Goal: Task Accomplishment & Management: Complete application form

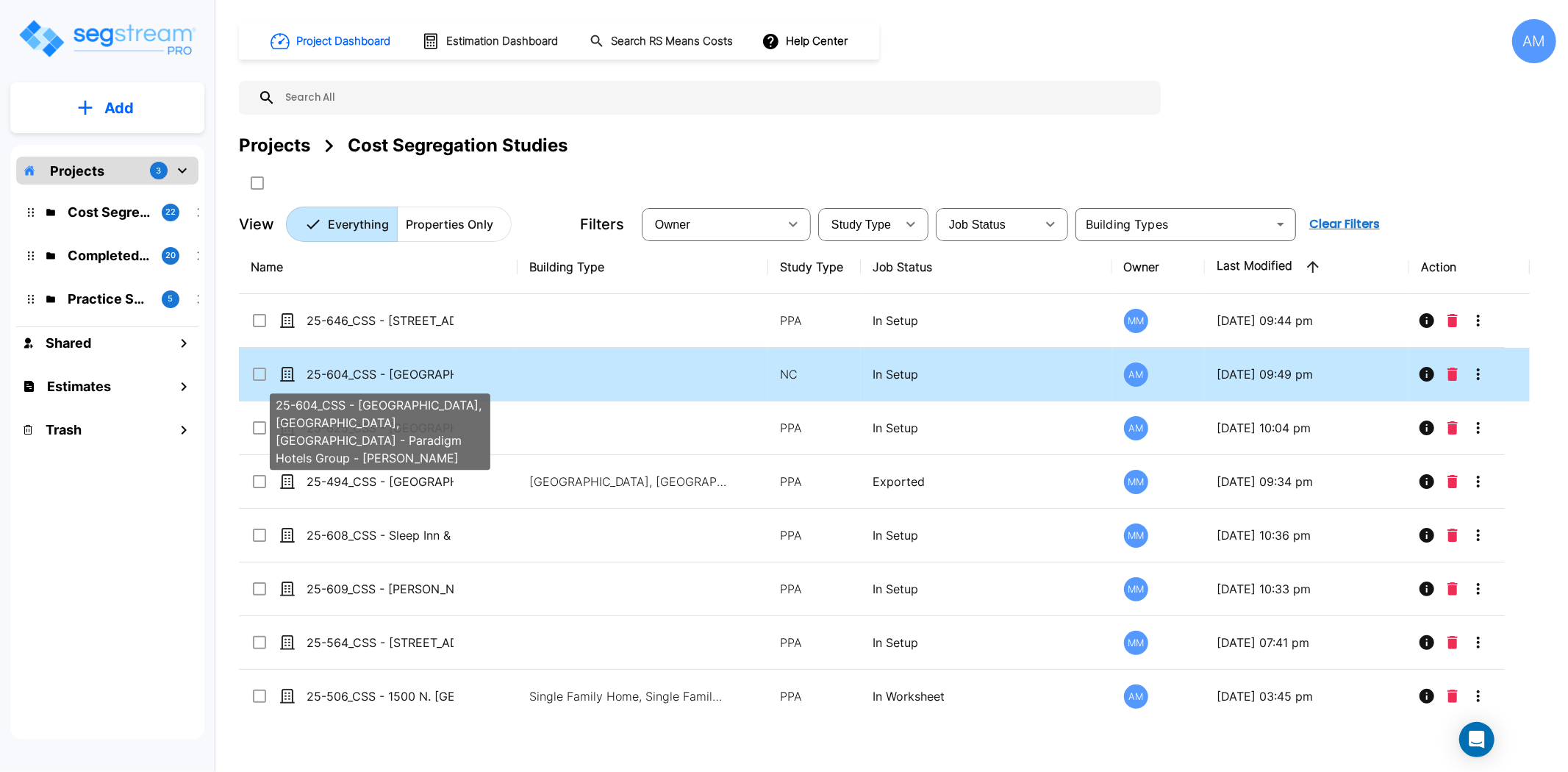
click at [378, 370] on p "25-604_CSS - [GEOGRAPHIC_DATA], [GEOGRAPHIC_DATA], [GEOGRAPHIC_DATA] - Paradigm…" at bounding box center [380, 374] width 147 height 18
checkbox input "true"
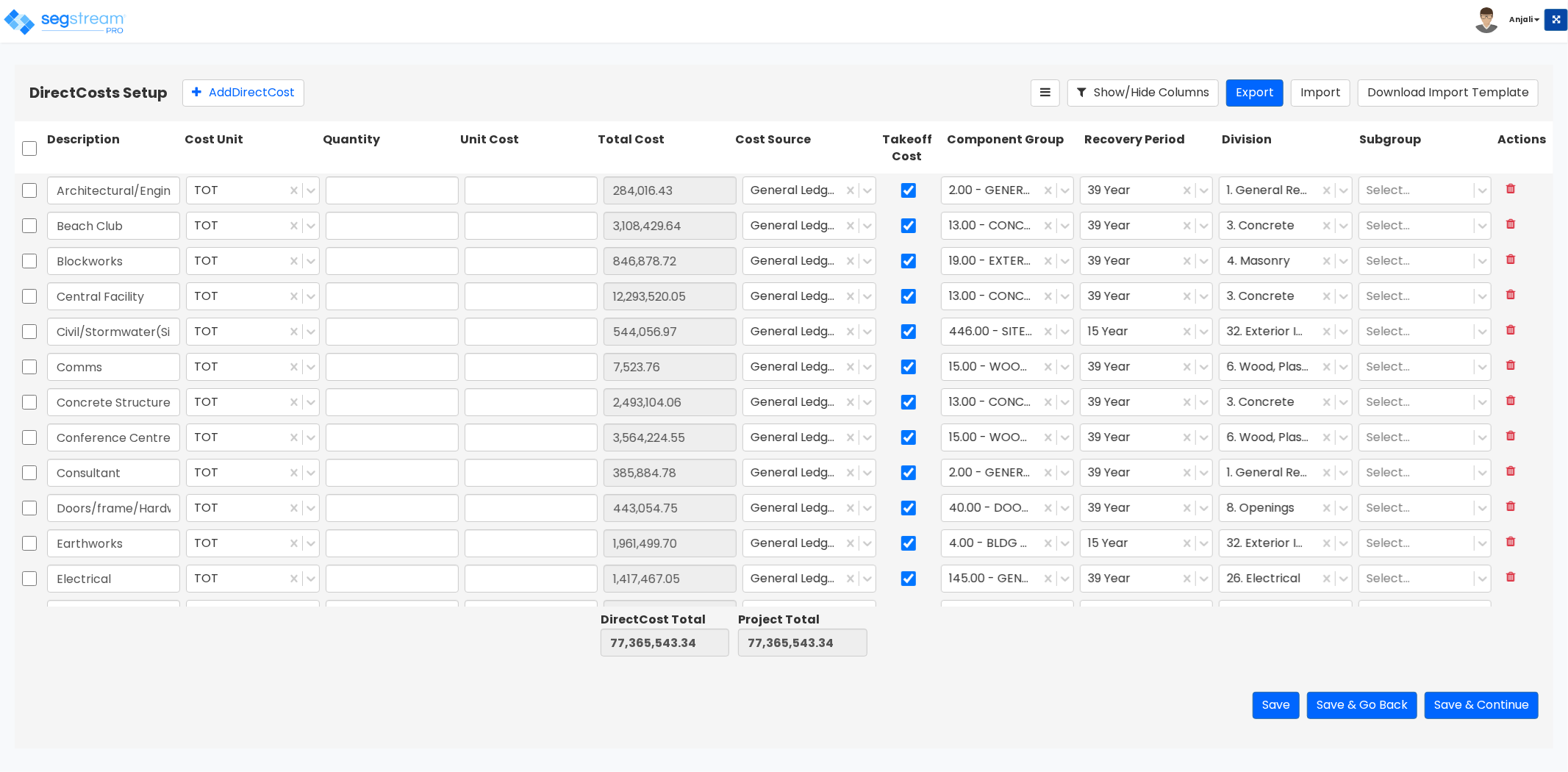
type input "1.00"
type input "284,016.43"
type input "1.00"
type input "3,108,429.64"
type input "1.00"
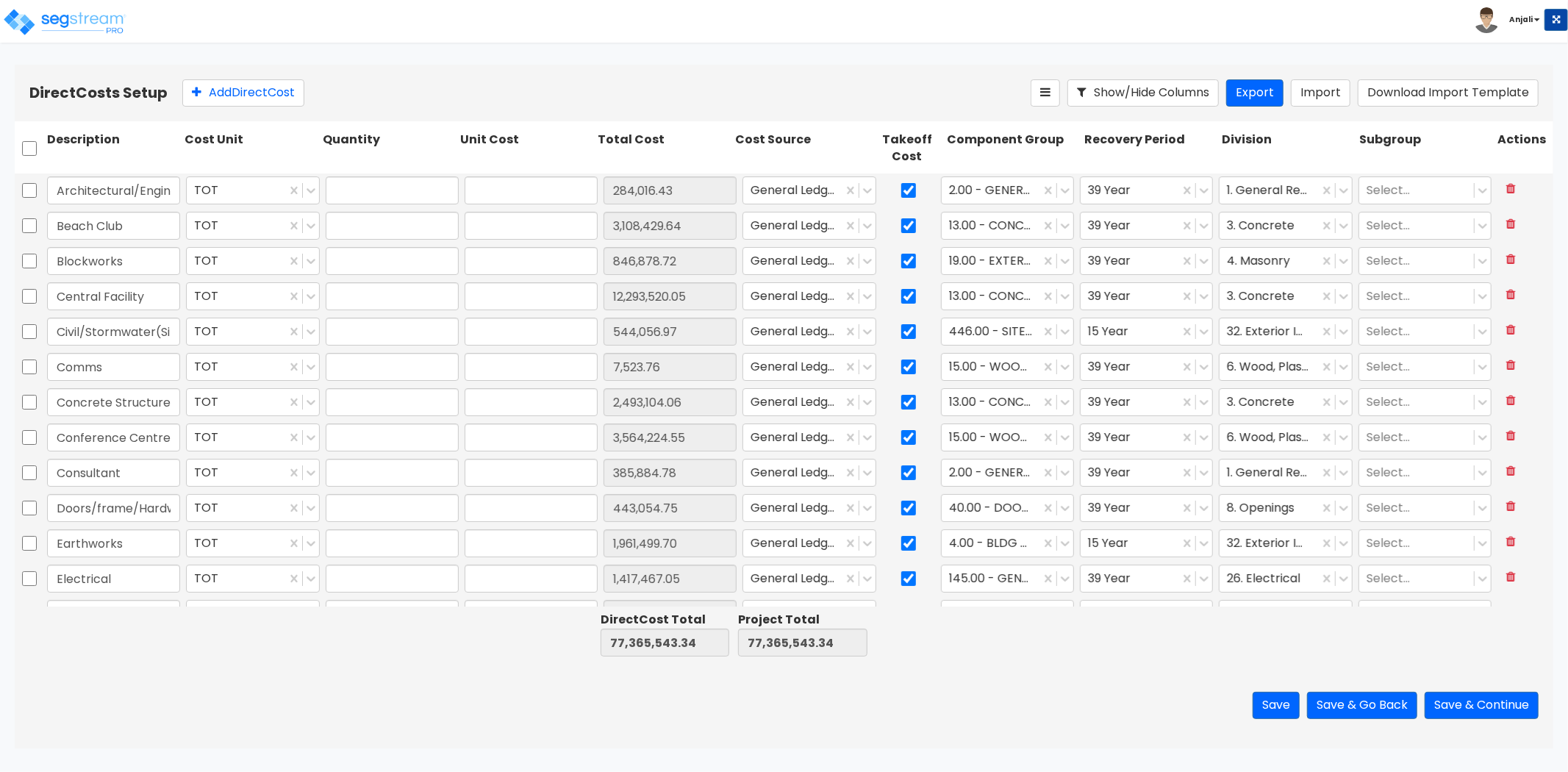
type input "846,878.72"
type input "1.00"
type input "12,293,520.05"
type input "1.00"
type input "544,056.97"
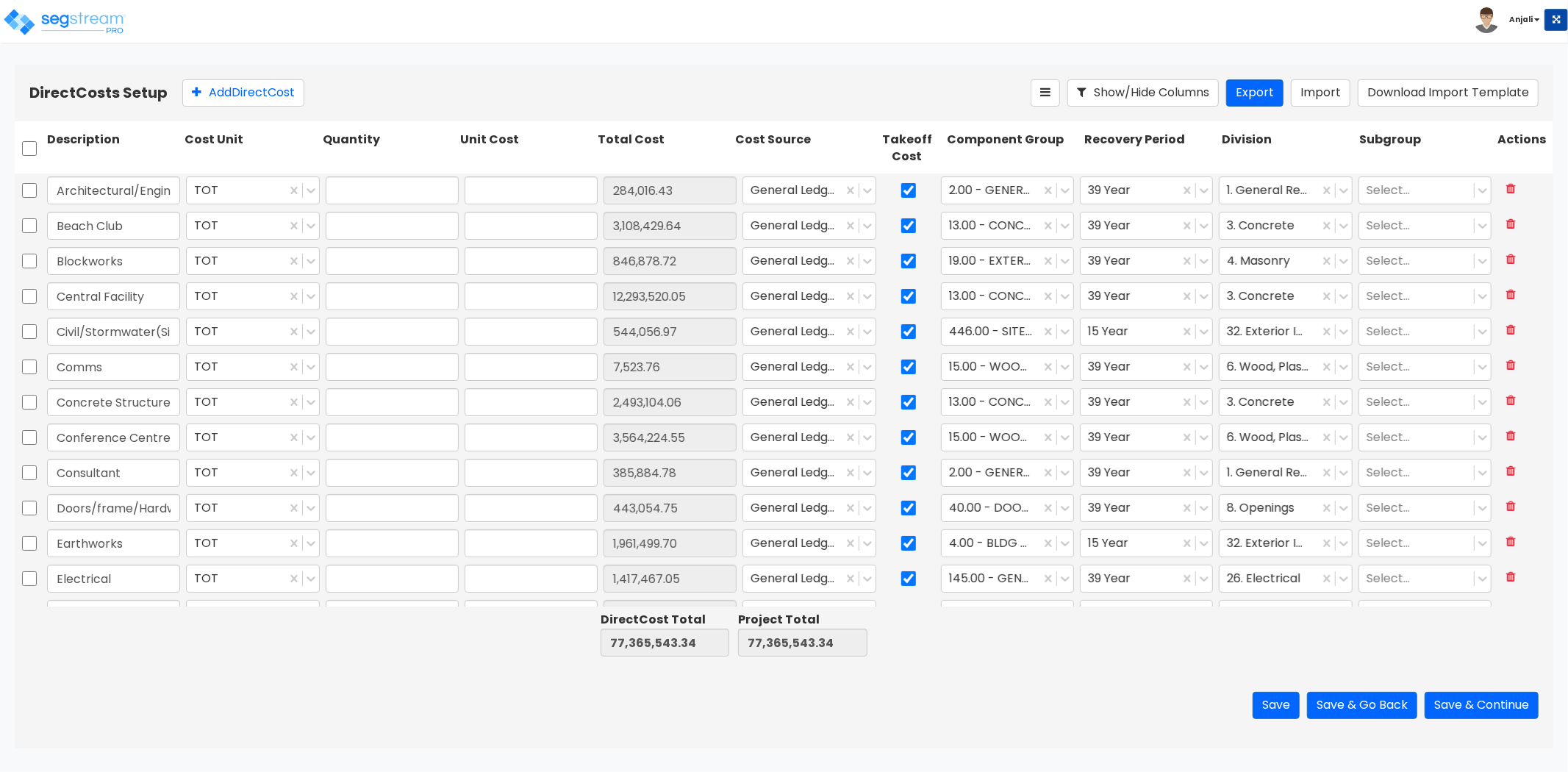
type input "1.00"
type input "7,523.76"
type input "1.00"
type input "2,493,104.06"
type input "1.00"
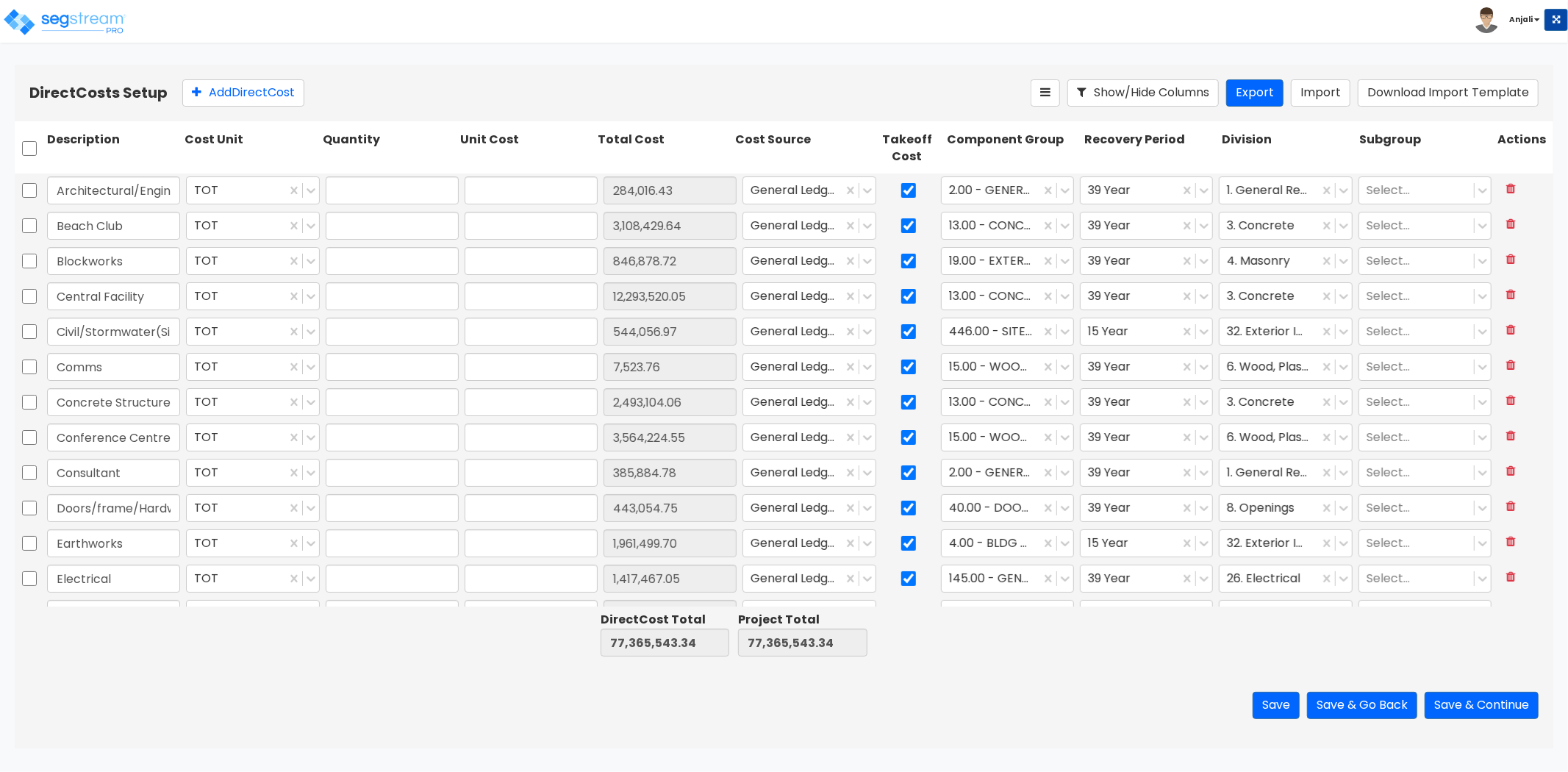
type input "3,564,224.55"
type input "1.00"
type input "385,884.78"
type input "1.00"
type input "443,054.75"
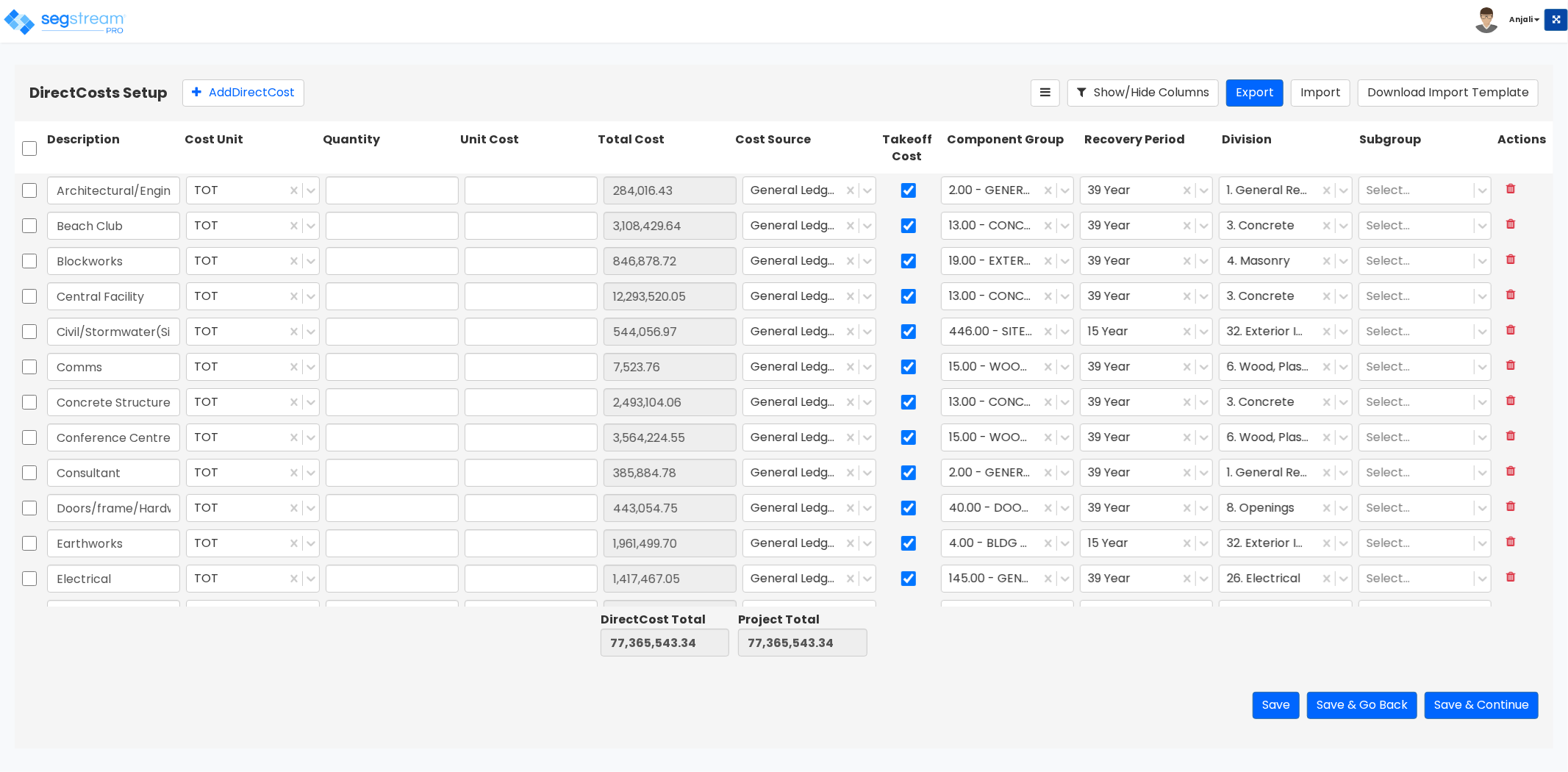
type input "1.00"
type input "1,961,499.70"
type input "1.00"
type input "1,417,467.05"
type input "1.00"
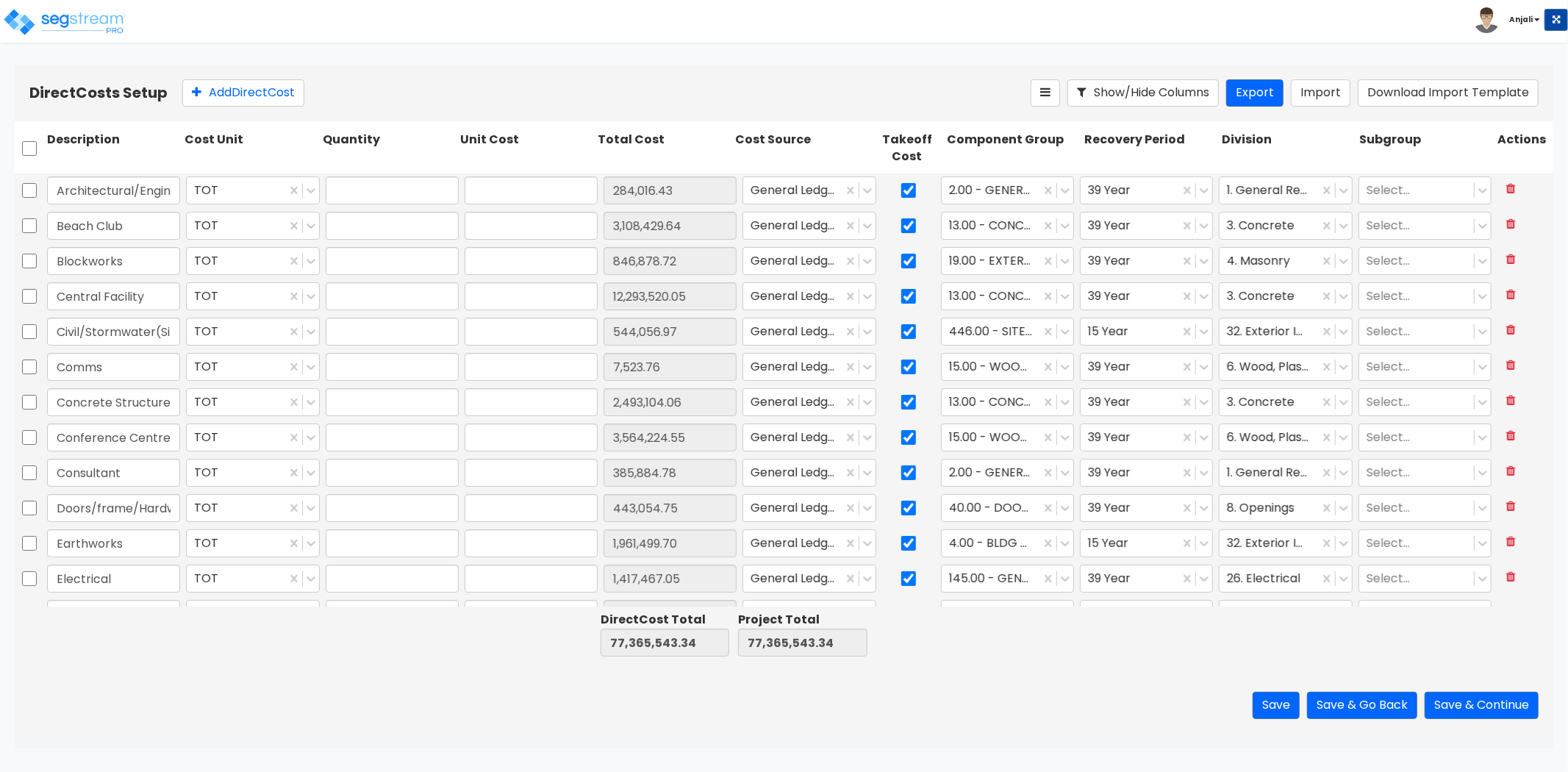
type input "7,705,265.88"
type input "1.00"
type input "88,786.96"
type input "1.00"
type input "4,467,655.16"
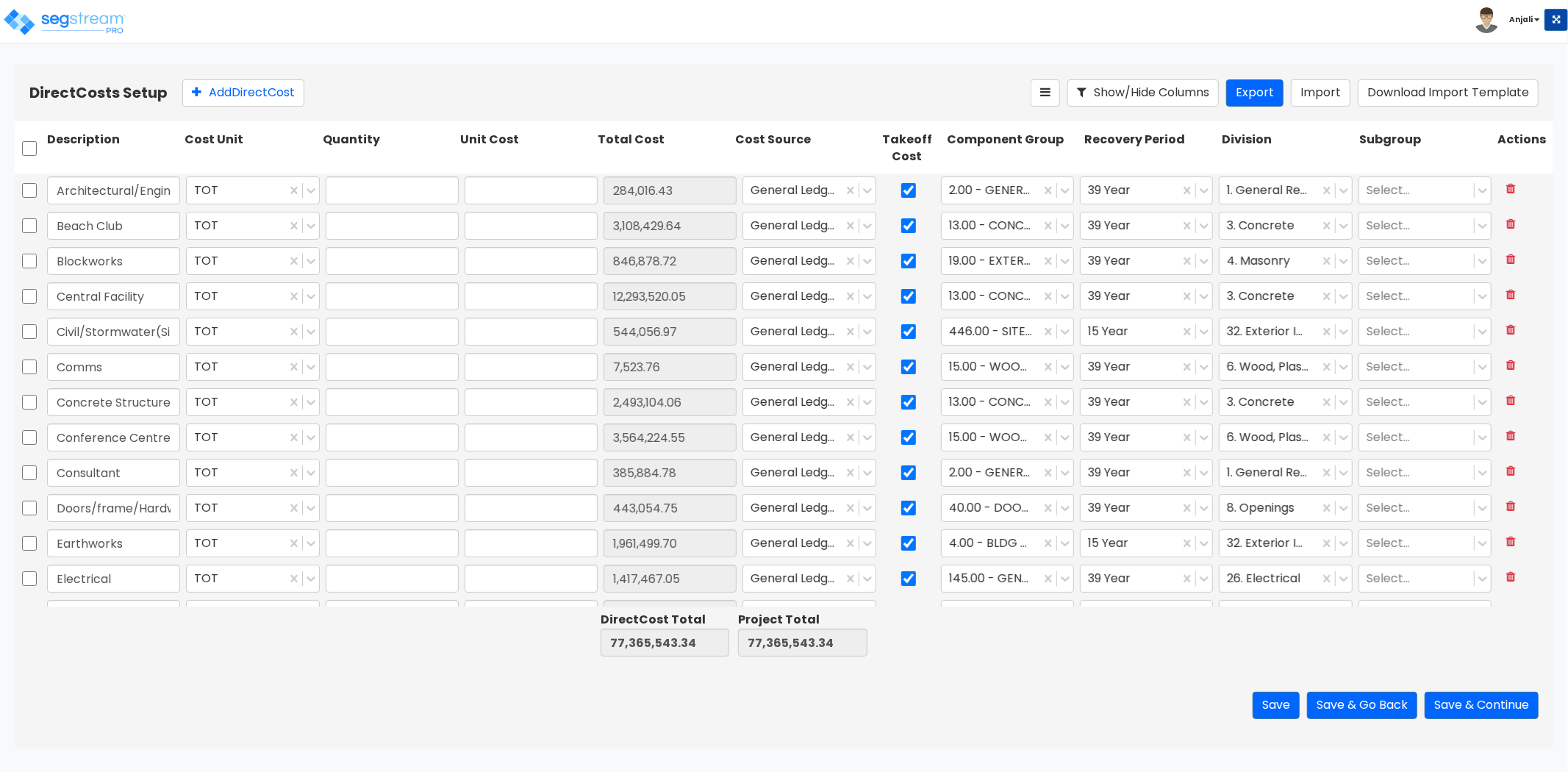
type input "1.00"
type input "2,822,483.21"
type input "1.00"
type input "882,511.43"
type input "1.00"
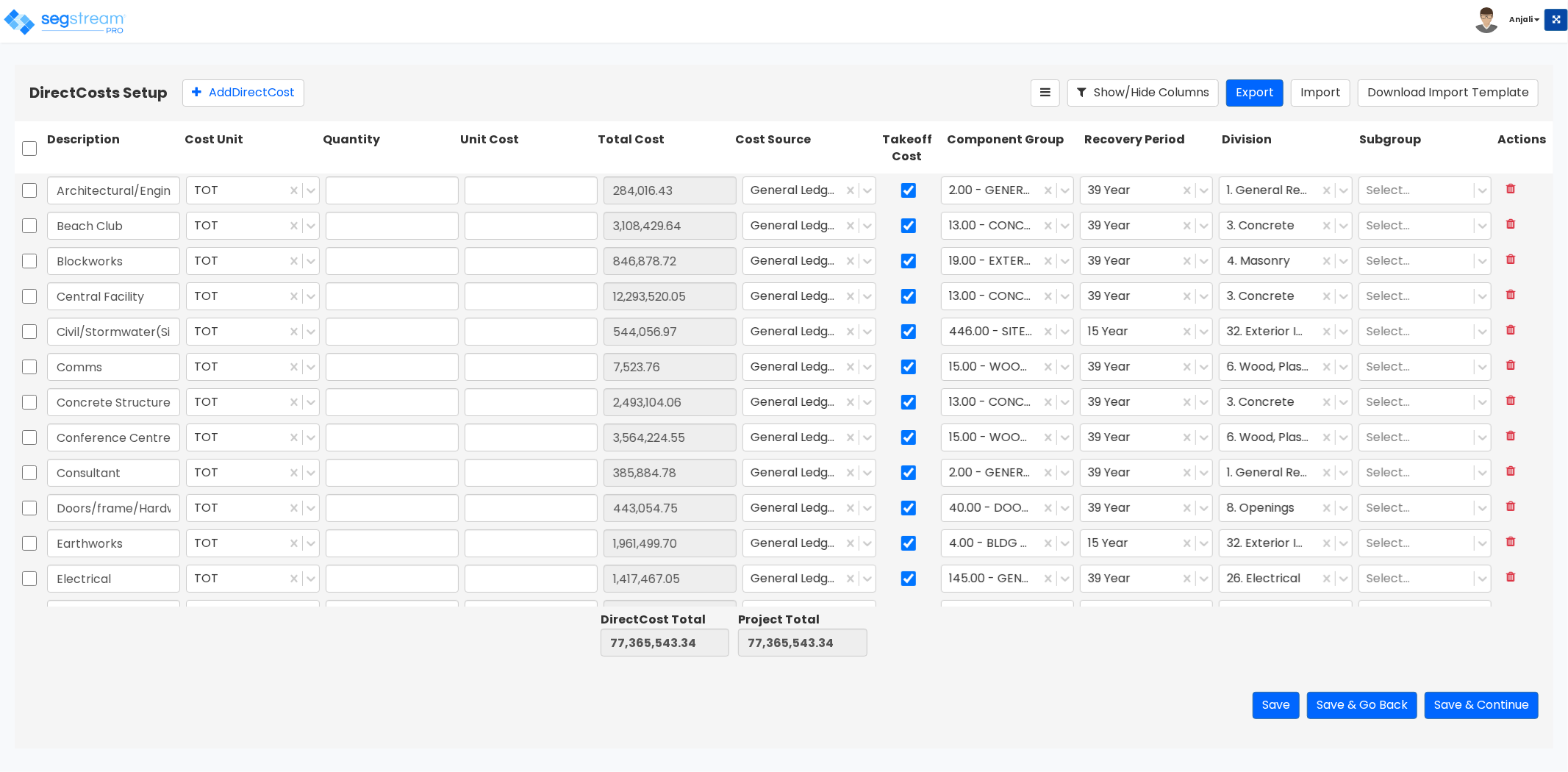
type input "9,639.14"
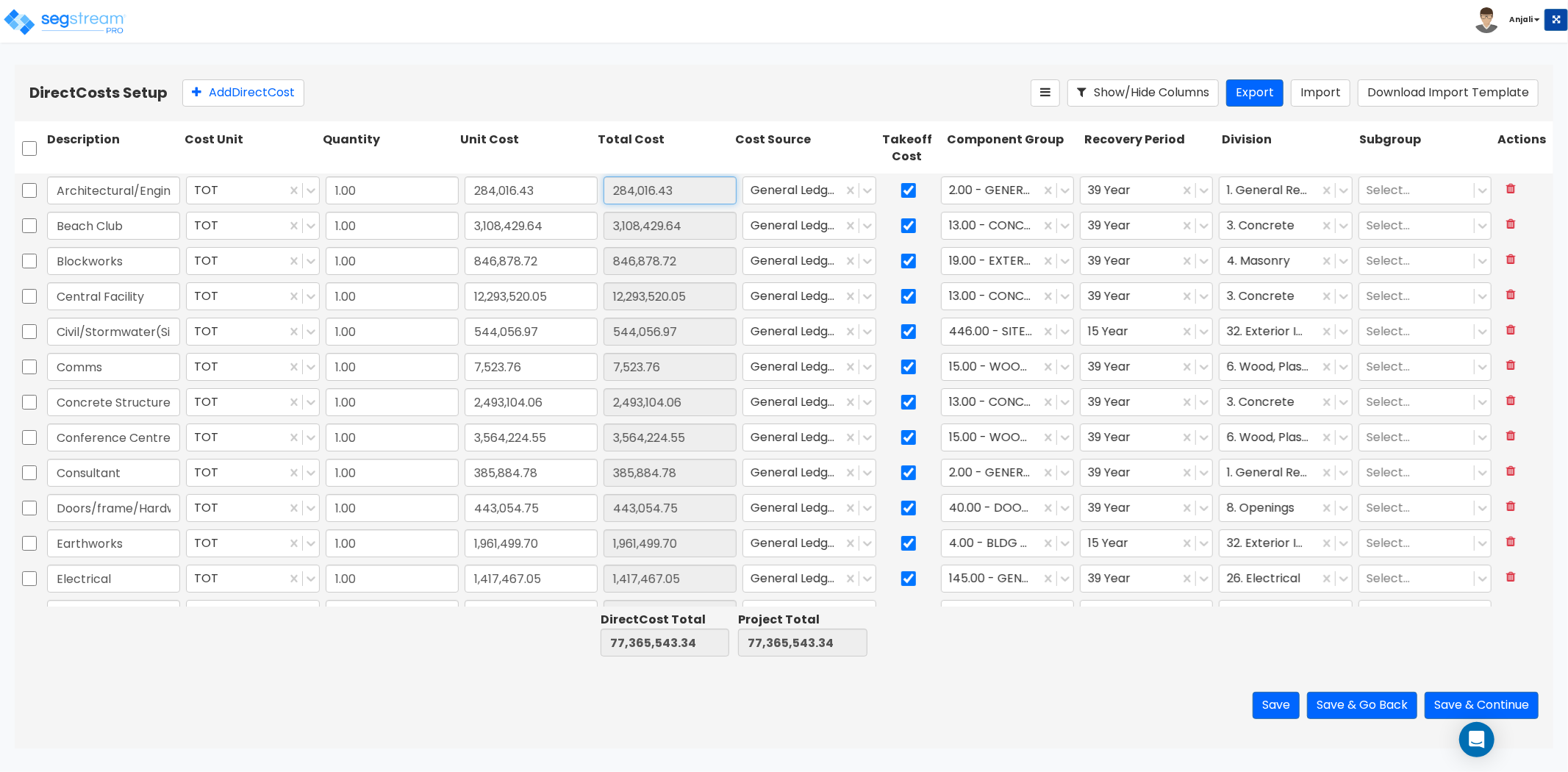
click at [689, 191] on input "284,016.43" at bounding box center [670, 189] width 133 height 28
click at [370, 192] on input "1.00" at bounding box center [392, 189] width 133 height 28
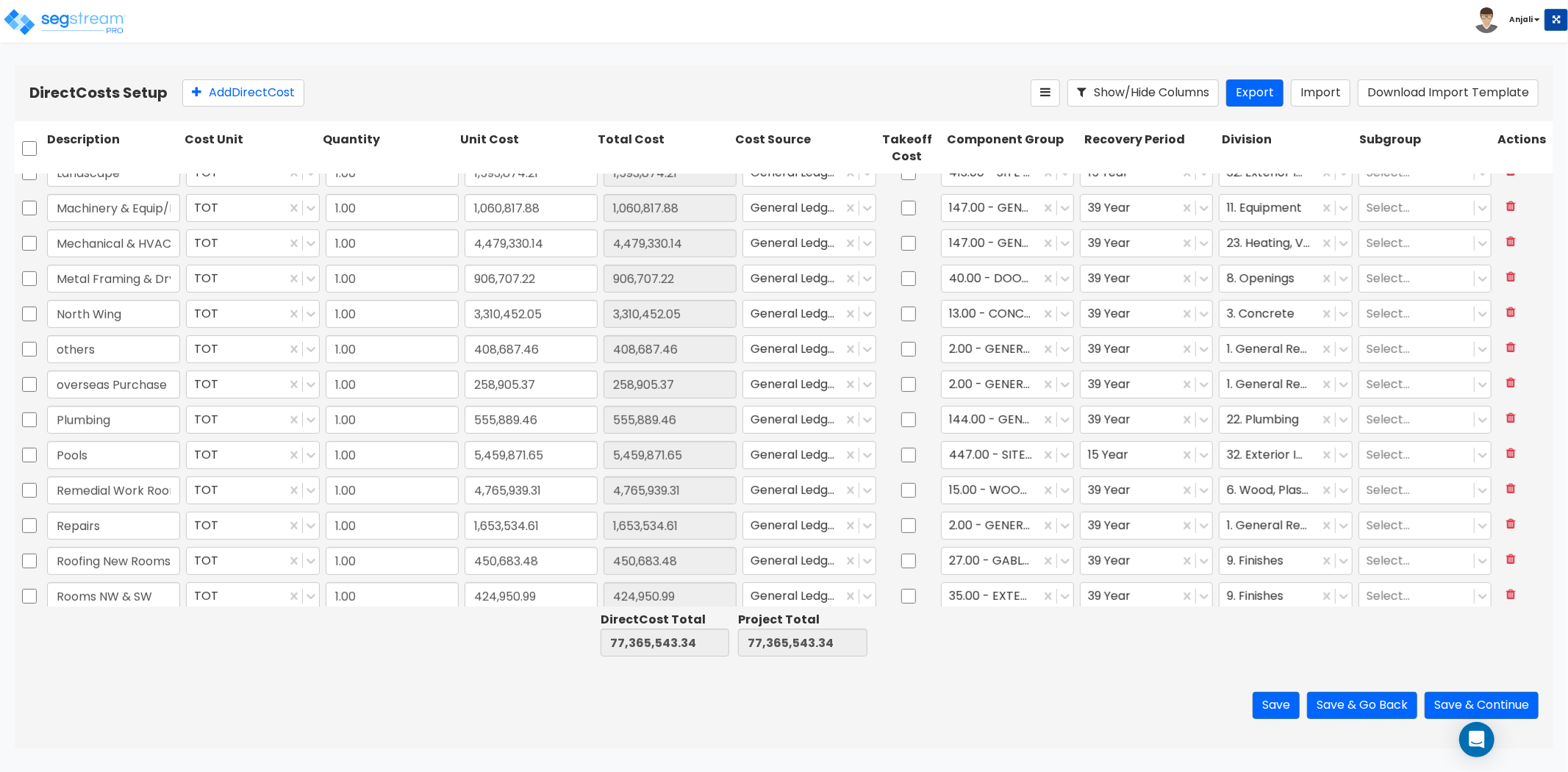
type input "1.00"
type input "1,223,434.75"
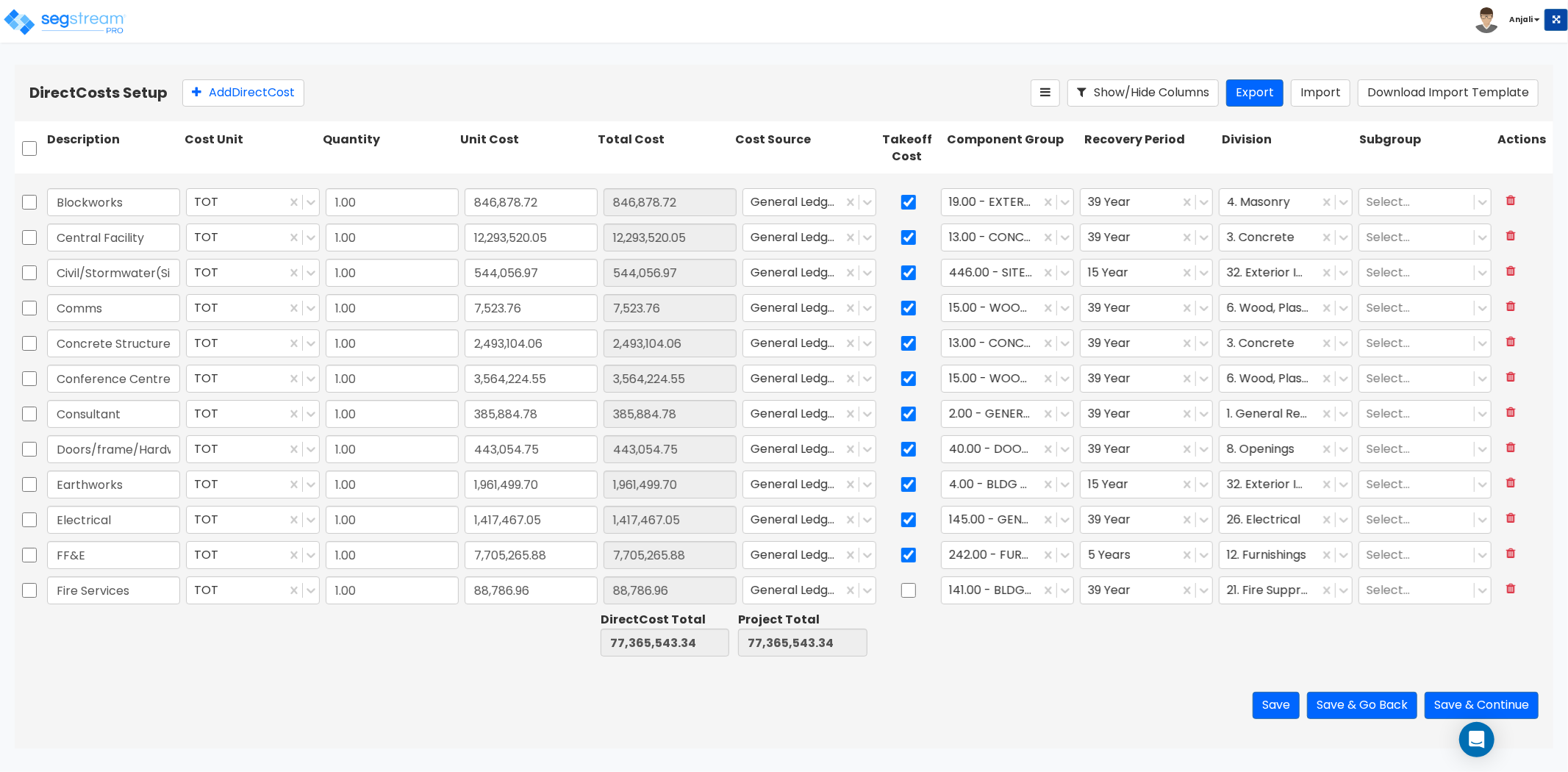
type input "1.00"
type input "906,707.22"
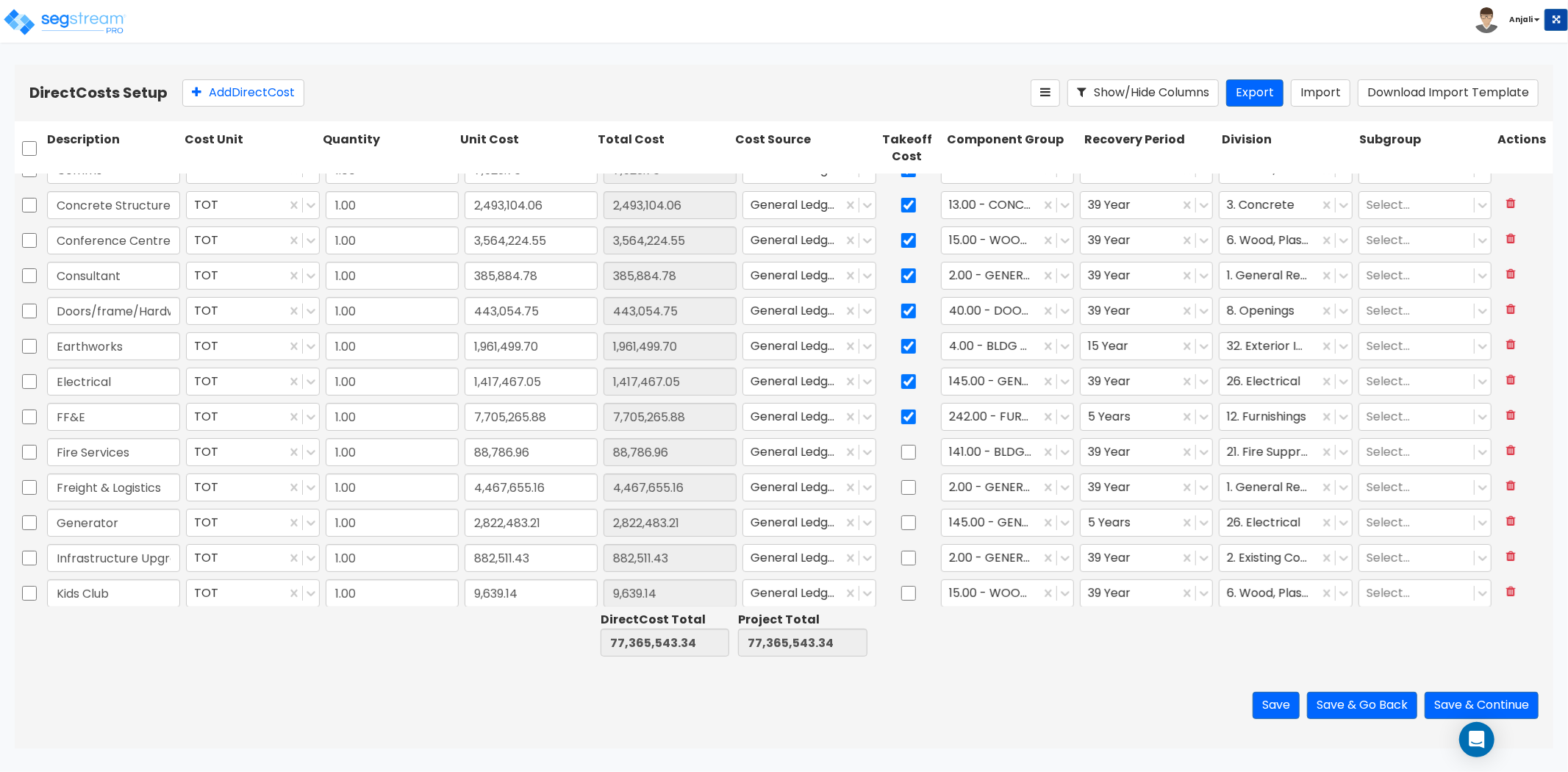
scroll to position [245, 0]
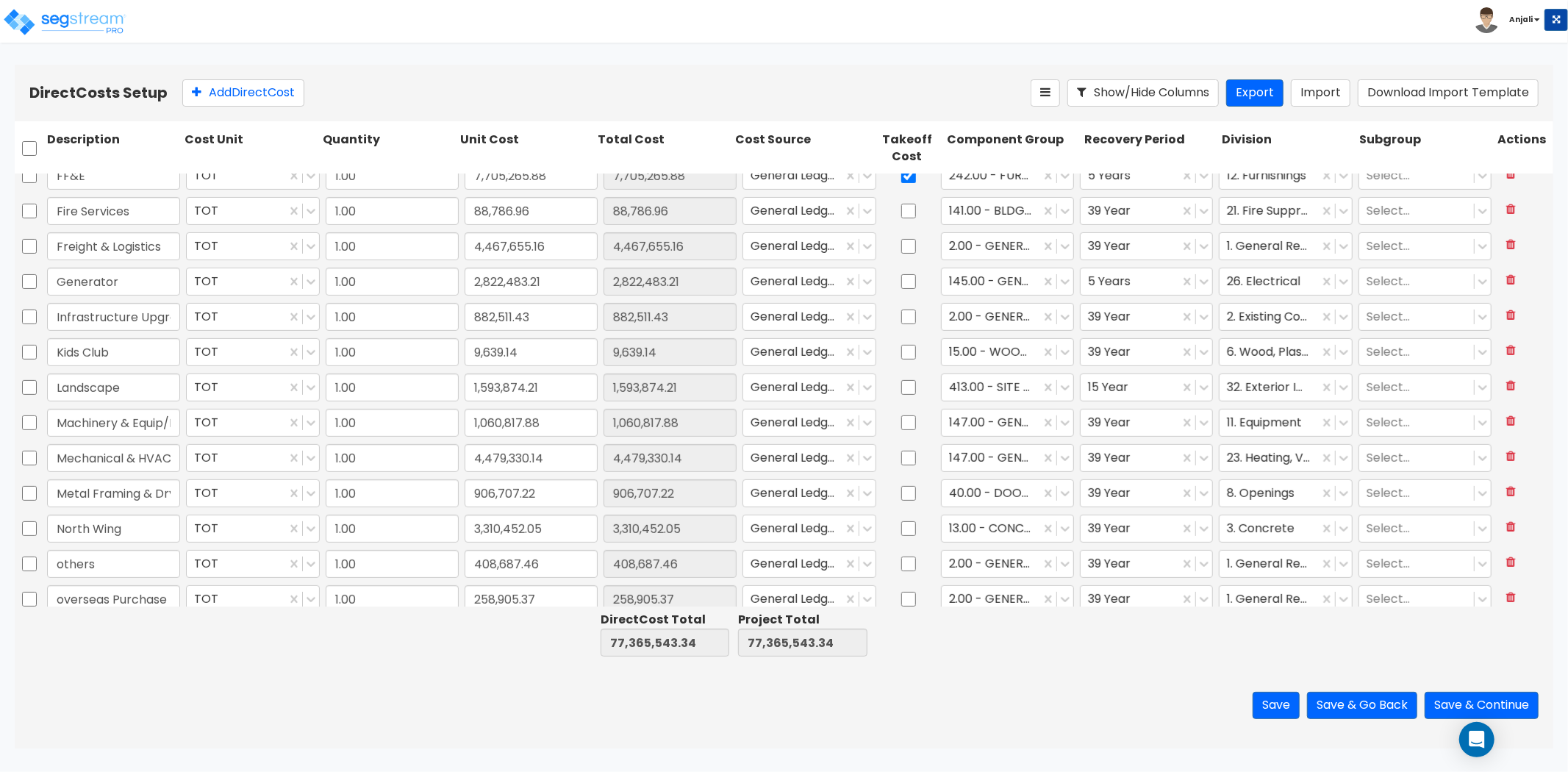
type input "1.00"
type input "105,767.27"
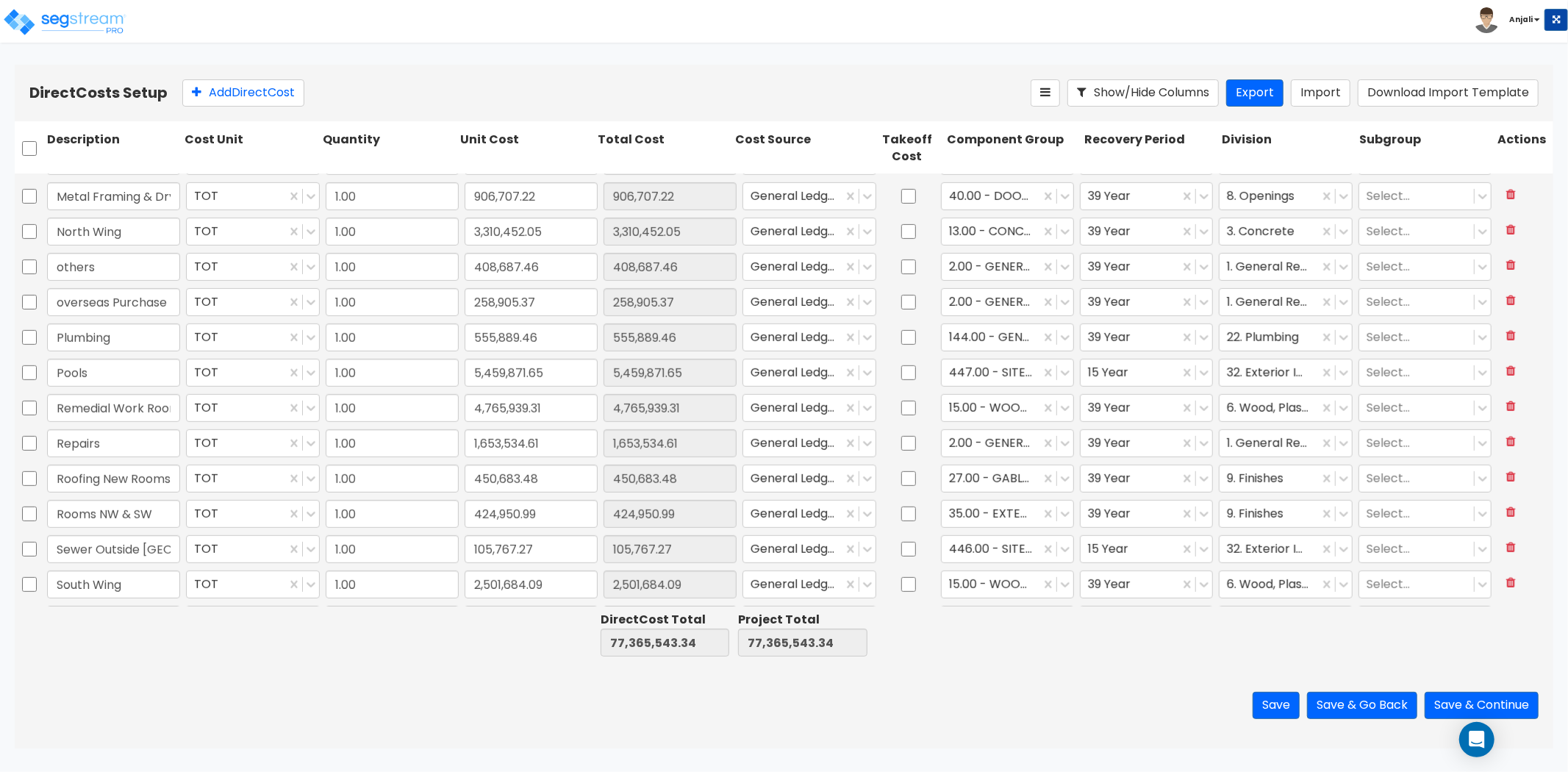
type input "1.00"
type input "1,593,874.21"
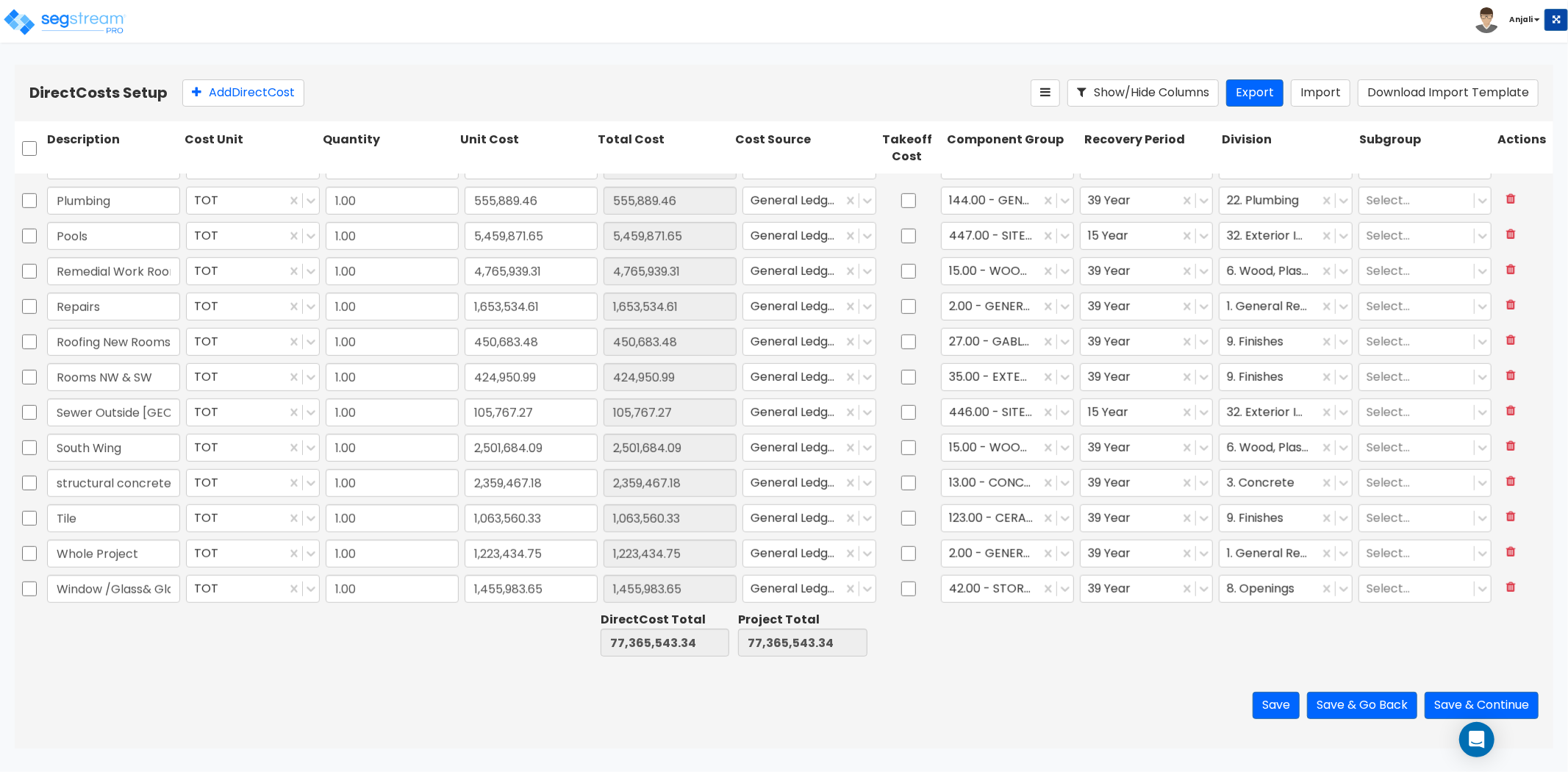
scroll to position [873, 0]
click at [135, 479] on input "structural concrete/steel" at bounding box center [113, 482] width 133 height 28
click at [540, 525] on input "1,063,560.33" at bounding box center [531, 517] width 133 height 28
click at [539, 477] on input "2,359,467.18" at bounding box center [531, 482] width 133 height 28
paste input "172,052.50"
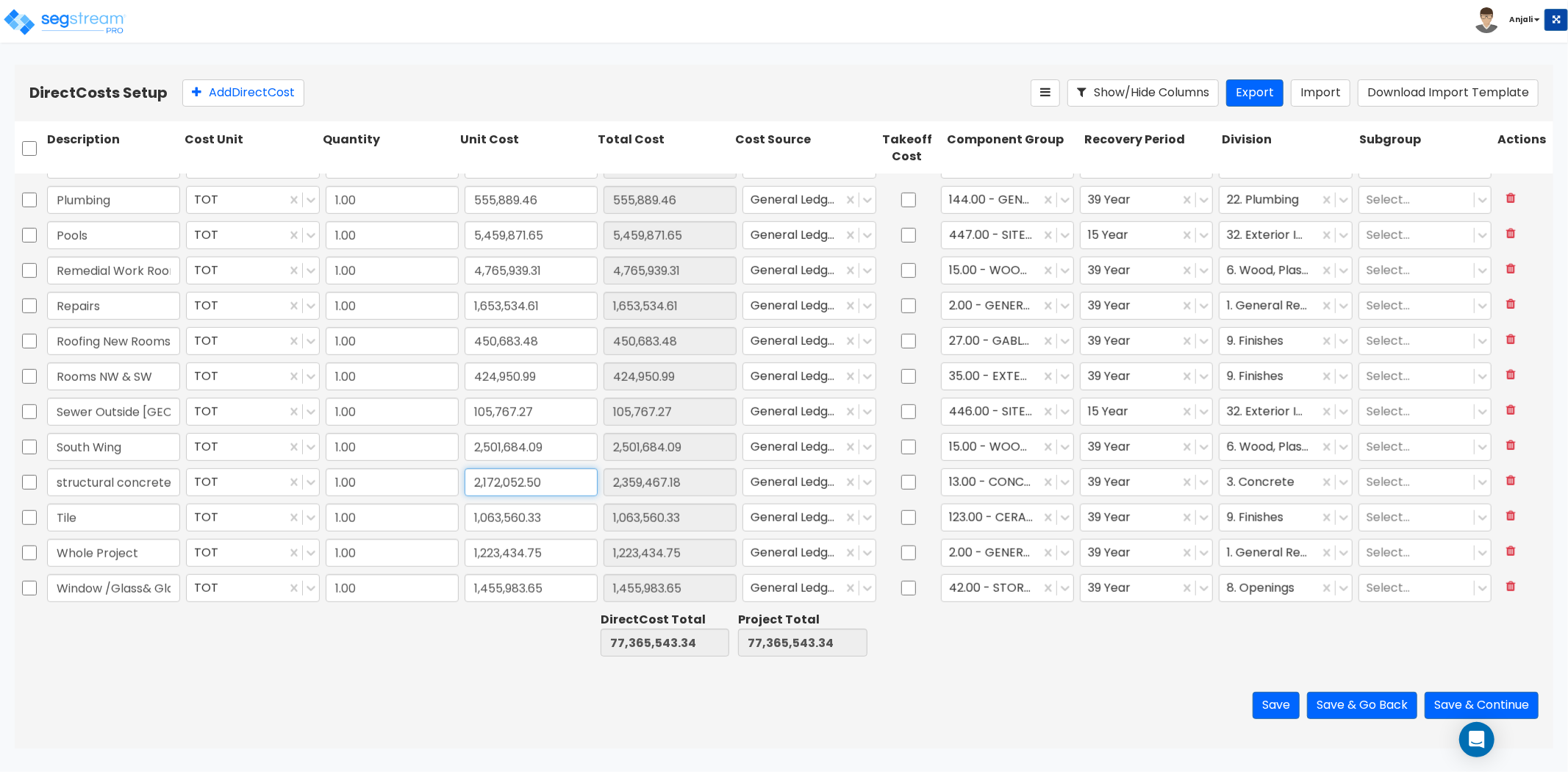
type input "2,172,052.50"
click at [685, 344] on input "450,683.48" at bounding box center [670, 341] width 133 height 28
paste input "1,209,042.16"
type input "1,209,042.16"
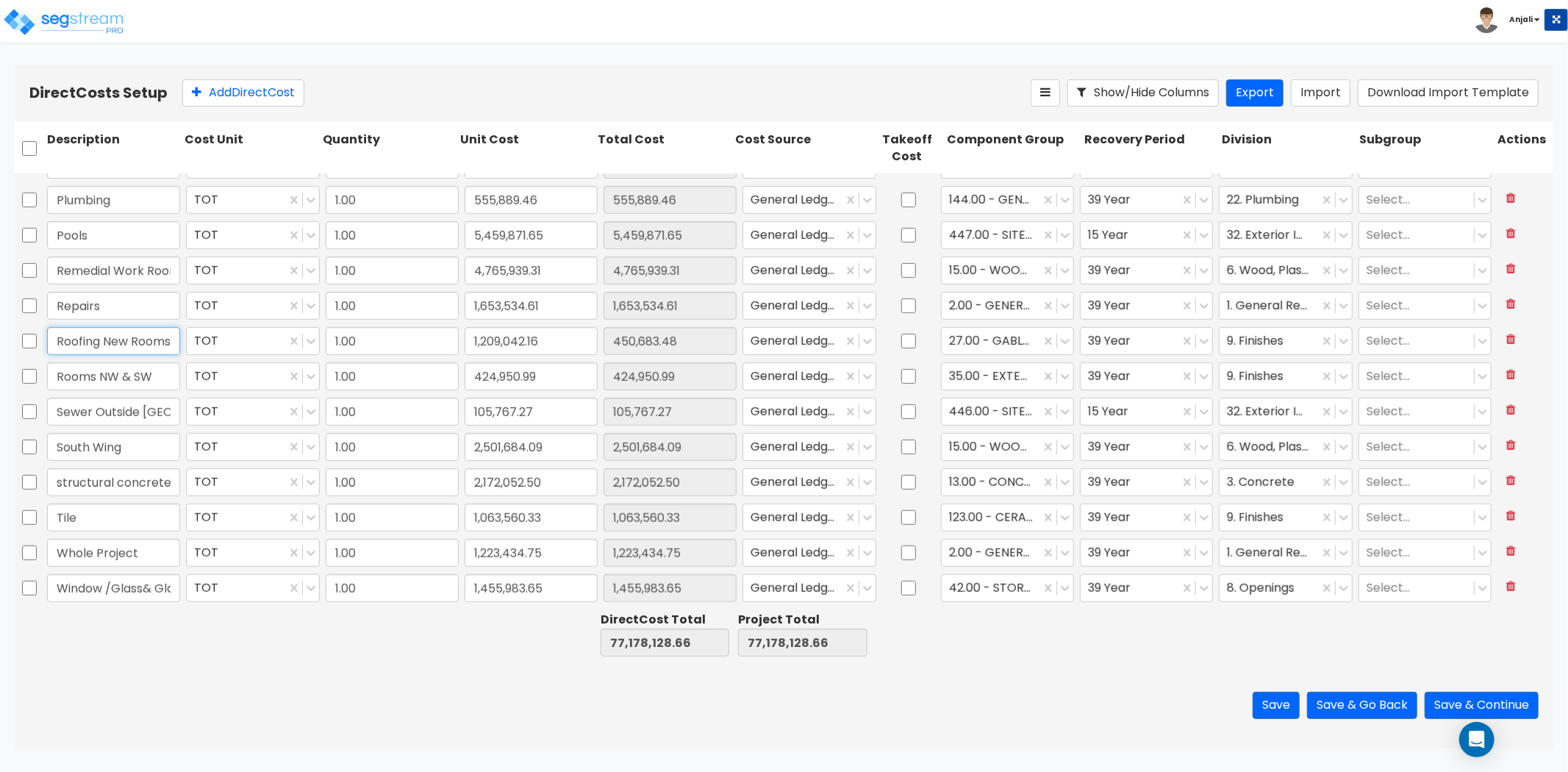
type input "1,209,042.16"
click at [141, 346] on input "Roofing New Rooms" at bounding box center [113, 341] width 133 height 28
drag, startPoint x: 104, startPoint y: 338, endPoint x: 175, endPoint y: 335, distance: 71.1
click at [175, 335] on input "Roofing New Rooms" at bounding box center [113, 341] width 133 height 28
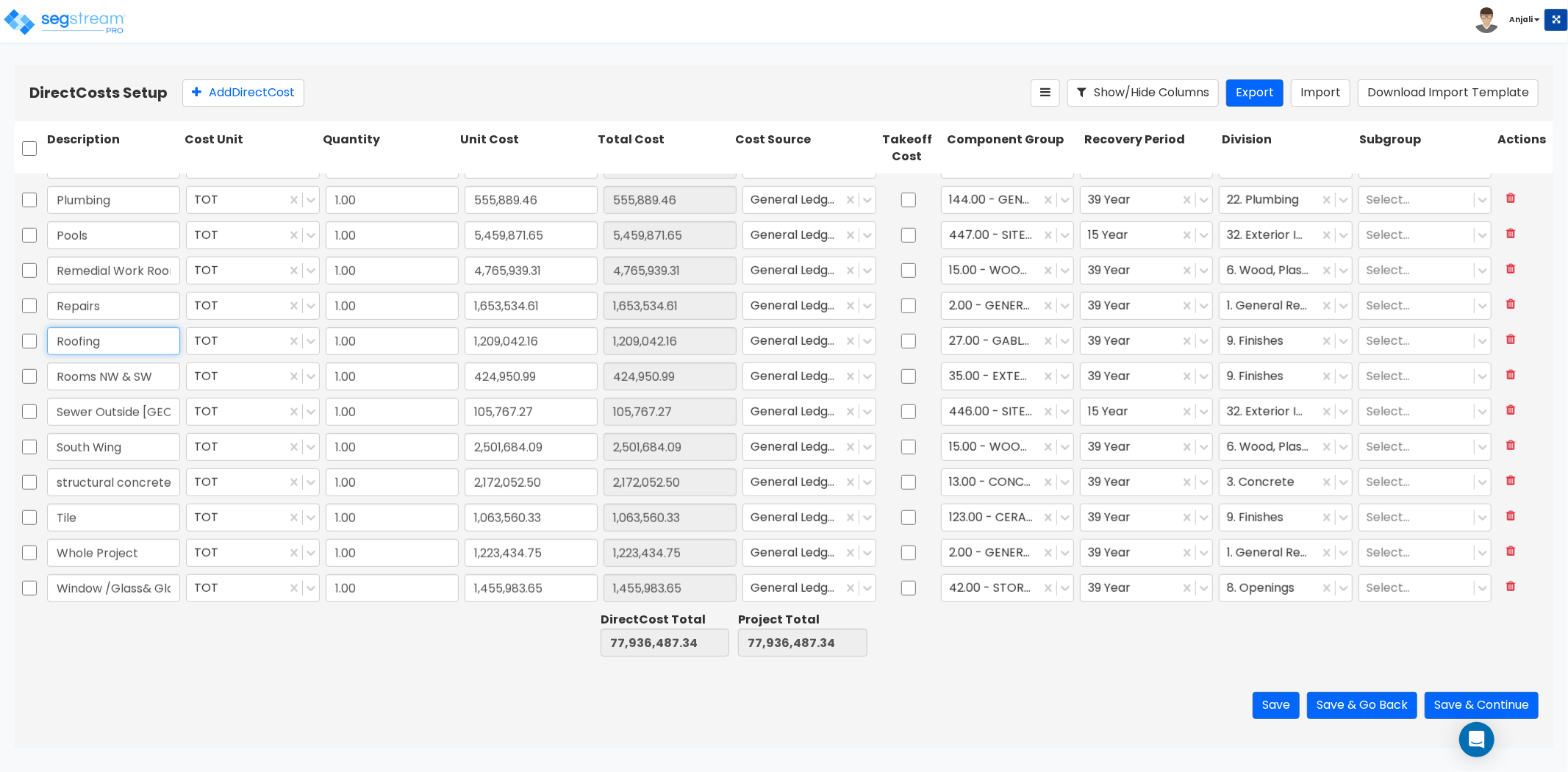
scroll to position [0, 0]
type input "Roofing"
click at [290, 738] on div "Save Save & Go Back Save & Continue" at bounding box center [783, 705] width 1539 height 86
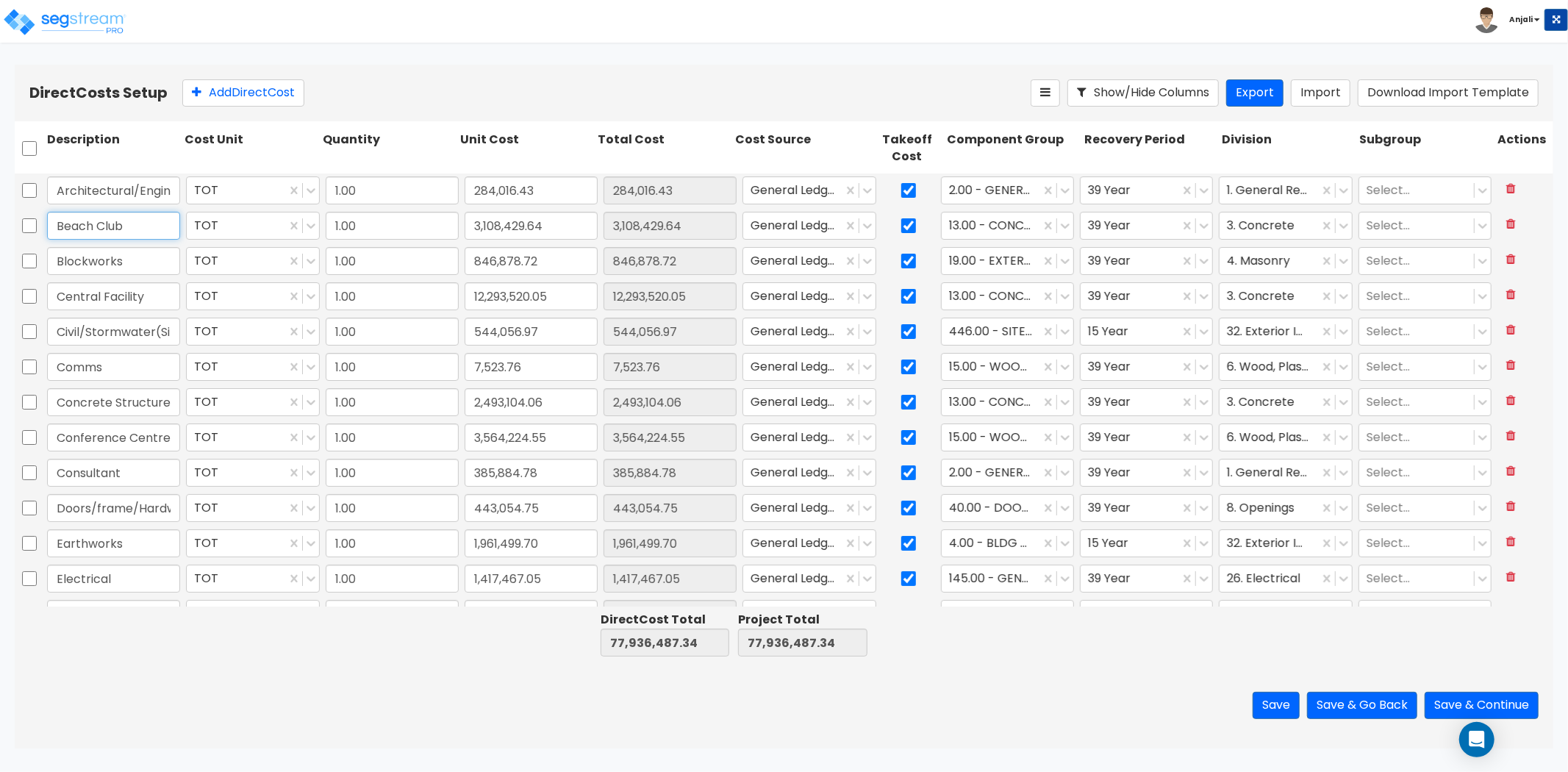
click at [122, 229] on input "Beach Club" at bounding box center [113, 225] width 133 height 28
drag, startPoint x: 137, startPoint y: 224, endPoint x: 38, endPoint y: 225, distance: 99.0
click at [38, 225] on div "Beach Club TOT 1.00 3,108,429.64 3,108,429.64 General Ledger 13.00 - CONCRETE S…" at bounding box center [783, 226] width 1539 height 34
paste input "uilding"
type input "Building"
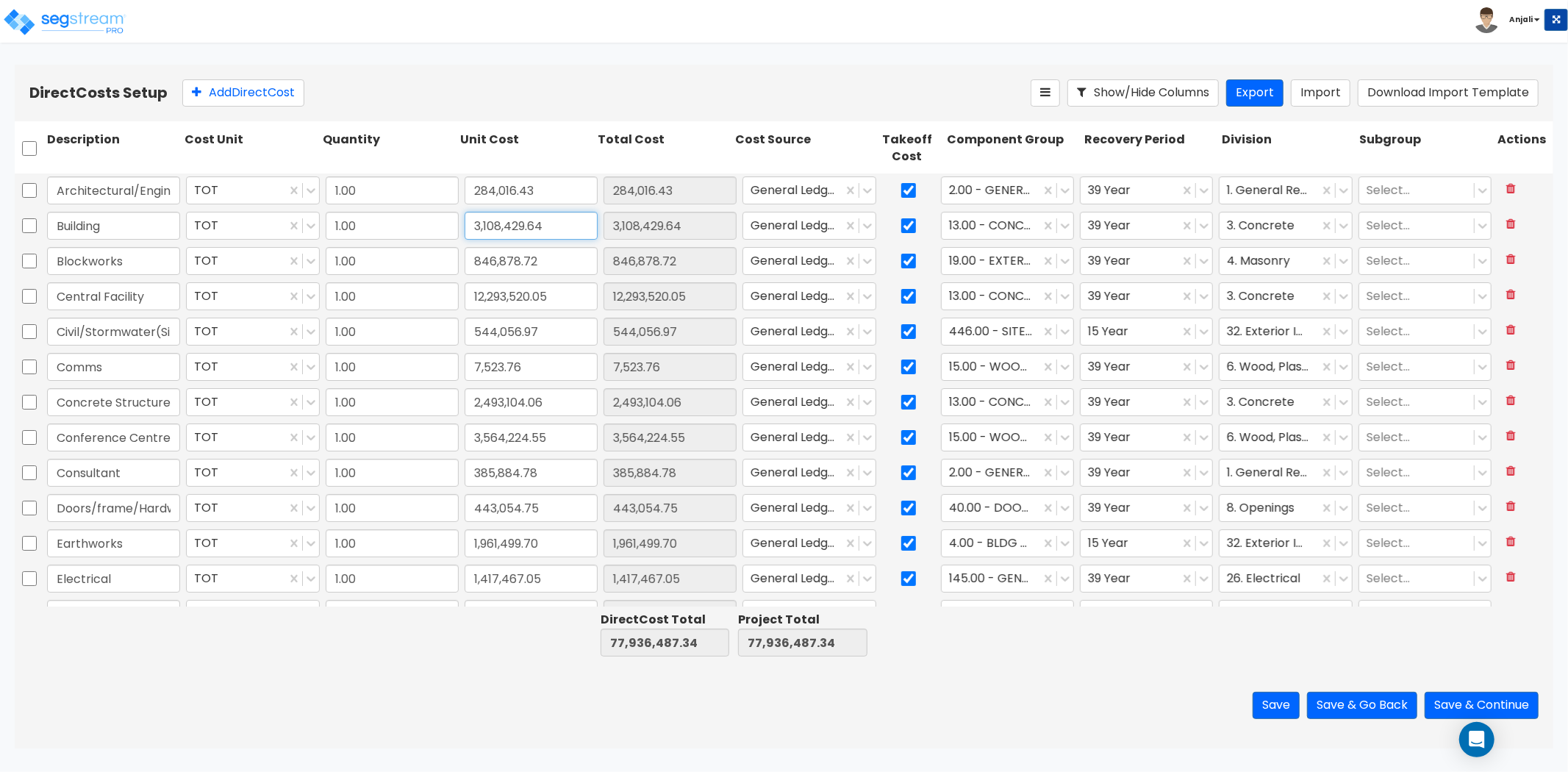
click at [550, 226] on input "3,108,429.64" at bounding box center [531, 225] width 133 height 28
paste input "26,443,859.02"
type input "26,443,859.02"
click at [522, 666] on div "Save Save & Go Back Save & Continue" at bounding box center [783, 705] width 1539 height 86
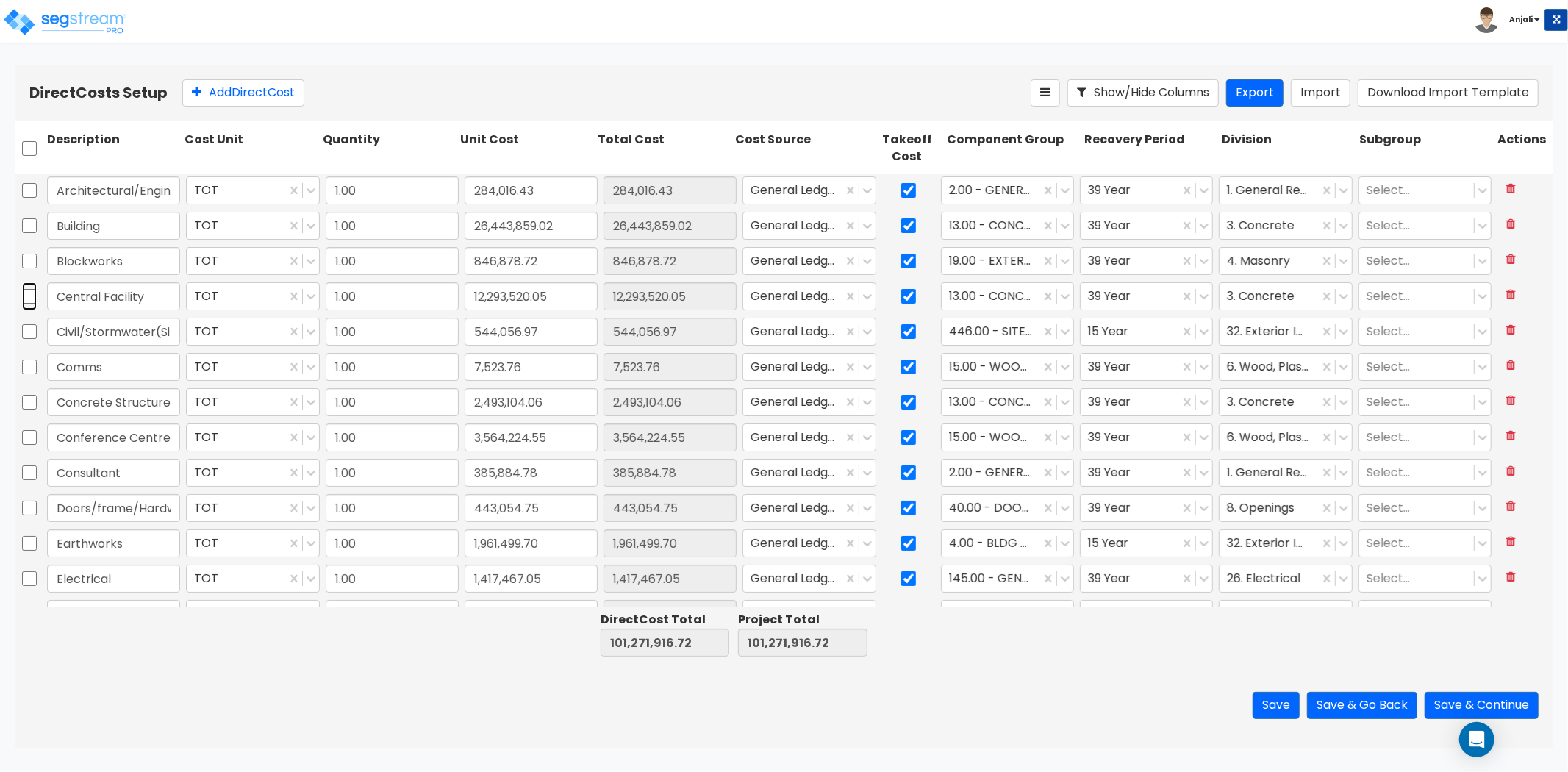
click at [28, 296] on input "checkbox" at bounding box center [29, 296] width 14 height 28
checkbox input "true"
click at [27, 366] on input "checkbox" at bounding box center [29, 366] width 14 height 28
checkbox input "true"
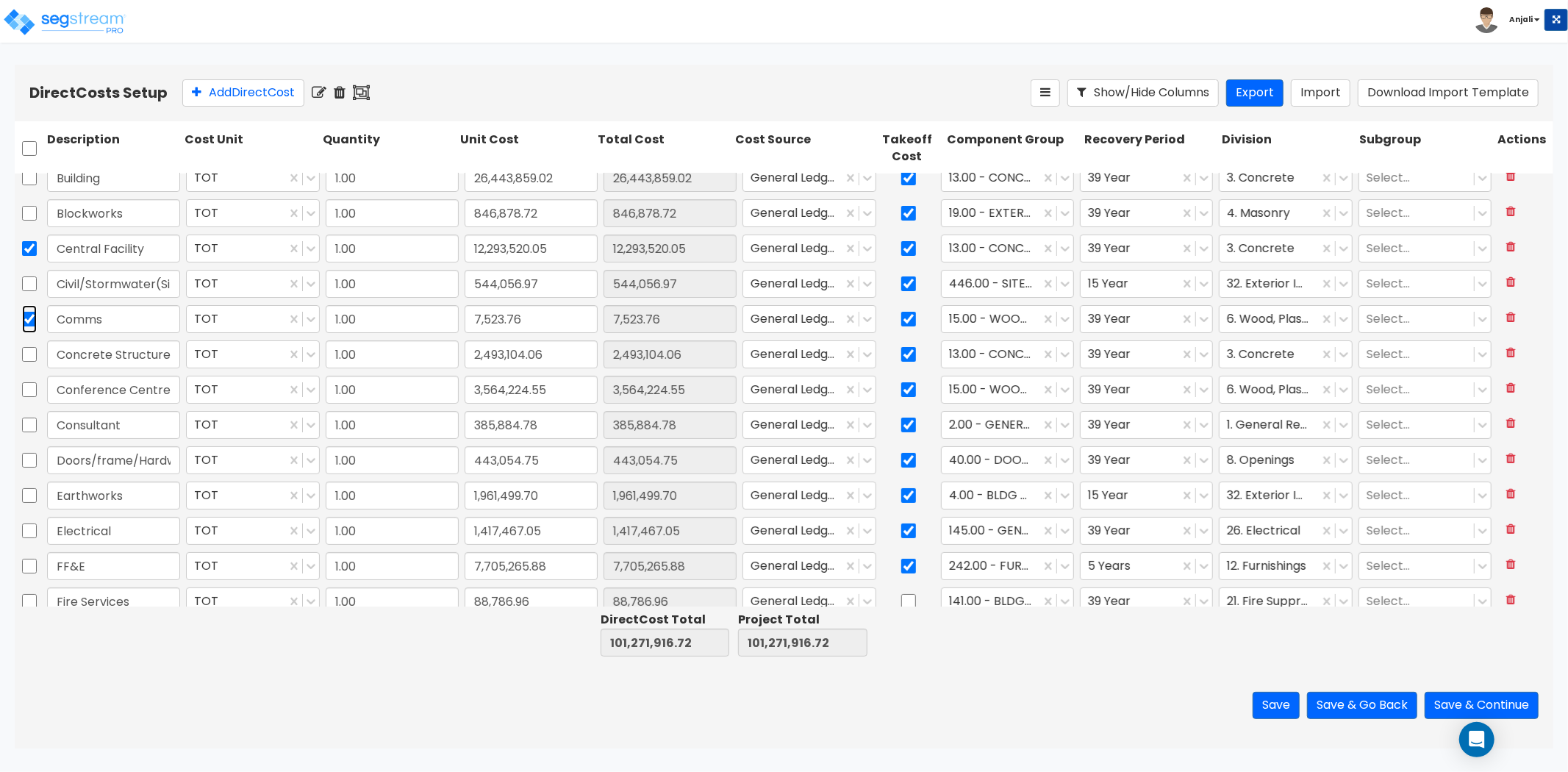
scroll to position [82, 0]
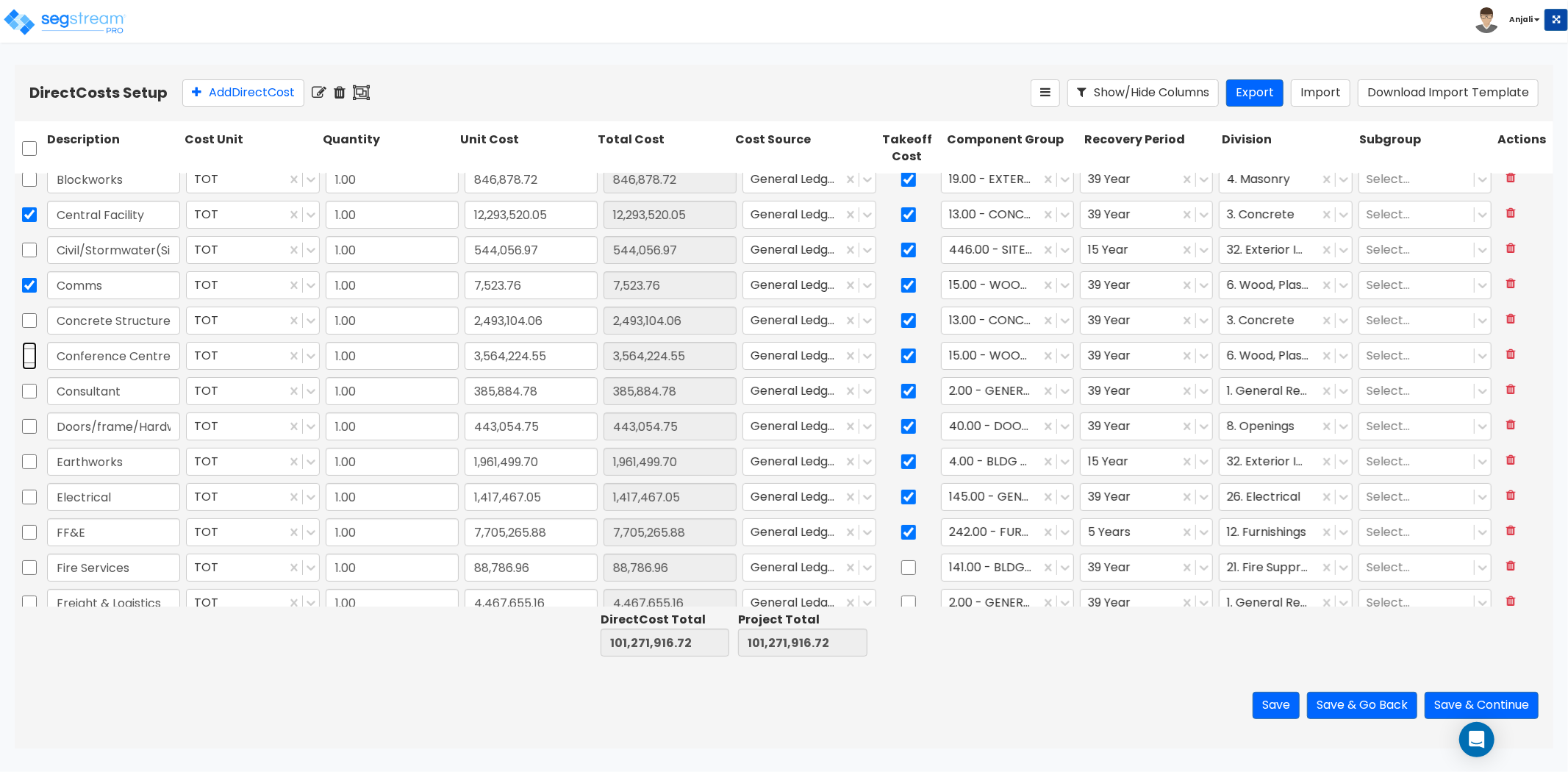
click at [30, 357] on input "checkbox" at bounding box center [29, 355] width 14 height 28
checkbox input "true"
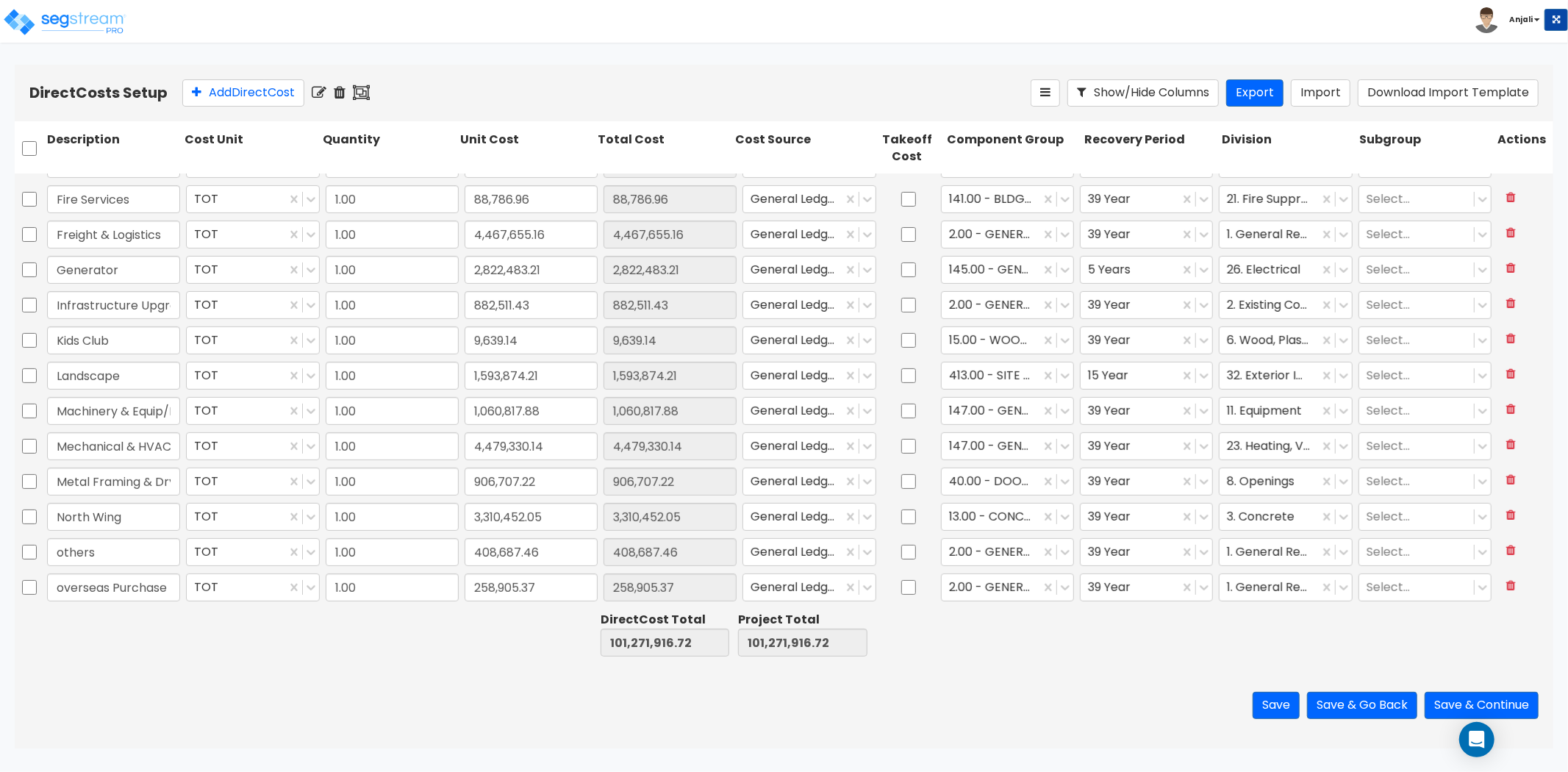
scroll to position [489, 0]
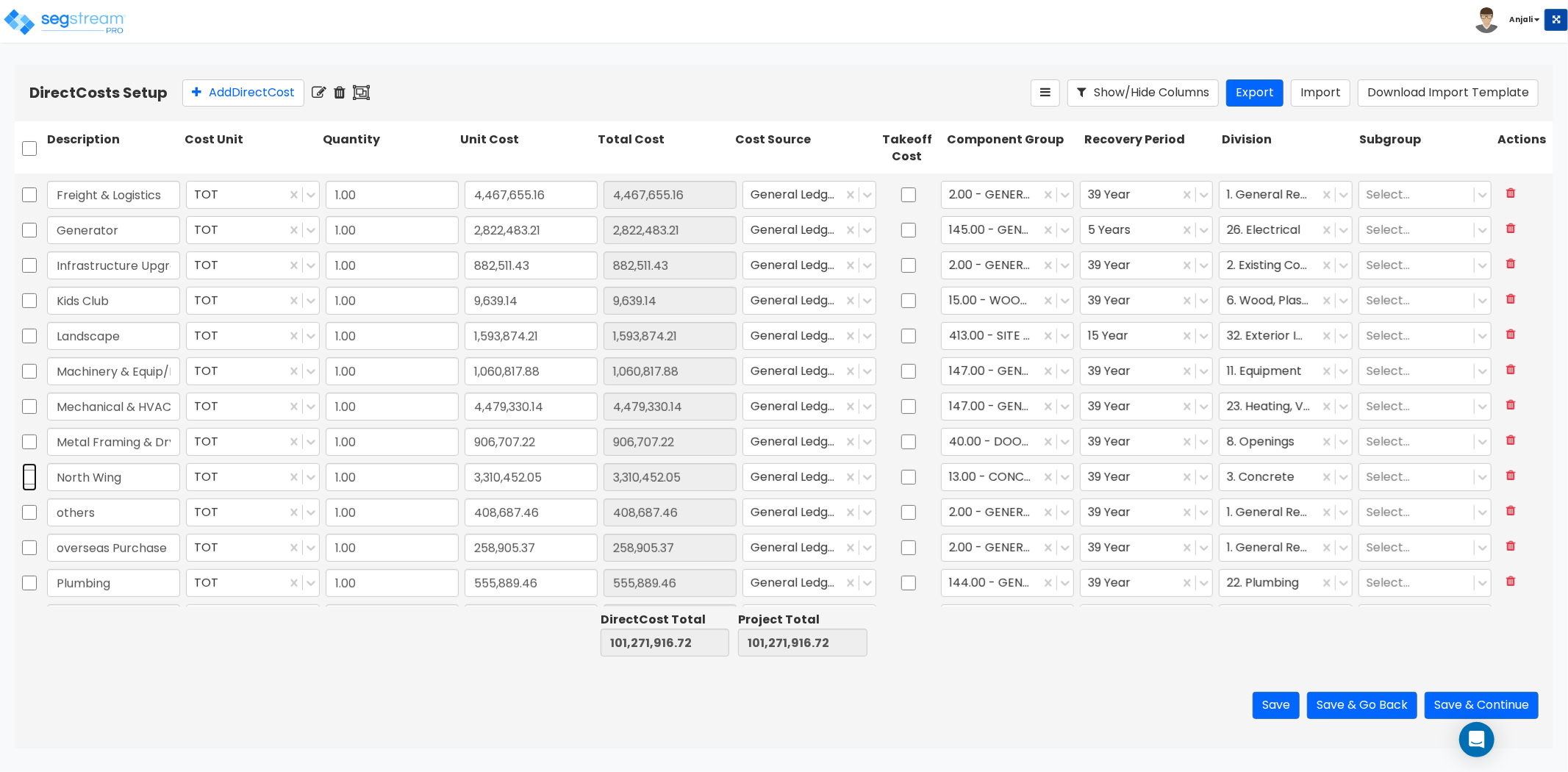
click at [24, 475] on input "checkbox" at bounding box center [29, 477] width 14 height 28
checkbox input "true"
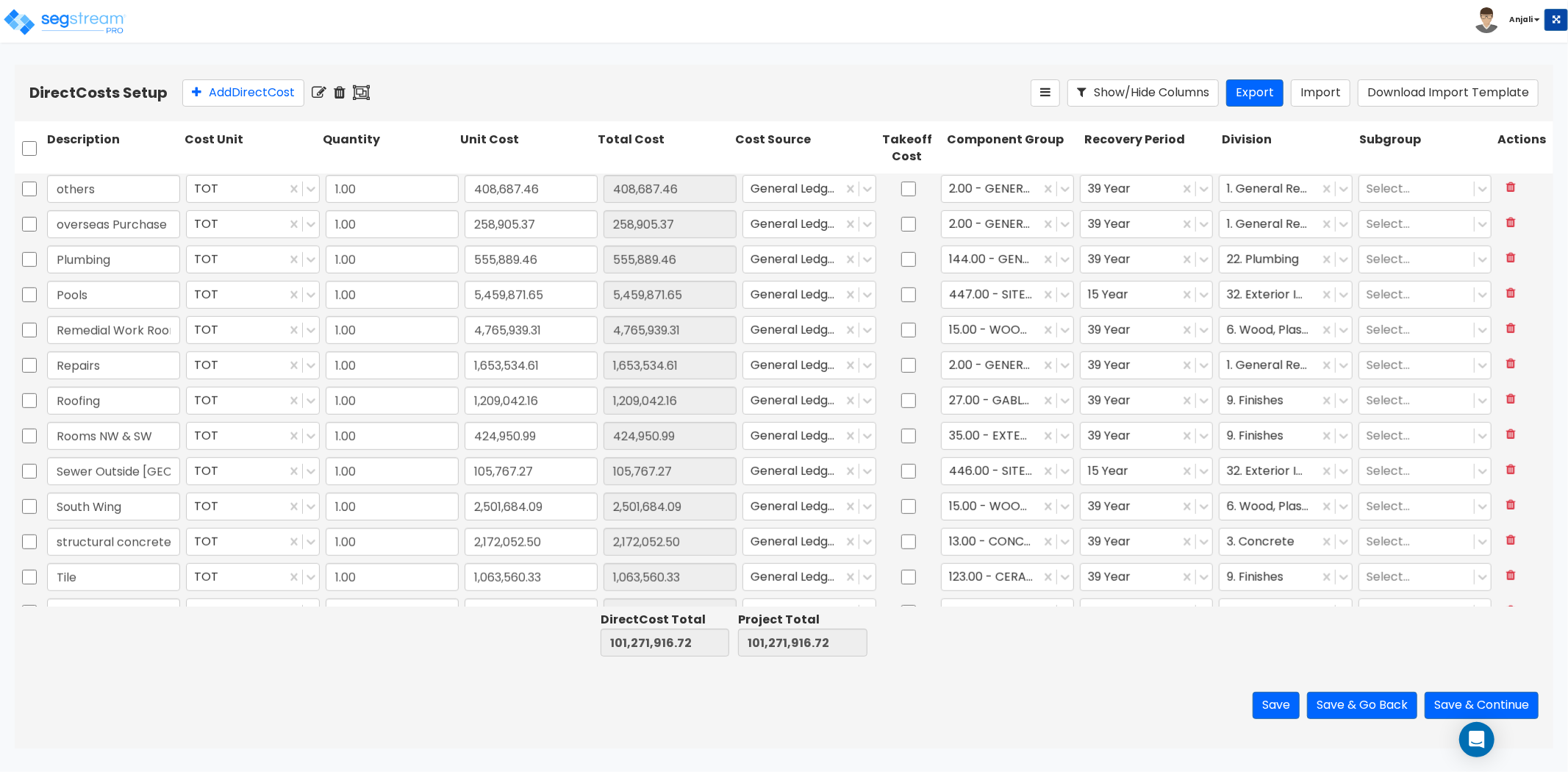
scroll to position [817, 0]
click at [27, 431] on input "checkbox" at bounding box center [29, 431] width 14 height 28
checkbox input "true"
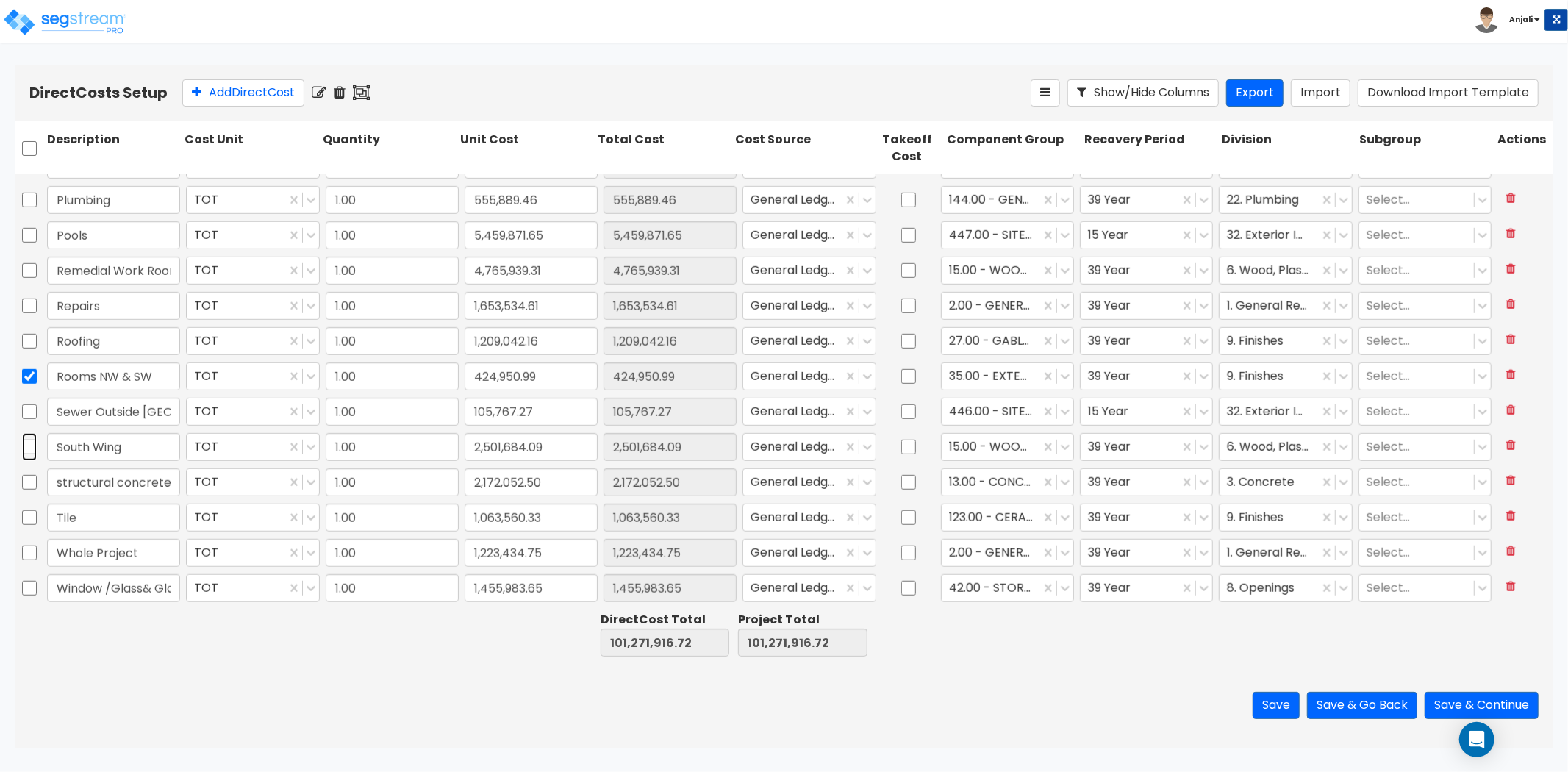
click at [28, 444] on input "checkbox" at bounding box center [29, 446] width 14 height 28
checkbox input "true"
click at [24, 553] on input "checkbox" at bounding box center [29, 552] width 14 height 28
checkbox input "true"
click at [345, 89] on icon at bounding box center [340, 92] width 11 height 14
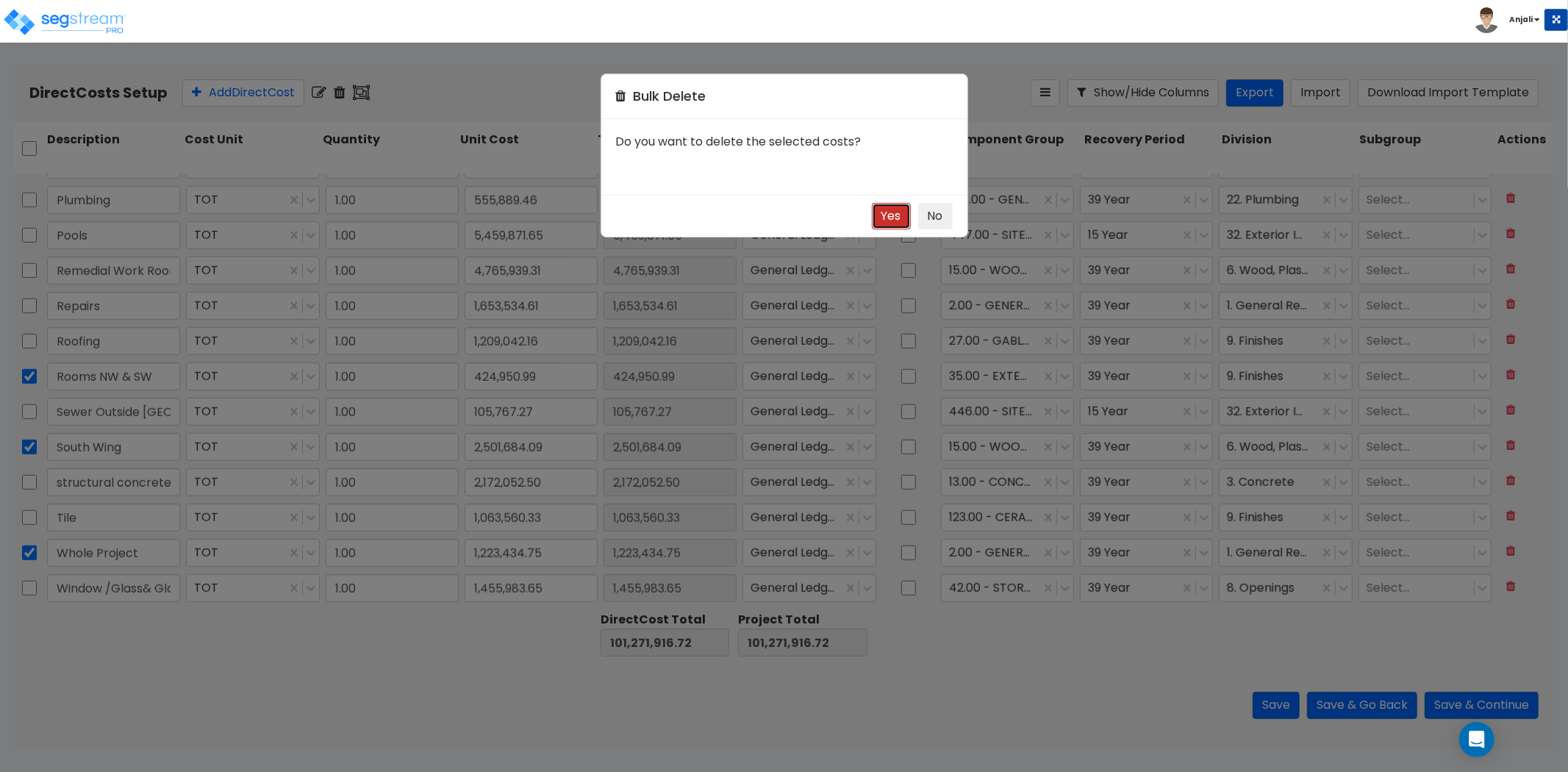
click at [888, 221] on button "Yes" at bounding box center [891, 216] width 39 height 28
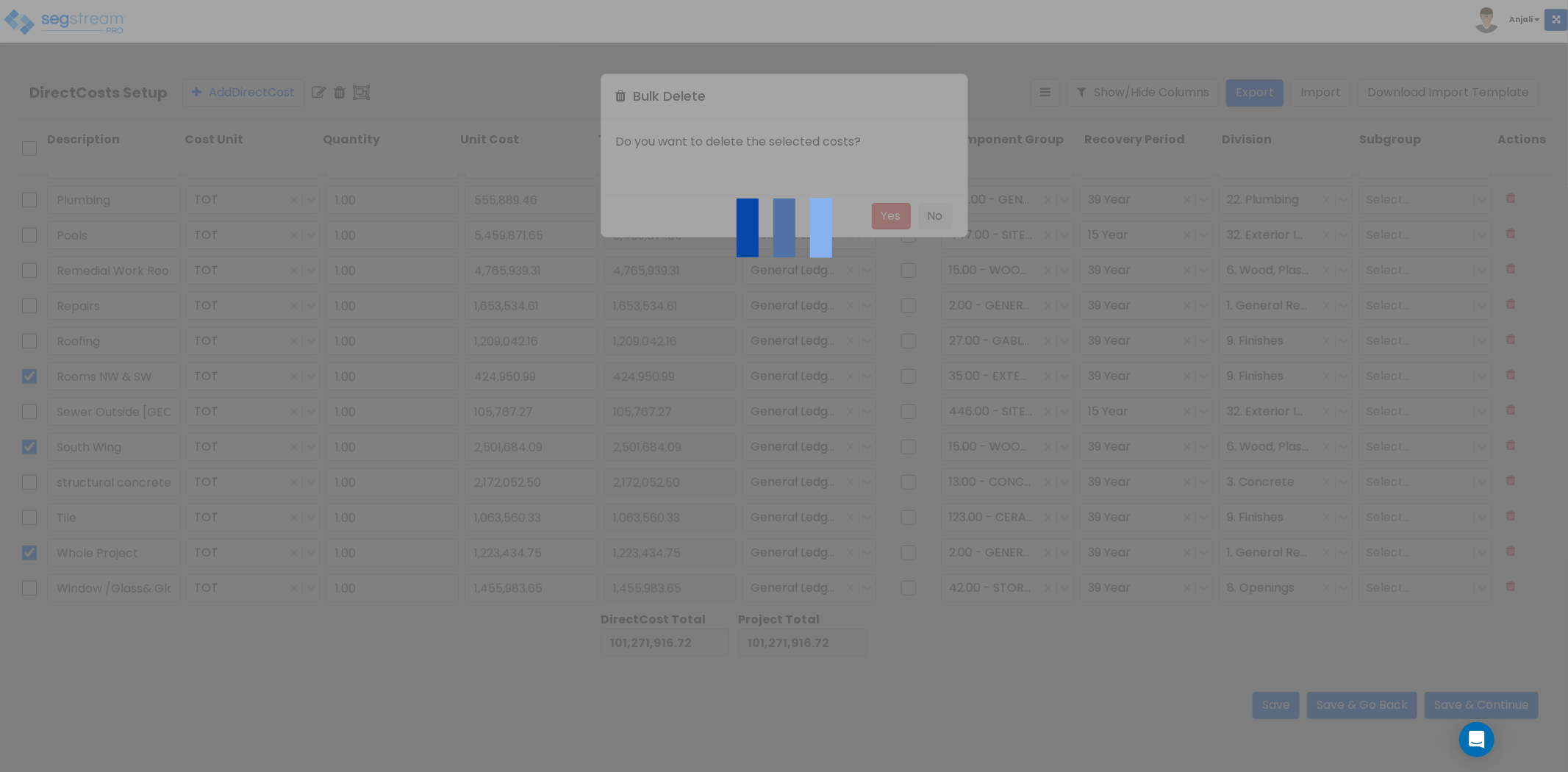
type input "Remedial Work Rooms"
type input "4,765,939.31"
type input "Repairs"
type input "1,653,534.61"
type input "Roofing"
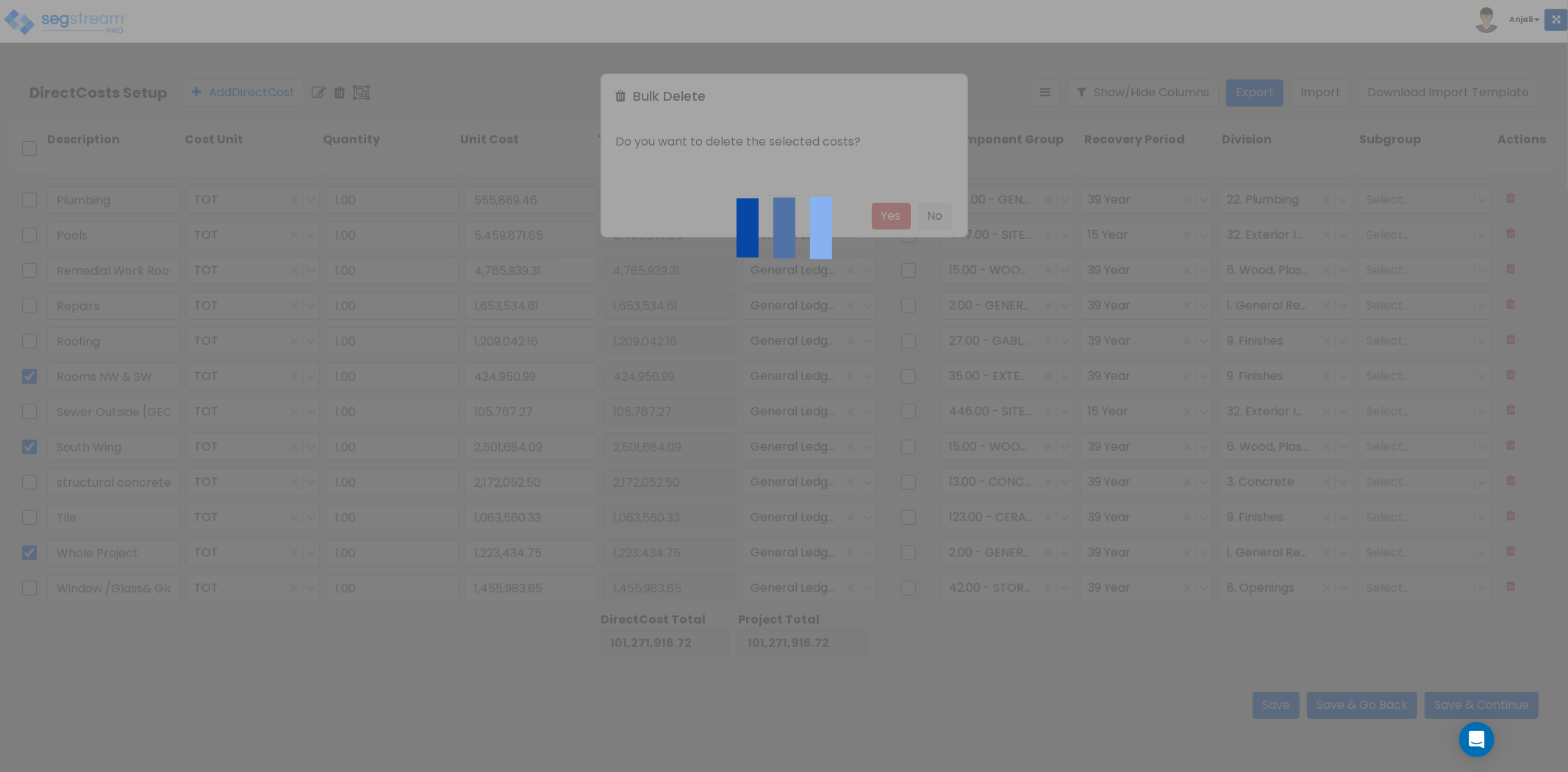
type input "1,209,042.16"
type input "Sewer Outside Blueridge"
type input "105,767.27"
type input "structural concrete/steel"
type input "2,172,052.50"
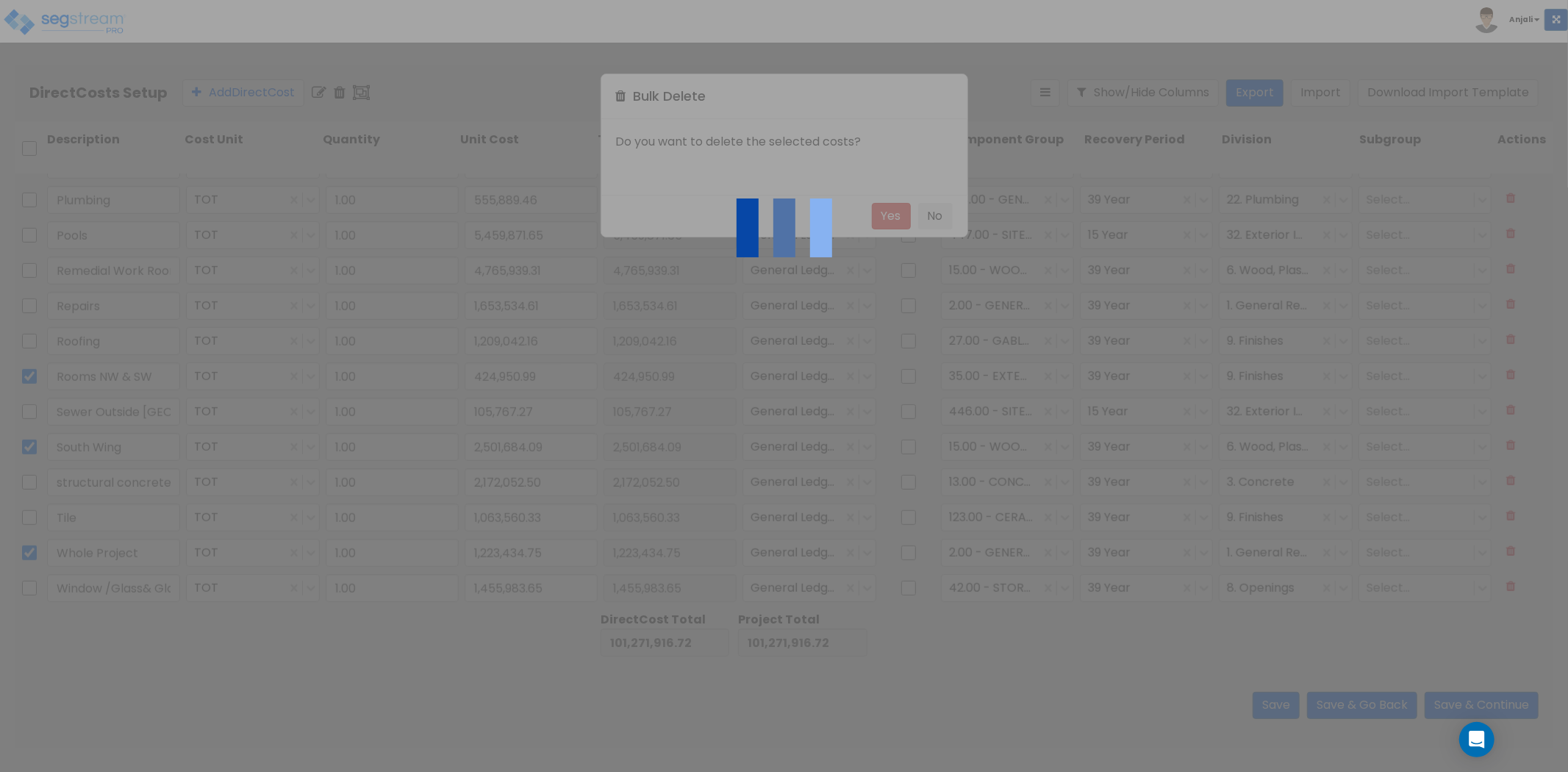
type input "Tile"
type input "1,063,560.33"
type input "Window /Glass& Glazing/Panels"
type input "1,455,983.65"
checkbox input "false"
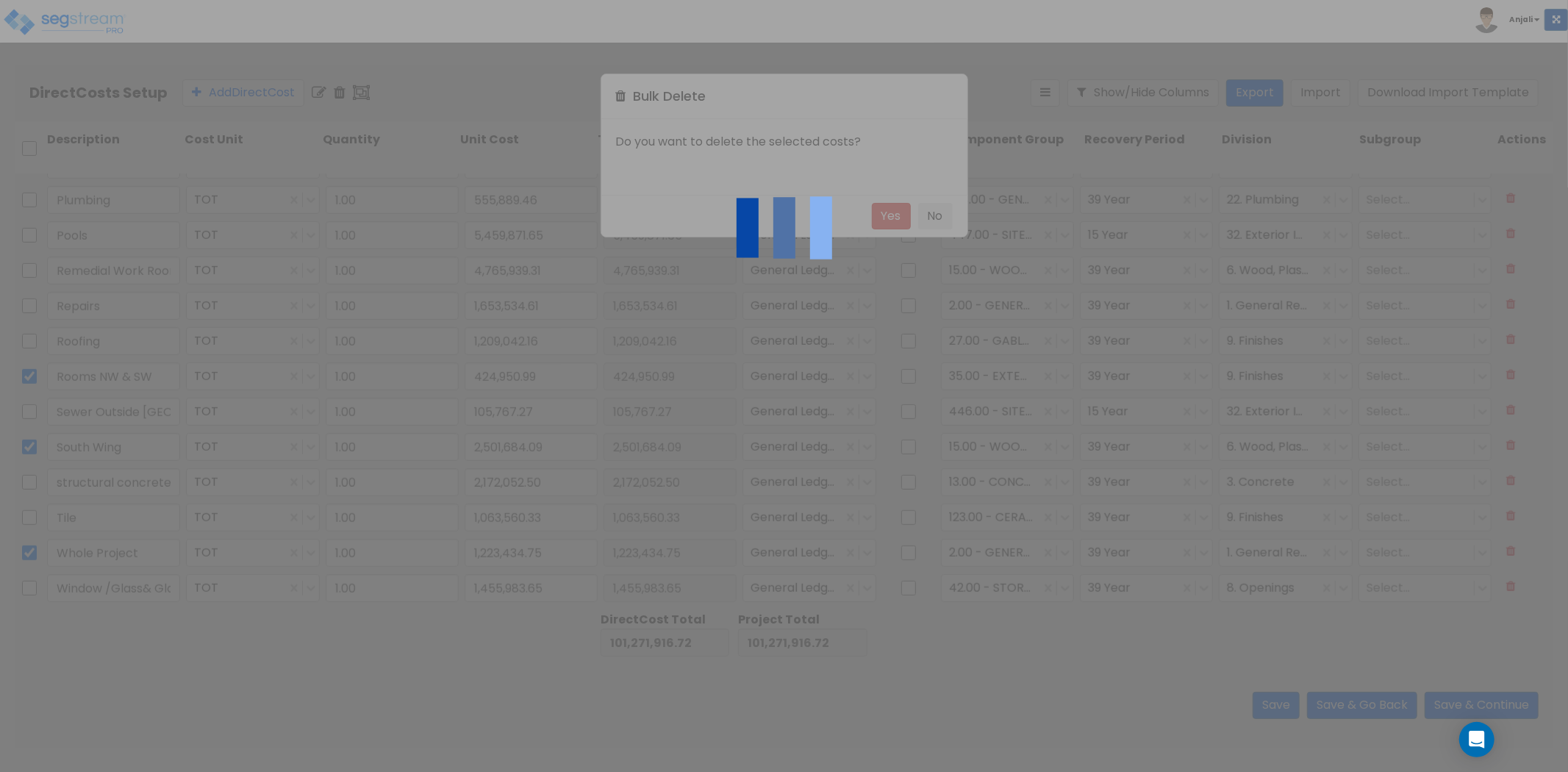
type input "Pools"
type input "5,459,871.65"
type input "4,765,939.31"
type input "1,653,534.61"
type input "1,209,042.16"
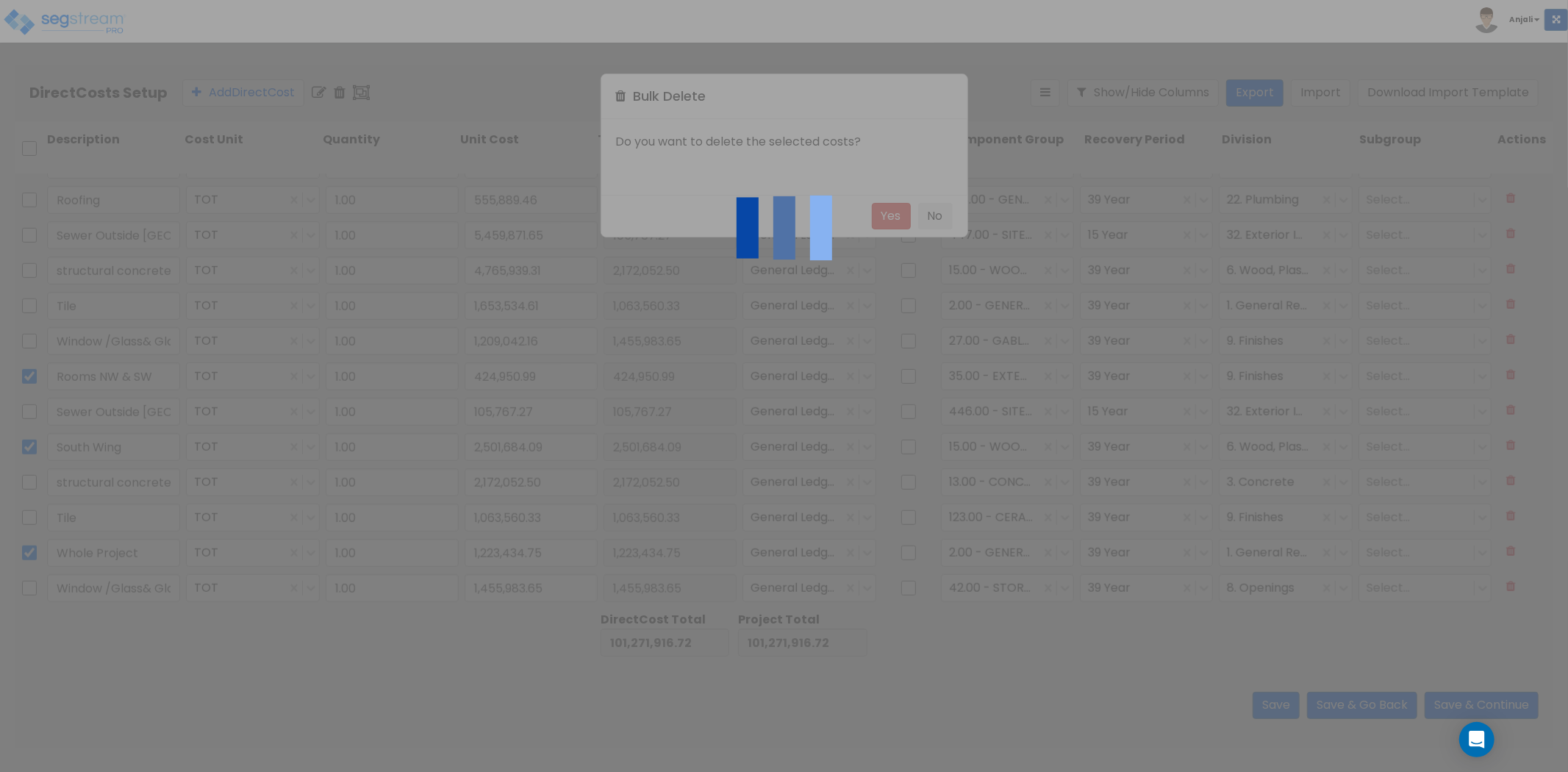
type input "105,767.27"
type input "2,172,052.50"
type input "1,063,560.33"
type input "1,455,983.65"
type input "5,459,871.65"
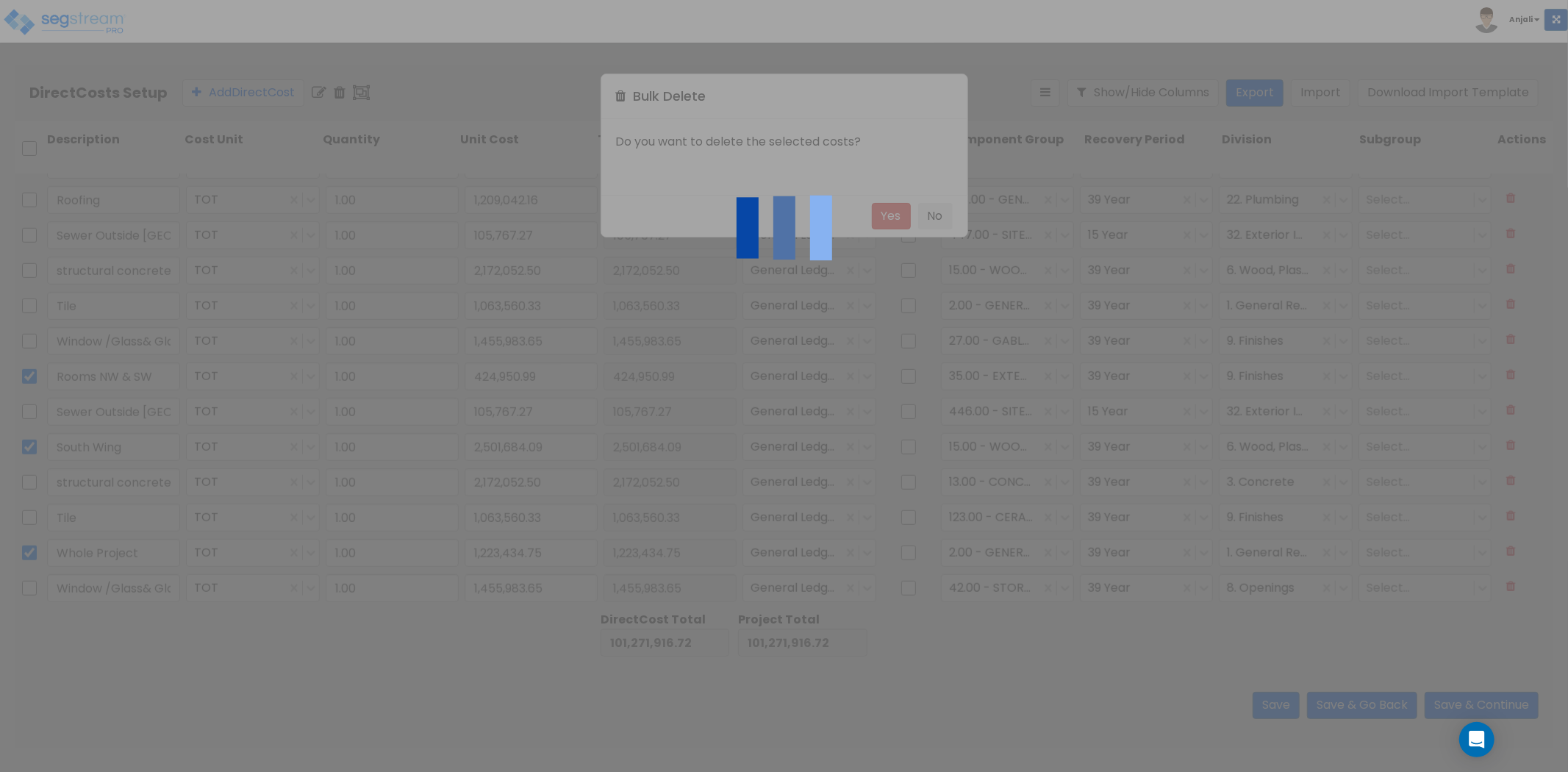
scroll to position [626, 0]
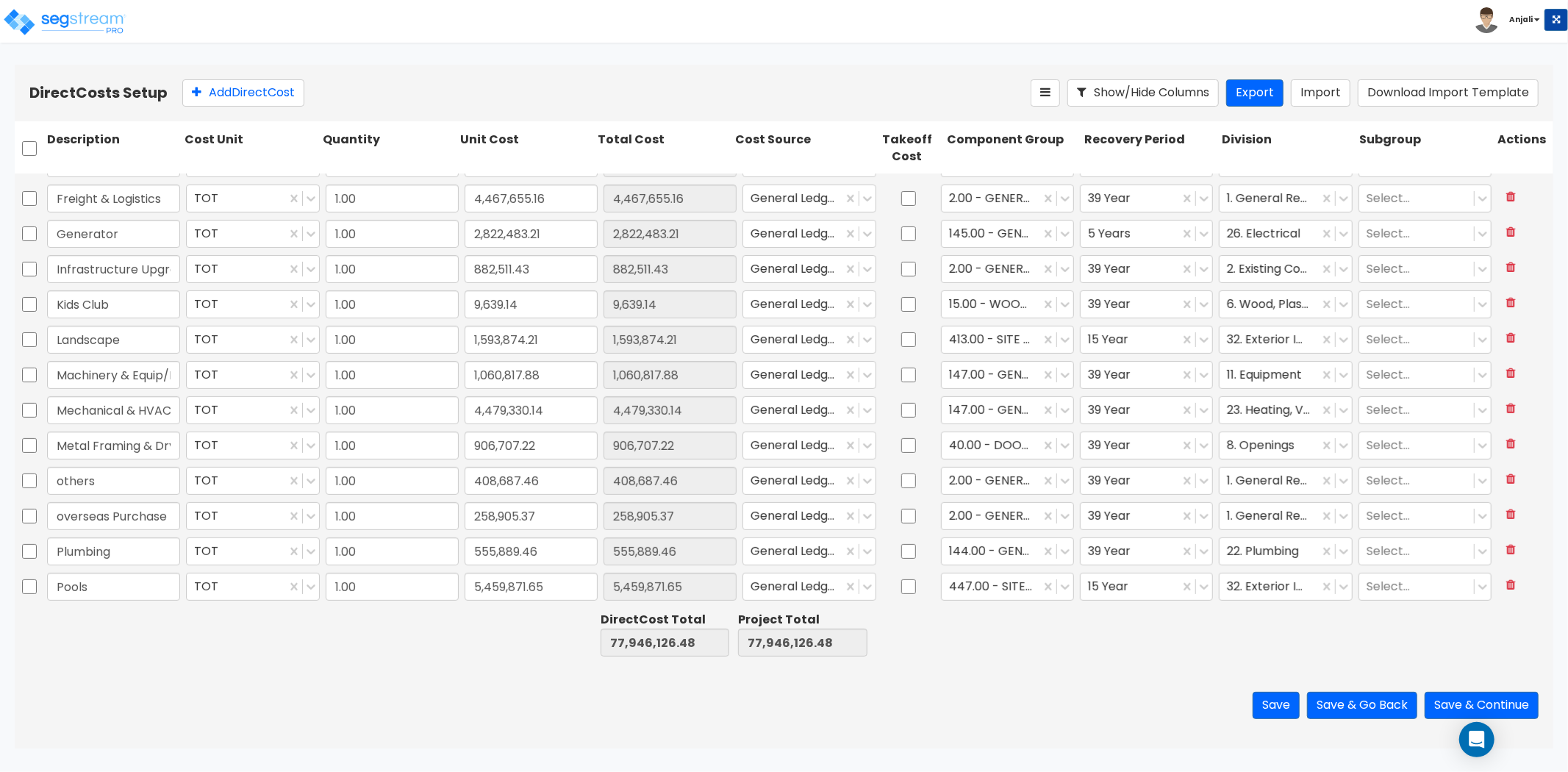
type input "1.00"
type input "1,961,499.70"
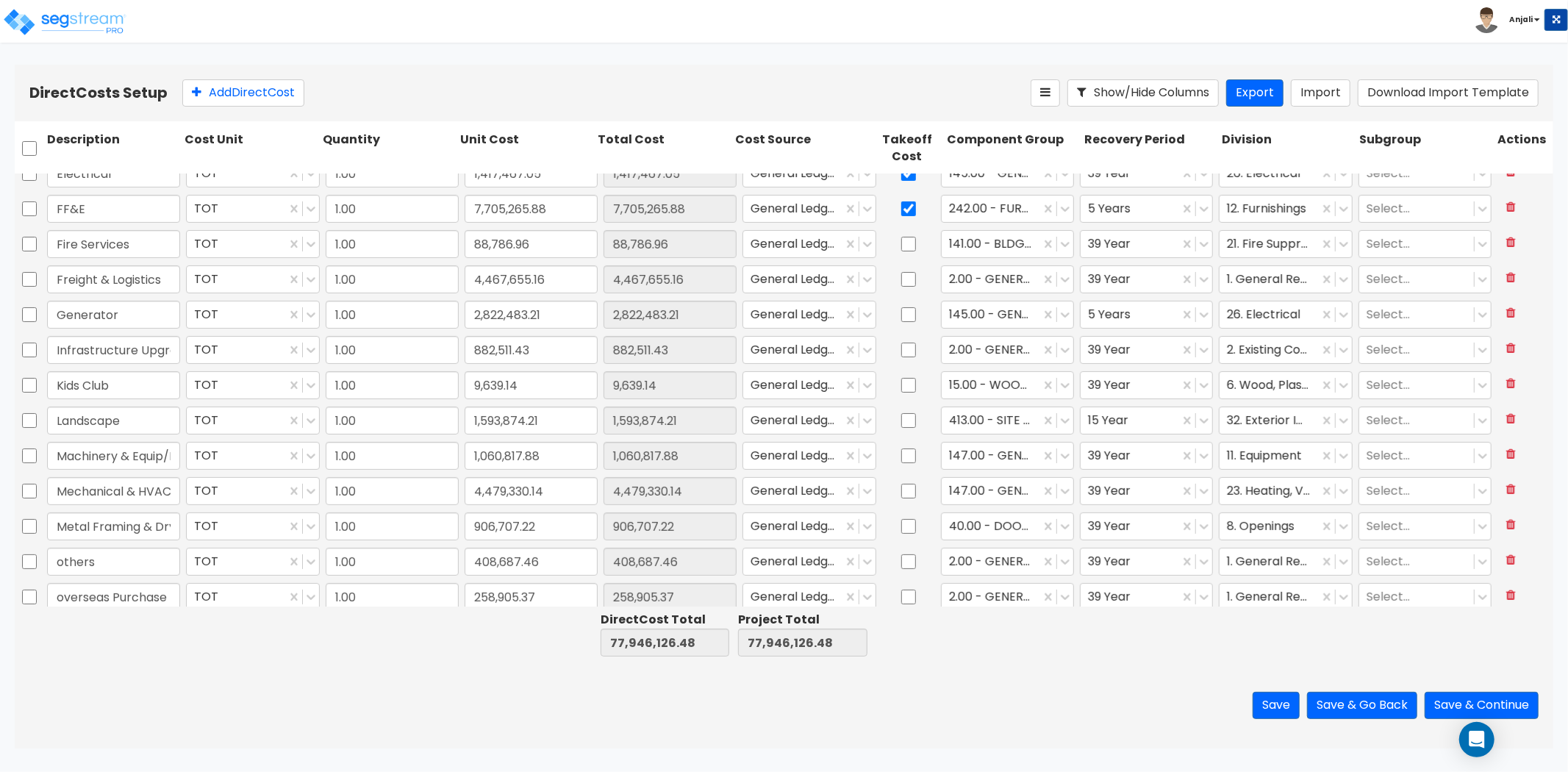
scroll to position [0, 0]
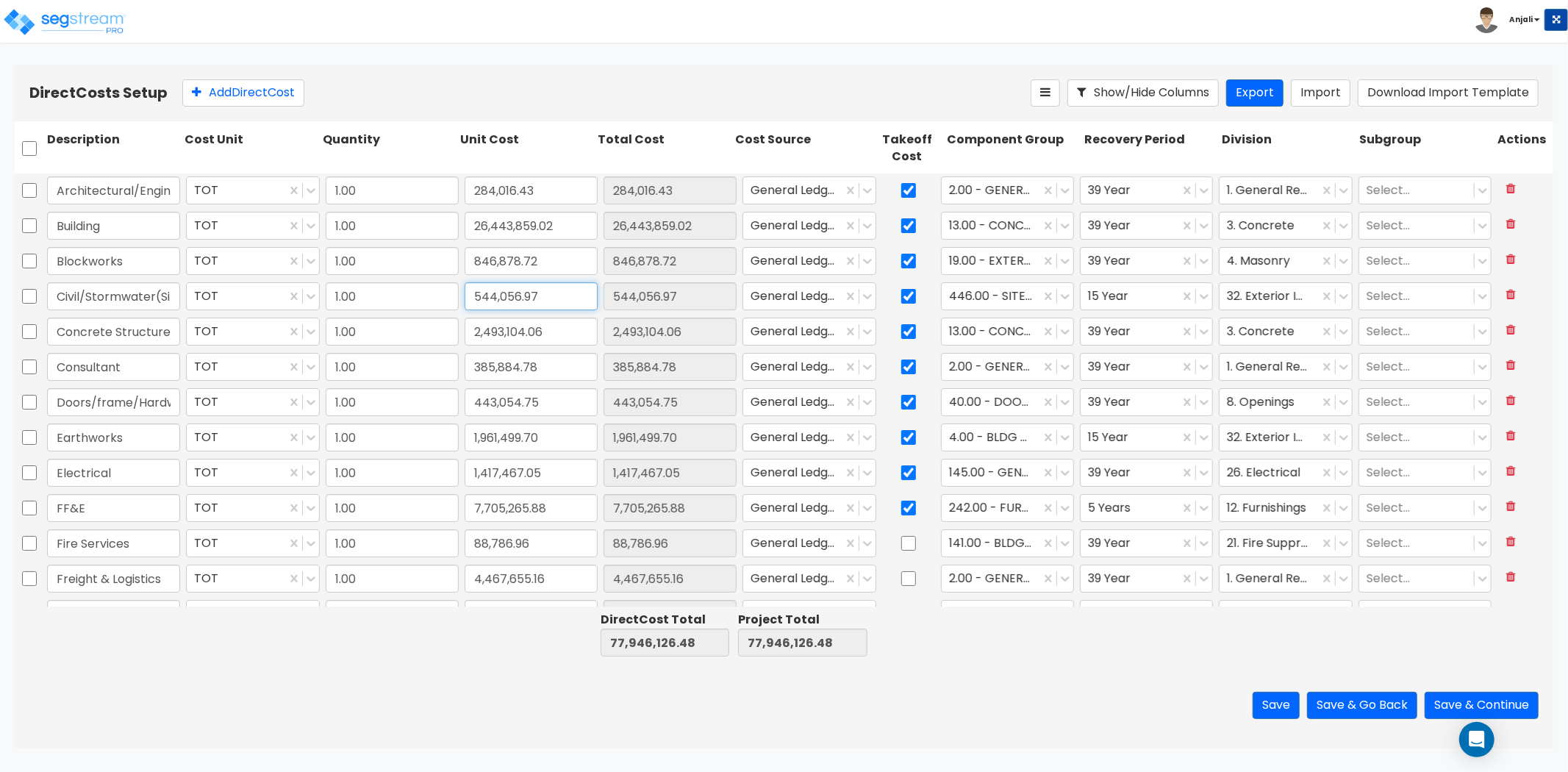
click at [544, 299] on input "544,056.97" at bounding box center [531, 296] width 133 height 28
paste input "649,824.24"
type input "649,824.24"
click at [458, 690] on div "Save Save & Go Back Save & Continue" at bounding box center [783, 705] width 1539 height 86
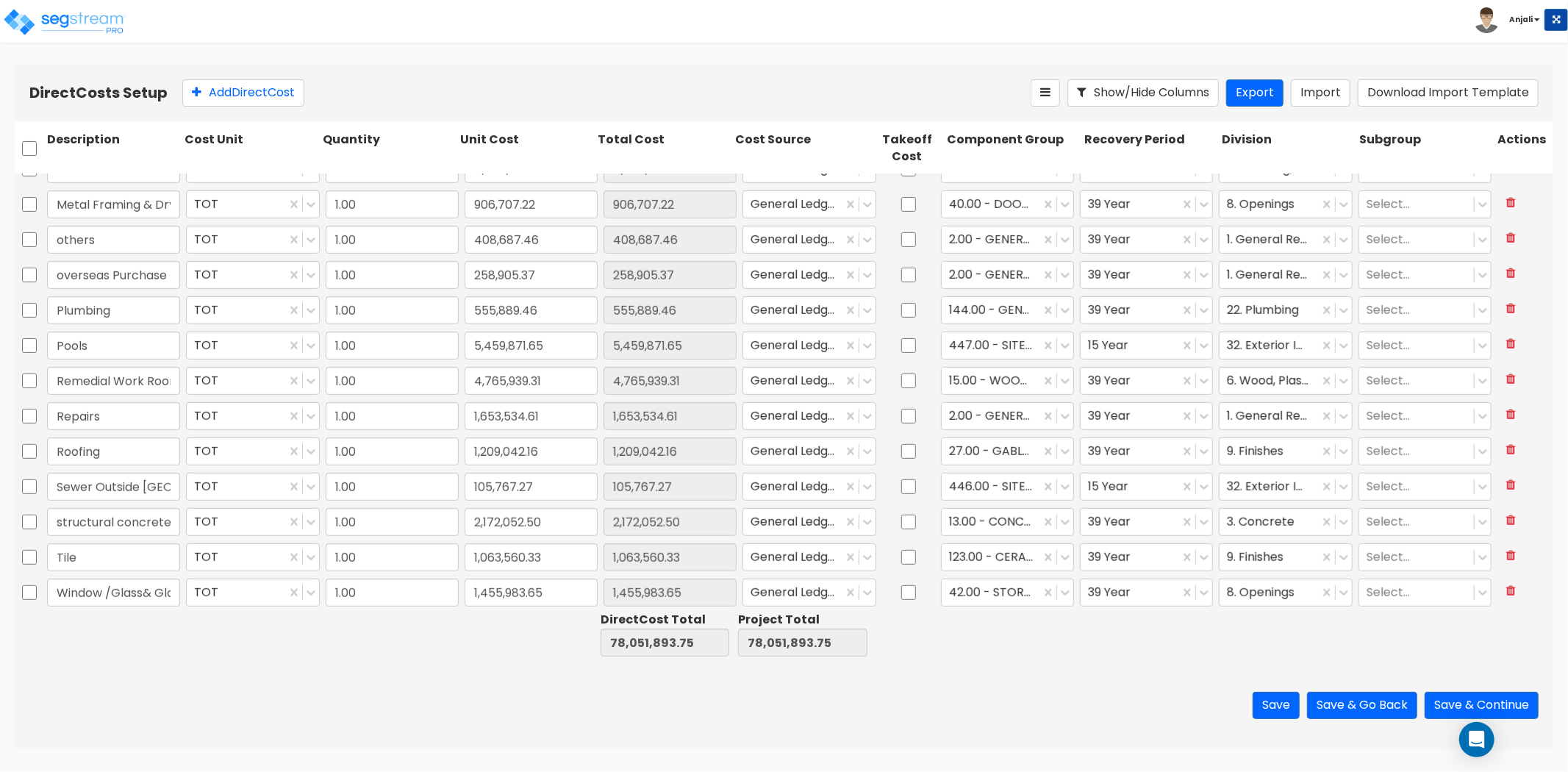
scroll to position [626, 0]
click at [28, 483] on input "checkbox" at bounding box center [29, 482] width 14 height 28
click at [345, 97] on icon at bounding box center [340, 92] width 11 height 14
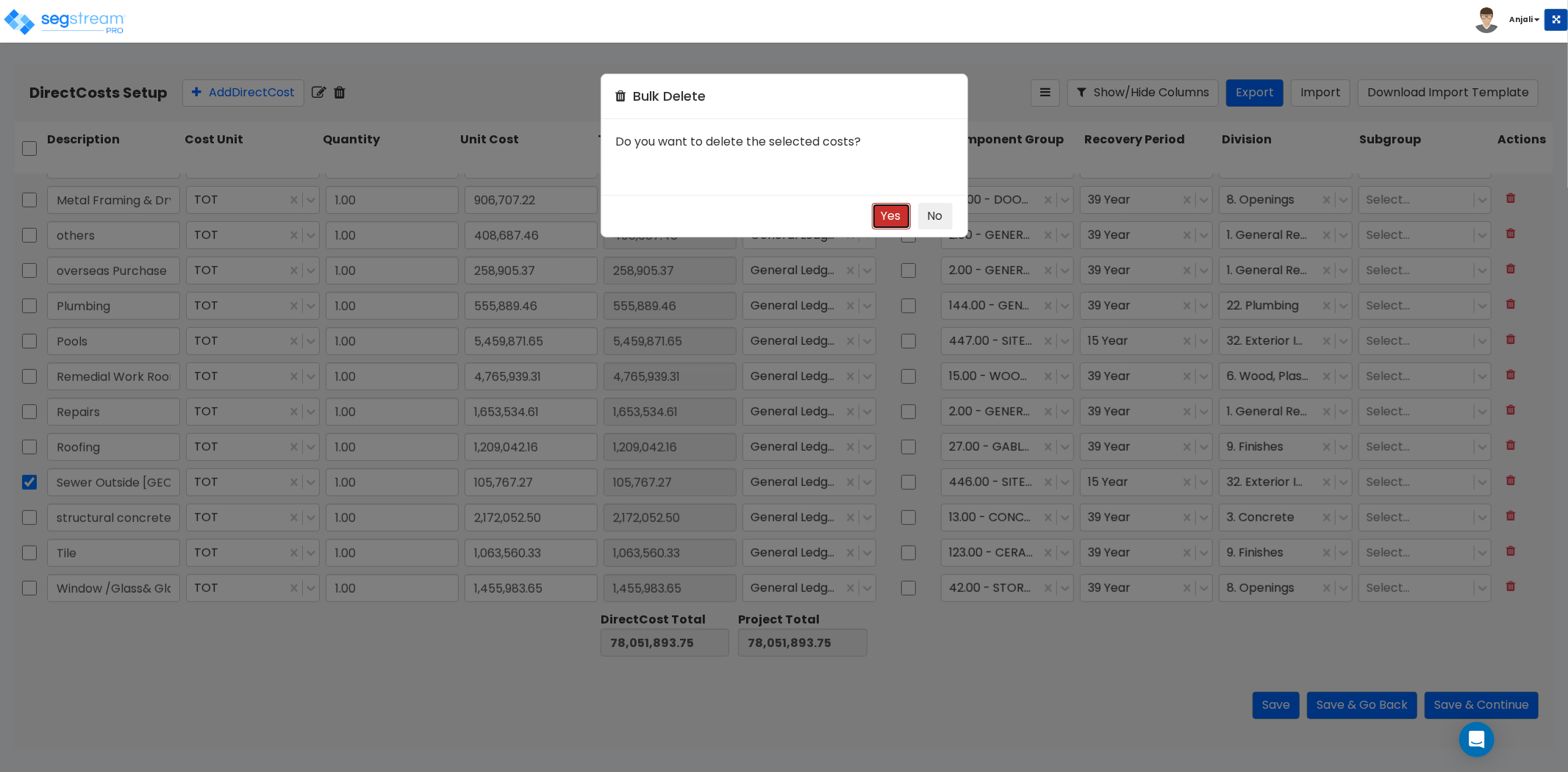
click at [884, 228] on button "Yes" at bounding box center [891, 216] width 39 height 28
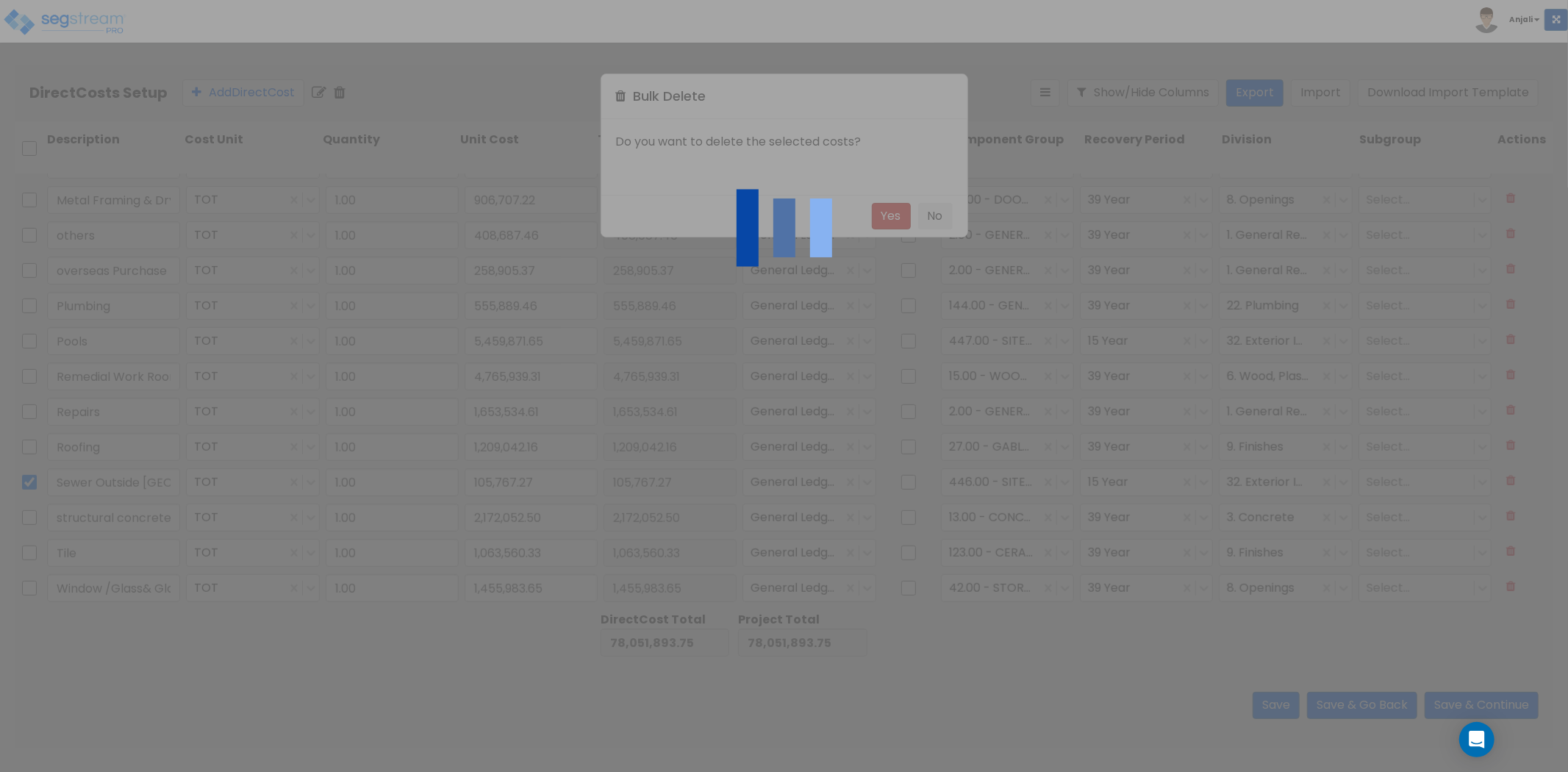
checkbox input "false"
type input "structural concrete/steel"
type input "2,172,052.50"
type input "Tile"
type input "1,063,560.33"
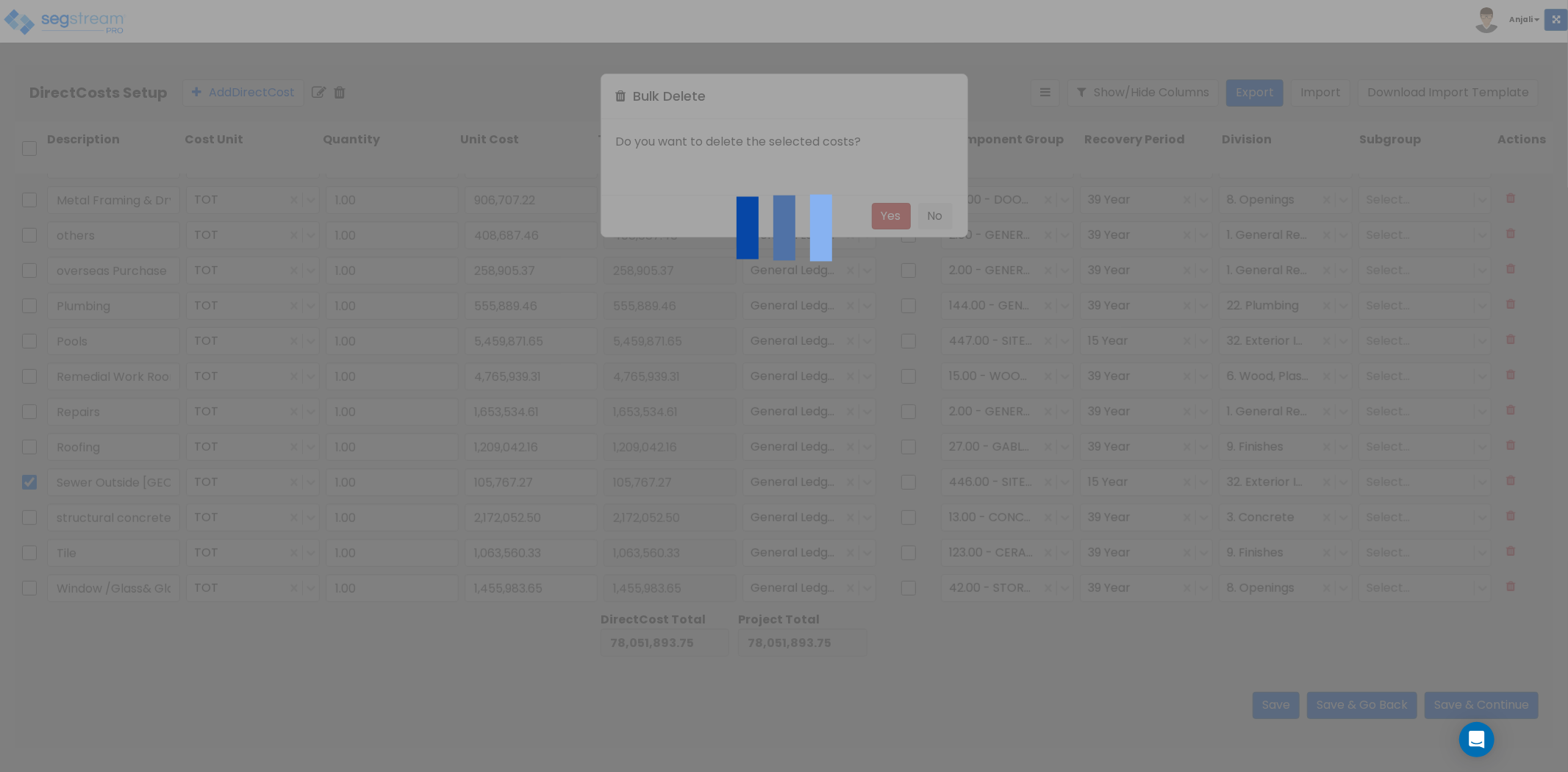
type input "Window /Glass& Glazing/Panels"
type input "1,455,983.65"
type input "2,172,052.50"
type input "1,063,560.33"
type input "1,455,983.65"
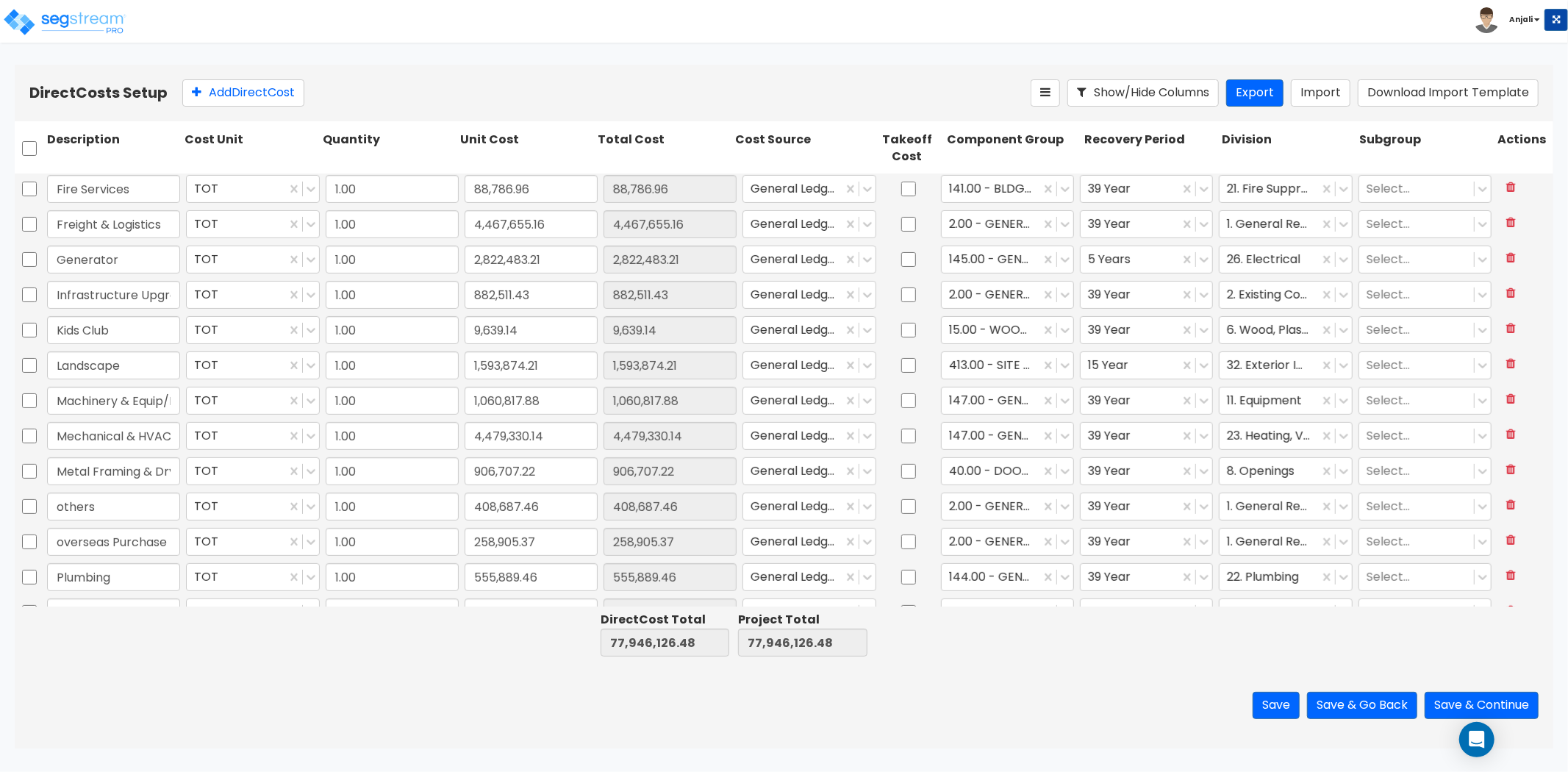
type input "1.00"
type input "1,417,467.05"
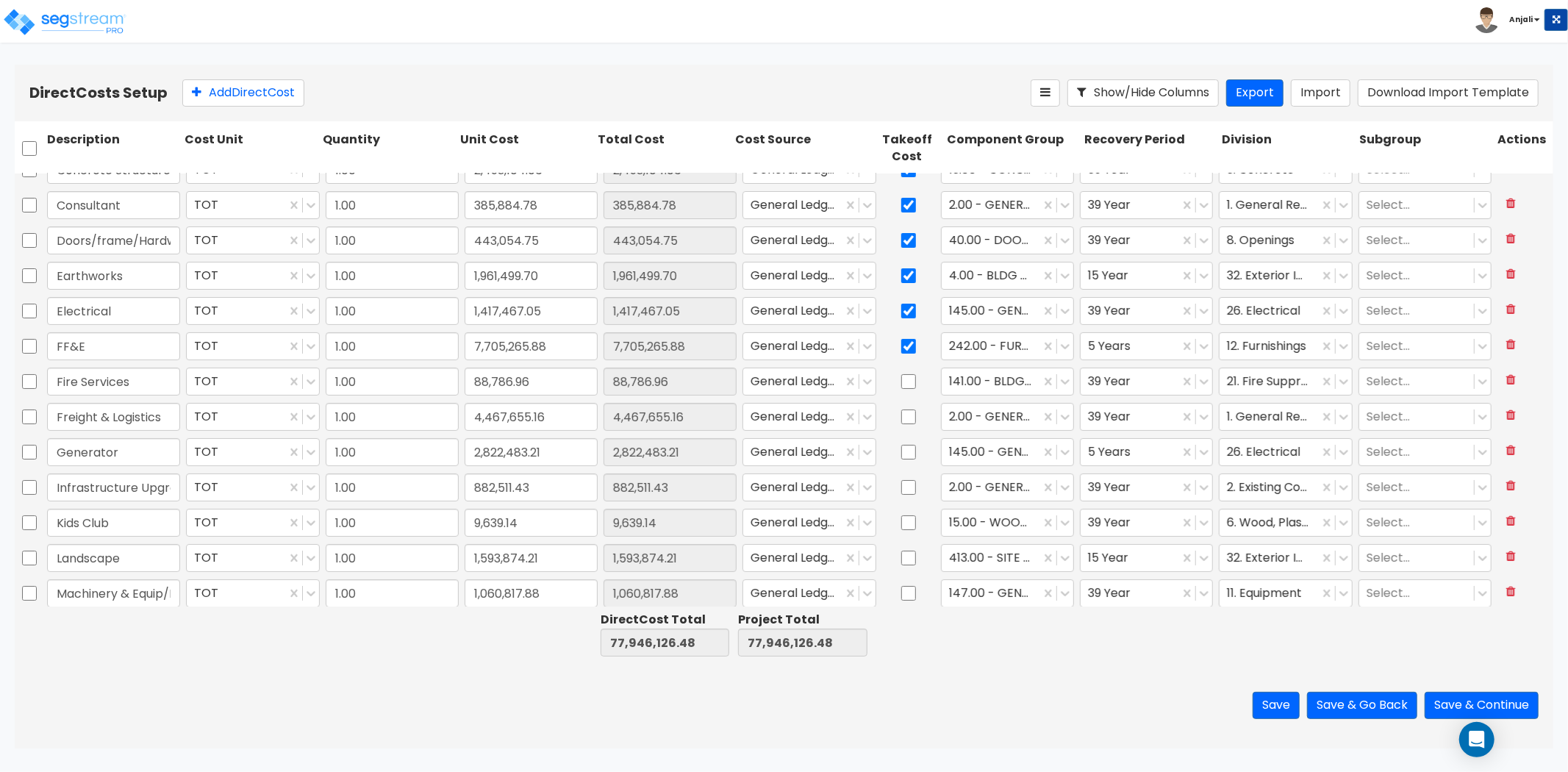
scroll to position [163, 0]
click at [26, 518] on input "checkbox" at bounding box center [29, 521] width 14 height 28
checkbox input "true"
click at [345, 92] on icon at bounding box center [340, 92] width 11 height 14
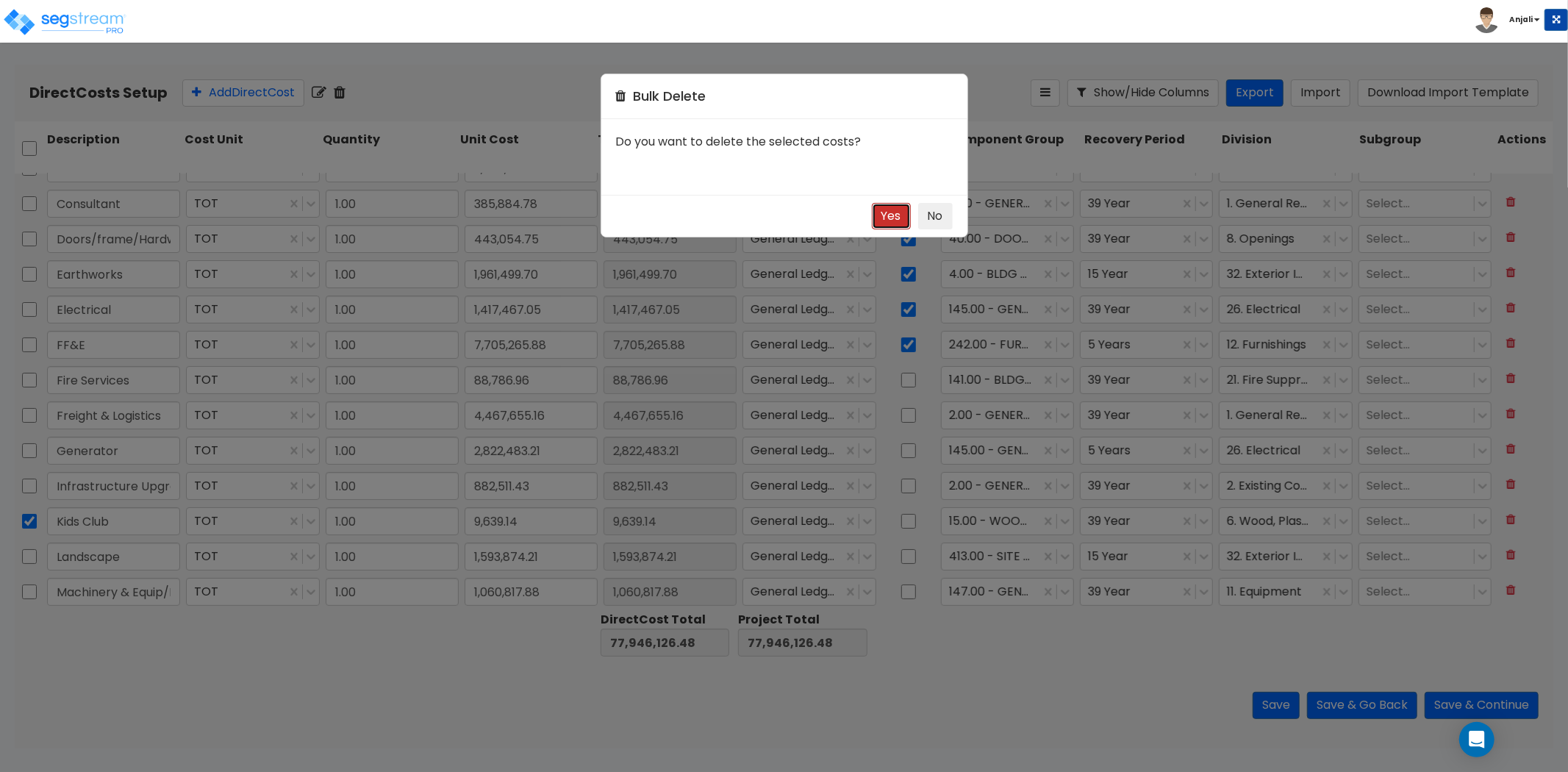
click at [880, 218] on button "Yes" at bounding box center [891, 216] width 39 height 28
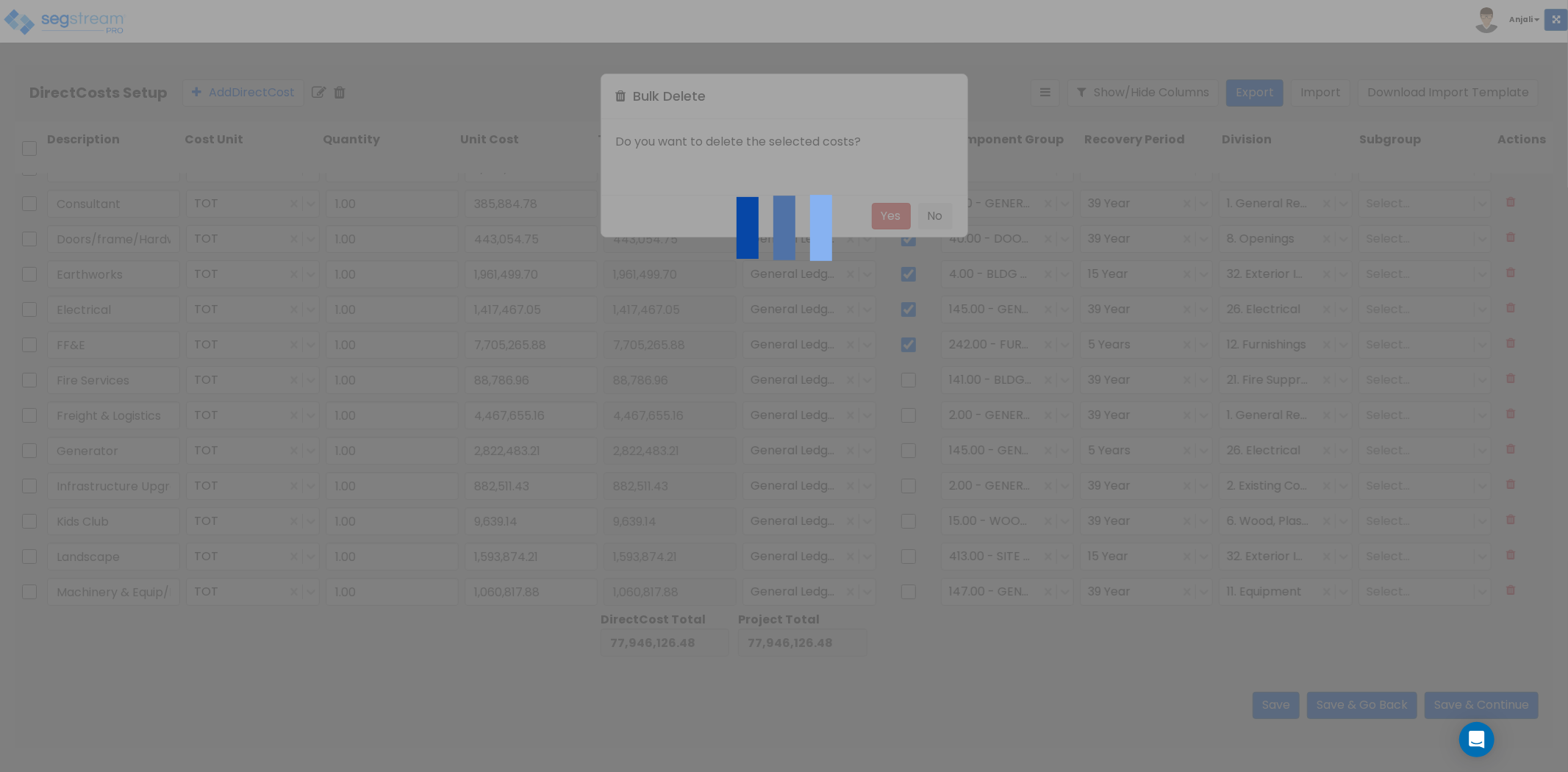
type input "Mechanical & HVAC"
type input "4,479,330.14"
type input "Machinery & Equip/Building"
type input "1,060,817.88"
checkbox input "false"
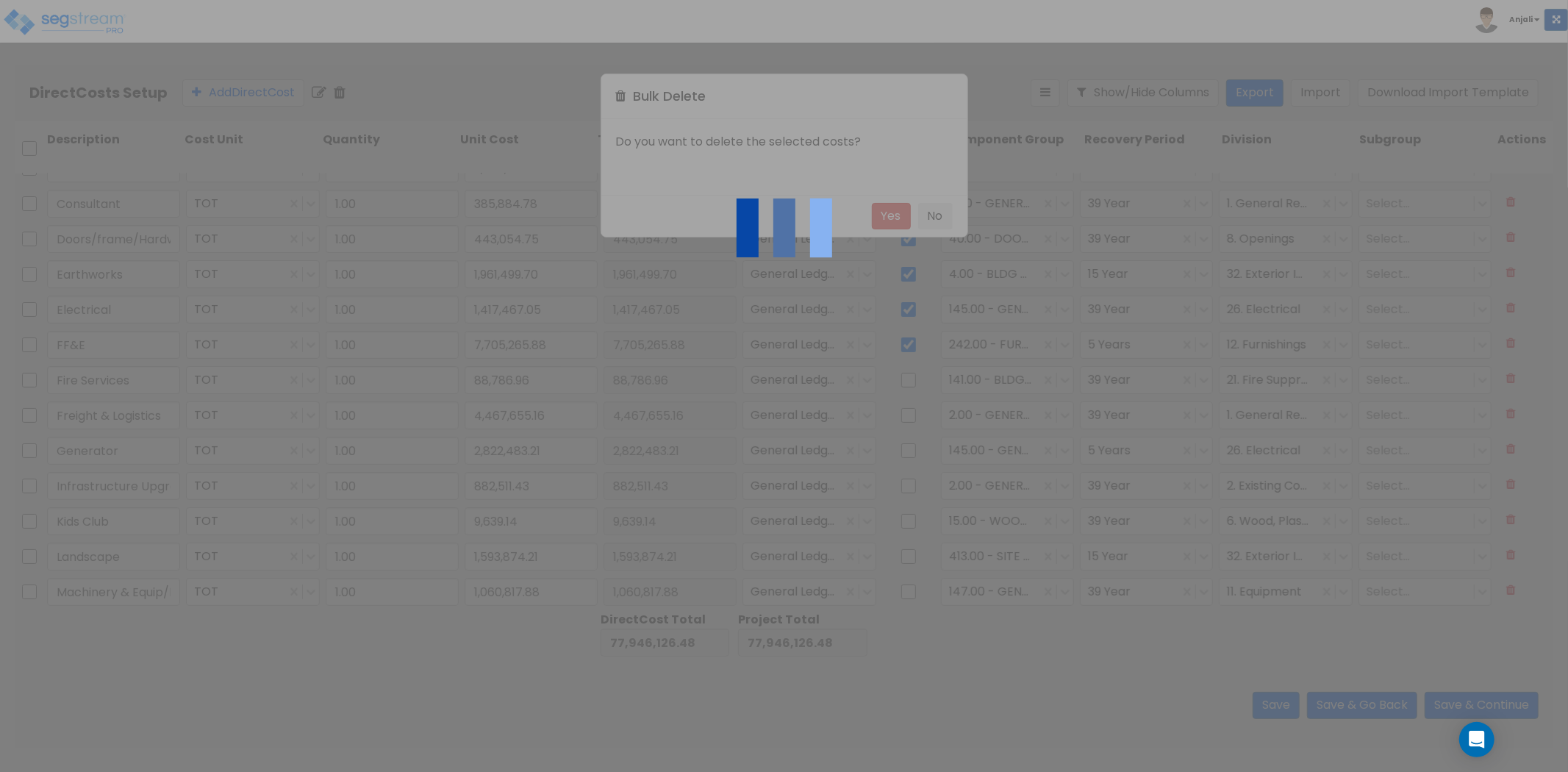
type input "Landscape"
type input "1,593,874.21"
type input "Metal Framing & Dry wall"
type input "906,707.22"
type input "others"
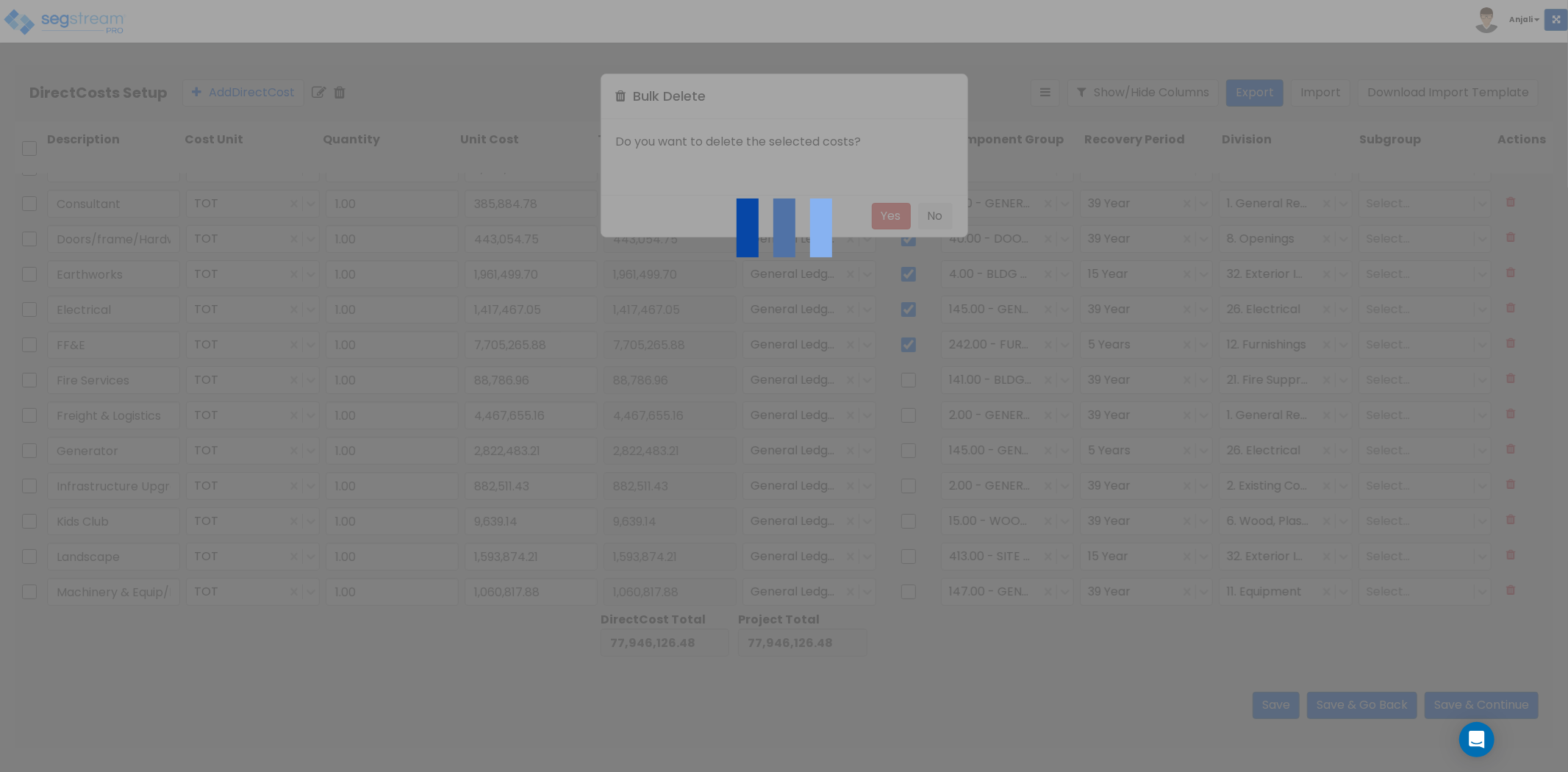
type input "408,687.46"
type input "overseas Purchase TT"
type input "258,905.37"
type input "Plumbing"
type input "555,889.46"
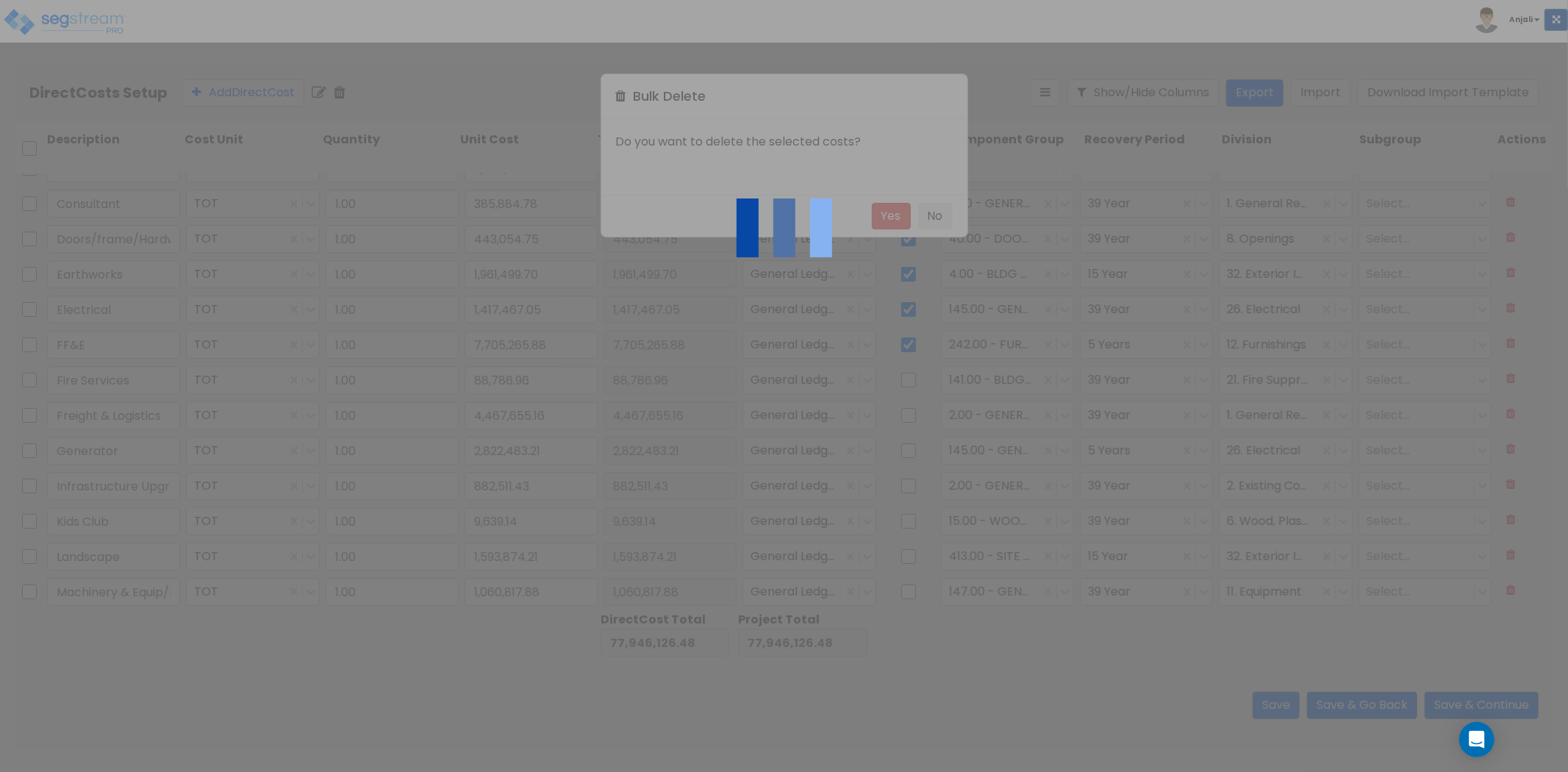
type input "Pools"
type input "5,459,871.65"
type input "4,479,330.14"
type input "1,060,817.88"
type input "1,593,874.21"
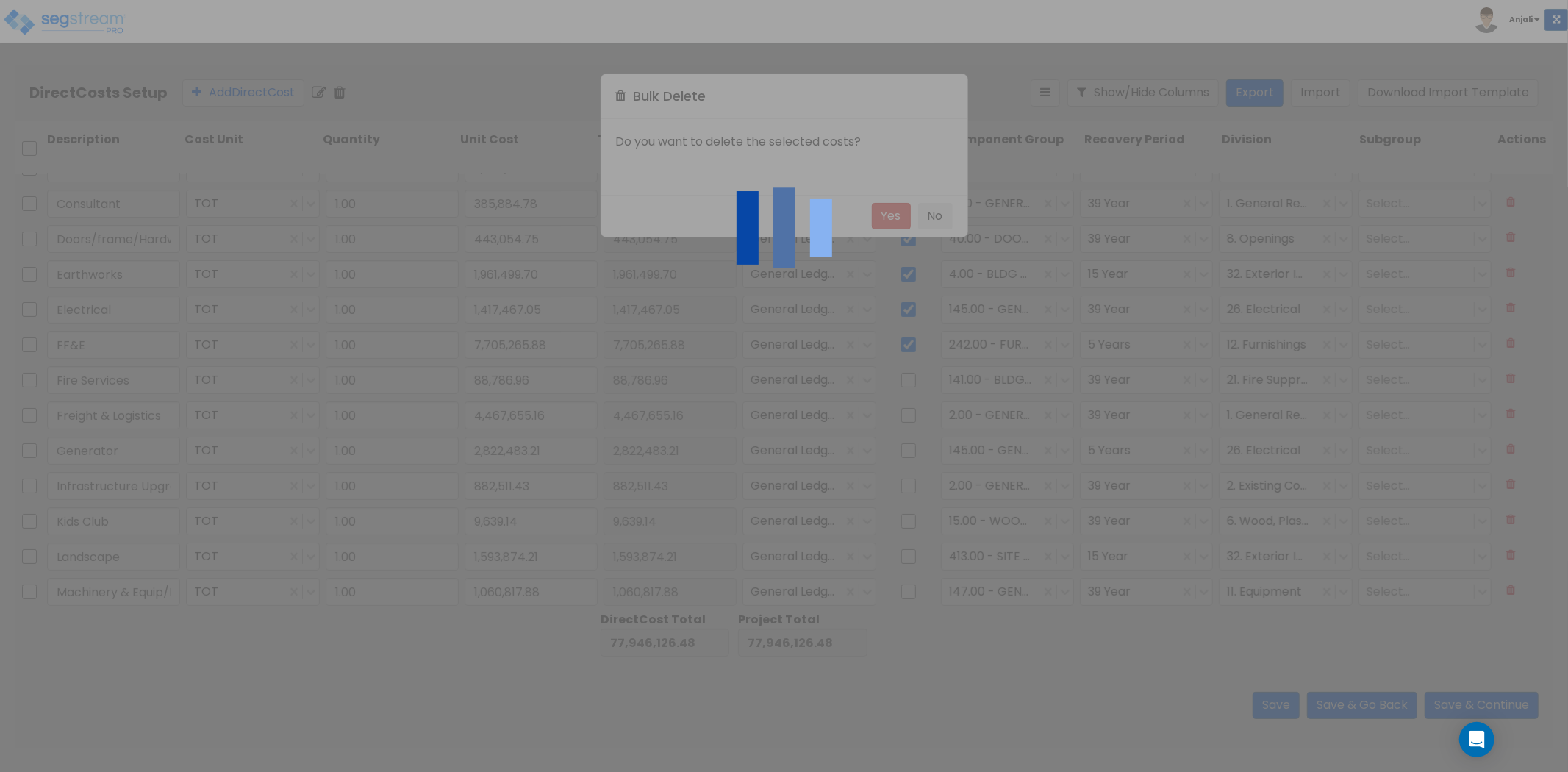
type input "906,707.22"
type input "408,687.46"
type input "258,905.37"
type input "555,889.46"
type input "5,459,871.65"
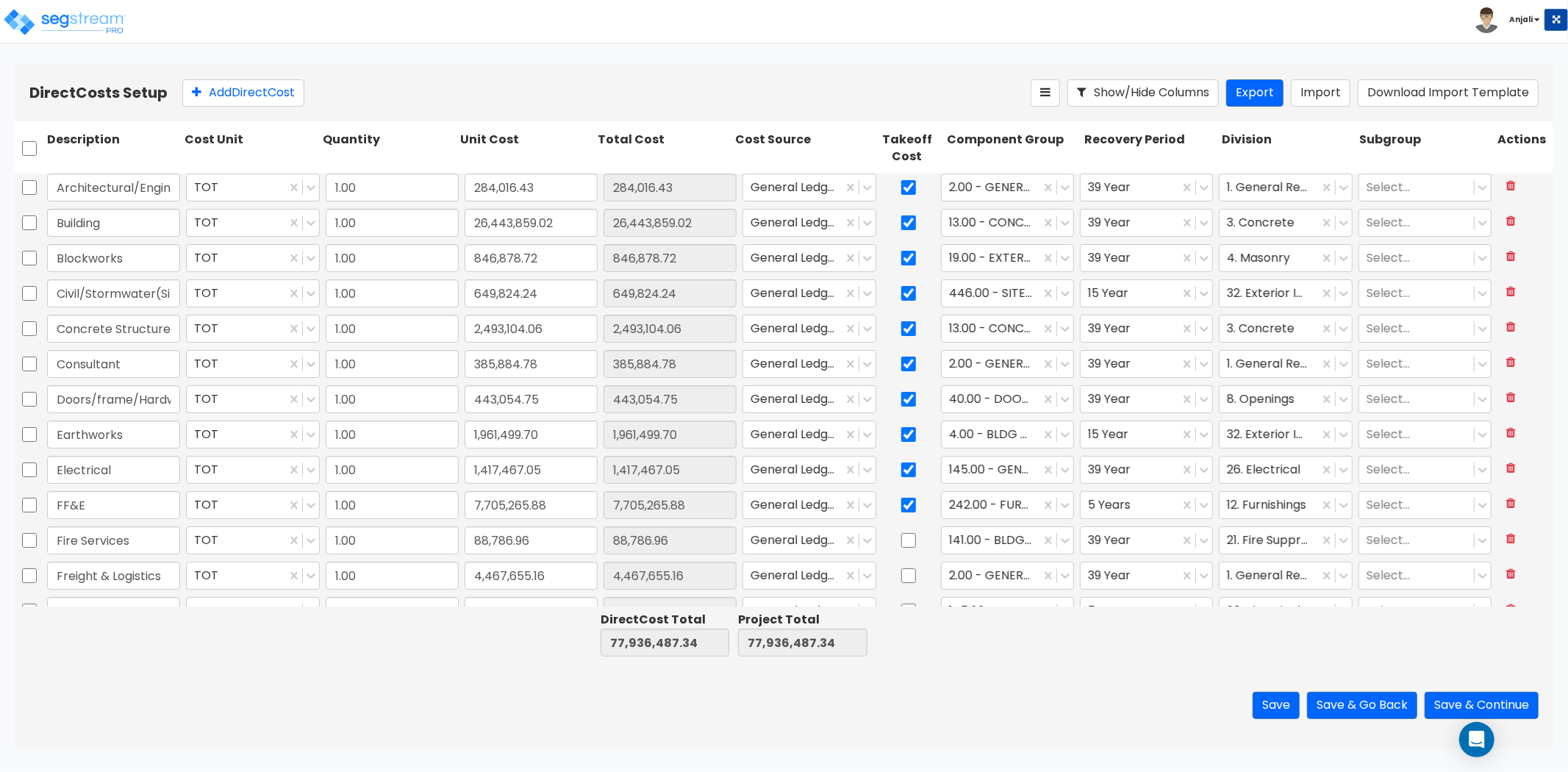
scroll to position [0, 0]
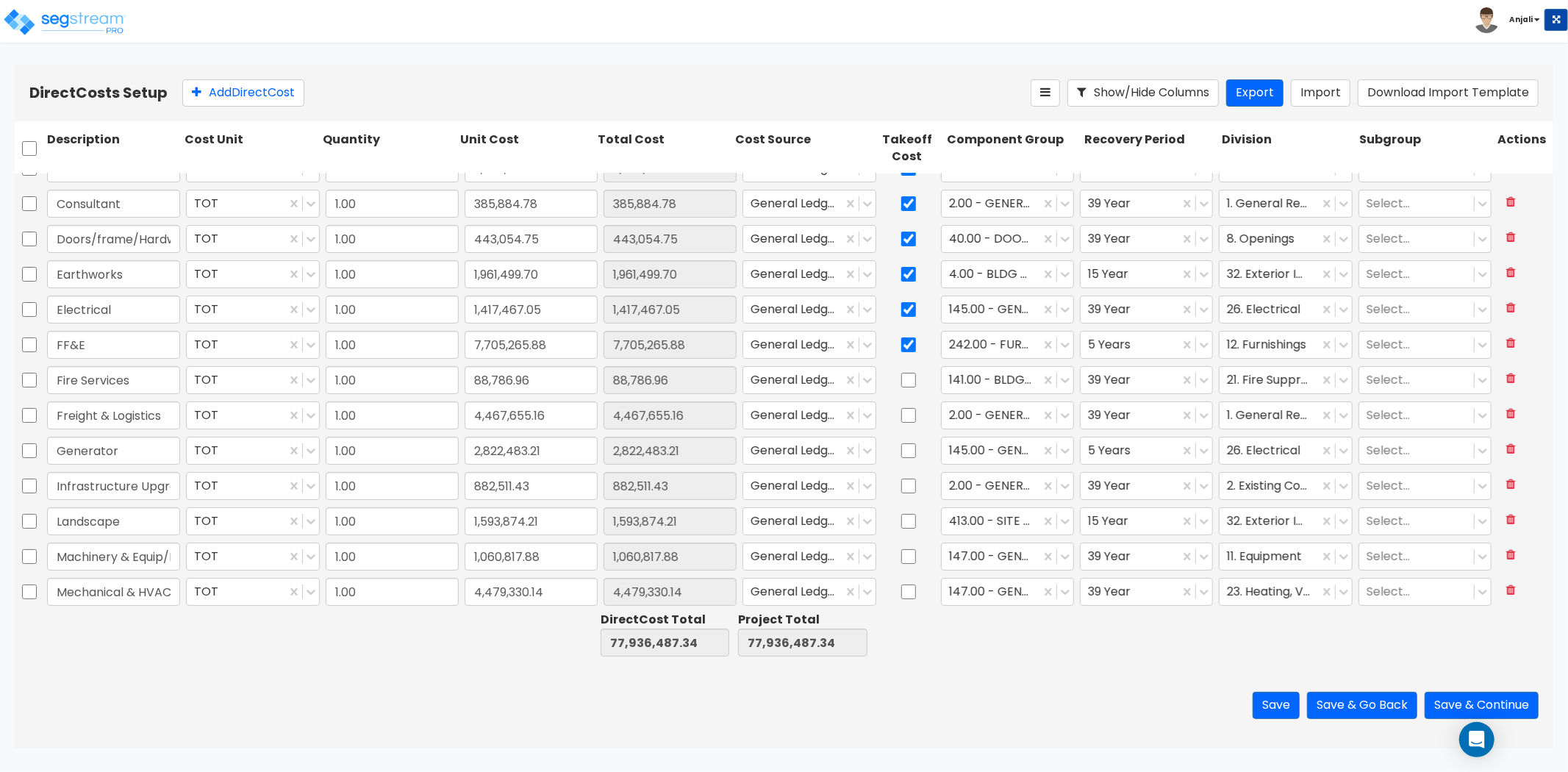
type input "1.00"
type input "4,765,939.31"
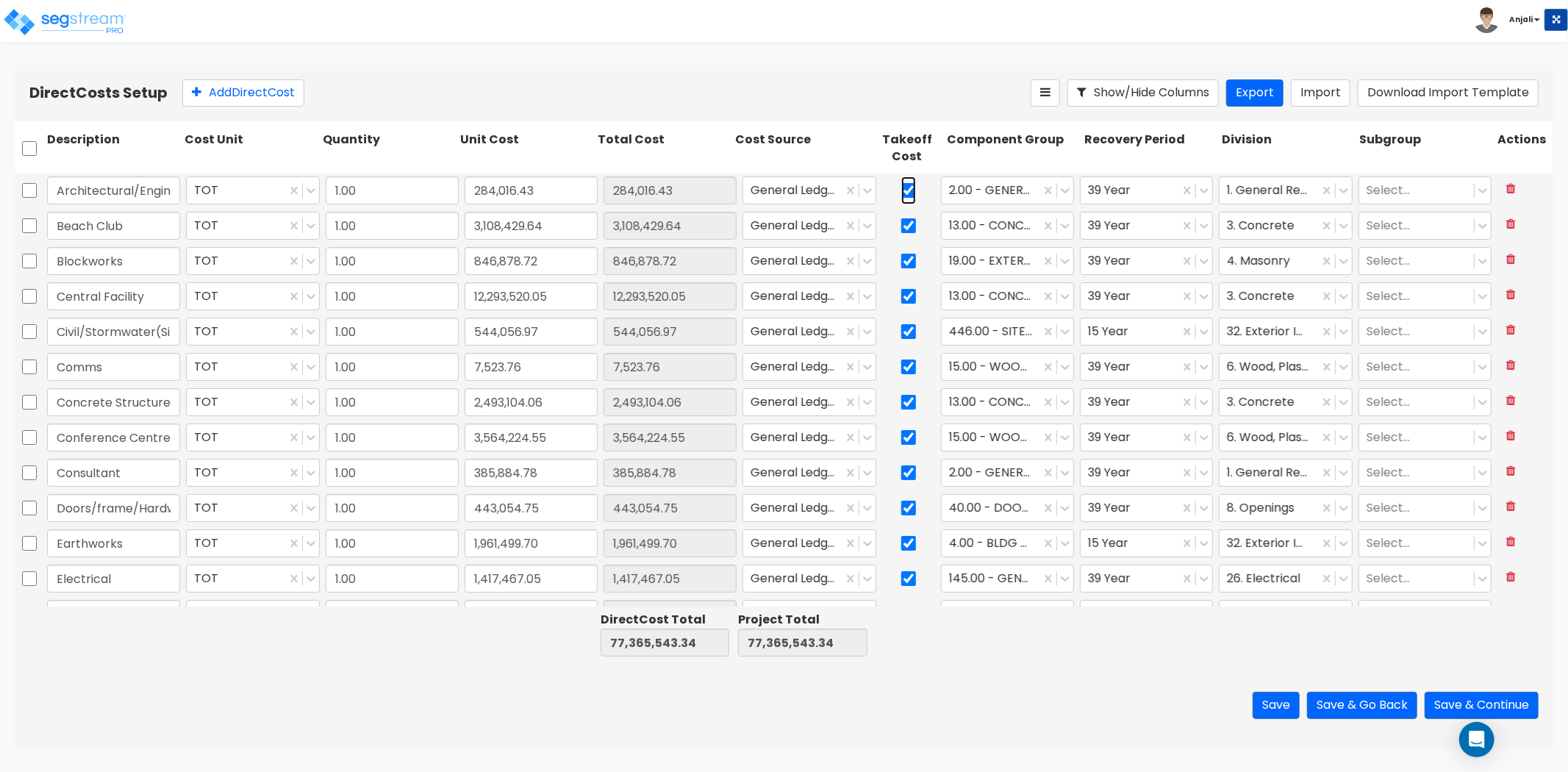
click at [902, 193] on input "checkbox" at bounding box center [908, 189] width 14 height 28
checkbox input "false"
click at [129, 241] on div "Beach Club" at bounding box center [113, 226] width 139 height 34
drag, startPoint x: 130, startPoint y: 225, endPoint x: 33, endPoint y: 225, distance: 97.0
click at [33, 225] on div "Beach Club TOT 1.00 3,108,429.64 3,108,429.64 General Ledger 13.00 - CONCRETE S…" at bounding box center [783, 226] width 1539 height 34
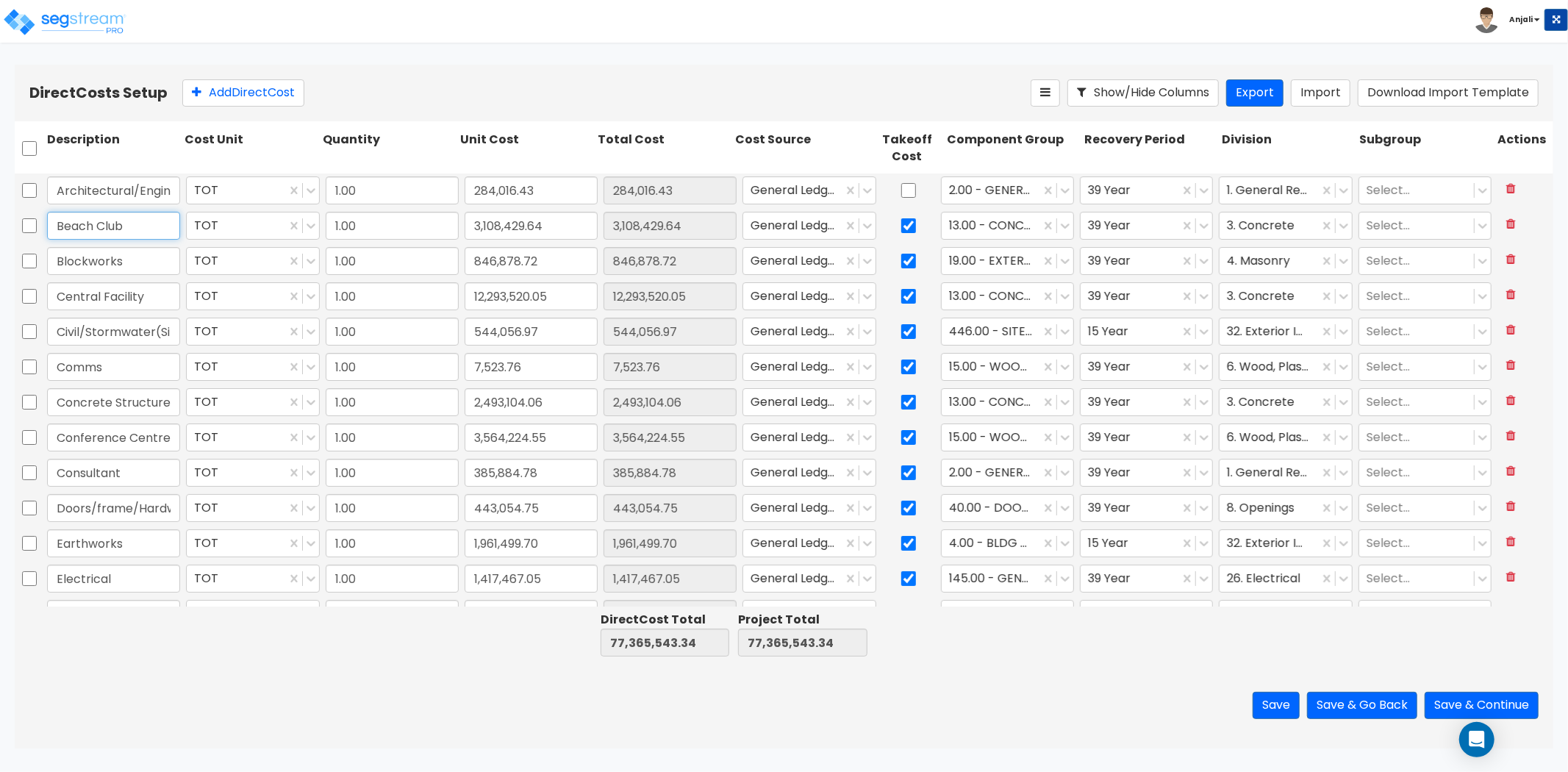
paste input "uilding"
type input "Building"
click at [563, 227] on input "3,108,429.64" at bounding box center [531, 225] width 133 height 28
paste input "12,293,520.05"
type input "12,293,520.05"
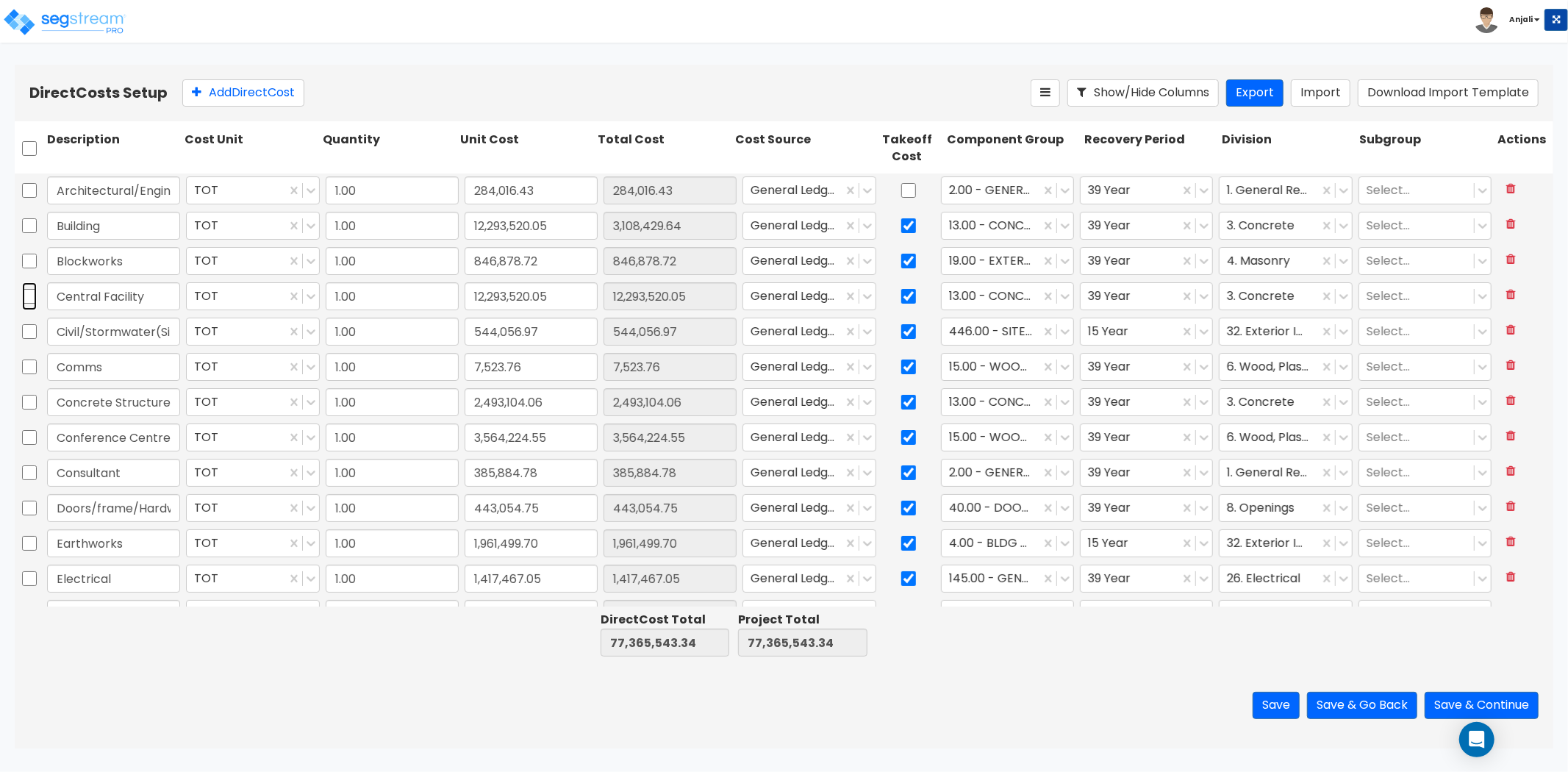
type input "12,293,520.05"
click at [30, 295] on input "checkbox" at bounding box center [29, 296] width 14 height 28
checkbox input "true"
click at [31, 365] on input "checkbox" at bounding box center [29, 366] width 14 height 28
checkbox input "true"
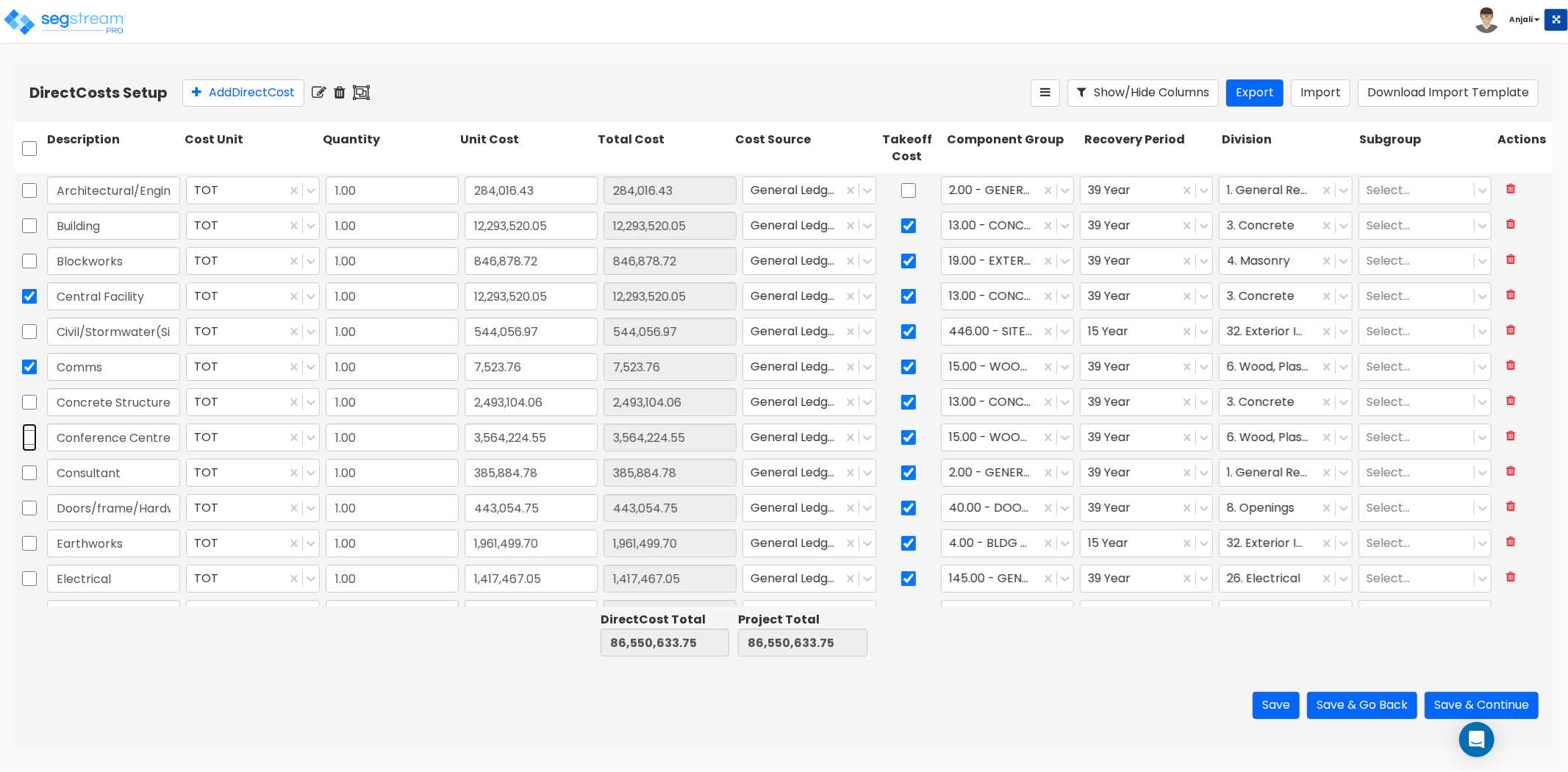
click at [31, 437] on input "checkbox" at bounding box center [29, 437] width 14 height 28
checkbox input "true"
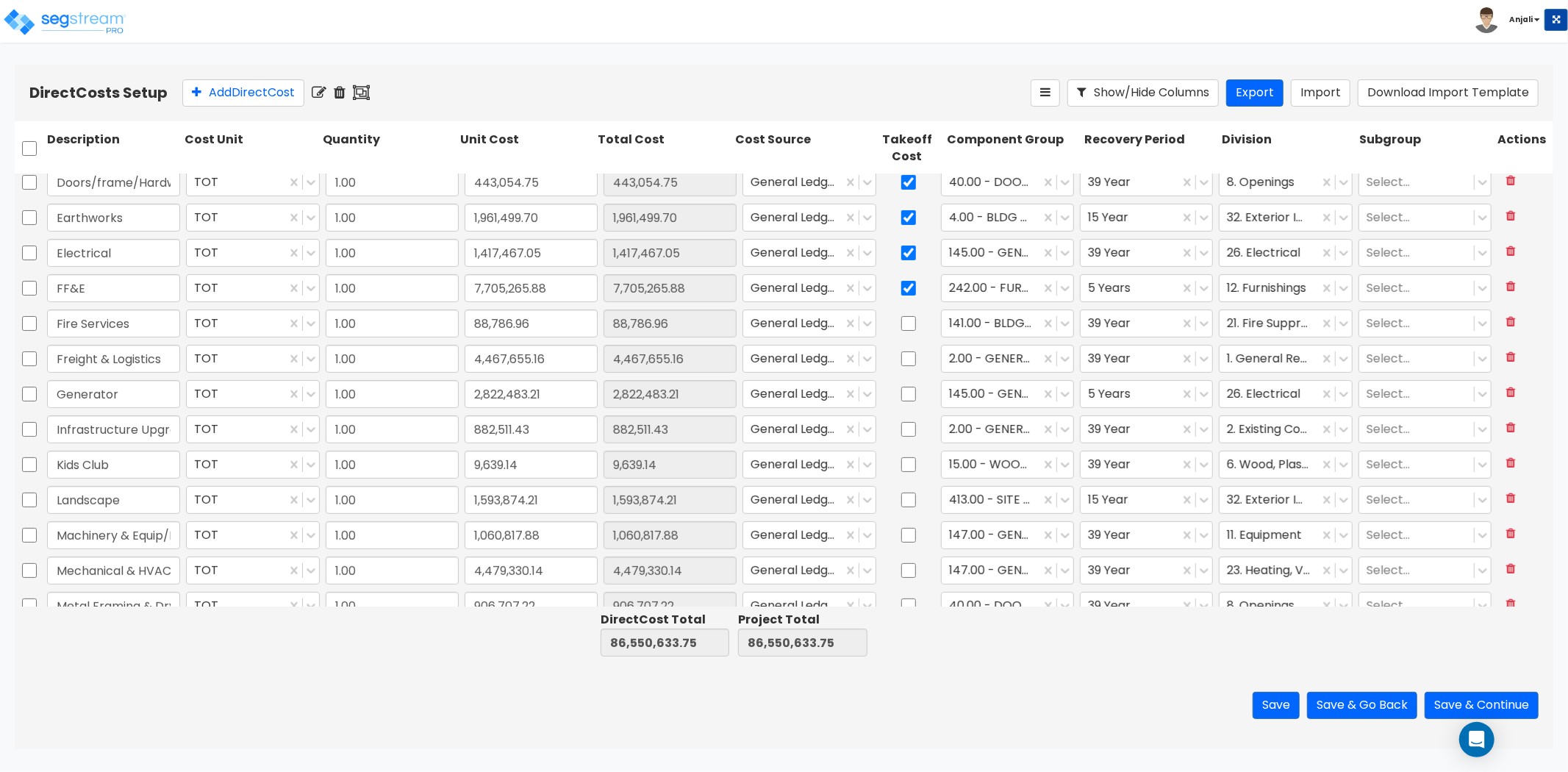
scroll to position [327, 0]
click at [26, 464] on input "checkbox" at bounding box center [29, 464] width 14 height 28
checkbox input "true"
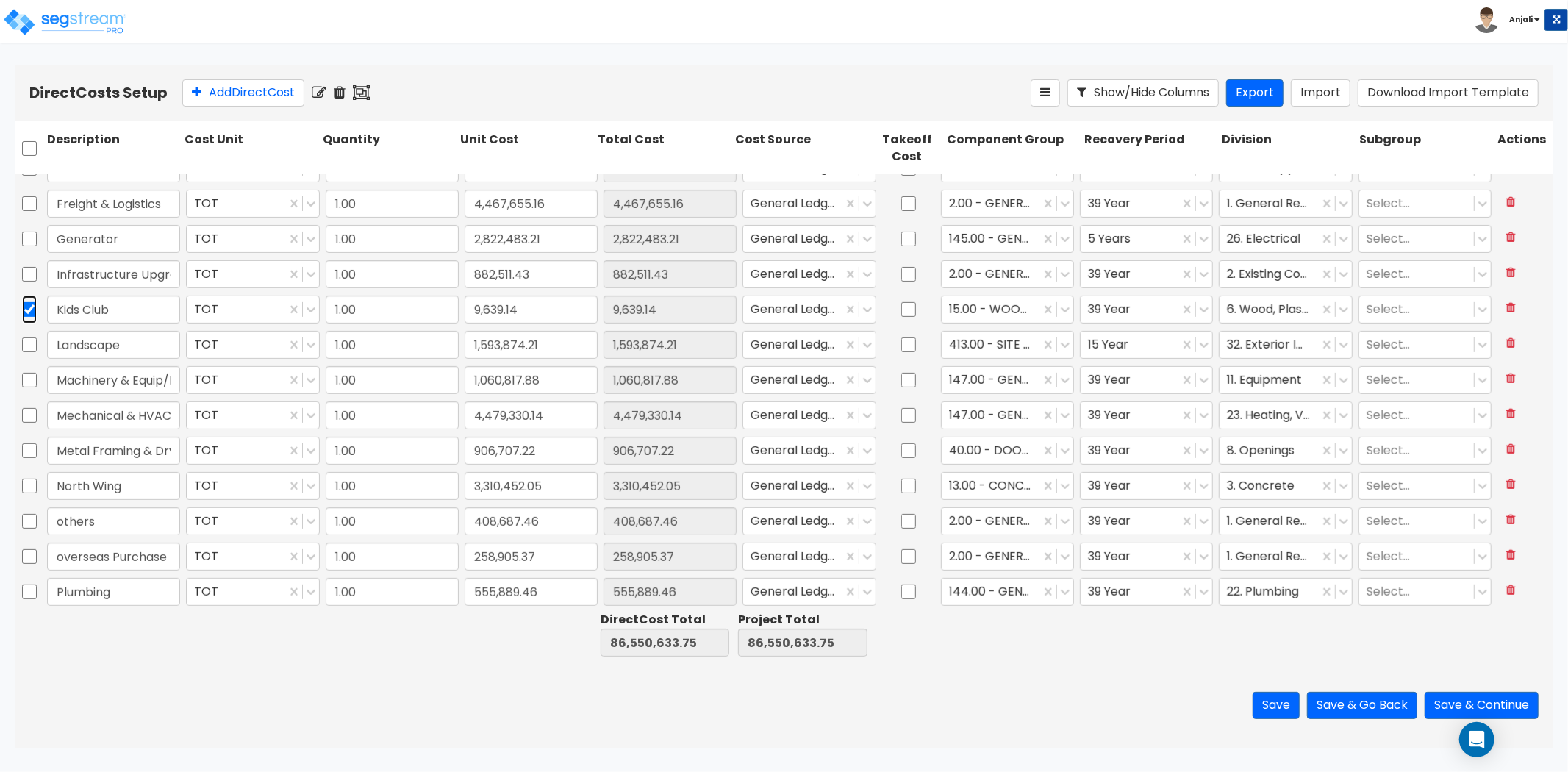
scroll to position [489, 0]
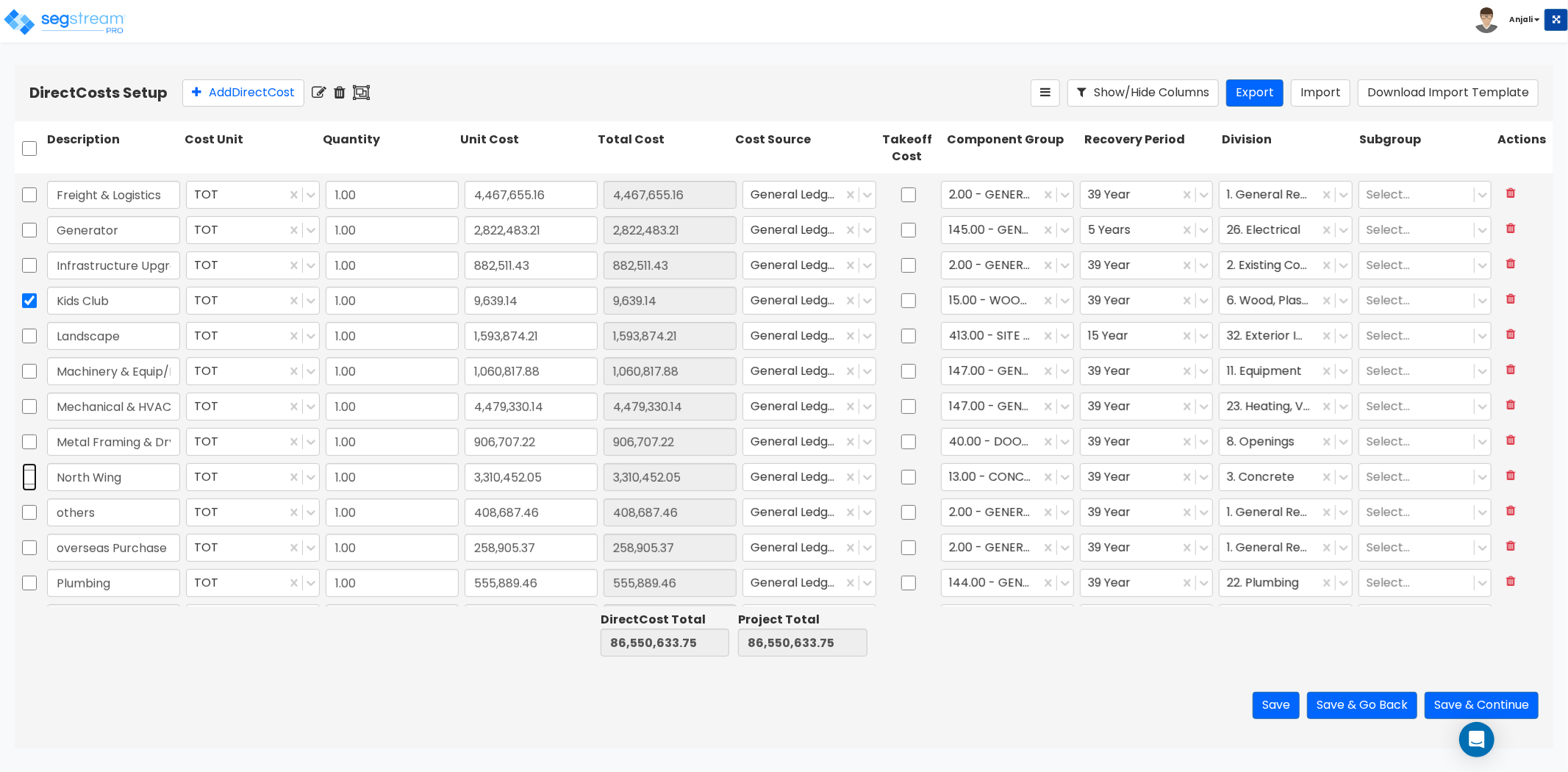
click at [27, 479] on input "checkbox" at bounding box center [29, 477] width 14 height 28
checkbox input "true"
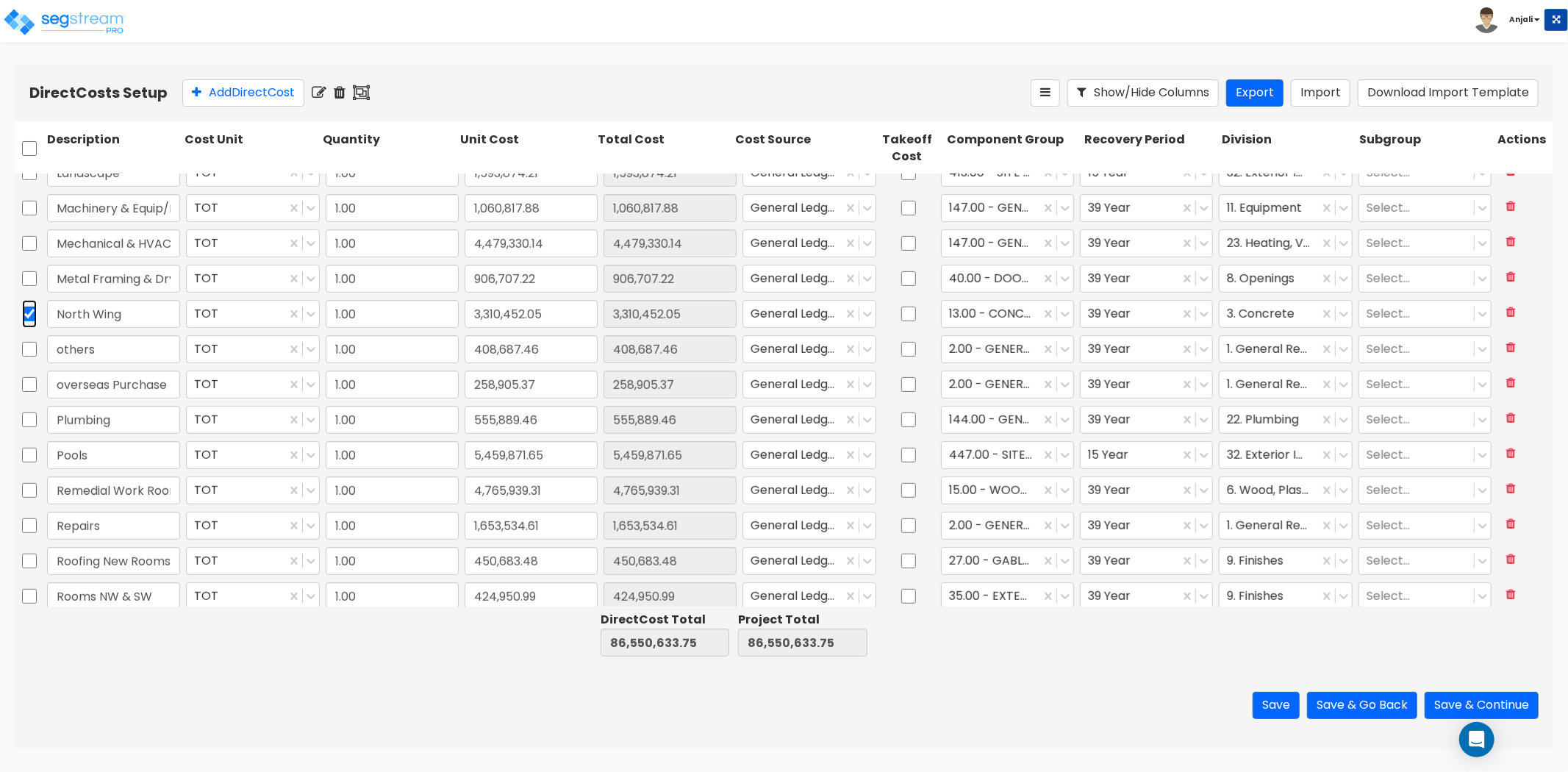
scroll to position [735, 0]
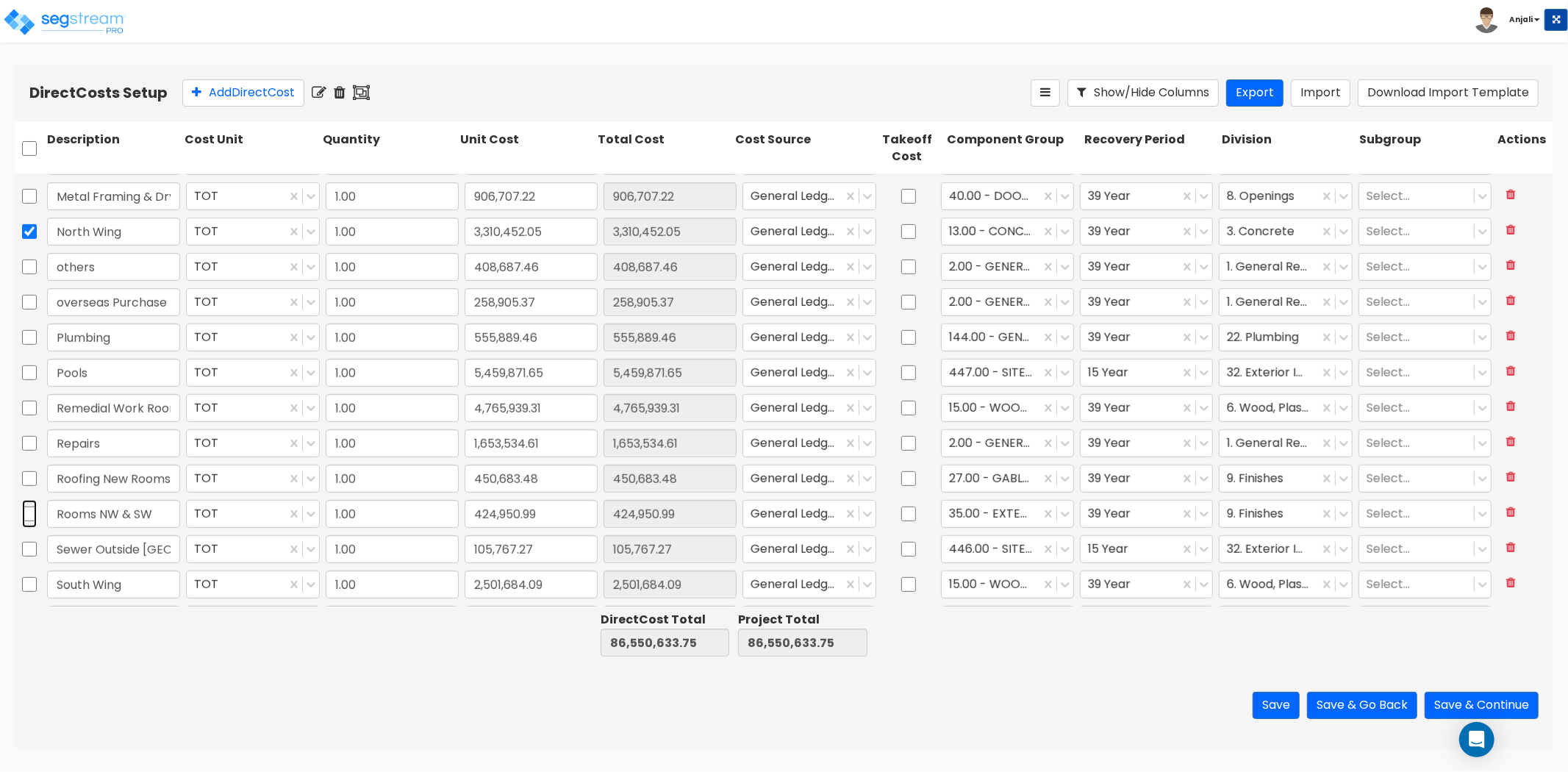
click at [28, 515] on input "checkbox" at bounding box center [29, 513] width 14 height 28
checkbox input "true"
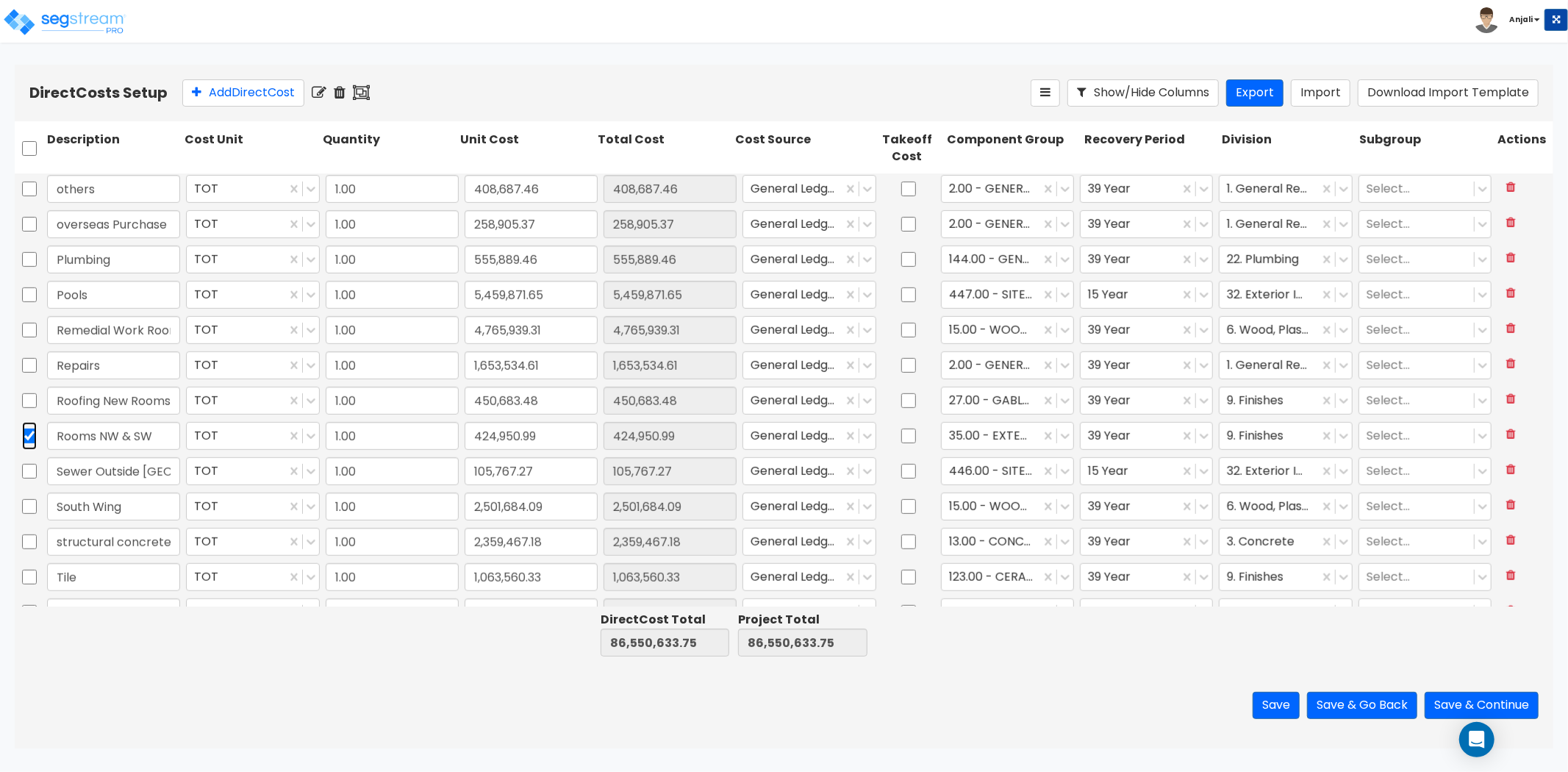
scroll to position [817, 0]
click at [32, 500] on input "checkbox" at bounding box center [29, 503] width 14 height 28
checkbox input "true"
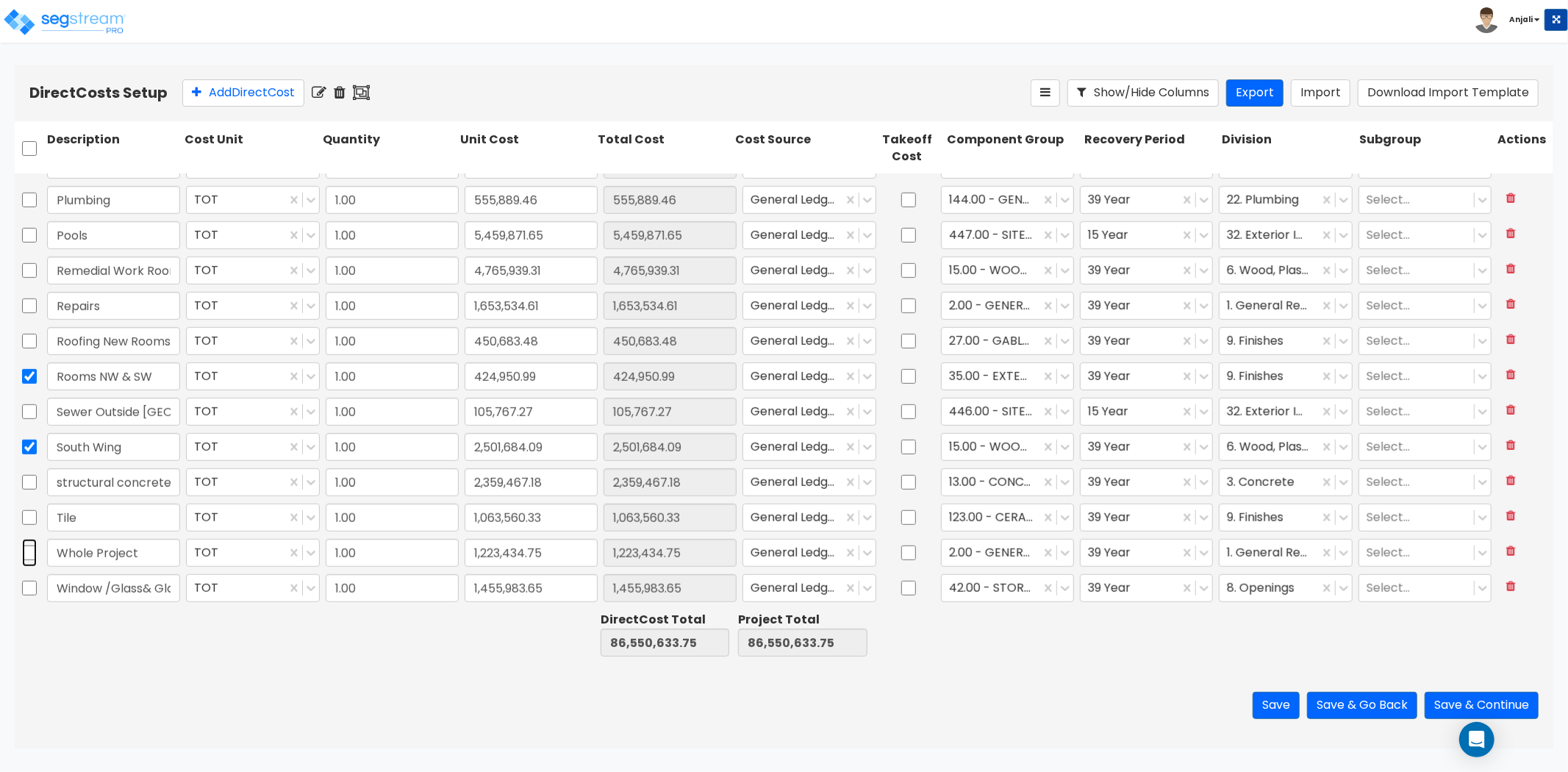
click at [33, 552] on input "checkbox" at bounding box center [29, 552] width 14 height 28
checkbox input "true"
click at [343, 92] on icon at bounding box center [340, 92] width 11 height 14
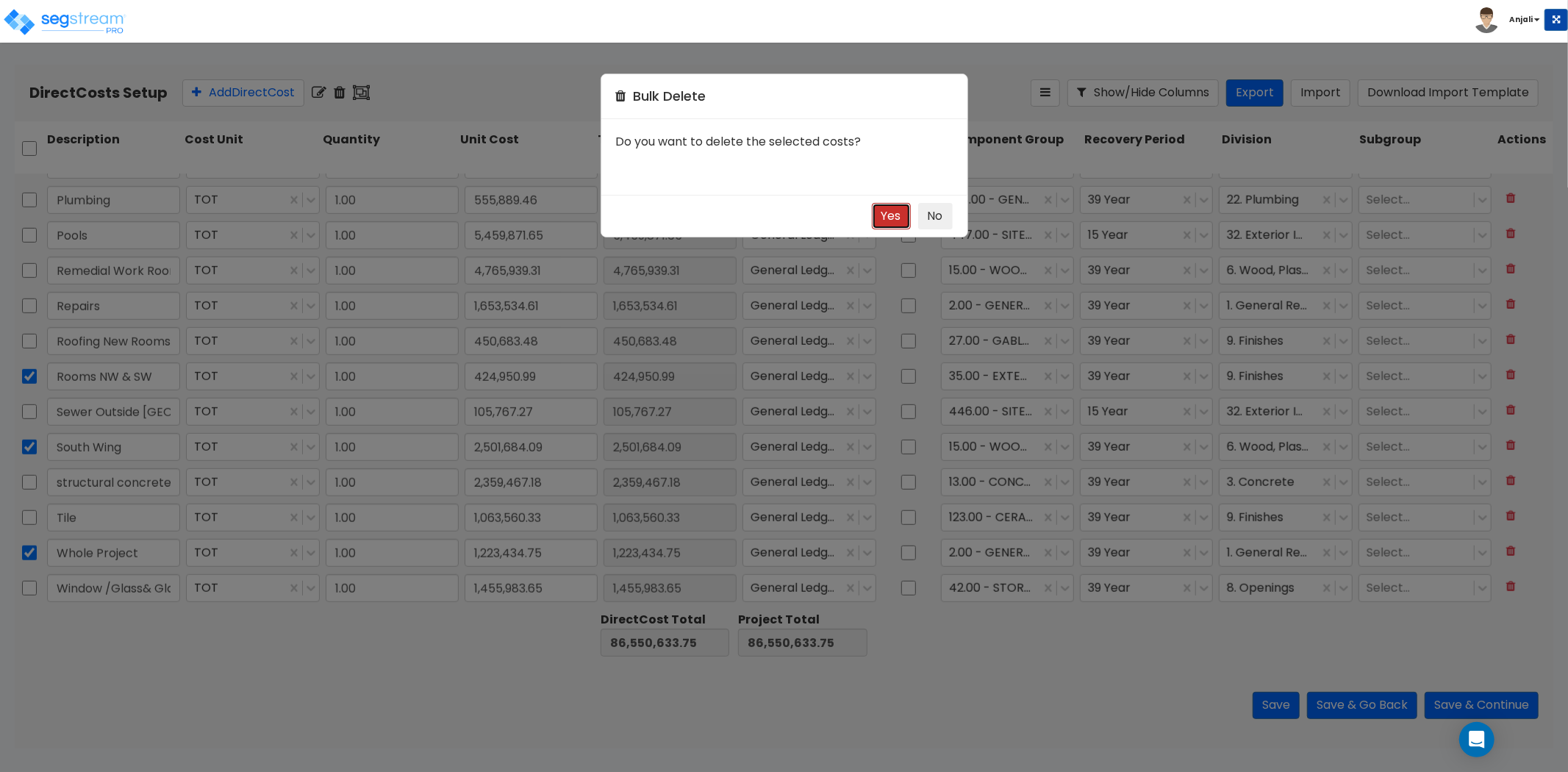
click at [890, 224] on button "Yes" at bounding box center [891, 216] width 39 height 28
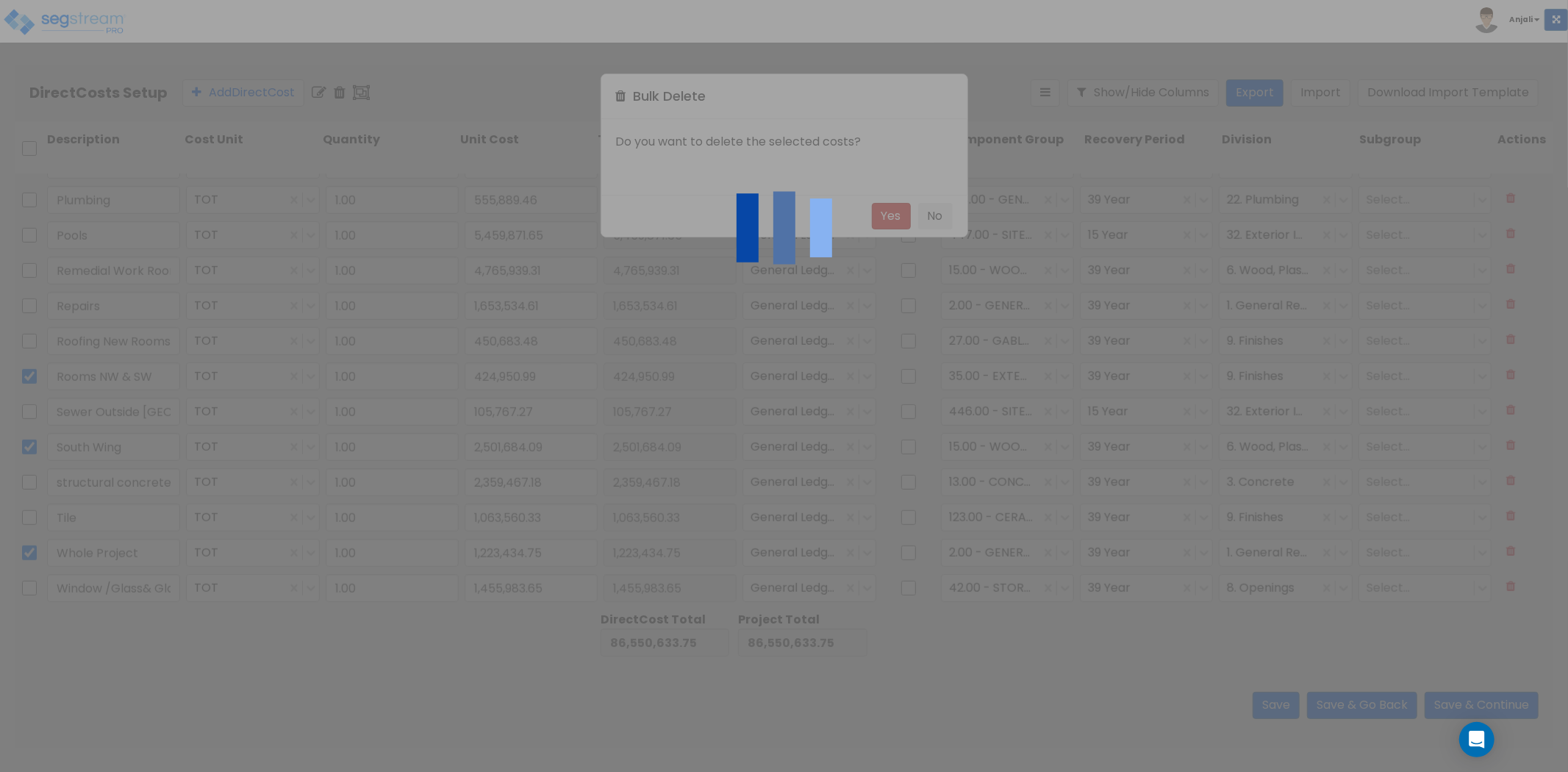
type input "Repairs"
type input "1,653,534.61"
type input "Roofing New Rooms"
type input "450,683.48"
type input "Sewer Outside Blueridge"
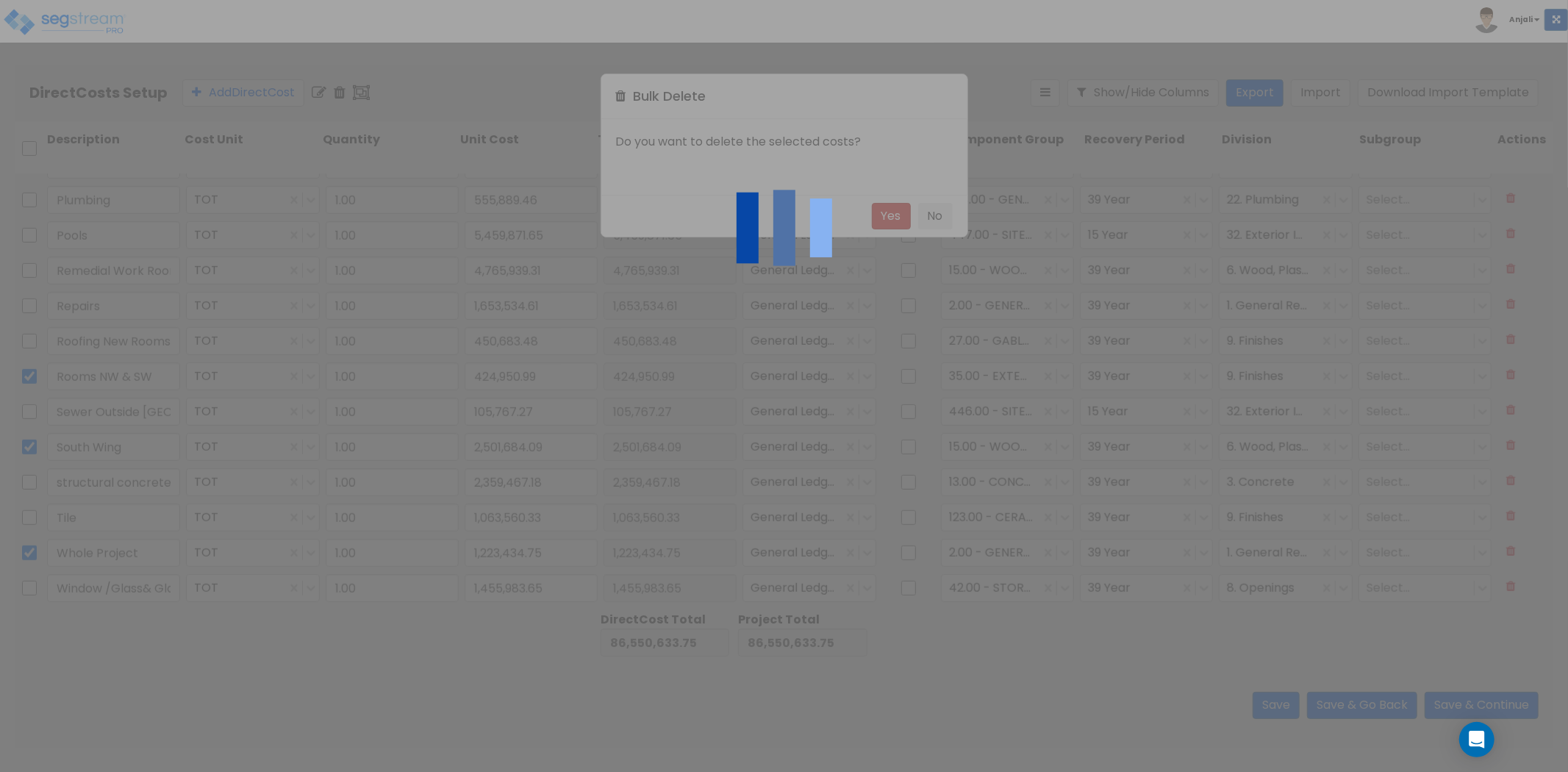
type input "105,767.27"
type input "structural concrete/steel"
type input "2,359,467.18"
type input "Tile"
type input "1,063,560.33"
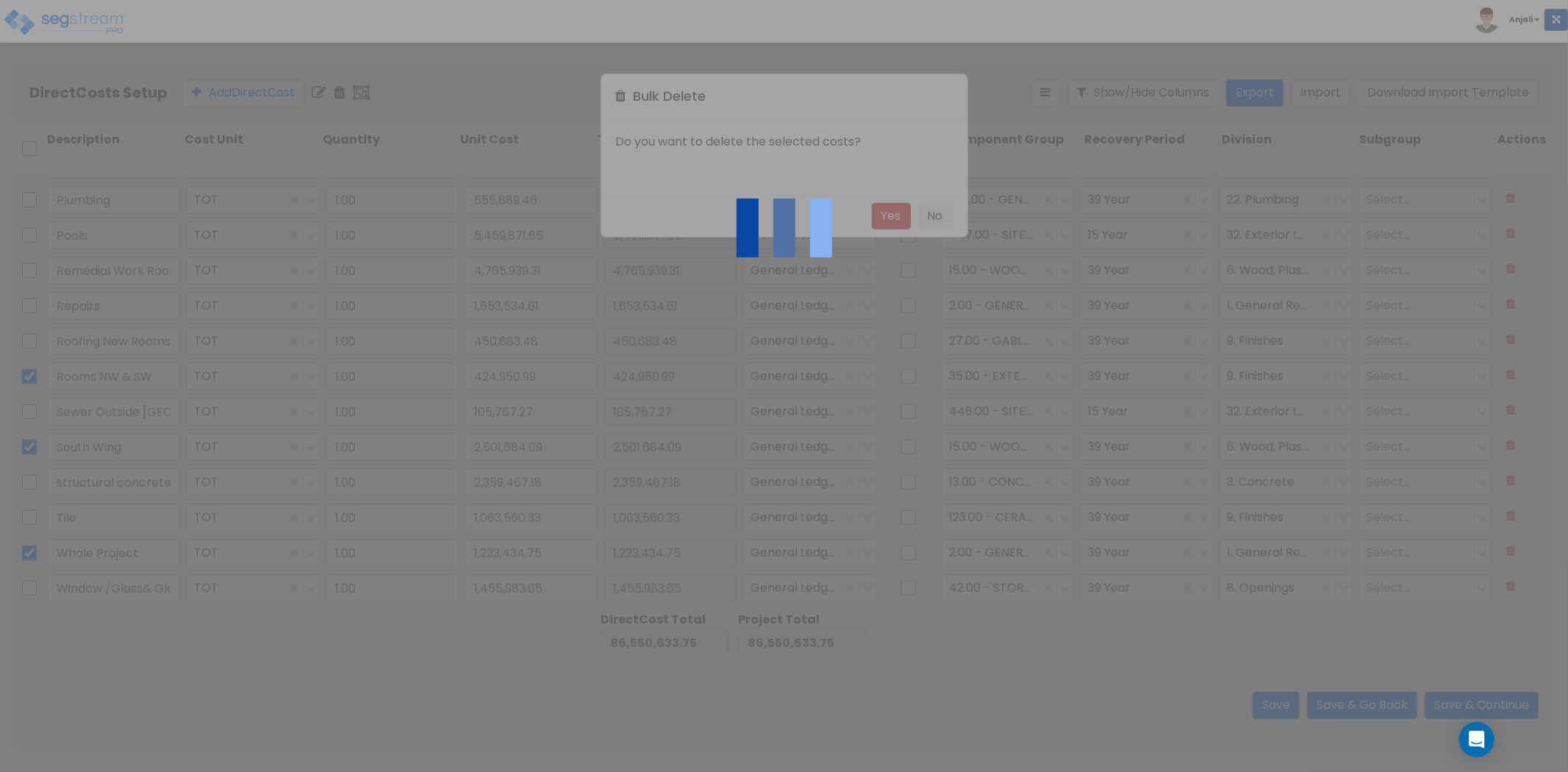
type input "Window /Glass& Glazing/Panels"
type input "1,455,983.65"
checkbox input "false"
type input "Remedial Work Rooms"
type input "4,765,939.31"
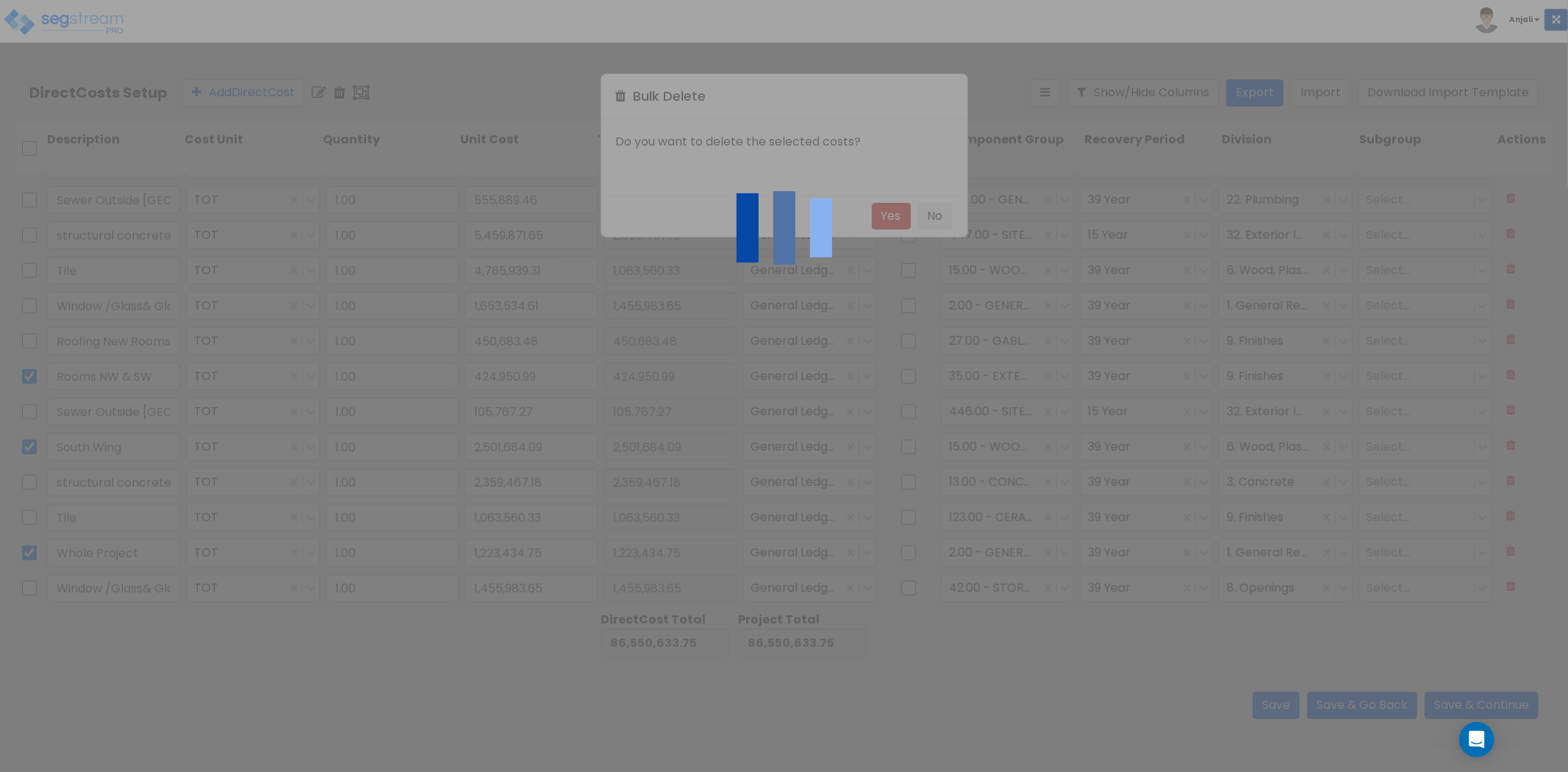
type input "1,653,534.61"
type input "450,683.48"
type input "105,767.27"
type input "2,359,467.18"
type input "1,063,560.33"
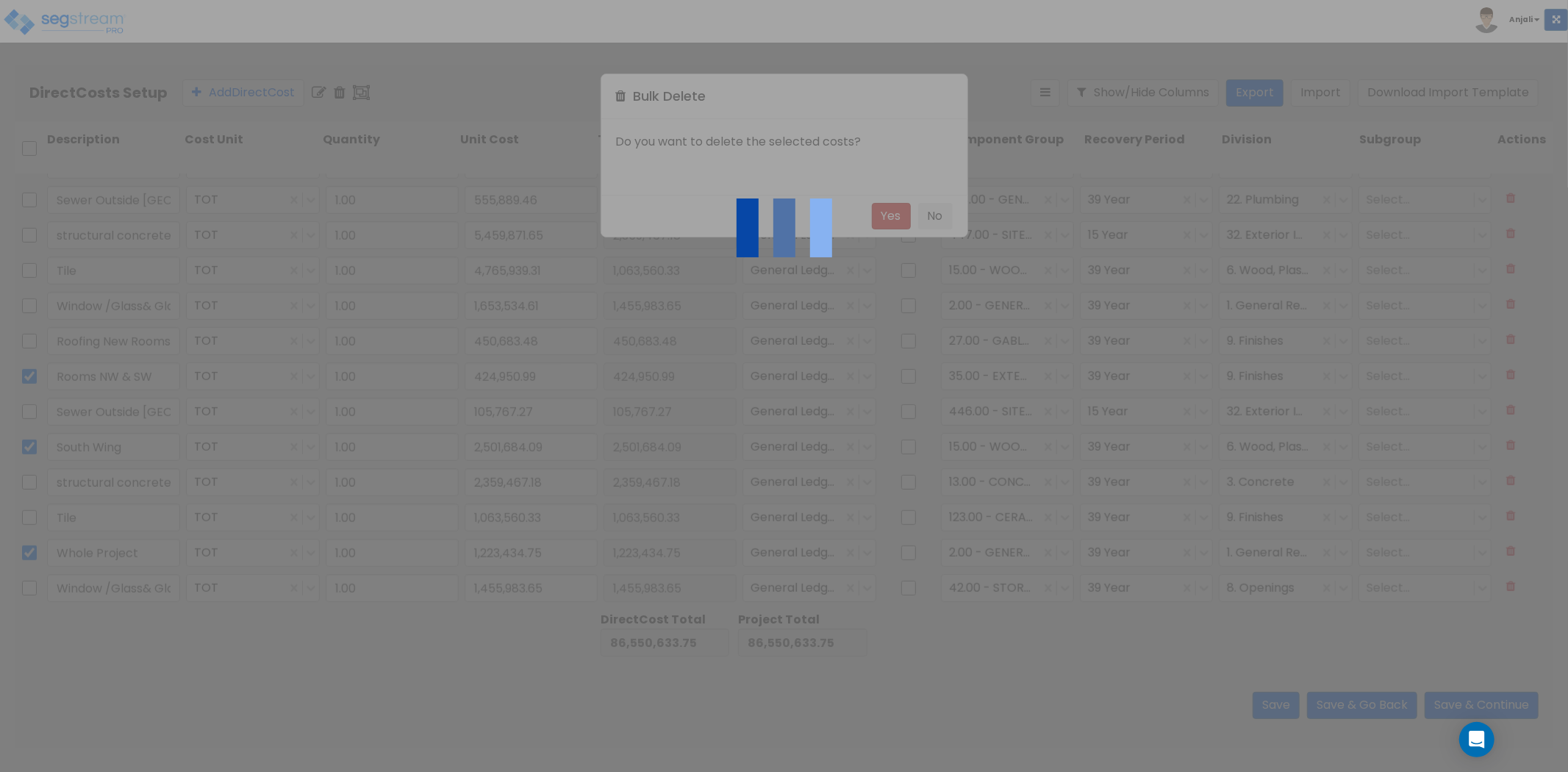
type input "1,455,983.65"
type input "4,765,939.31"
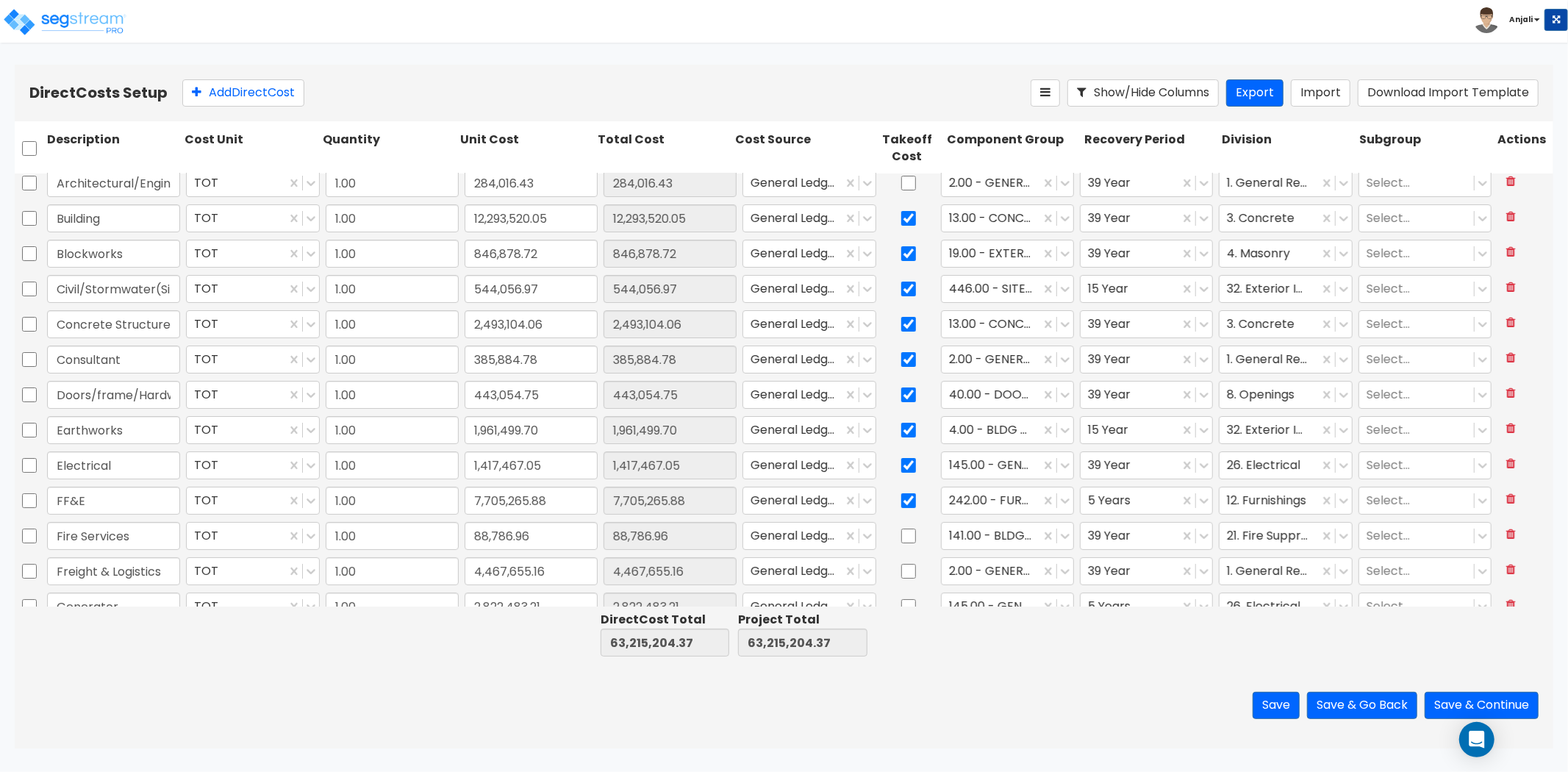
scroll to position [0, 0]
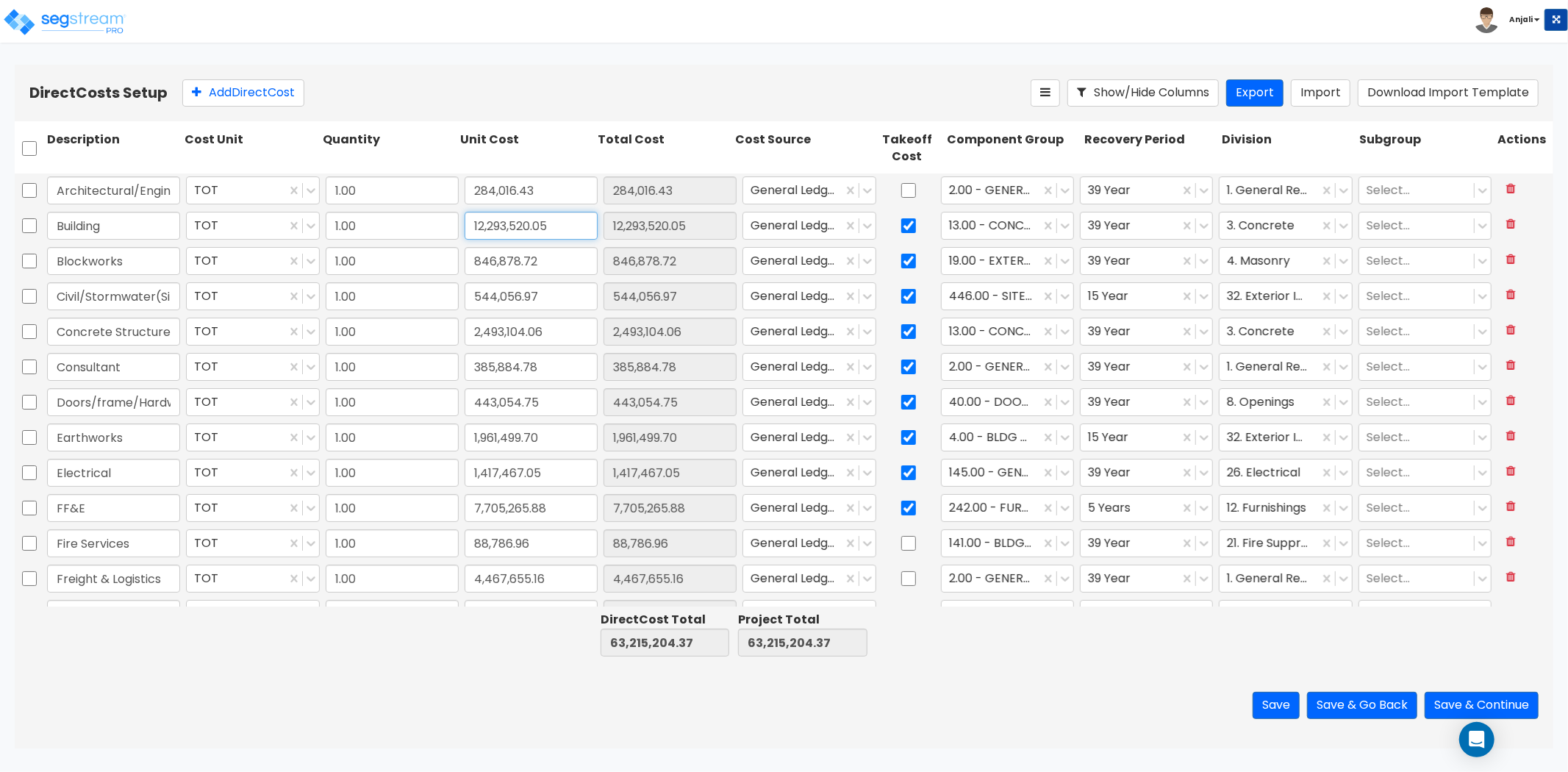
click at [550, 224] on input "12,293,520.05" at bounding box center [531, 225] width 133 height 28
paste input "26,443,859.02"
type input "26,443,859.02"
click at [534, 679] on div "Save Save & Go Back Save & Continue" at bounding box center [783, 705] width 1539 height 86
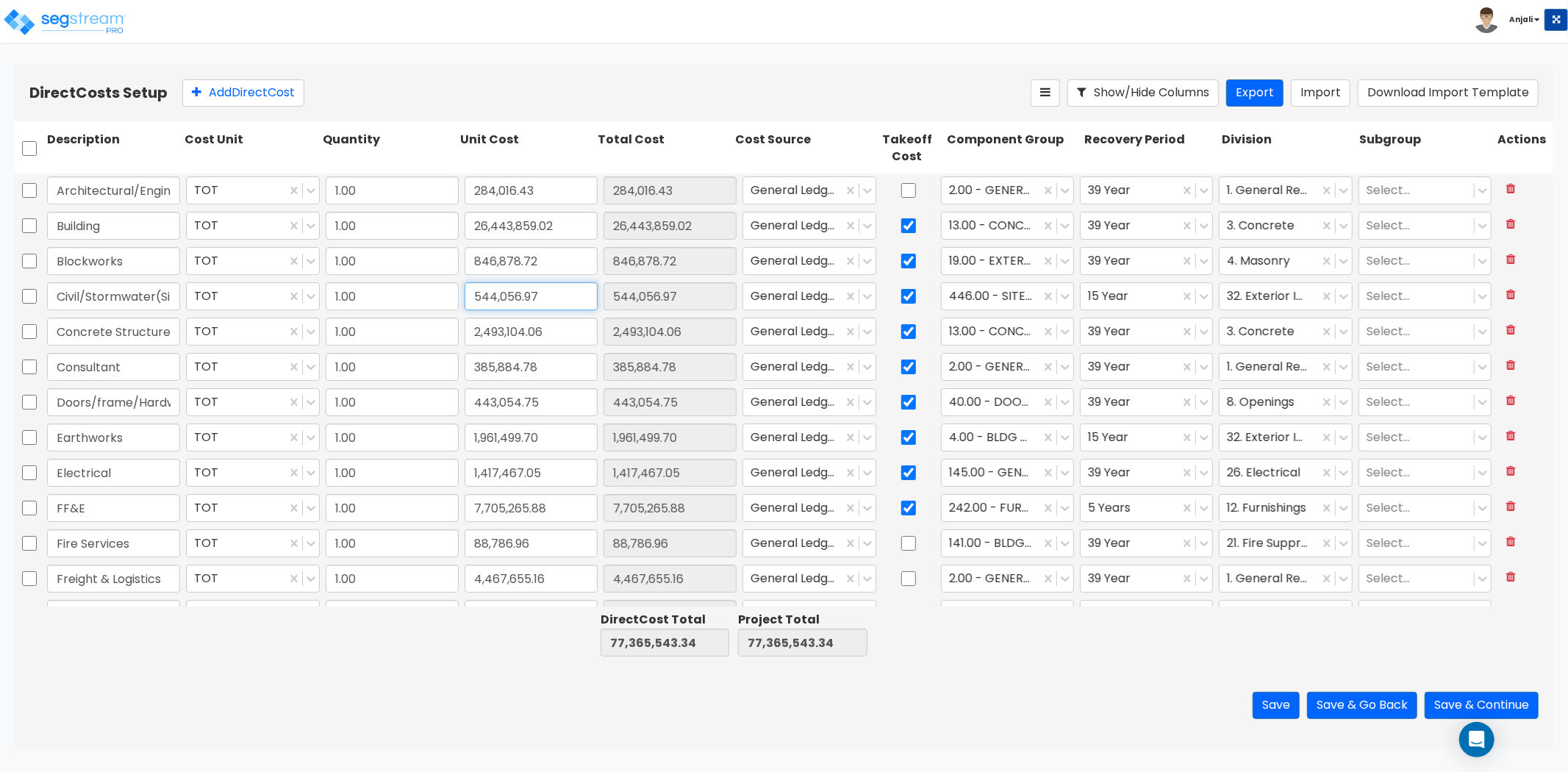
click at [540, 296] on input "544,056.97" at bounding box center [531, 296] width 133 height 28
paste input "649,824.24"
type input "649,824.24"
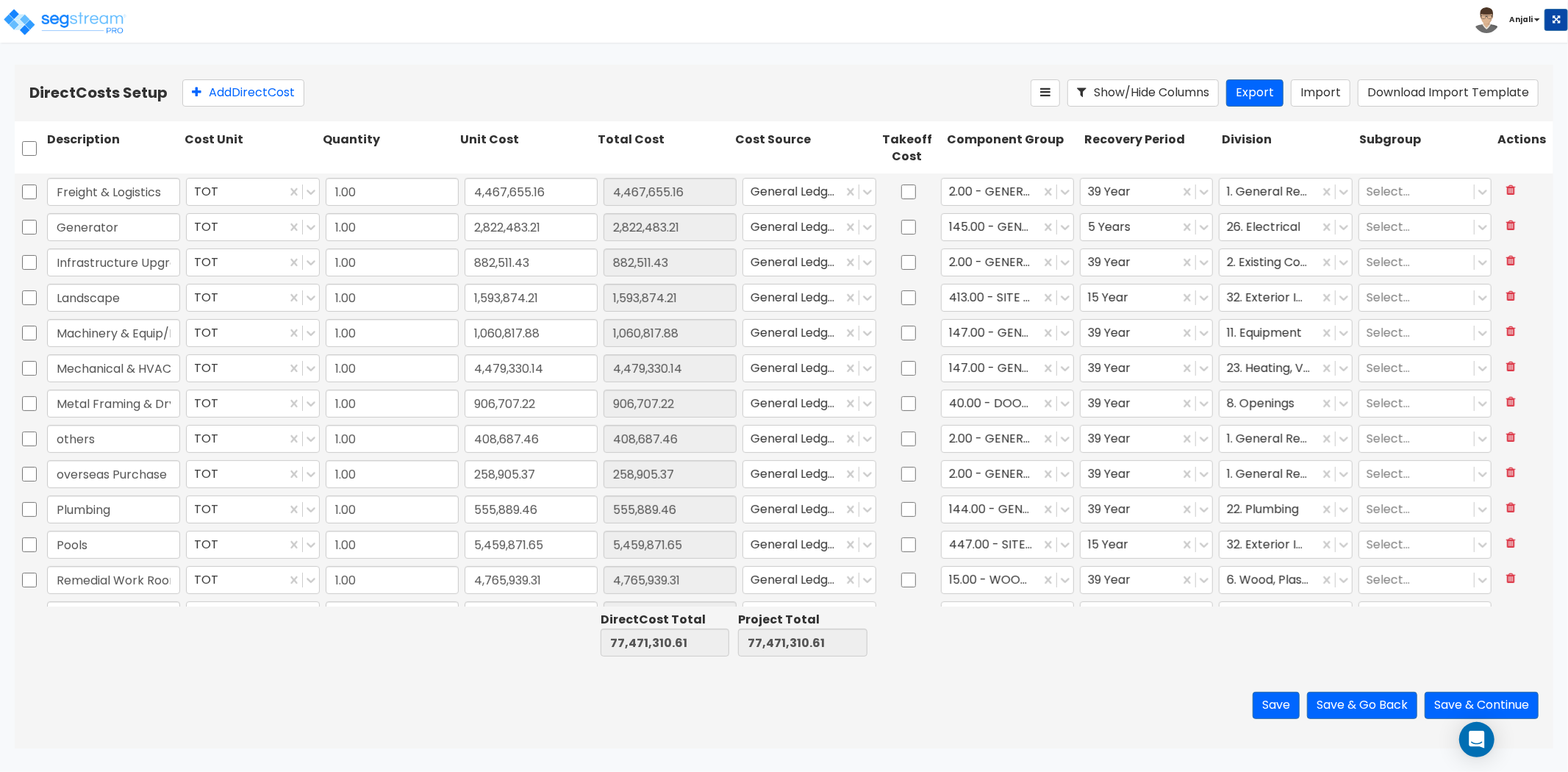
type input "1.00"
type input "1,455,983.65"
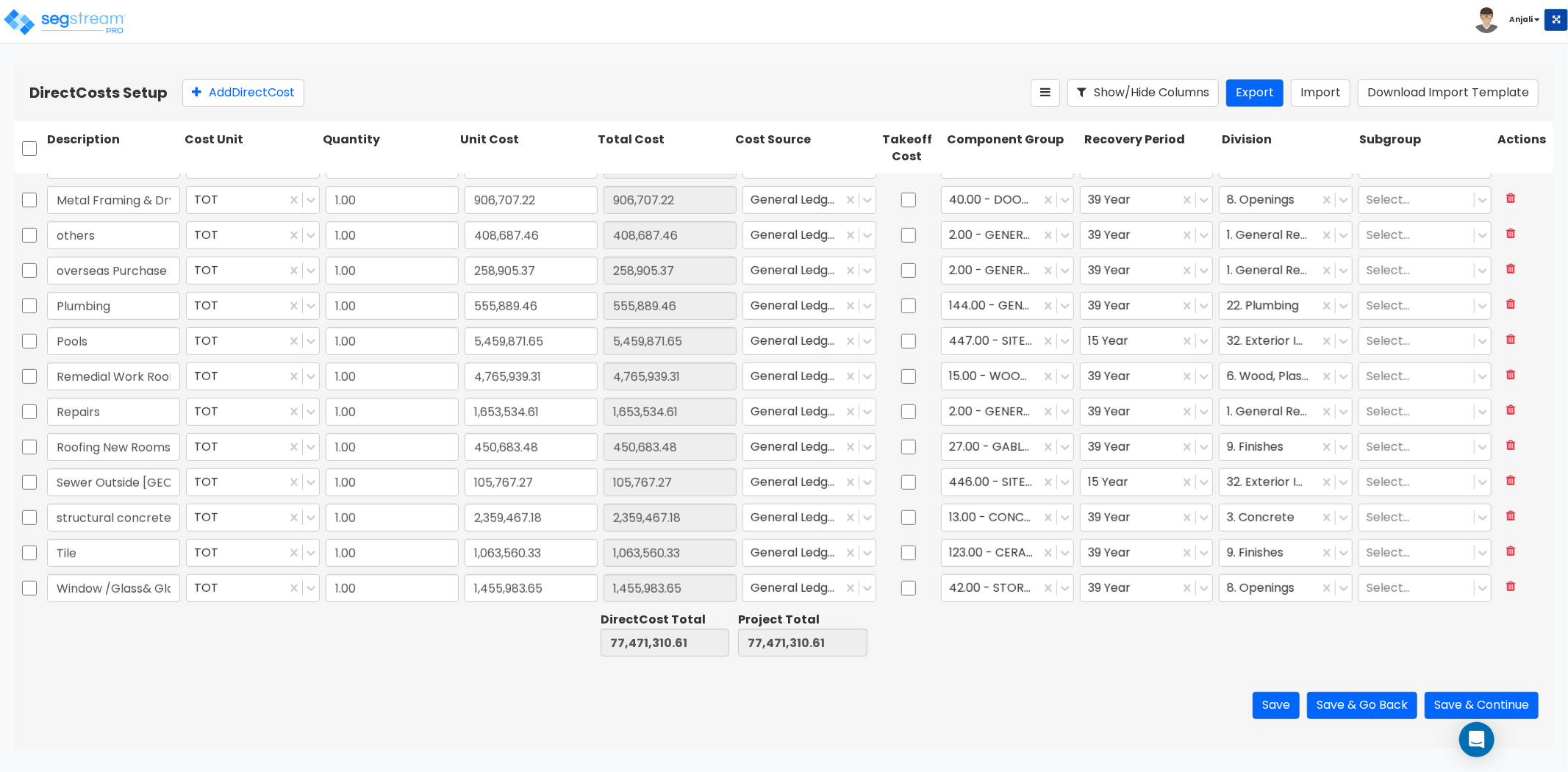
scroll to position [591, 0]
click at [25, 479] on input "checkbox" at bounding box center [29, 482] width 14 height 28
click at [345, 93] on icon at bounding box center [340, 92] width 11 height 14
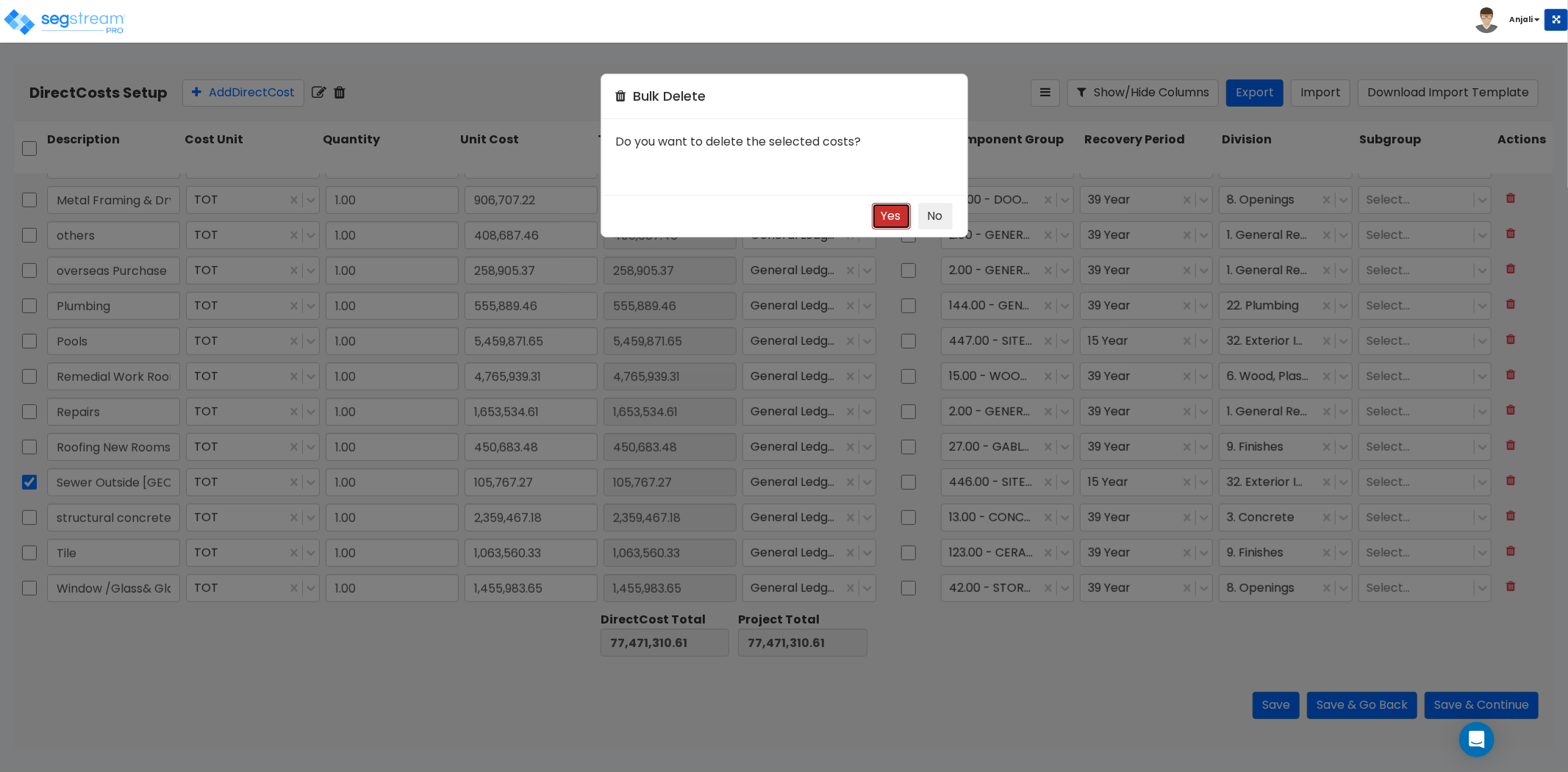
click at [880, 215] on button "Yes" at bounding box center [891, 216] width 39 height 28
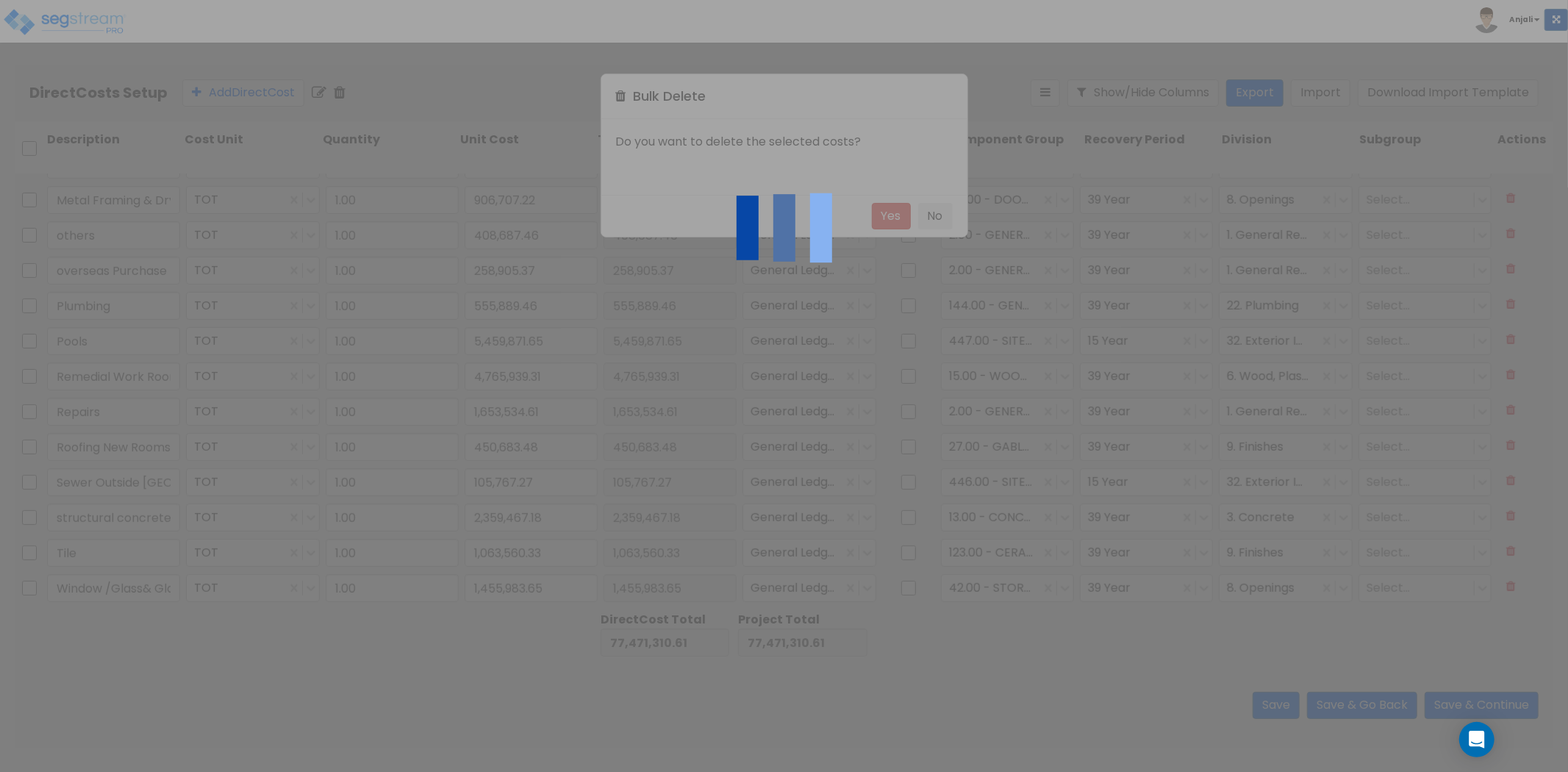
checkbox input "false"
type input "structural concrete/steel"
type input "2,359,467.18"
type input "Tile"
type input "1,063,560.33"
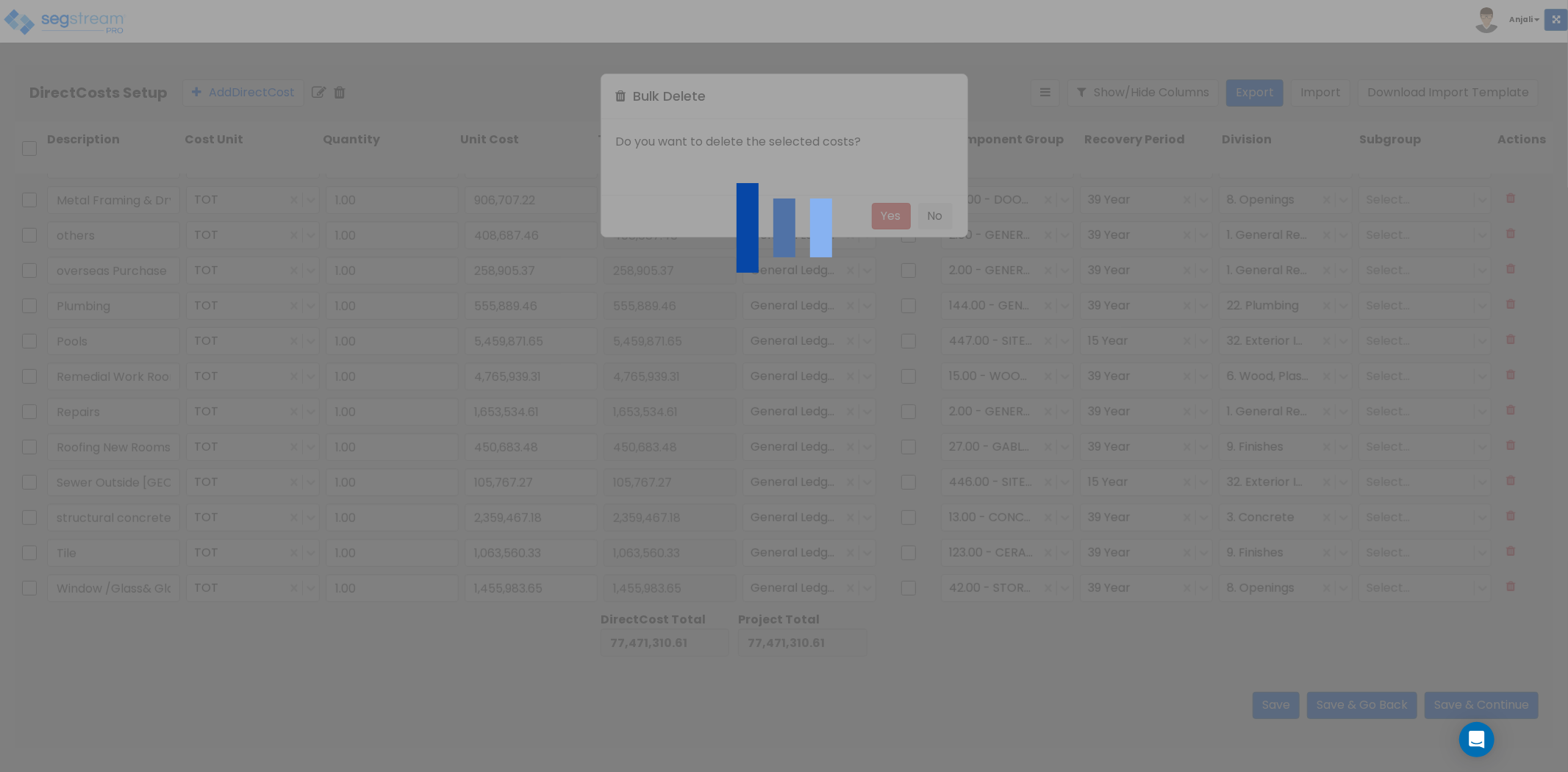
type input "Window /Glass& Glazing/Panels"
type input "1,455,983.65"
type input "2,359,467.18"
type input "1,063,560.33"
type input "1,455,983.65"
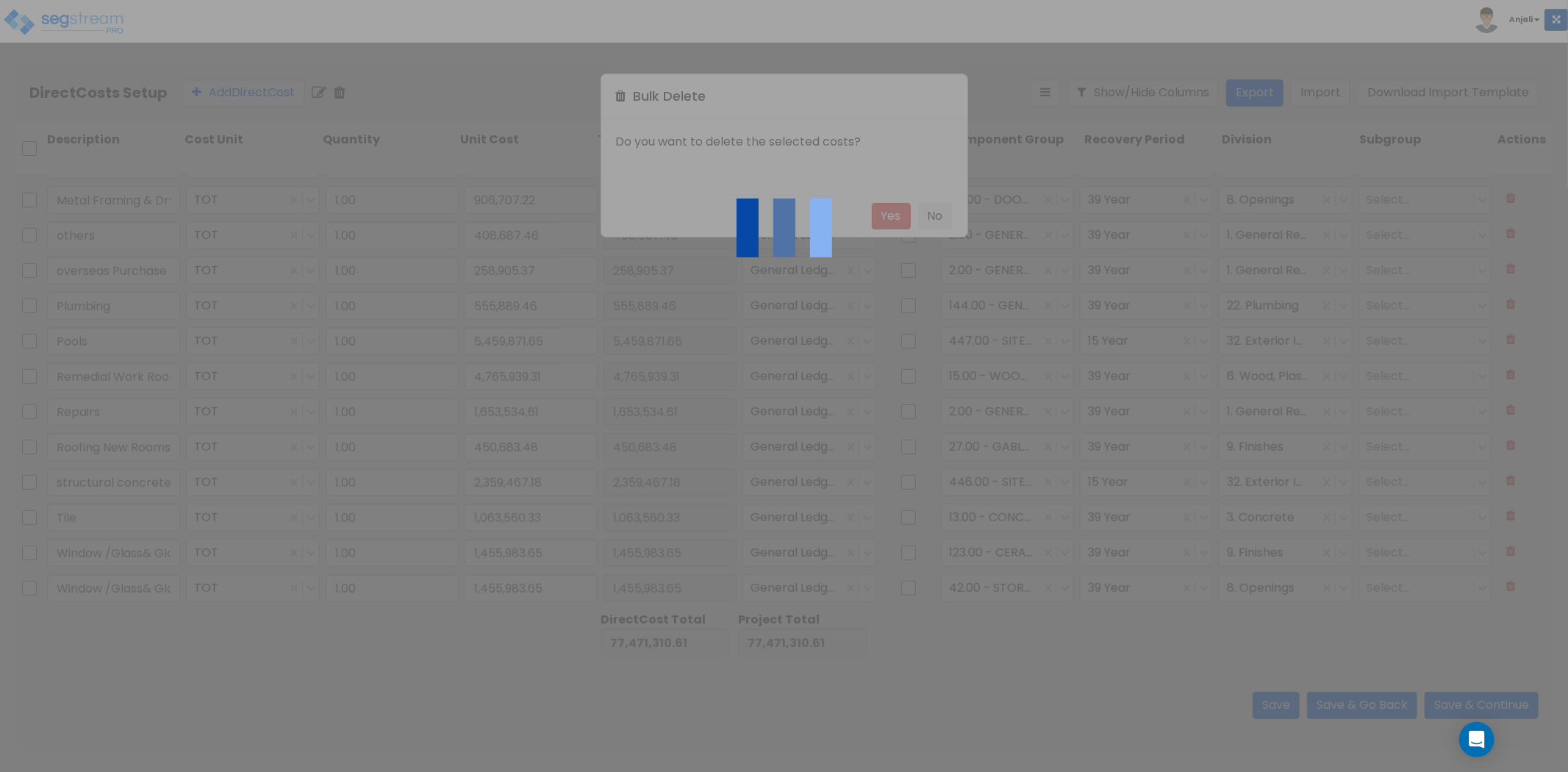
scroll to position [556, 0]
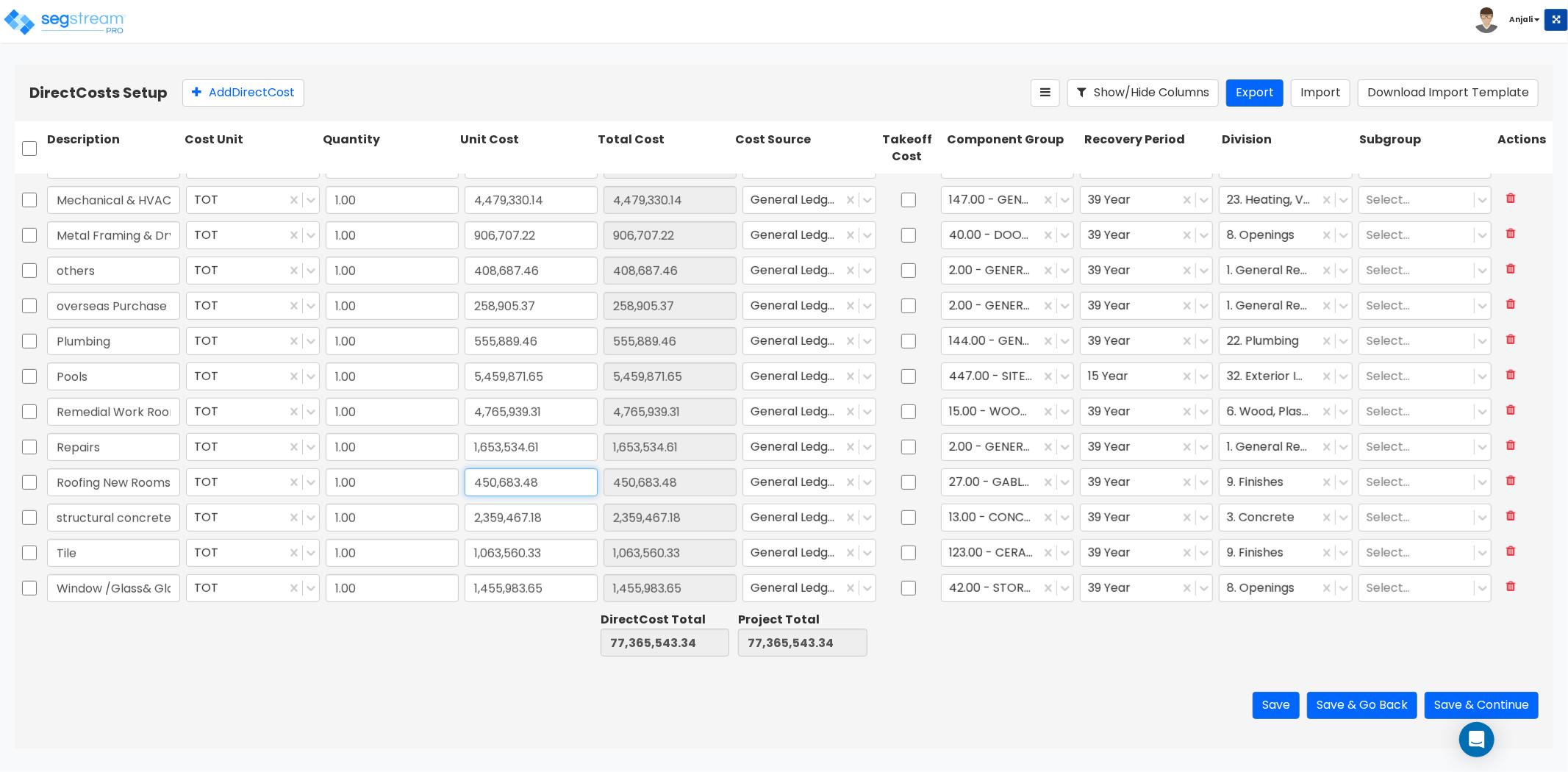
click at [540, 480] on input "450,683.48" at bounding box center [531, 482] width 133 height 28
paste input "1,209,042.16"
type input "1,209,042.16"
click at [258, 679] on div "Save Save & Go Back Save & Continue" at bounding box center [783, 705] width 1539 height 86
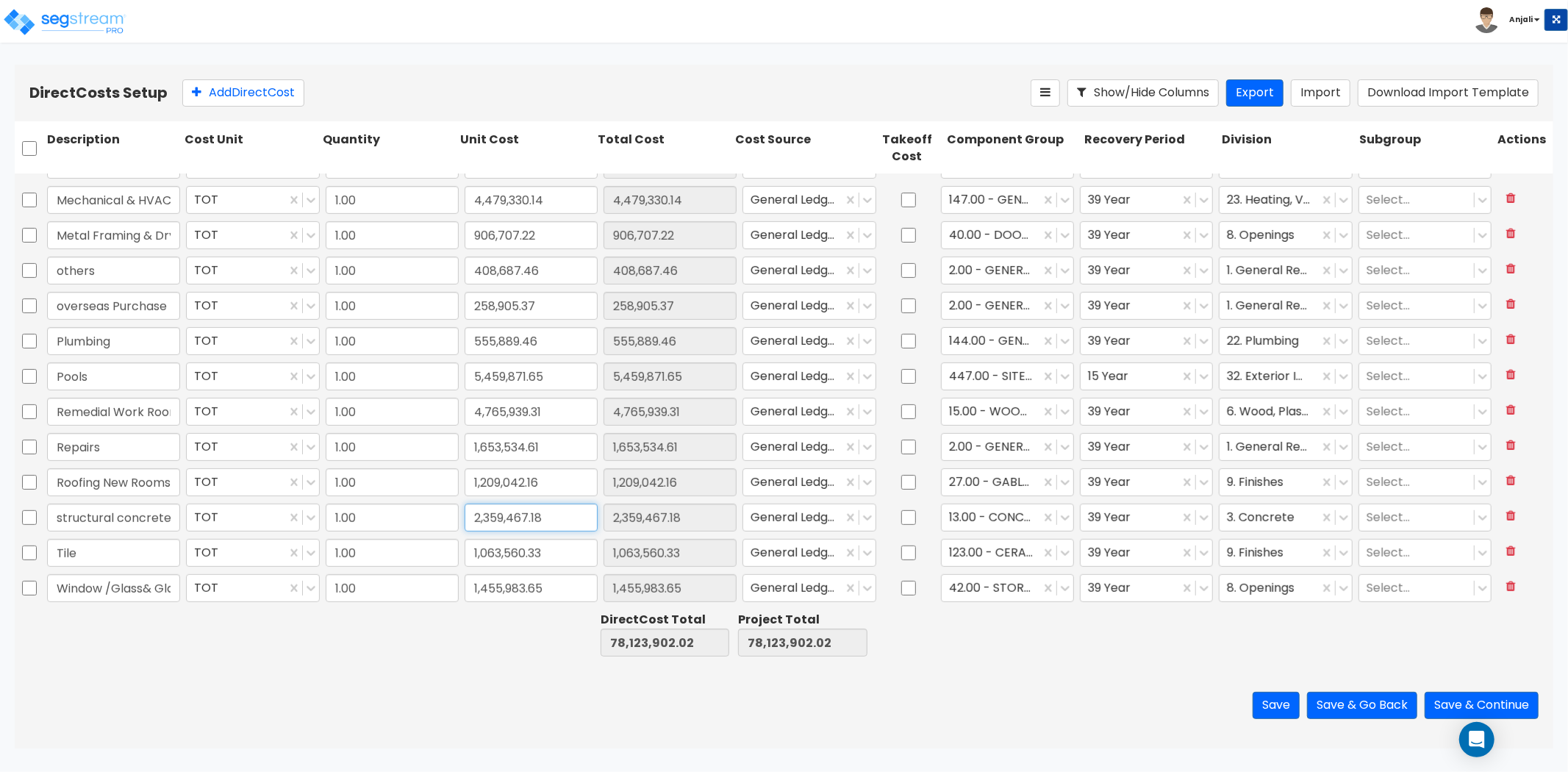
click at [544, 518] on input "2,359,467.18" at bounding box center [531, 517] width 133 height 28
paste input "4,665,156.56"
type input "4,665,156.56"
click at [496, 672] on div "Save Save & Go Back Save & Continue" at bounding box center [783, 705] width 1539 height 86
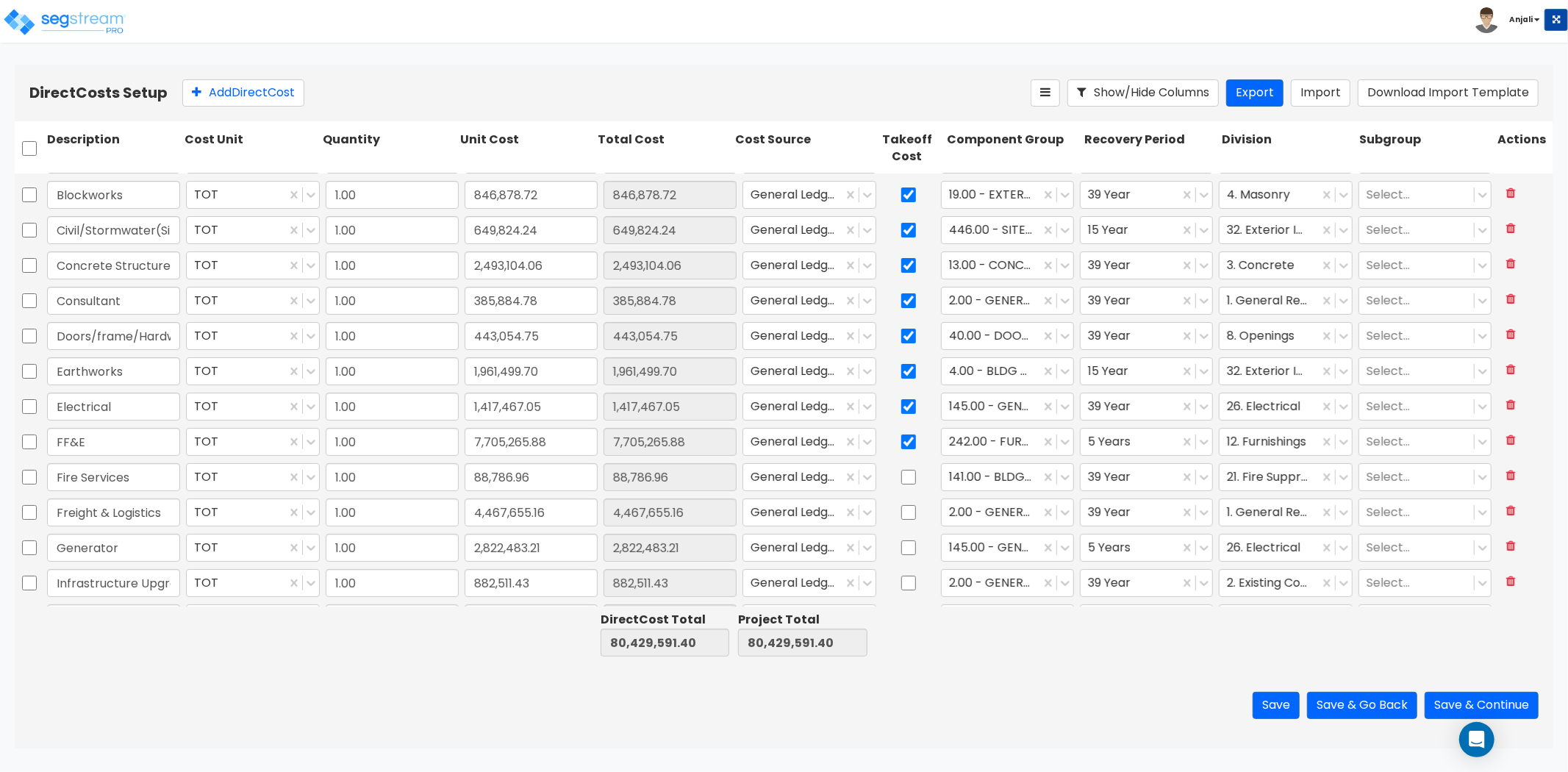
scroll to position [0, 0]
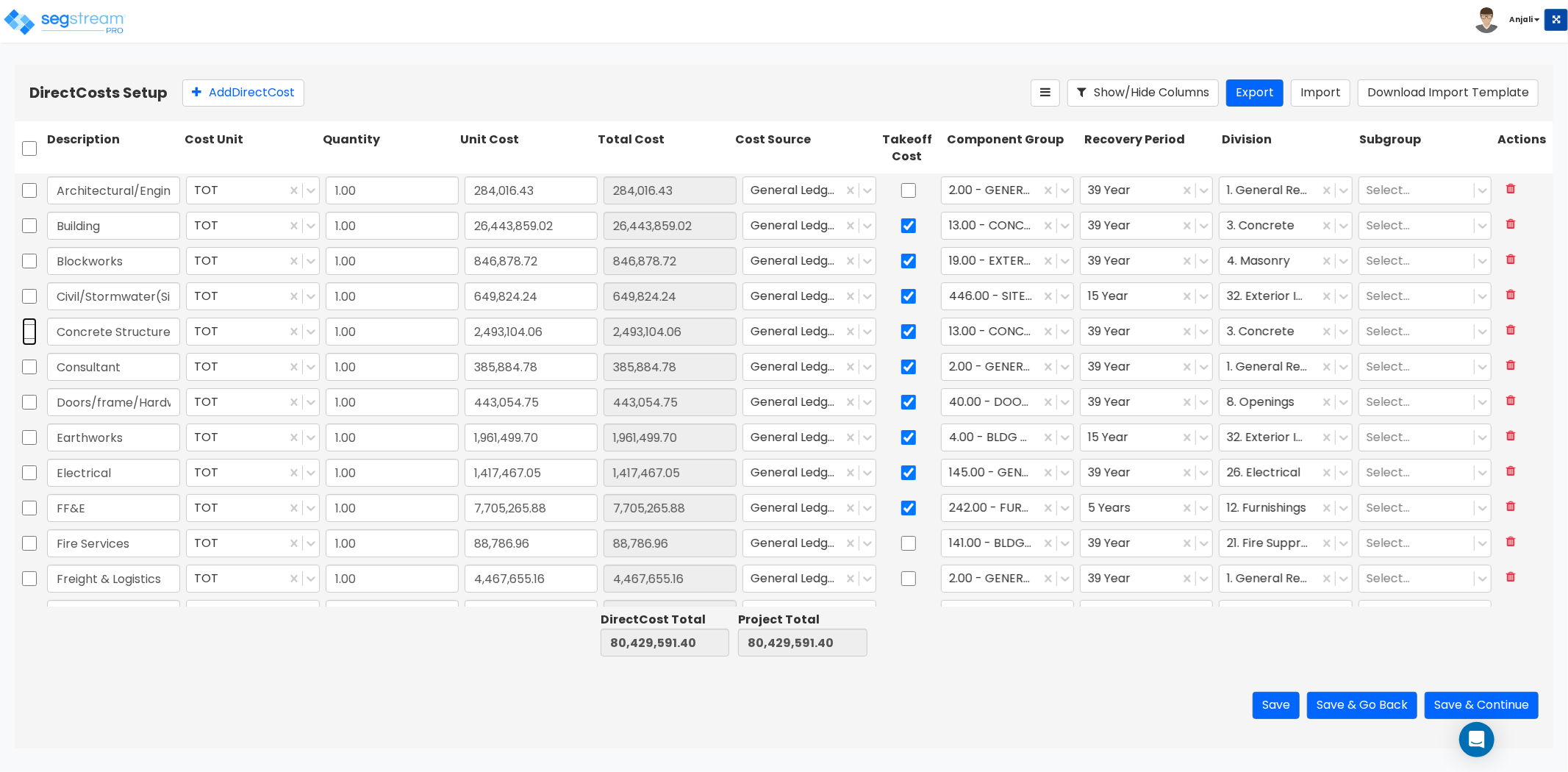
click at [30, 334] on input "checkbox" at bounding box center [29, 331] width 14 height 28
checkbox input "true"
click at [345, 93] on icon at bounding box center [340, 92] width 11 height 14
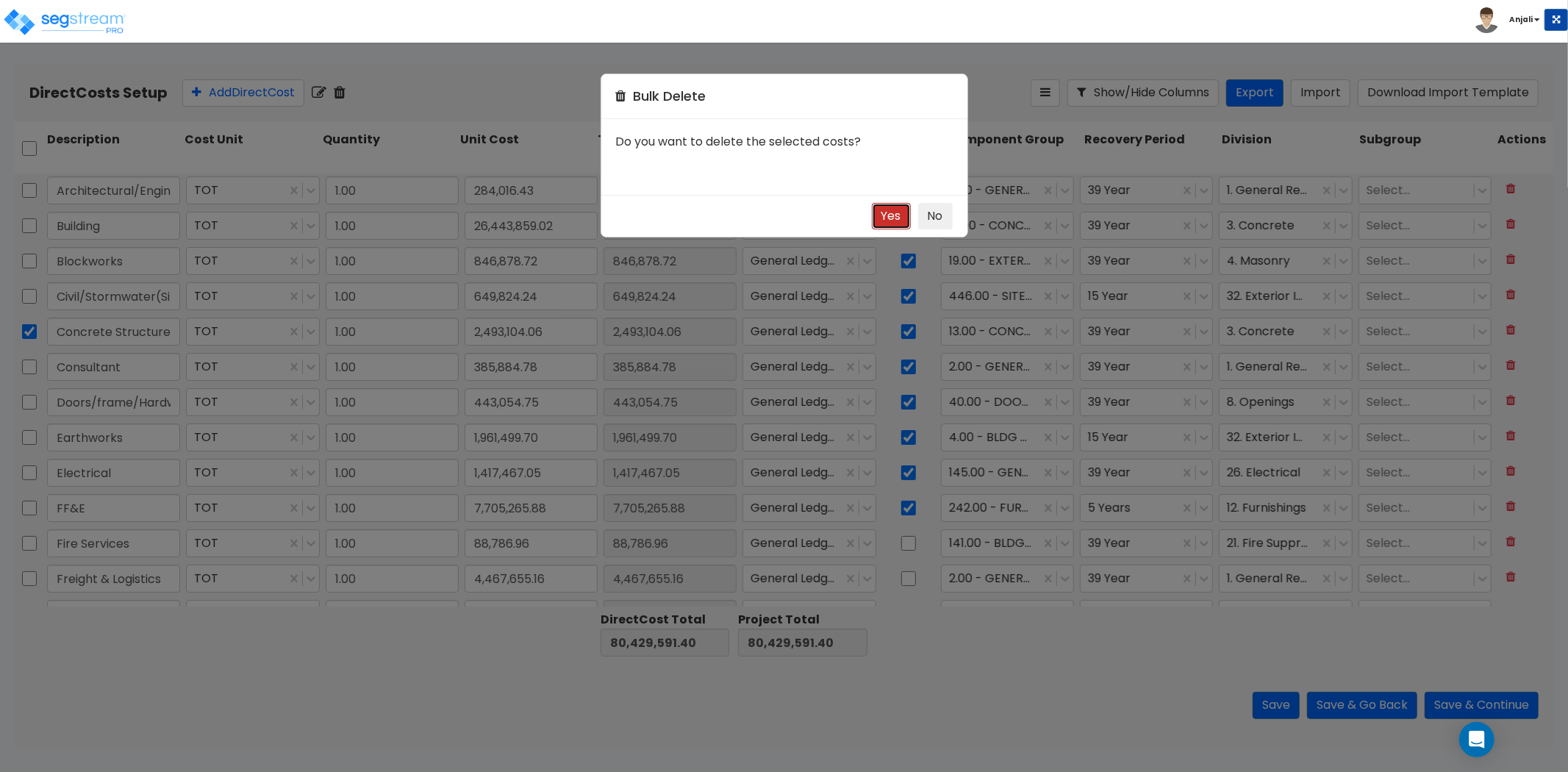
click at [898, 225] on button "Yes" at bounding box center [891, 216] width 39 height 28
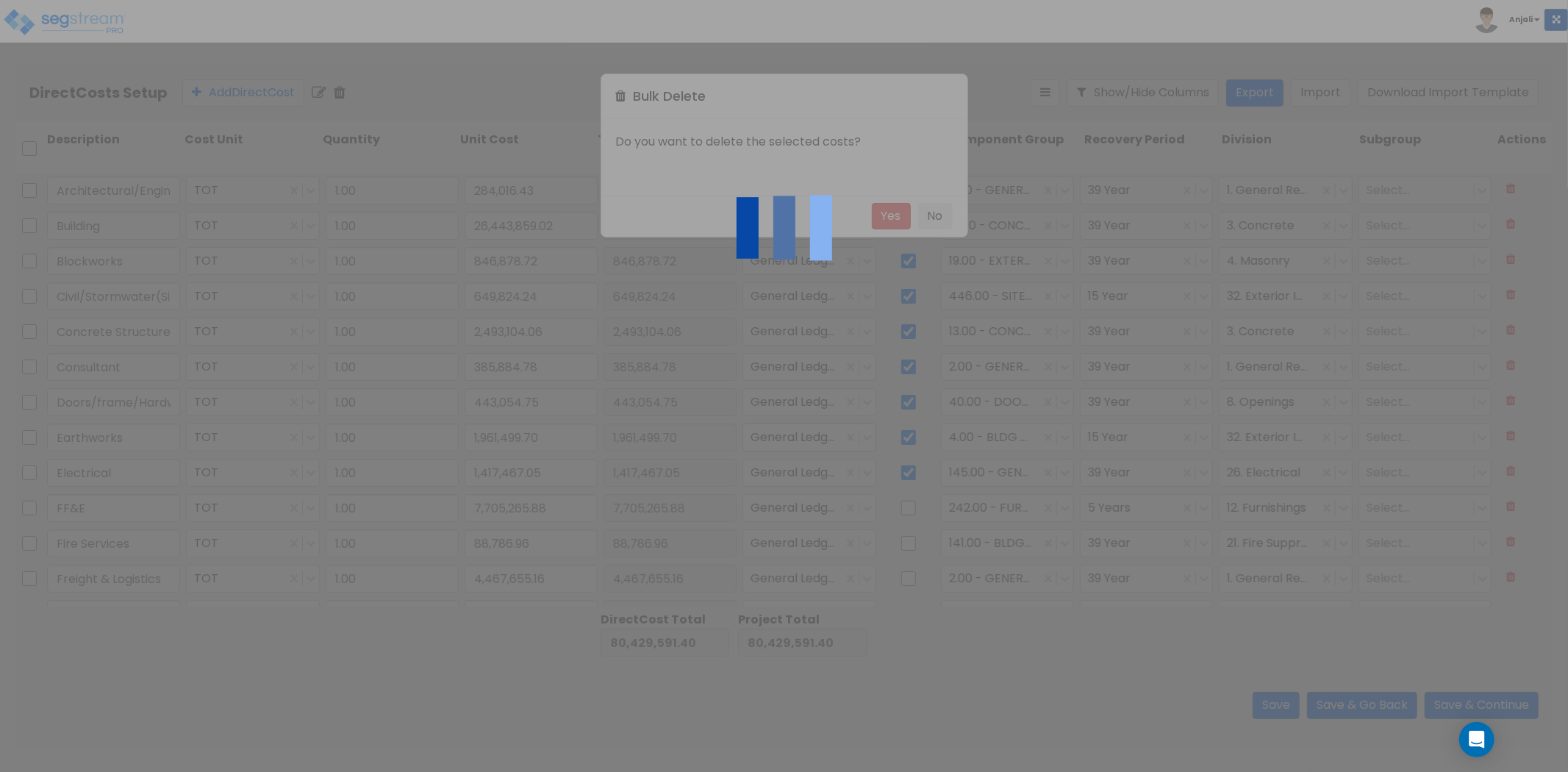
type input "Mechanical & HVAC"
type input "4,479,330.14"
type input "Metal Framing & Dry wall"
type input "906,707.22"
type input "Machinery & Equip/Building"
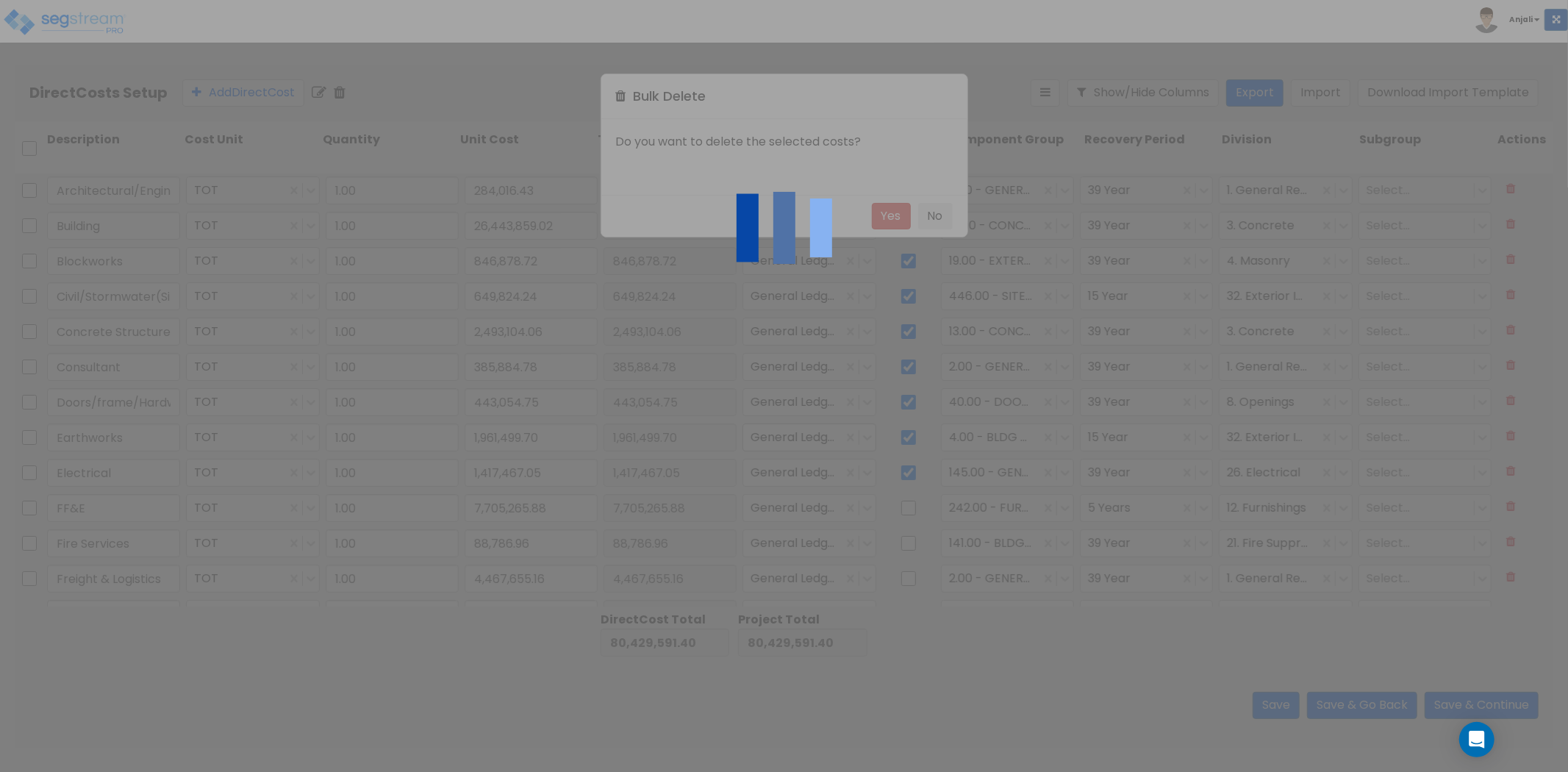
type input "1,060,817.88"
type input "Landscape"
type input "1,593,874.21"
type input "Electrical"
type input "1,417,467.05"
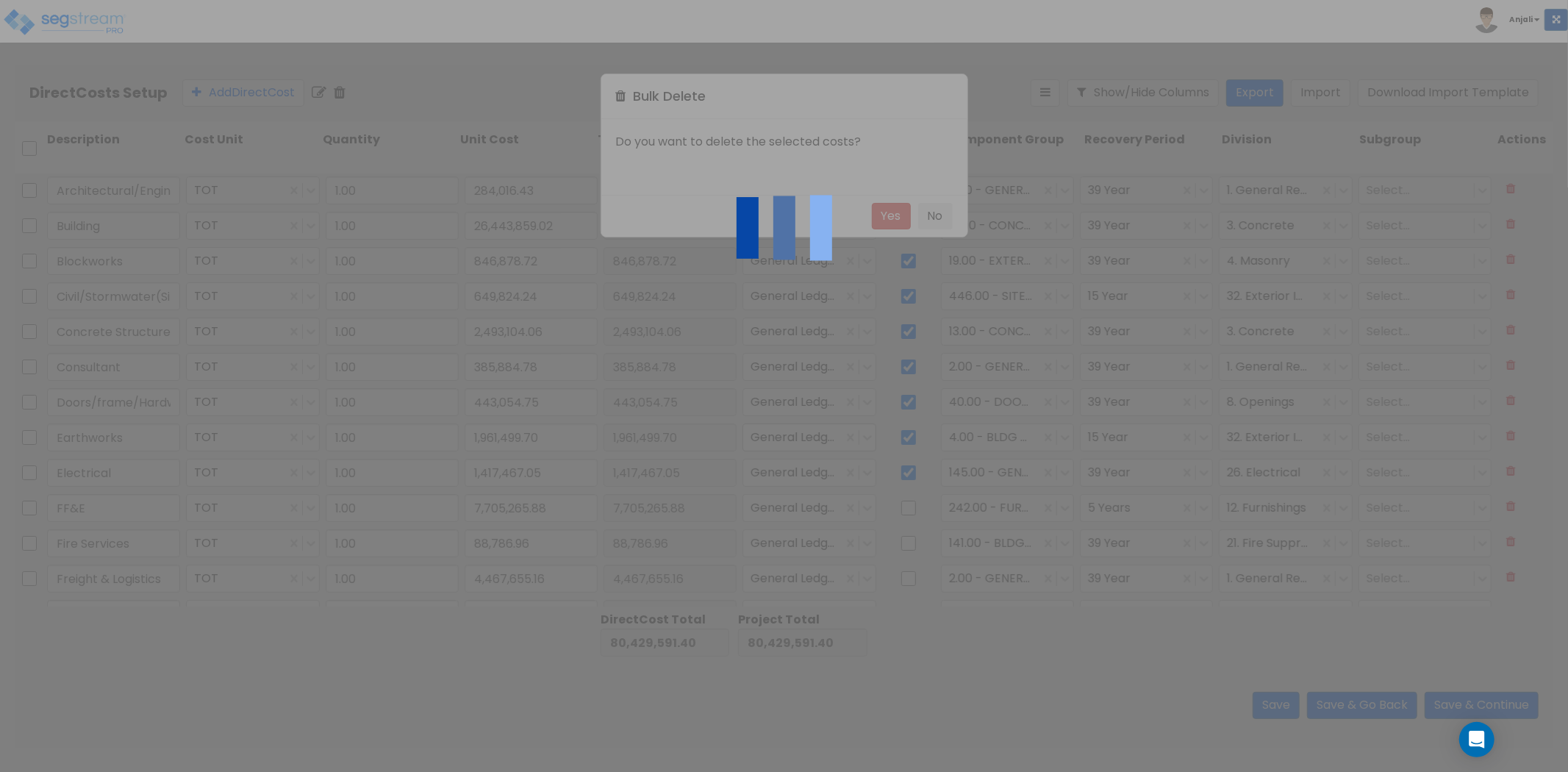
type input "FF&E"
type input "7,705,265.88"
type input "Fire Services"
type input "88,786.96"
checkbox input "false"
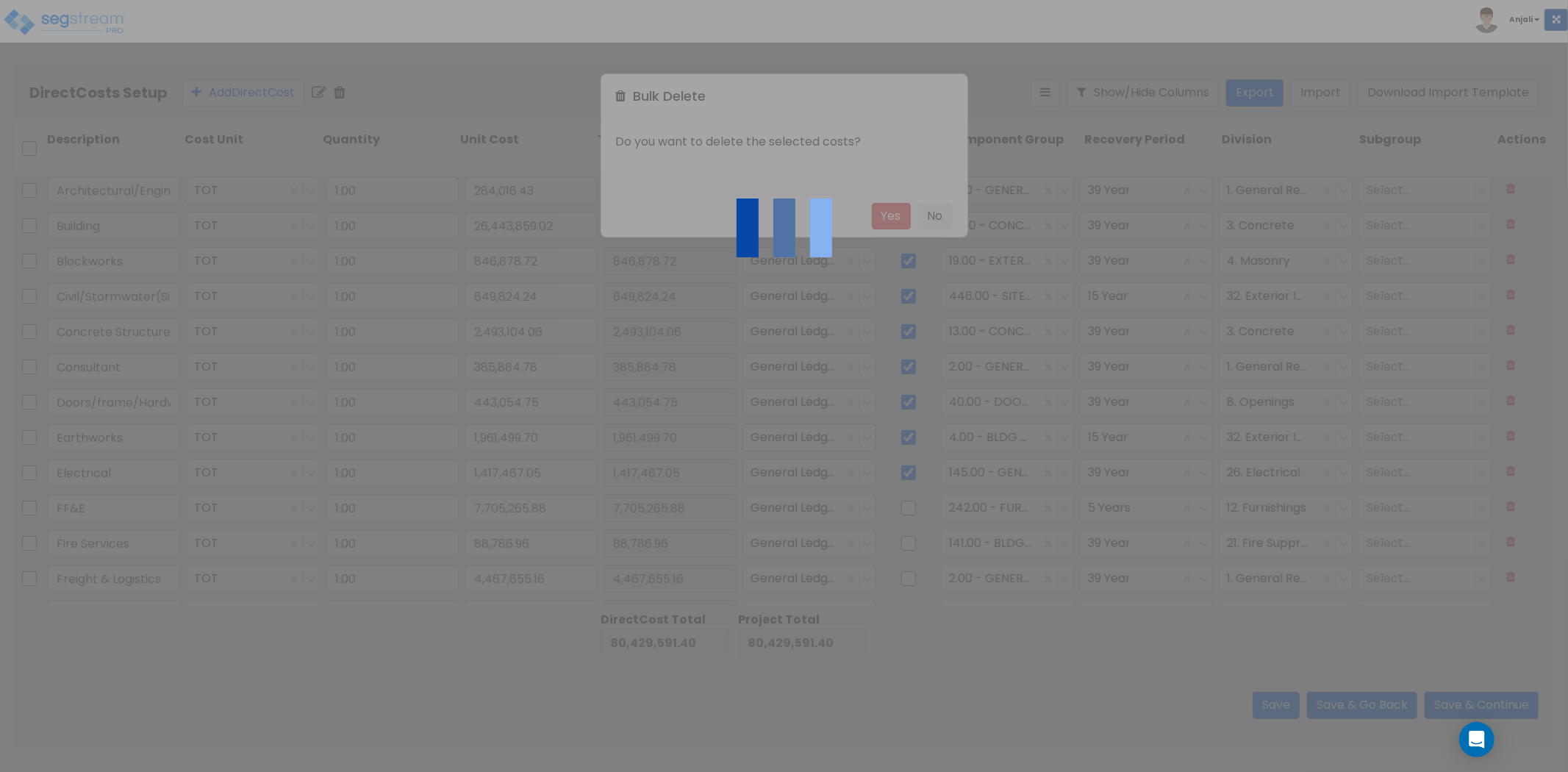
type input "Freight & Logistics"
type input "4,467,655.16"
type input "Generator"
type input "2,822,483.21"
type input "Infrastructure Upgrade"
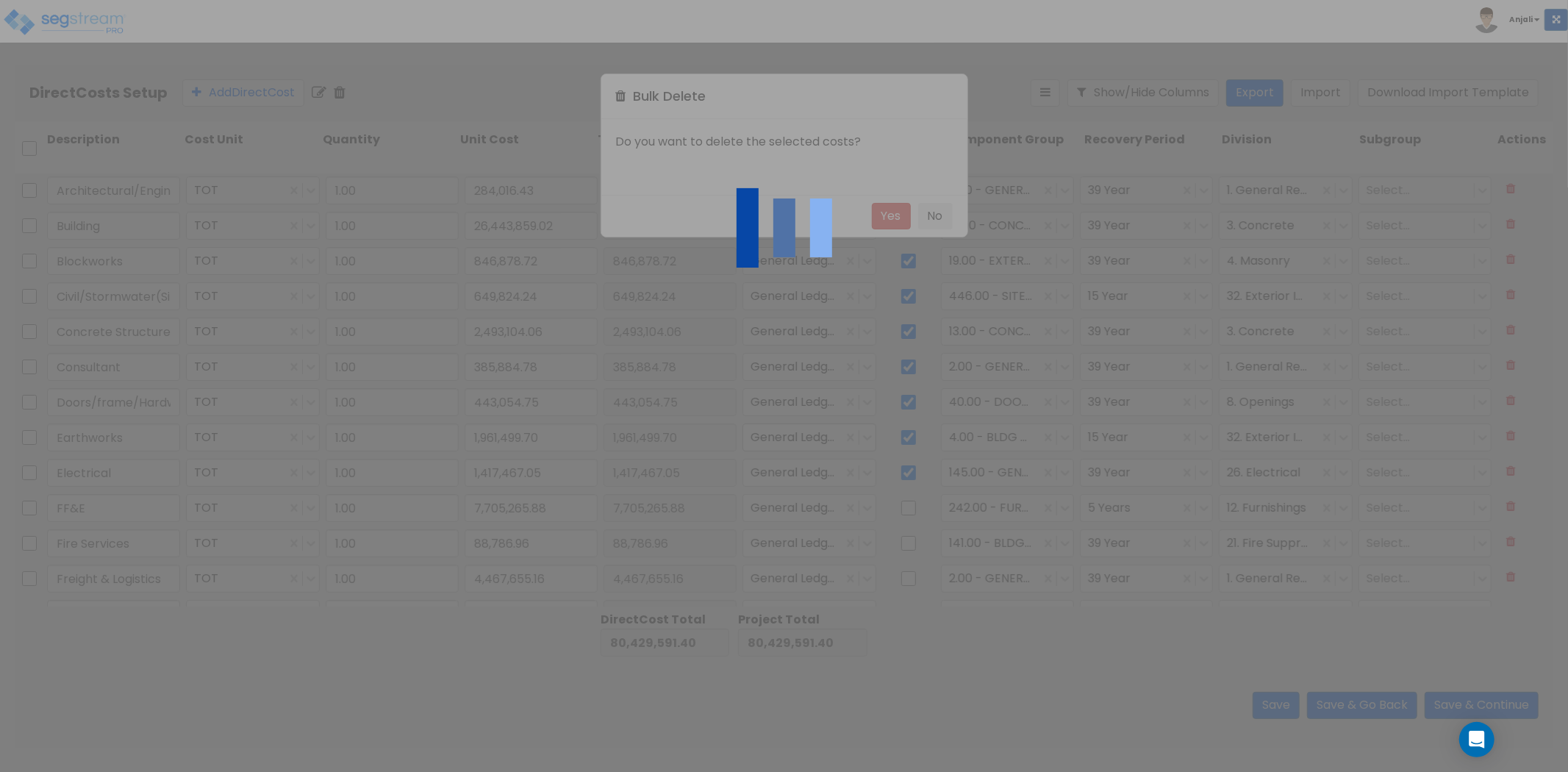
type input "882,511.43"
type input "Earthworks"
type input "1,961,499.70"
checkbox input "false"
type input "Consultant"
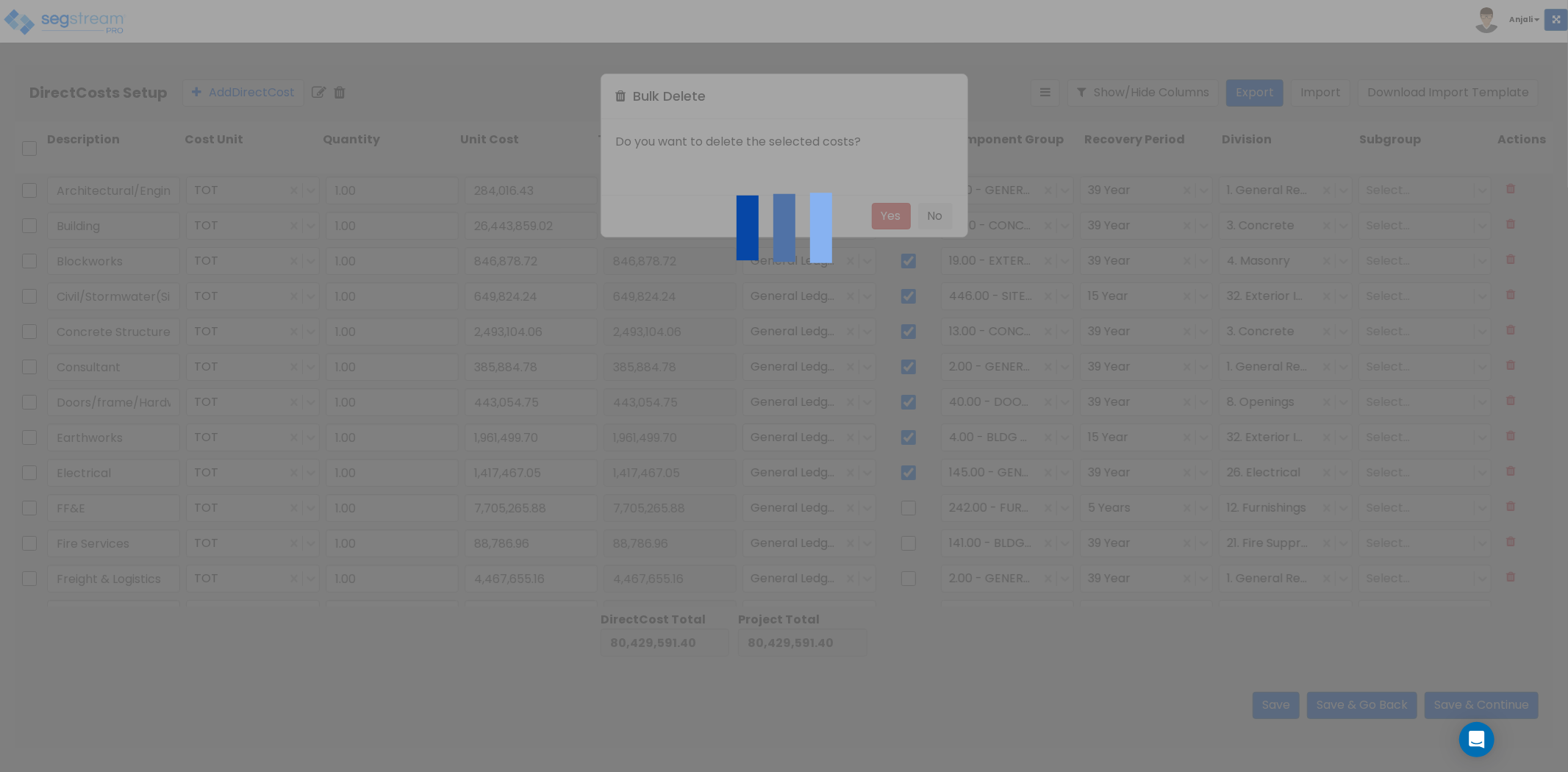
type input "385,884.78"
type input "Doors/frame/Hardware"
type input "443,054.75"
type input "others"
type input "408,687.46"
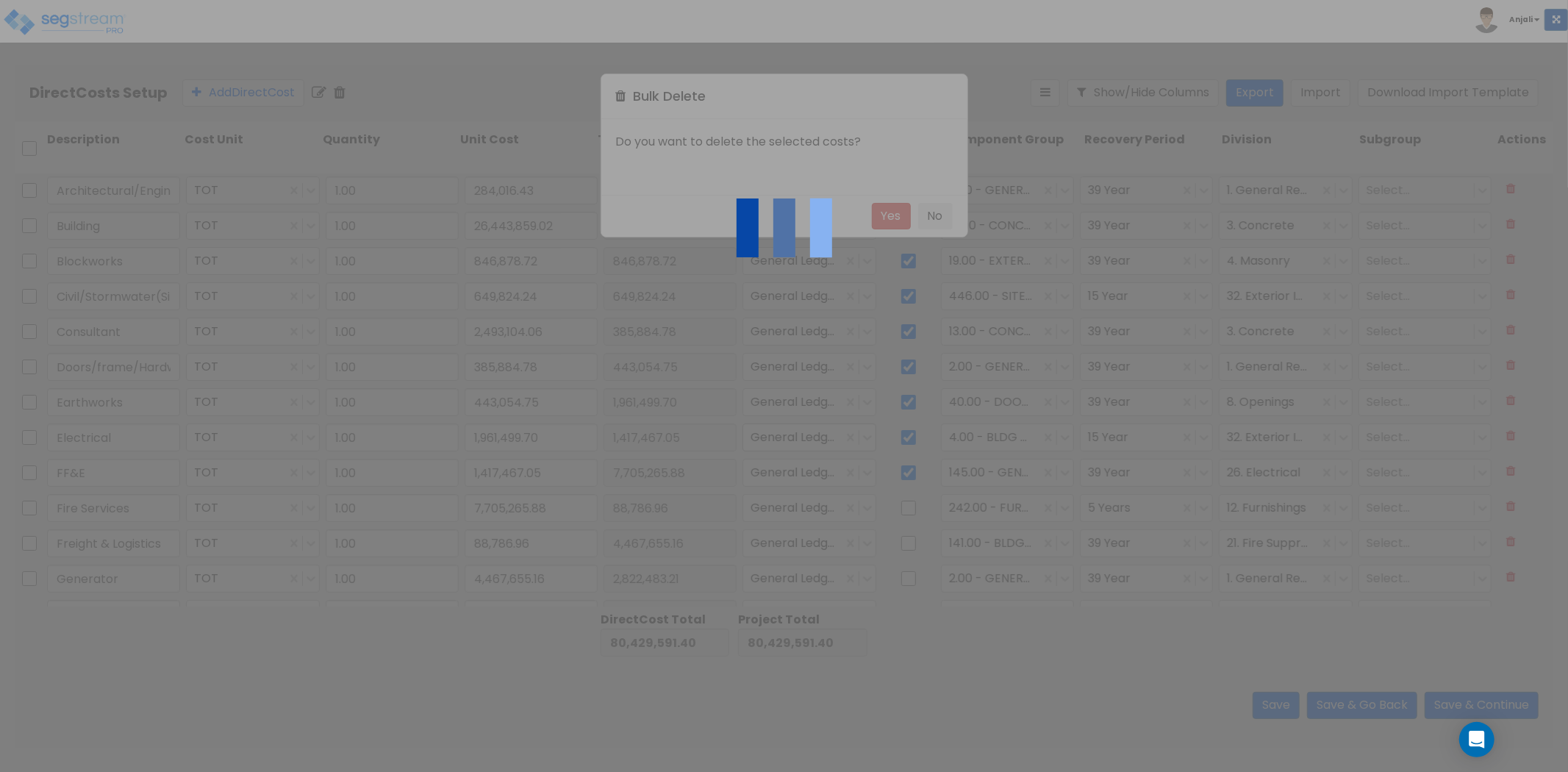
type input "4,479,330.14"
type input "906,707.22"
type input "1,060,817.88"
type input "1,593,874.21"
type input "1,417,467.05"
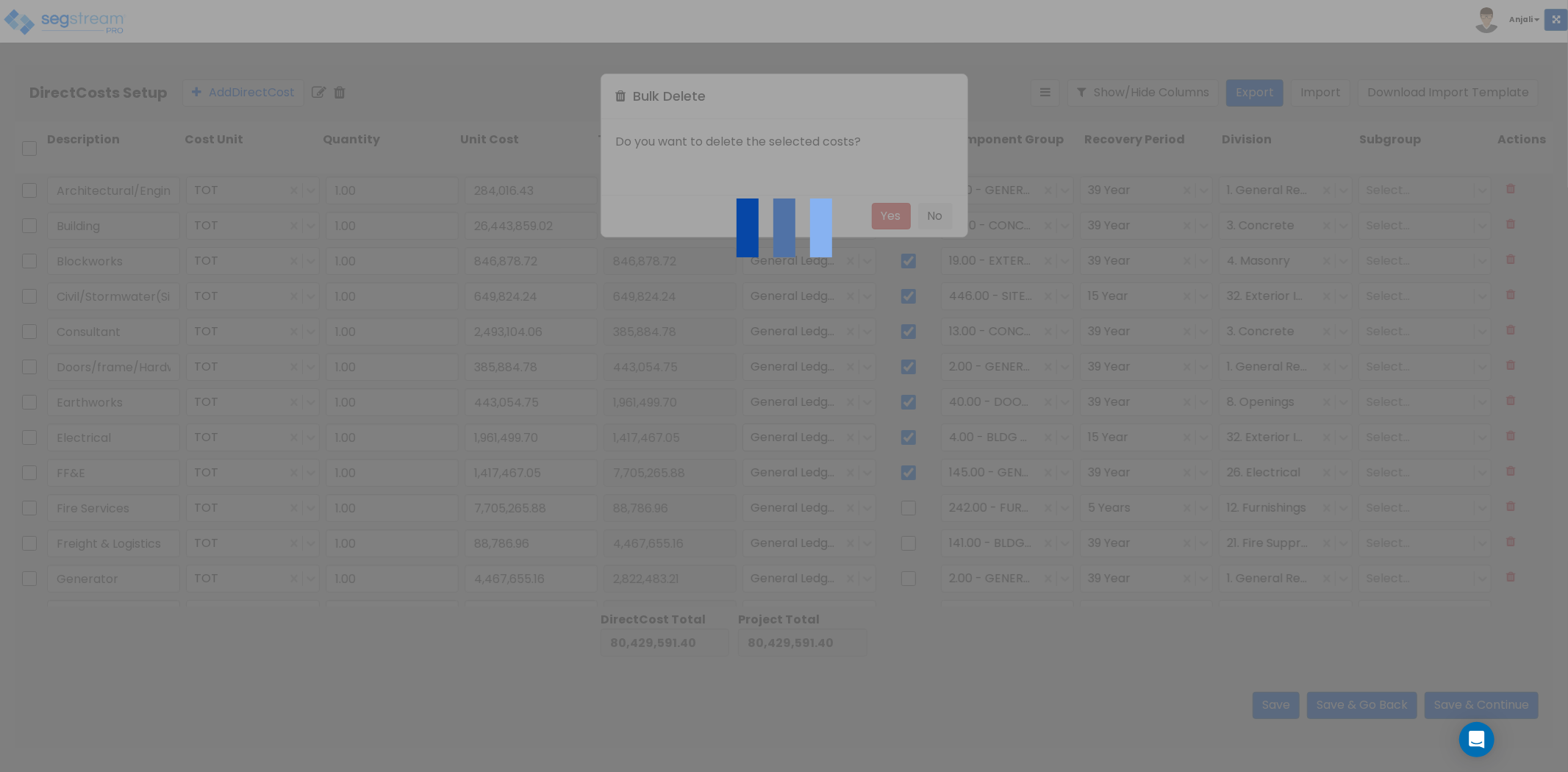
type input "7,705,265.88"
type input "88,786.96"
type input "4,467,655.16"
type input "2,822,483.21"
type input "882,511.43"
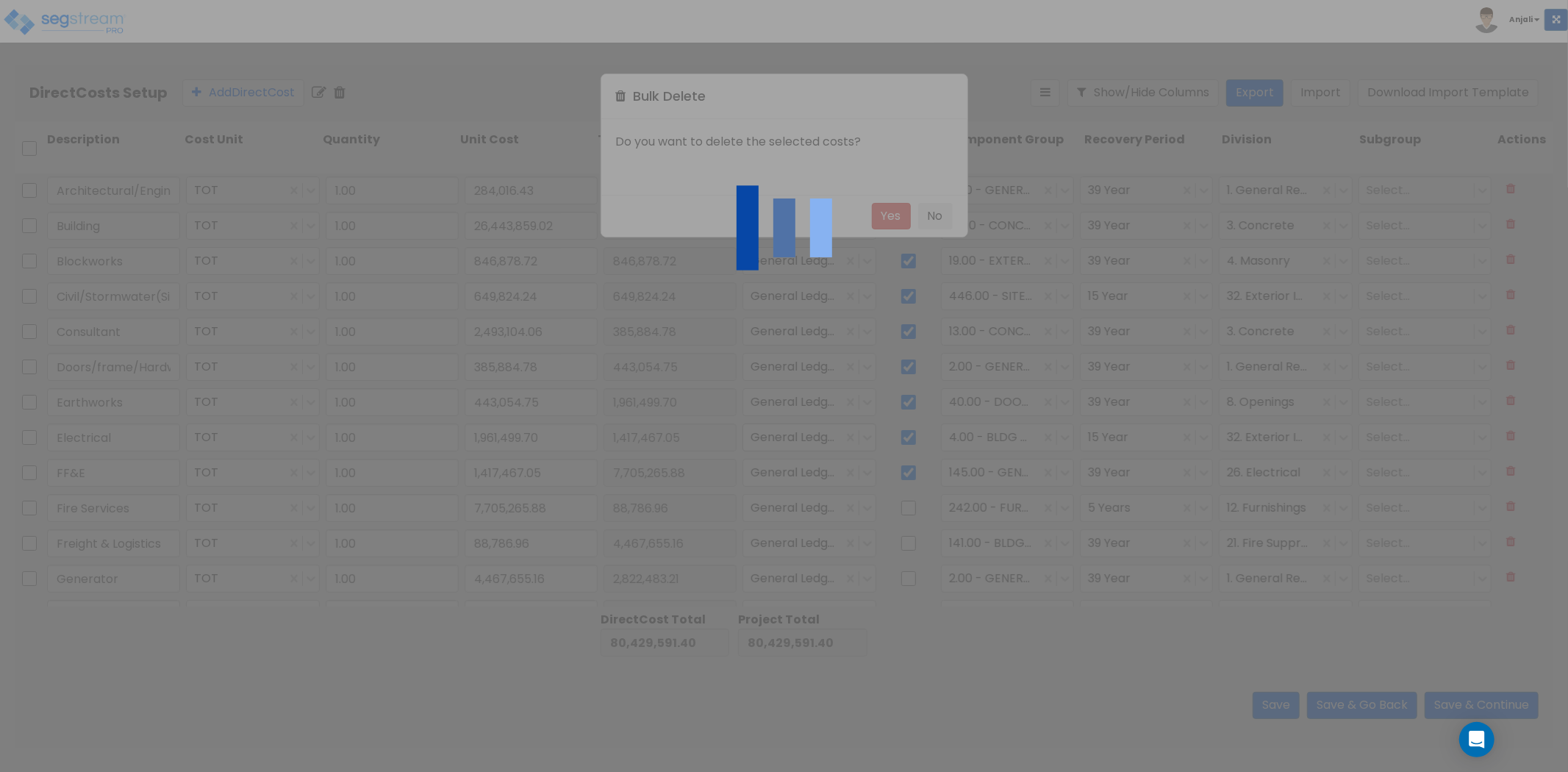
type input "1,961,499.70"
type input "385,884.78"
type input "443,054.75"
type input "408,687.46"
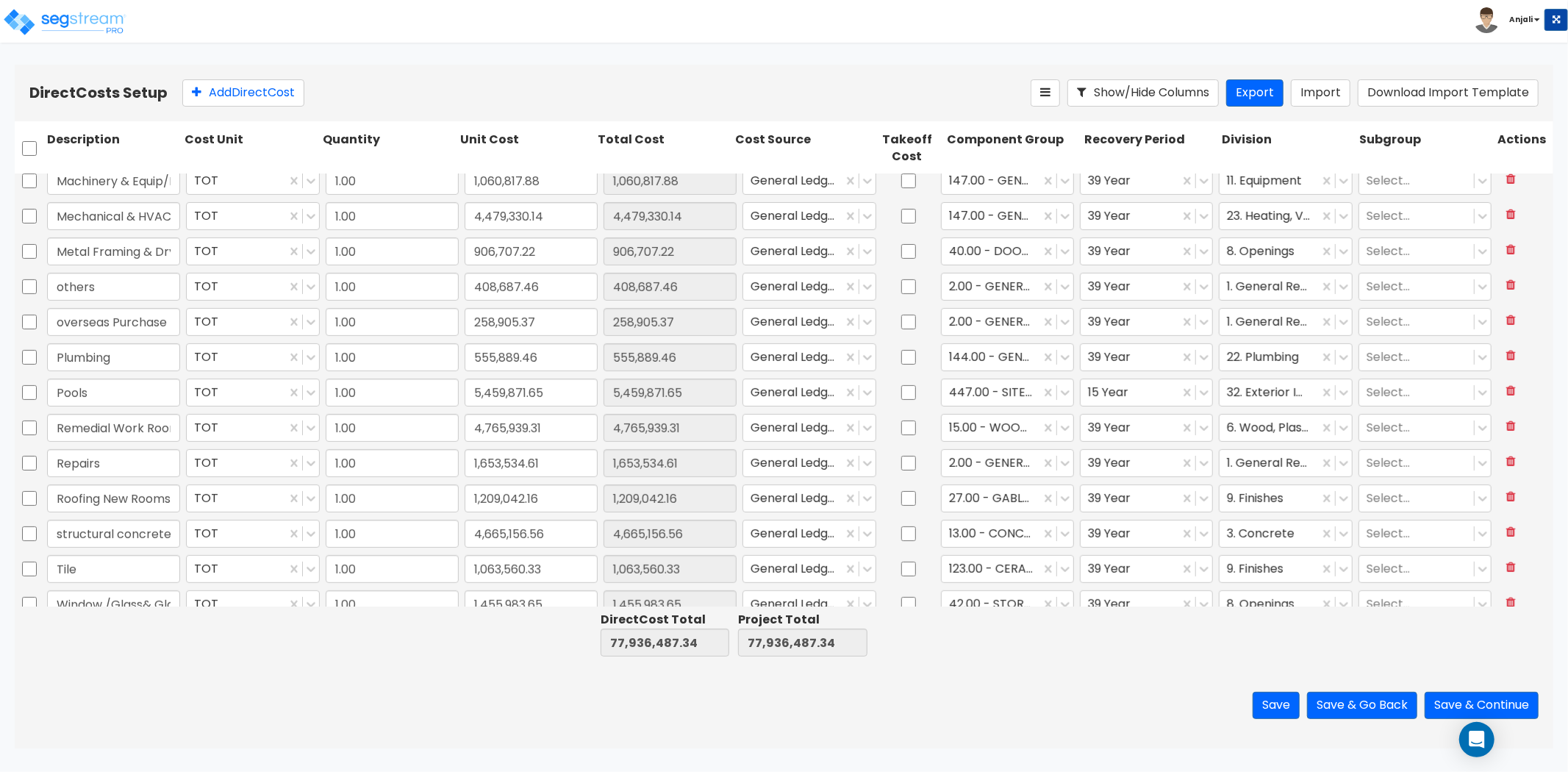
scroll to position [520, 0]
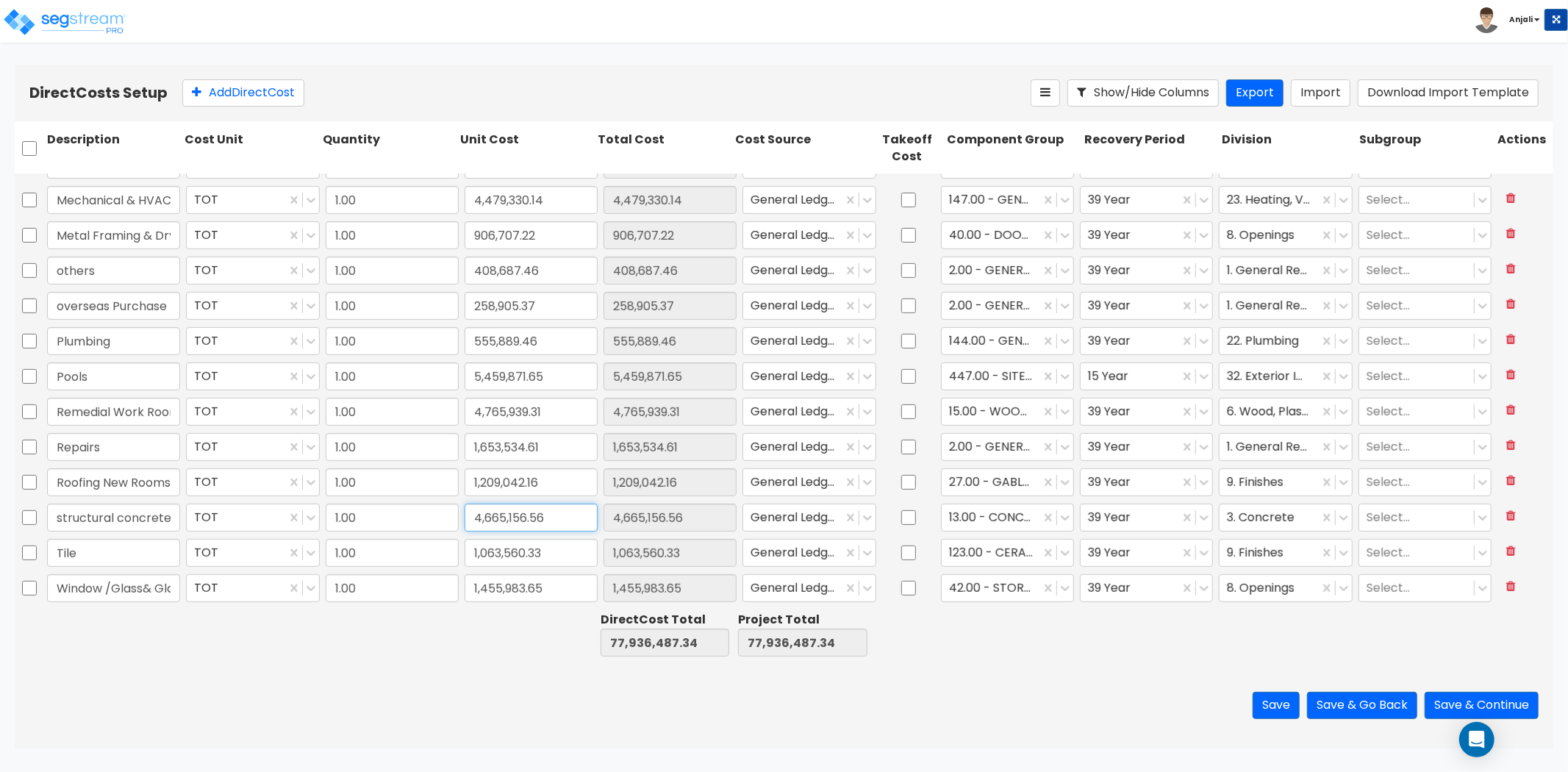
click at [545, 519] on input "4,665,156.56" at bounding box center [531, 517] width 133 height 28
paste input "094,212"
type input "4,094,212.56"
click at [482, 677] on div "Save Save & Go Back Save & Continue" at bounding box center [783, 705] width 1539 height 86
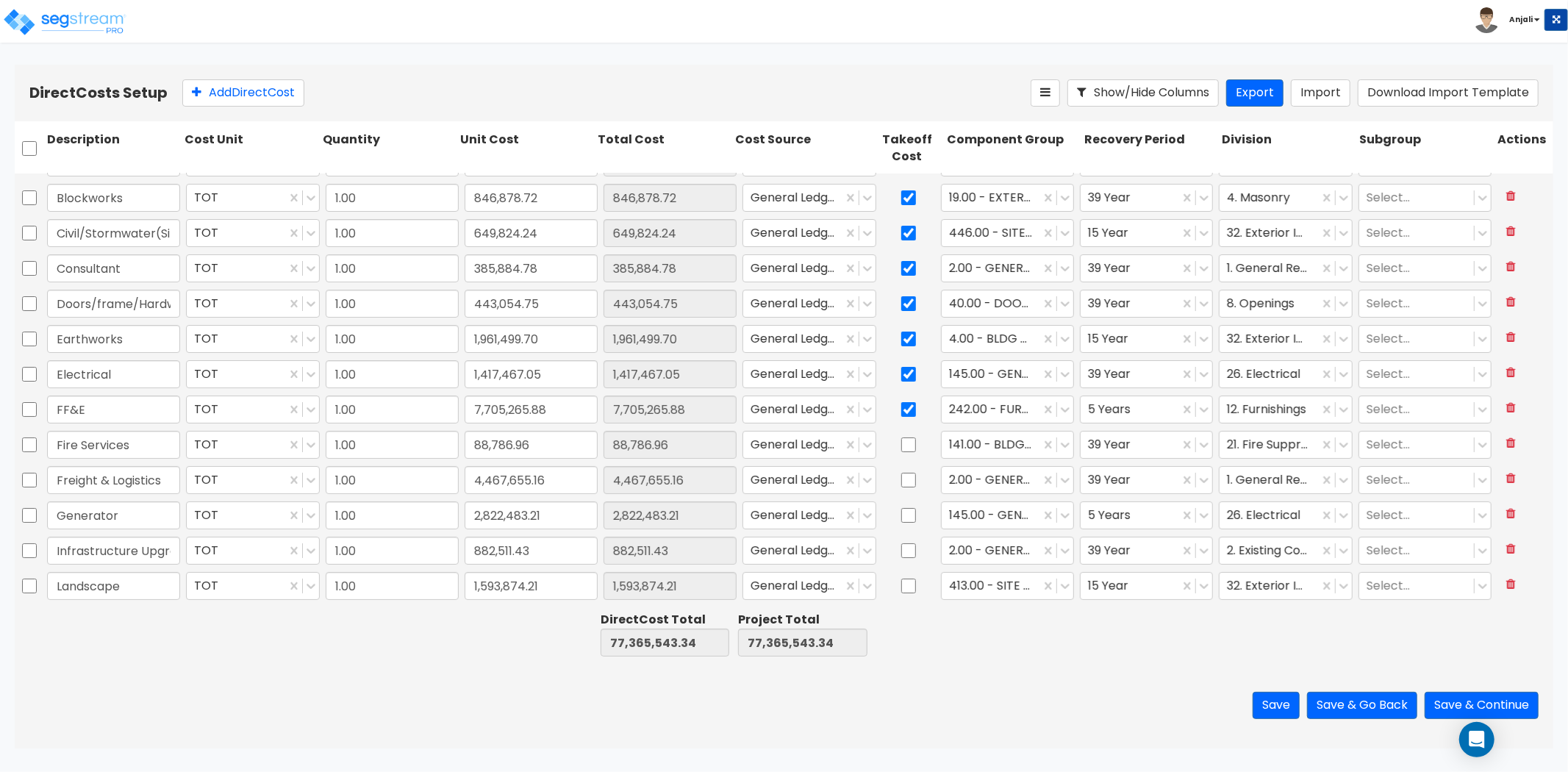
scroll to position [0, 0]
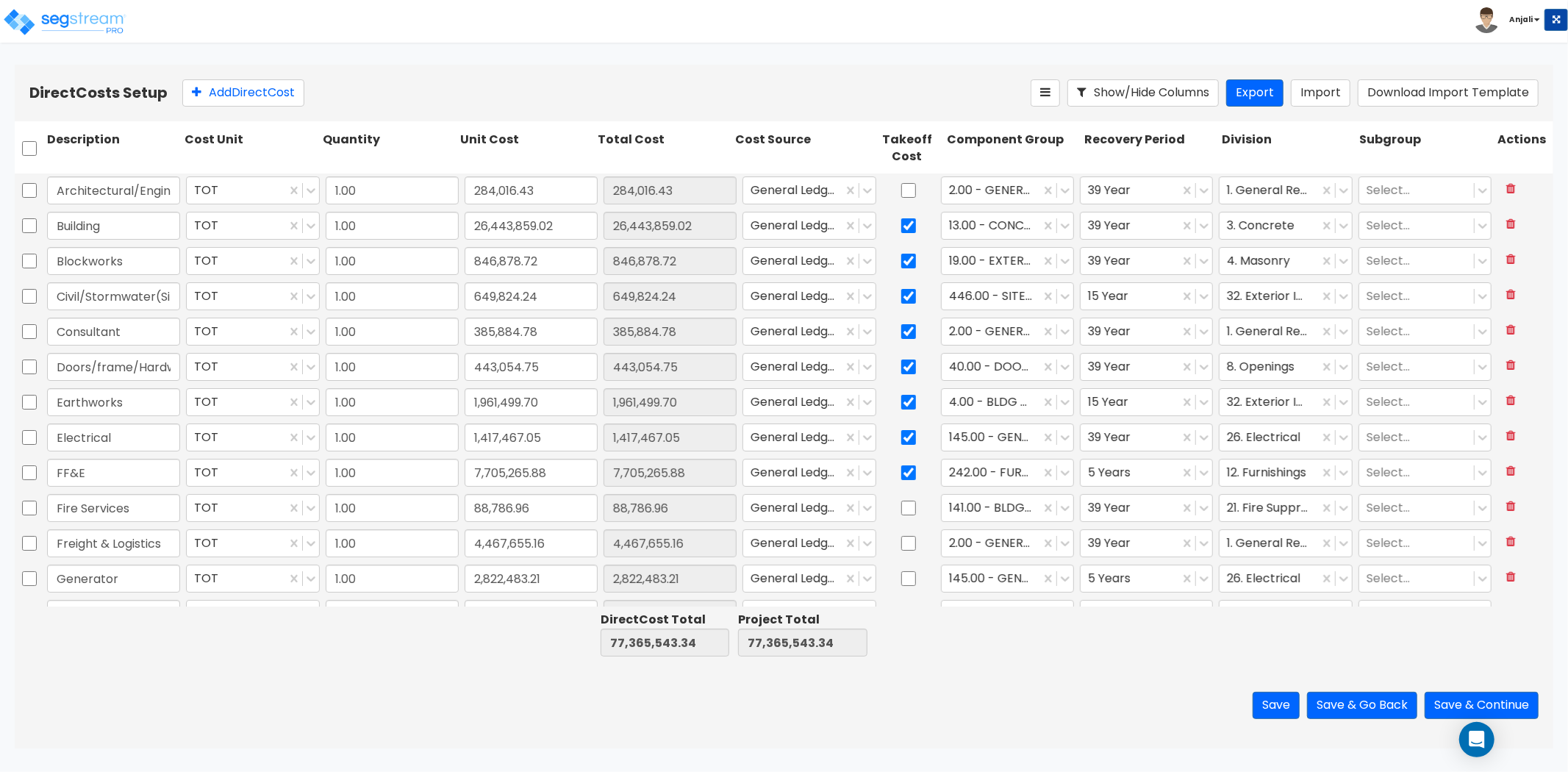
type input "1.00"
type input "408,687.46"
click at [901, 261] on input "checkbox" at bounding box center [908, 261] width 14 height 28
checkbox input "false"
click at [901, 292] on input "checkbox" at bounding box center [908, 296] width 14 height 28
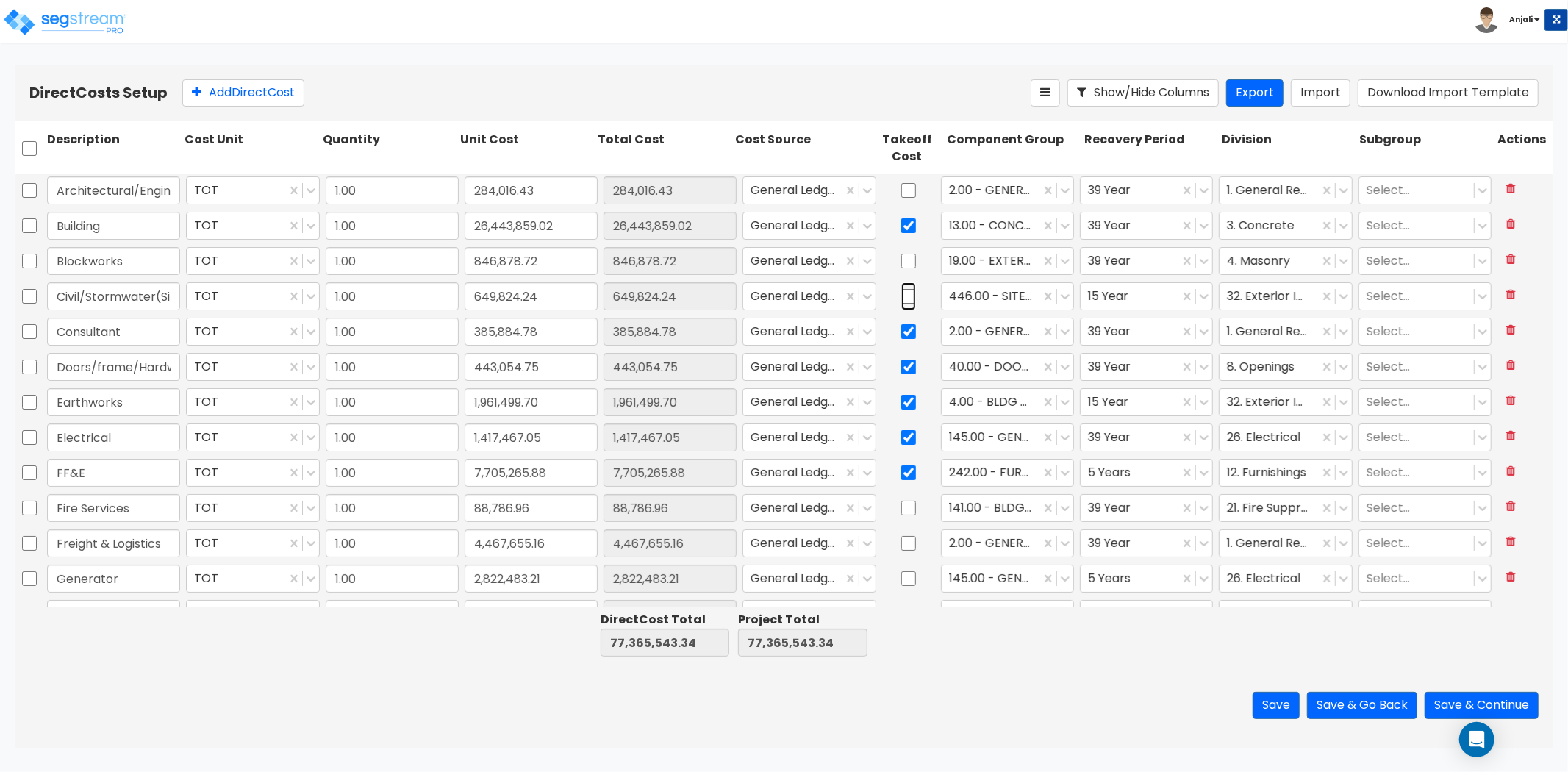
checkbox input "false"
click at [901, 328] on input "checkbox" at bounding box center [908, 331] width 14 height 28
checkbox input "false"
click at [901, 405] on input "checkbox" at bounding box center [908, 402] width 14 height 28
checkbox input "false"
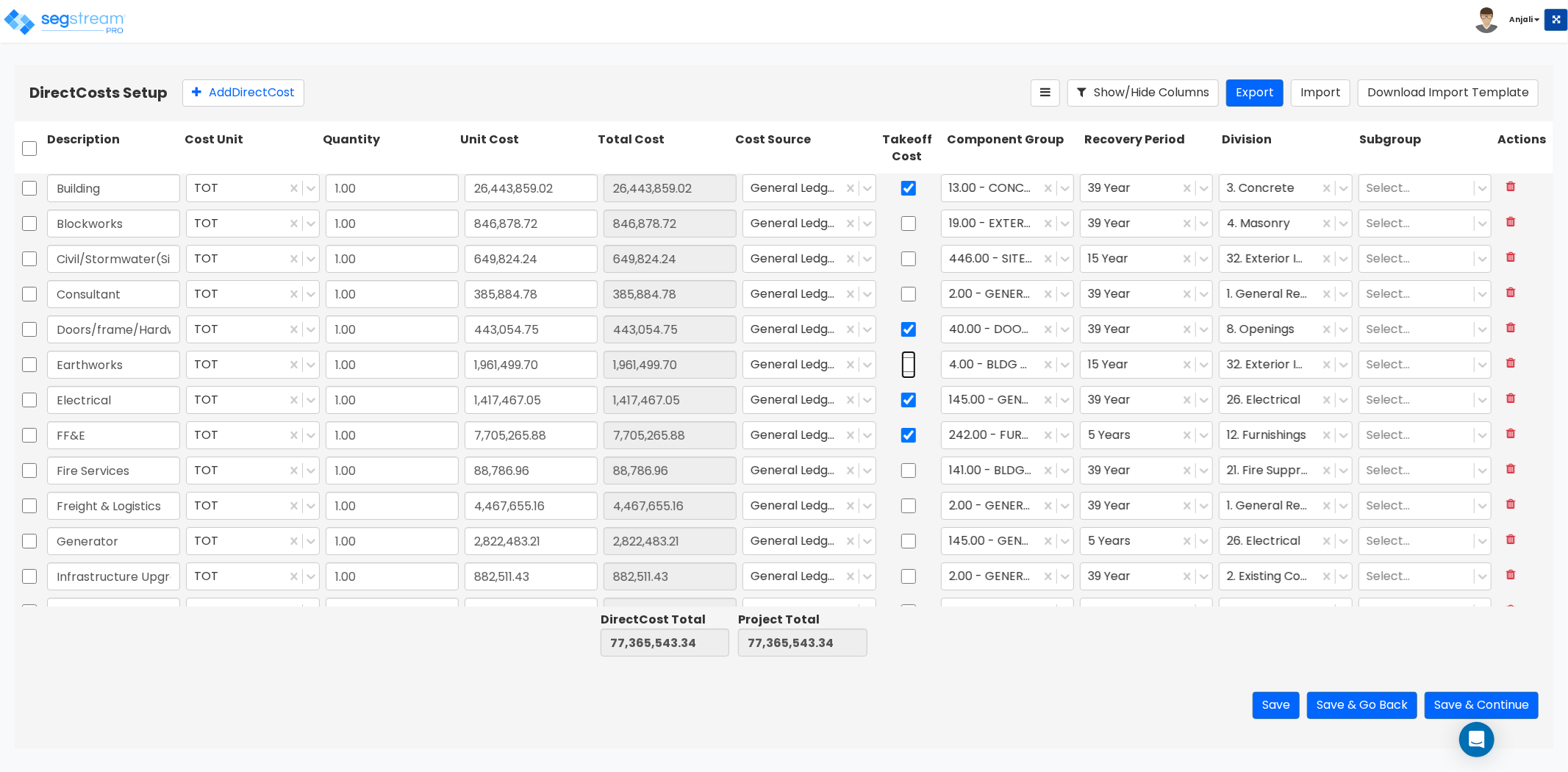
scroll to position [82, 0]
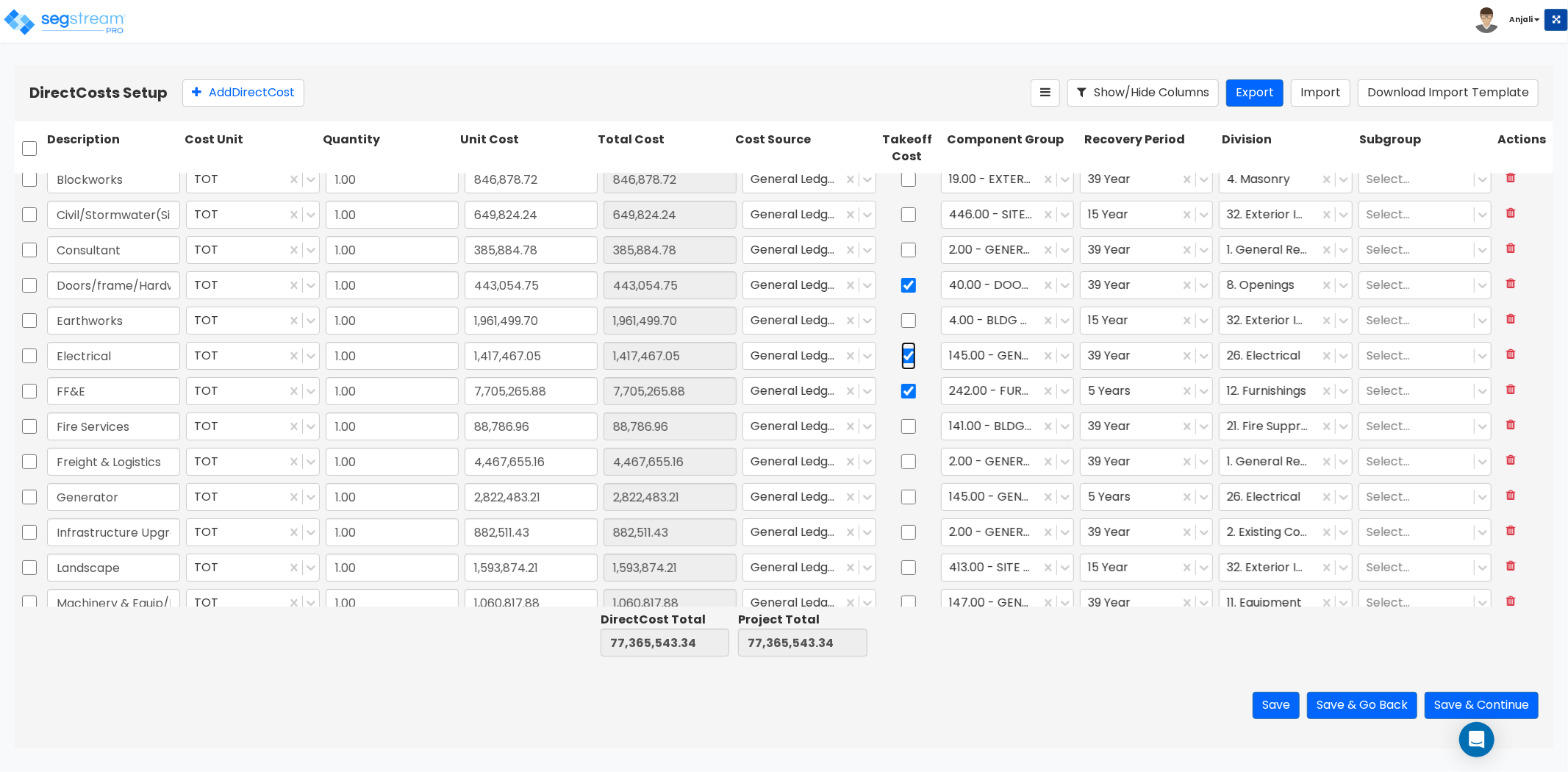
click at [901, 354] on input "checkbox" at bounding box center [908, 355] width 14 height 28
checkbox input "false"
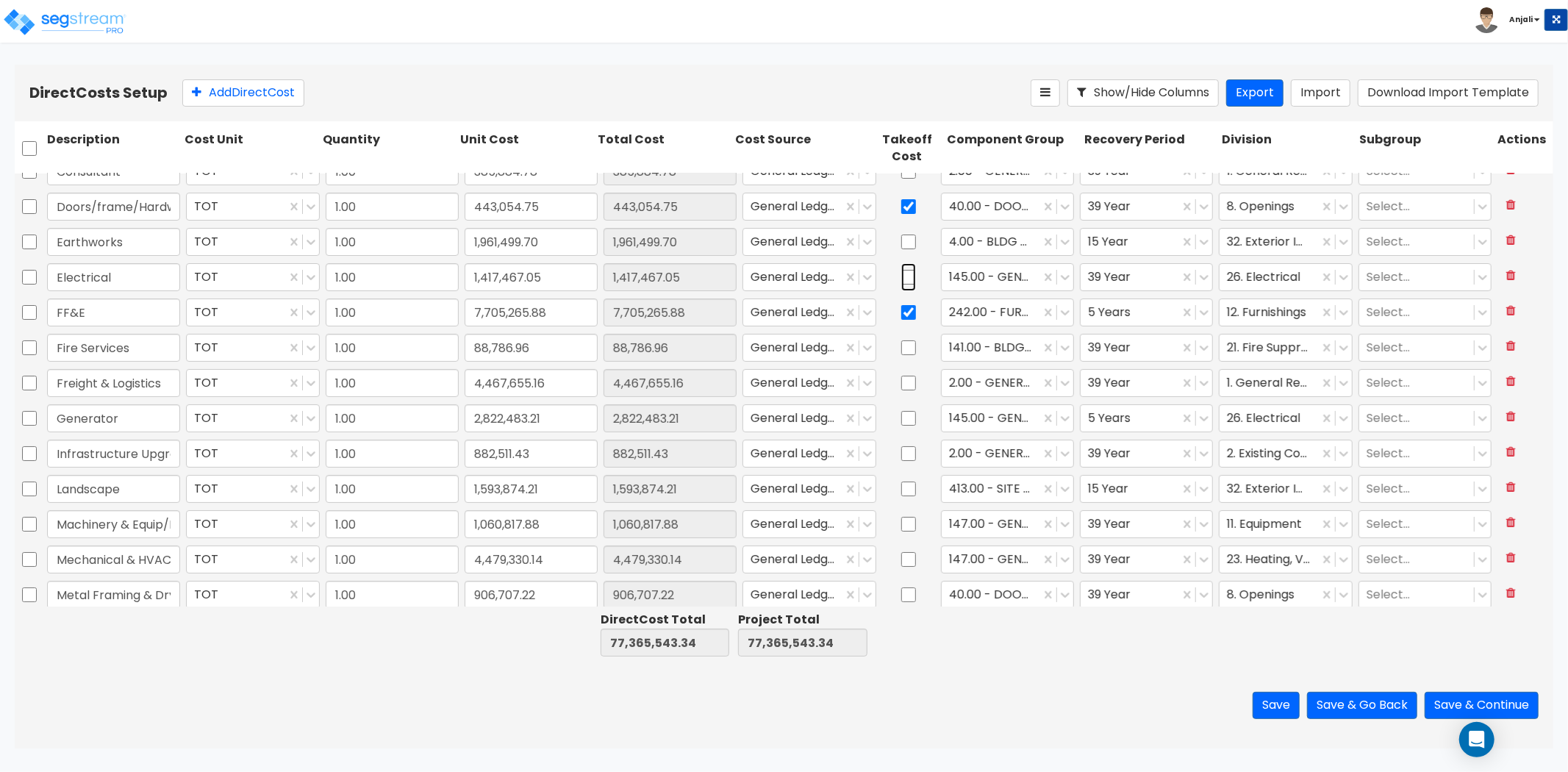
scroll to position [163, 0]
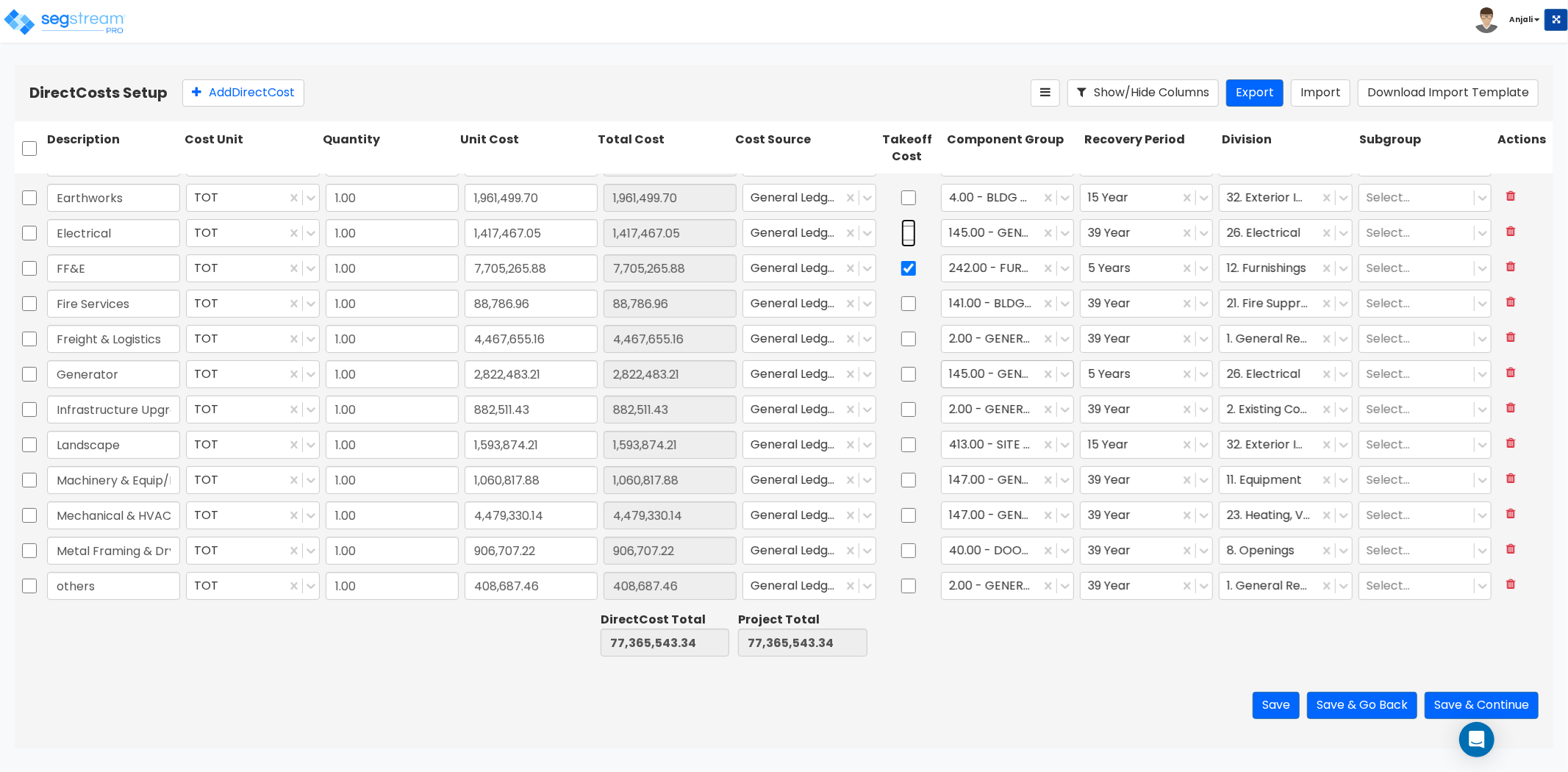
type input "1.00"
type input "1,209,042.16"
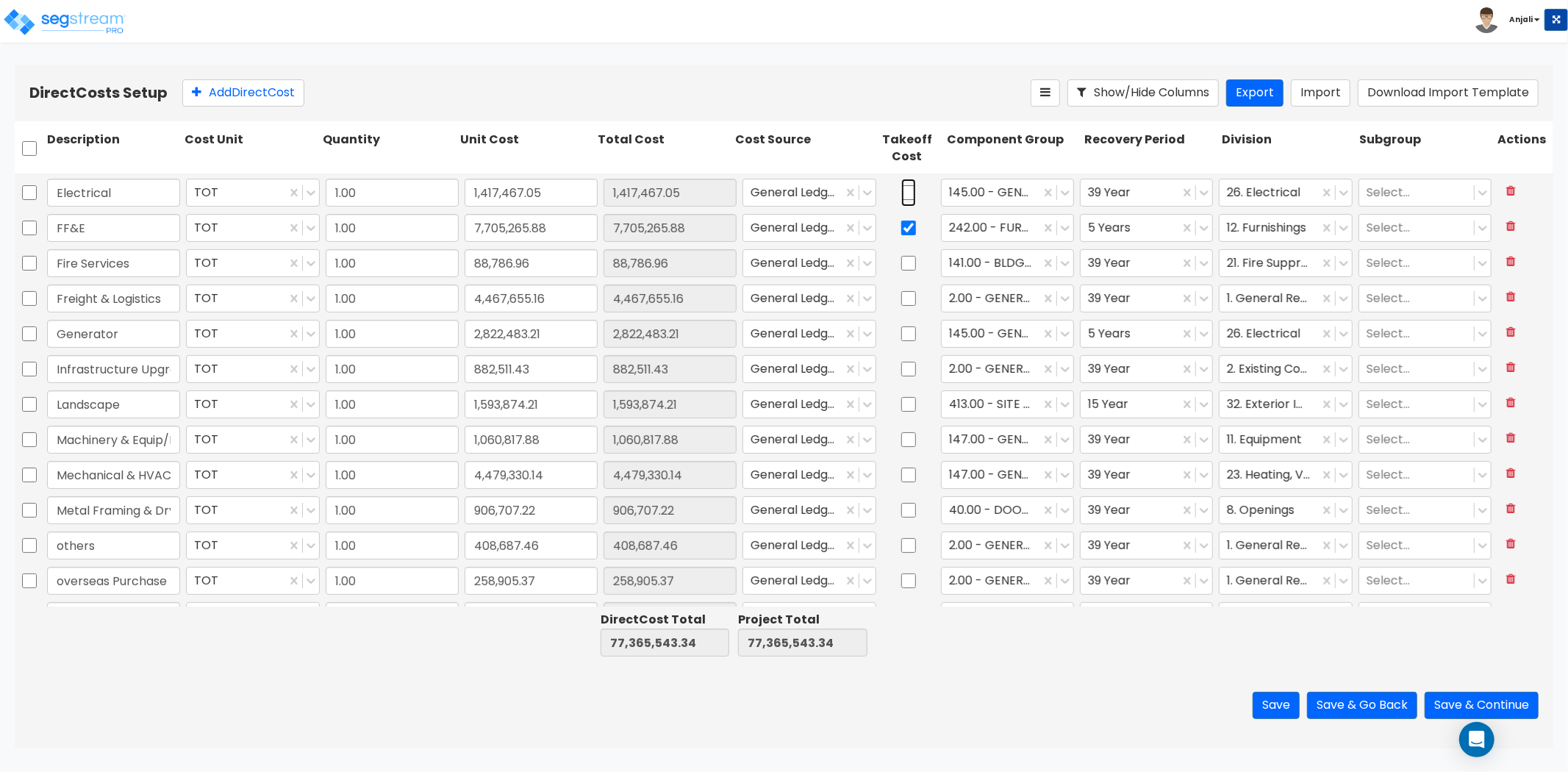
type input "1.00"
type input "385,884.78"
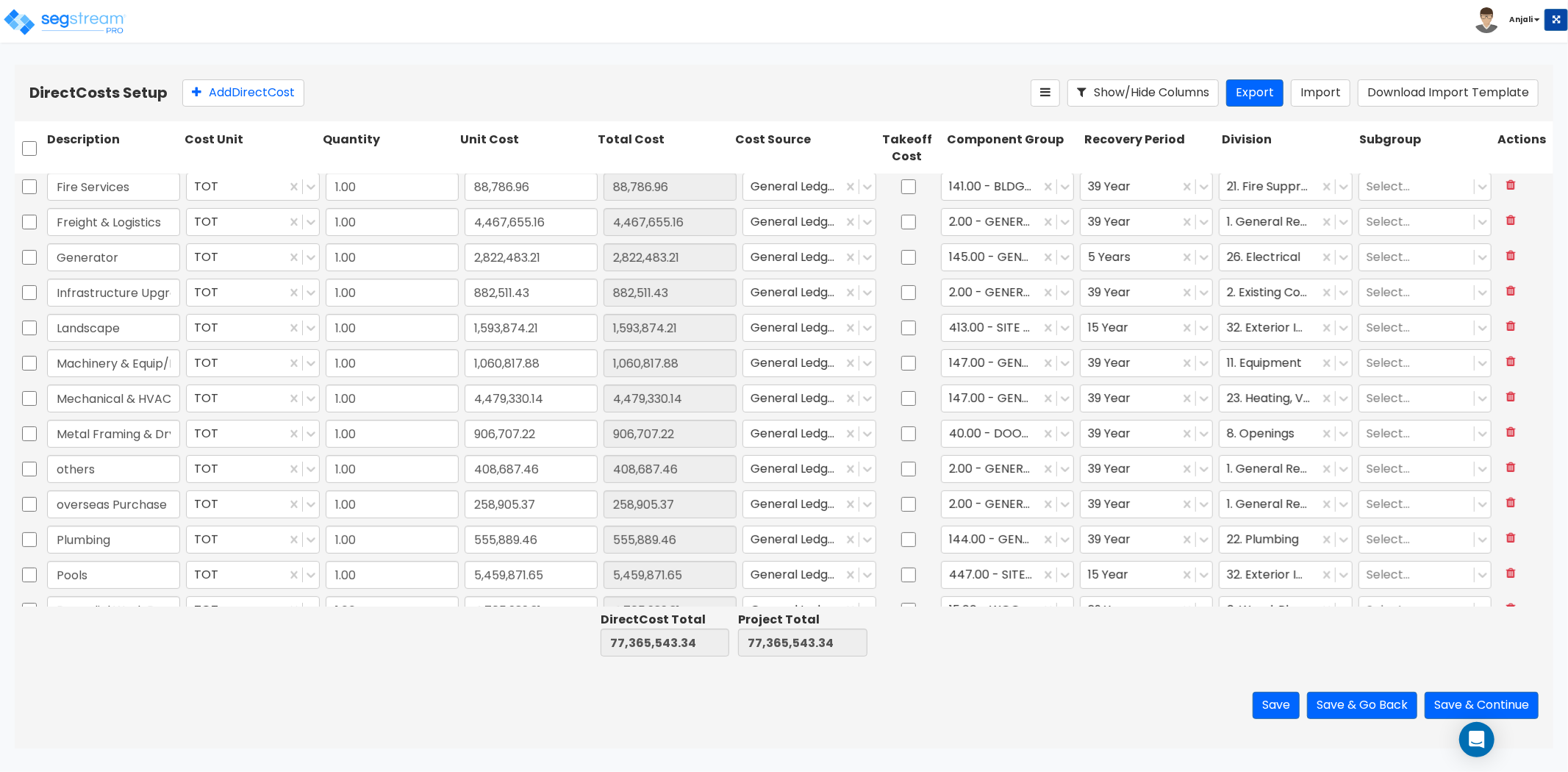
scroll to position [327, 0]
click at [902, 399] on input "checkbox" at bounding box center [908, 393] width 14 height 28
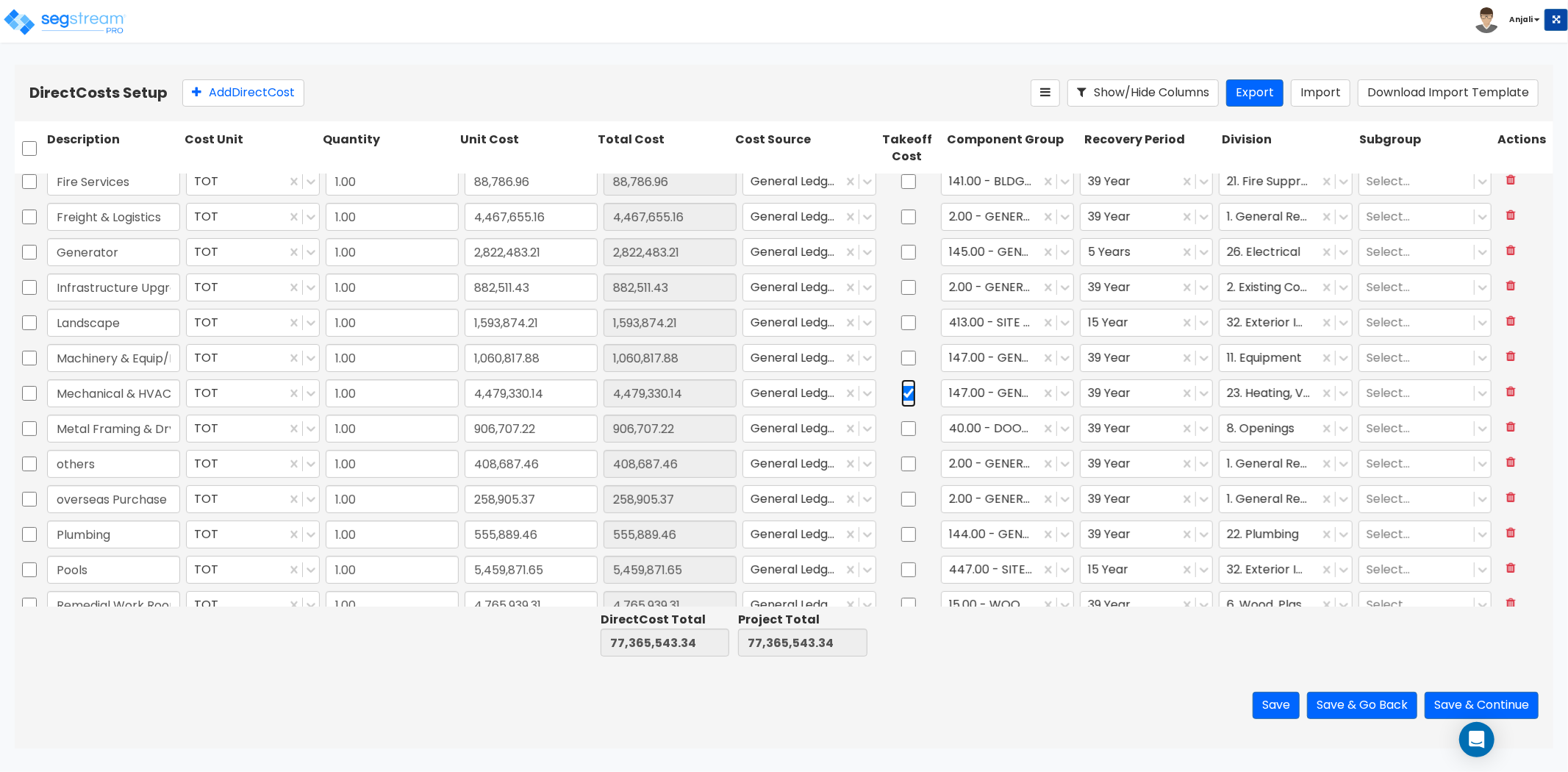
checkbox input "true"
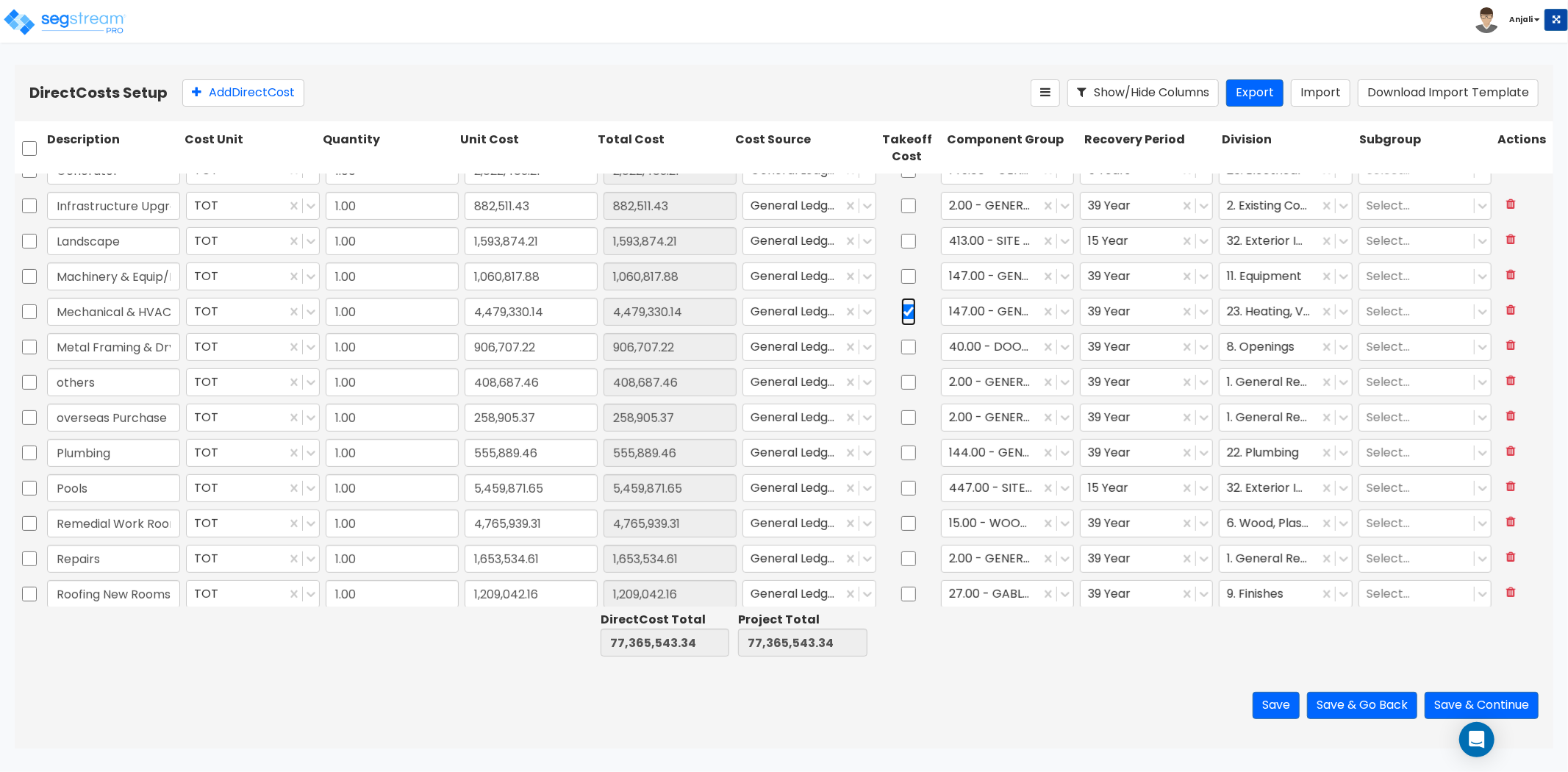
scroll to position [489, 0]
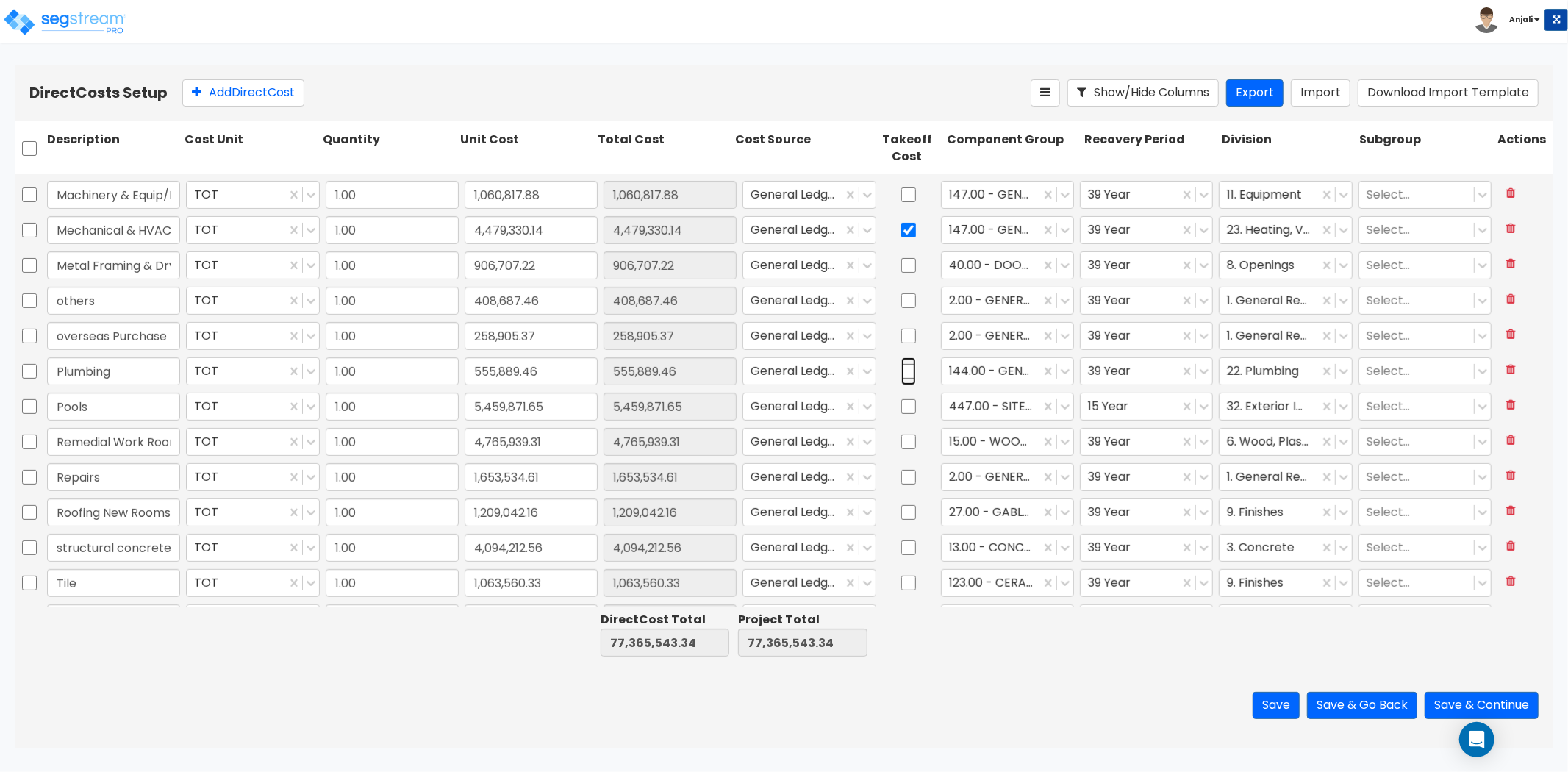
click at [901, 373] on input "checkbox" at bounding box center [908, 370] width 14 height 28
checkbox input "true"
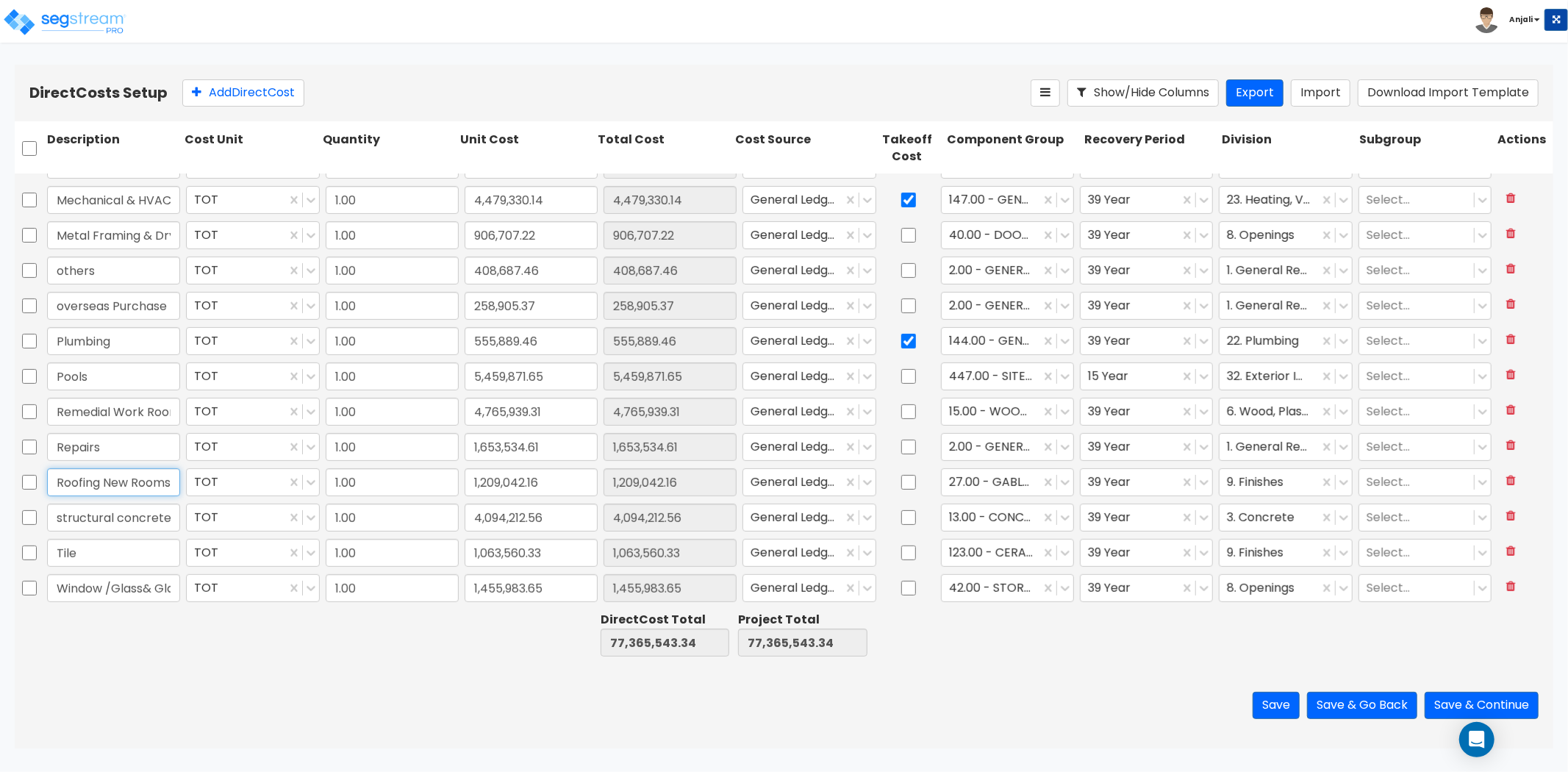
scroll to position [0, 4]
drag, startPoint x: 108, startPoint y: 477, endPoint x: 176, endPoint y: 475, distance: 68.0
click at [176, 475] on input "Roofing New Rooms" at bounding box center [113, 482] width 133 height 28
type input "Roofing"
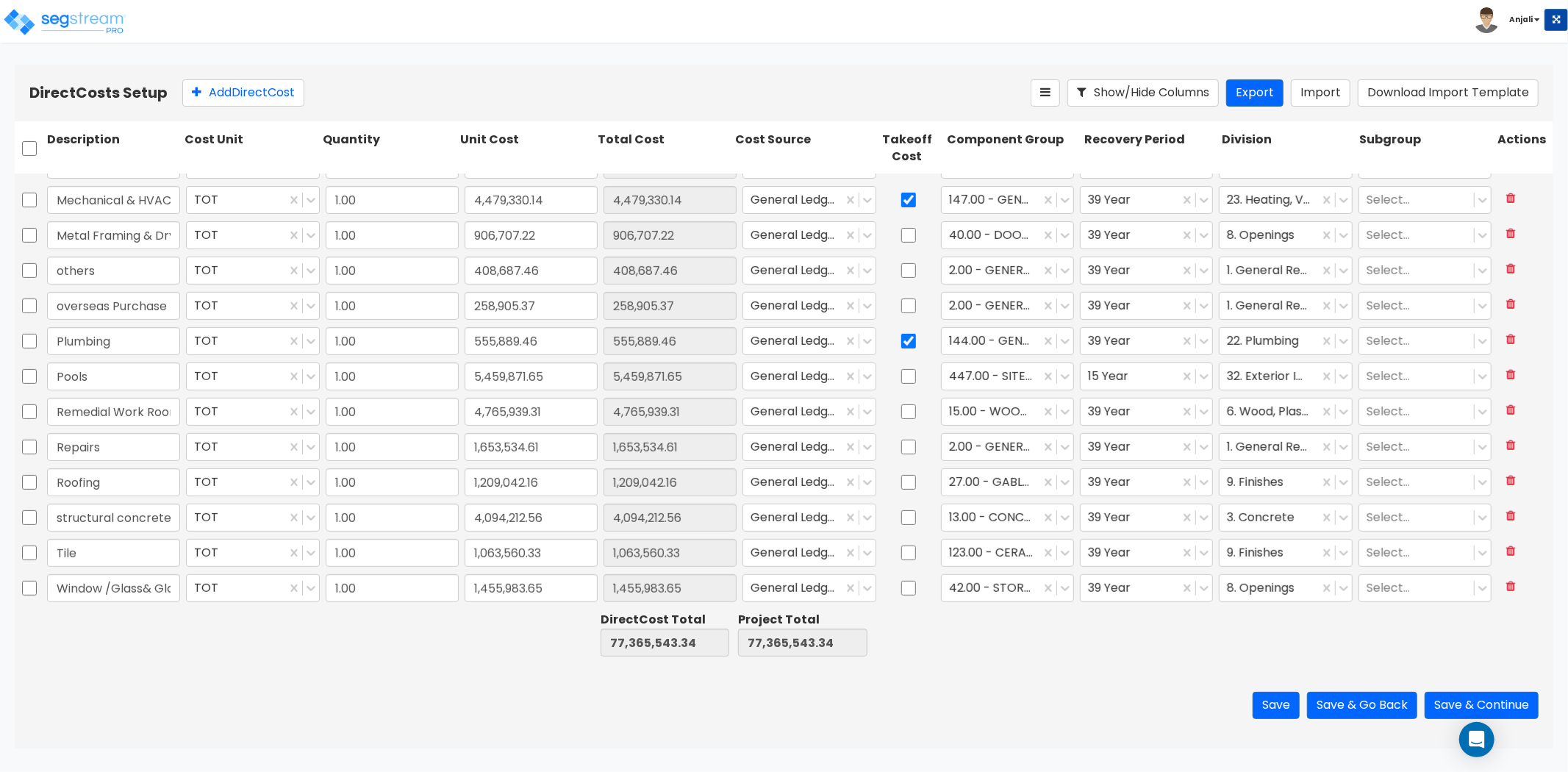
click at [280, 724] on div "Save Save & Go Back Save & Continue" at bounding box center [783, 705] width 1539 height 86
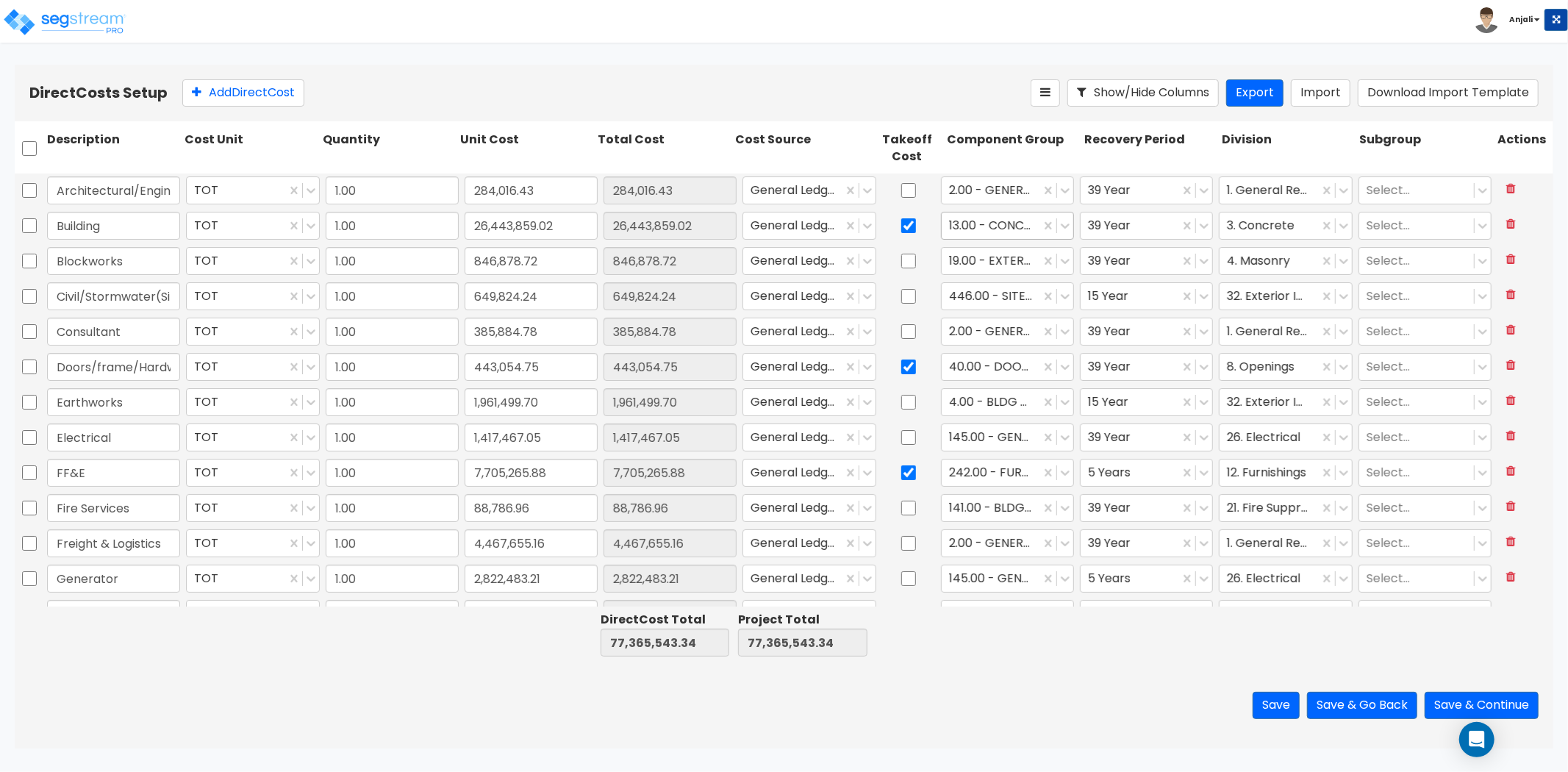
click at [995, 230] on div at bounding box center [990, 225] width 84 height 20
click at [951, 686] on div "Save Save & Go Back Save & Continue" at bounding box center [783, 705] width 1539 height 86
click at [941, 225] on div "13.00 - CONCRETE SUPERSTRUCTURE" at bounding box center [990, 225] width 99 height 26
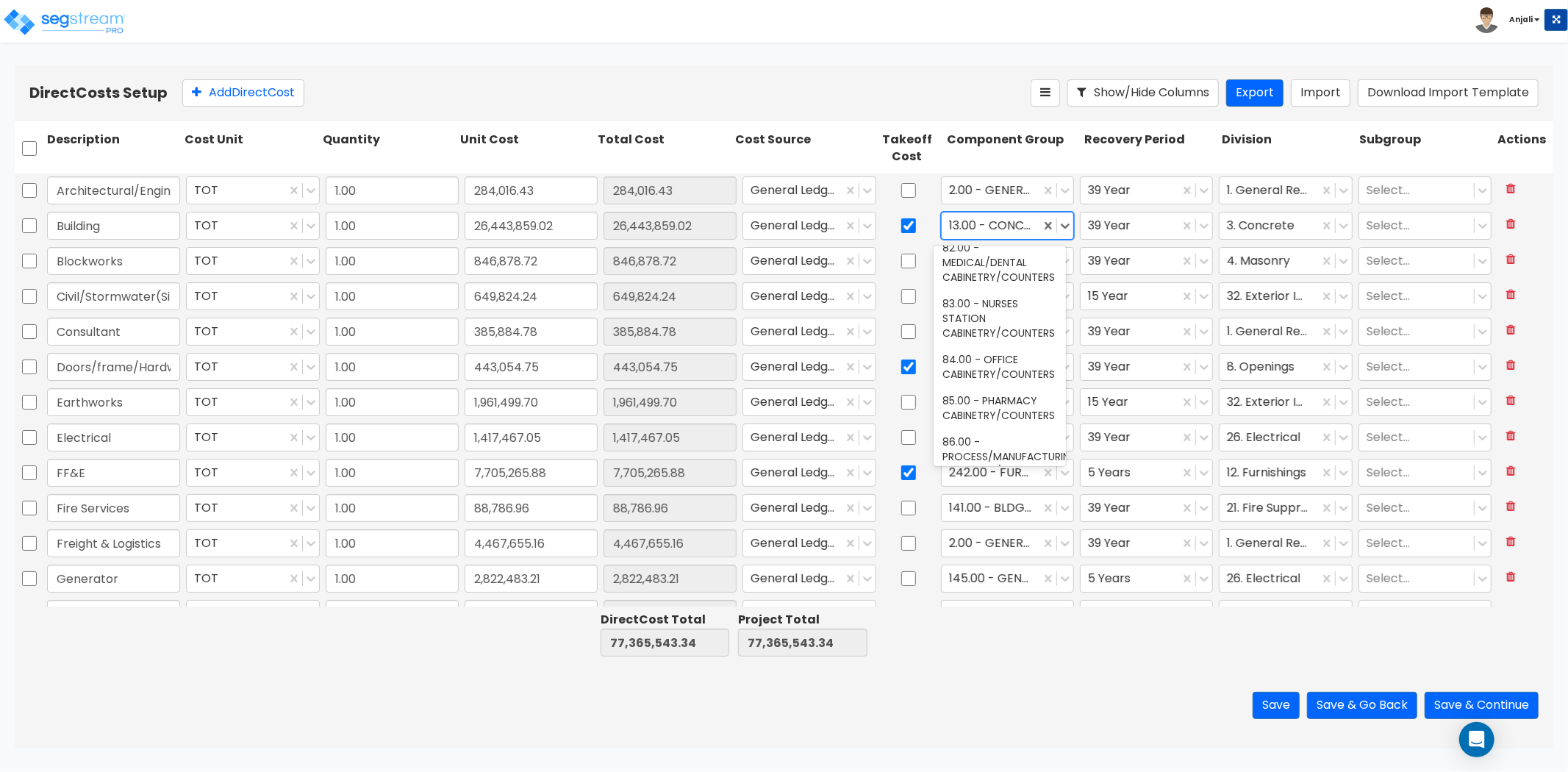
click at [998, 111] on div "78.00 - HOTEL ROOM CABINETRY/COUNTERS" at bounding box center [999, 89] width 132 height 41
click at [941, 215] on div "78.00 - HOTEL ROOM CABINETRY/COUNTERS" at bounding box center [990, 225] width 99 height 26
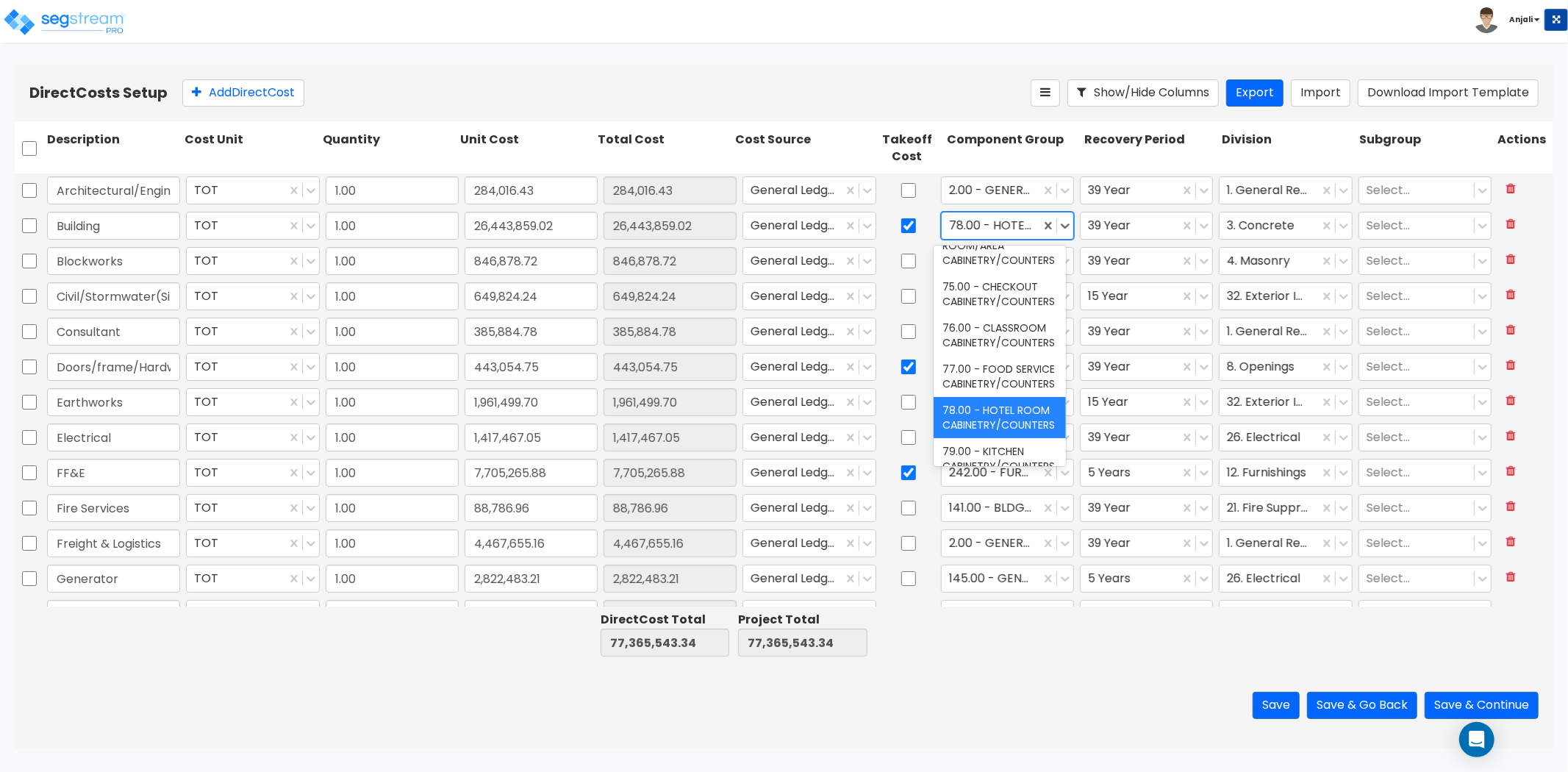
scroll to position [3839, 0]
click at [988, 70] on div "79.00 - KITCHEN CABINETRY/COUNTERS" at bounding box center [999, 49] width 132 height 41
click at [949, 231] on input "text" at bounding box center [950, 226] width 3 height 17
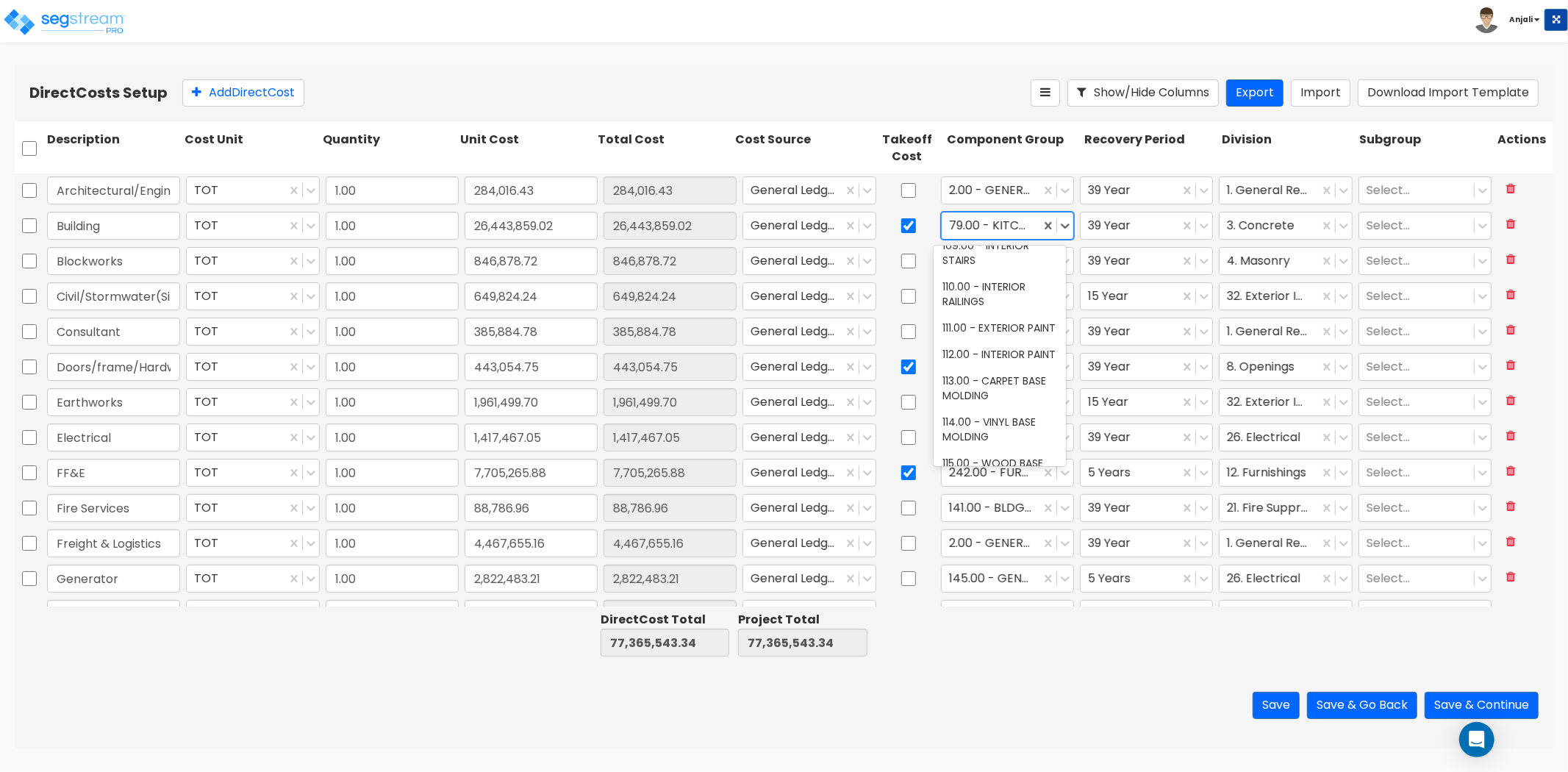
click at [993, 693] on div "Save Save & Go Back Save & Continue" at bounding box center [783, 705] width 1539 height 86
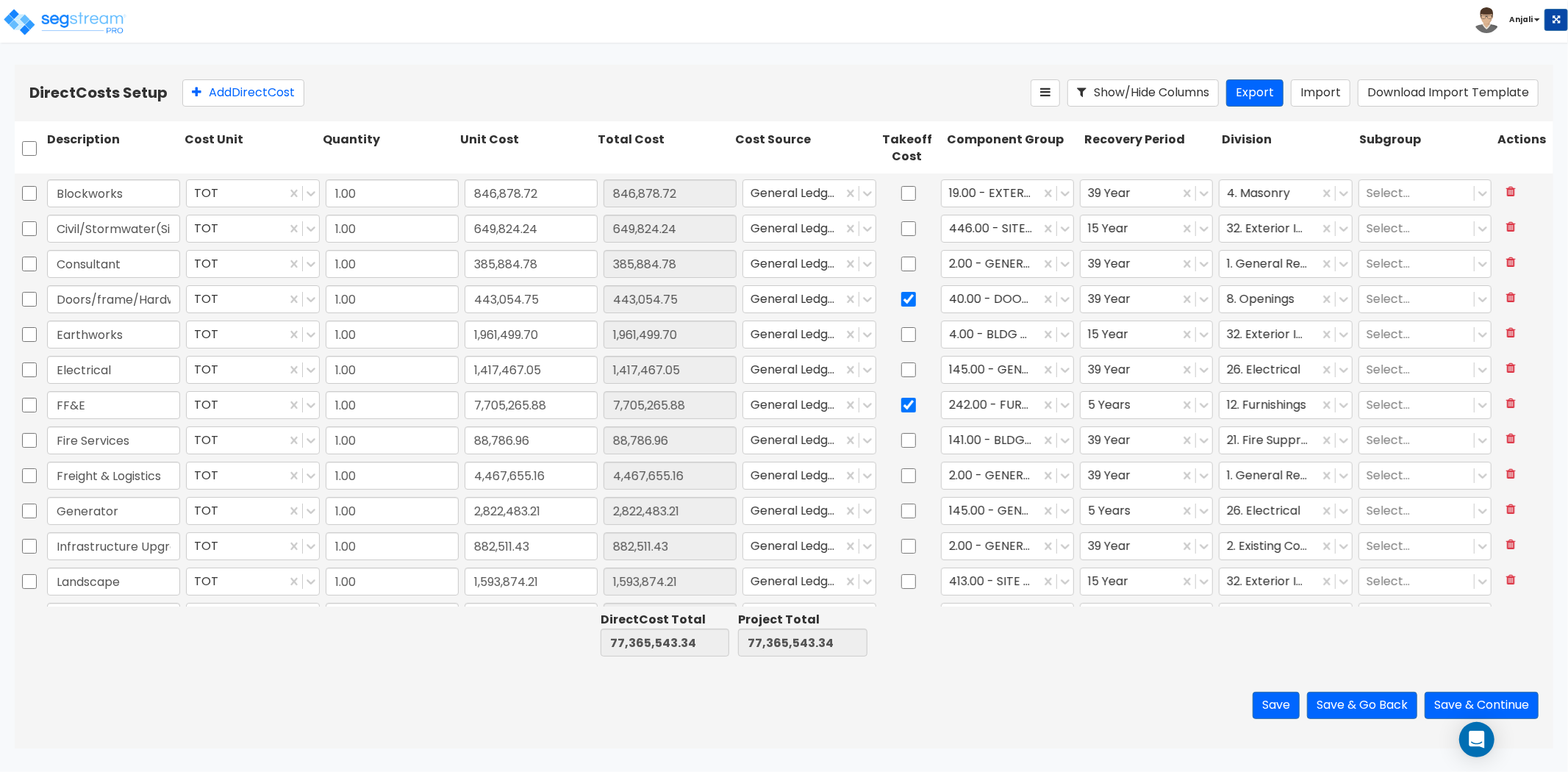
type input "1.00"
type input "4,765,939.31"
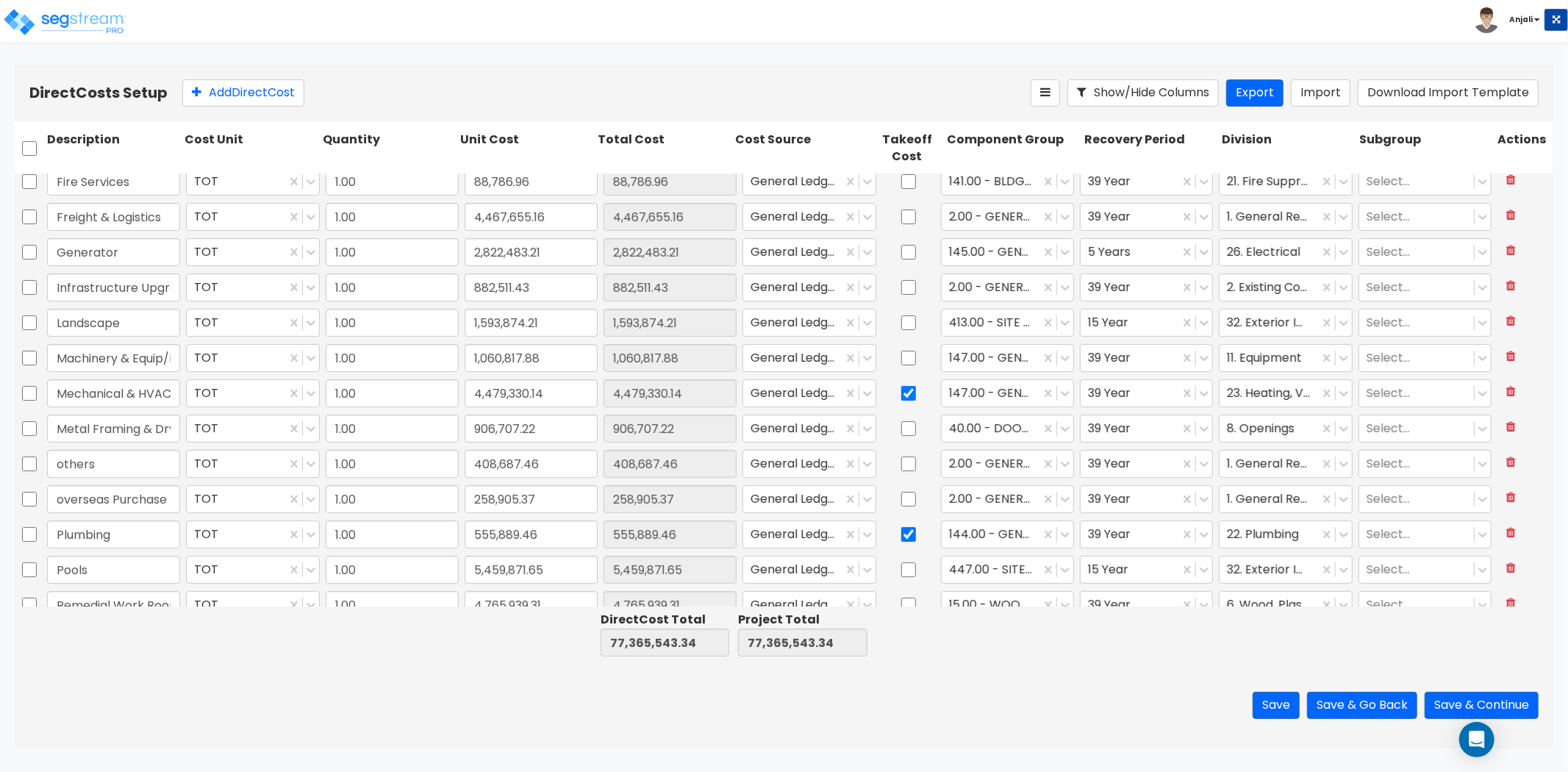
scroll to position [520, 0]
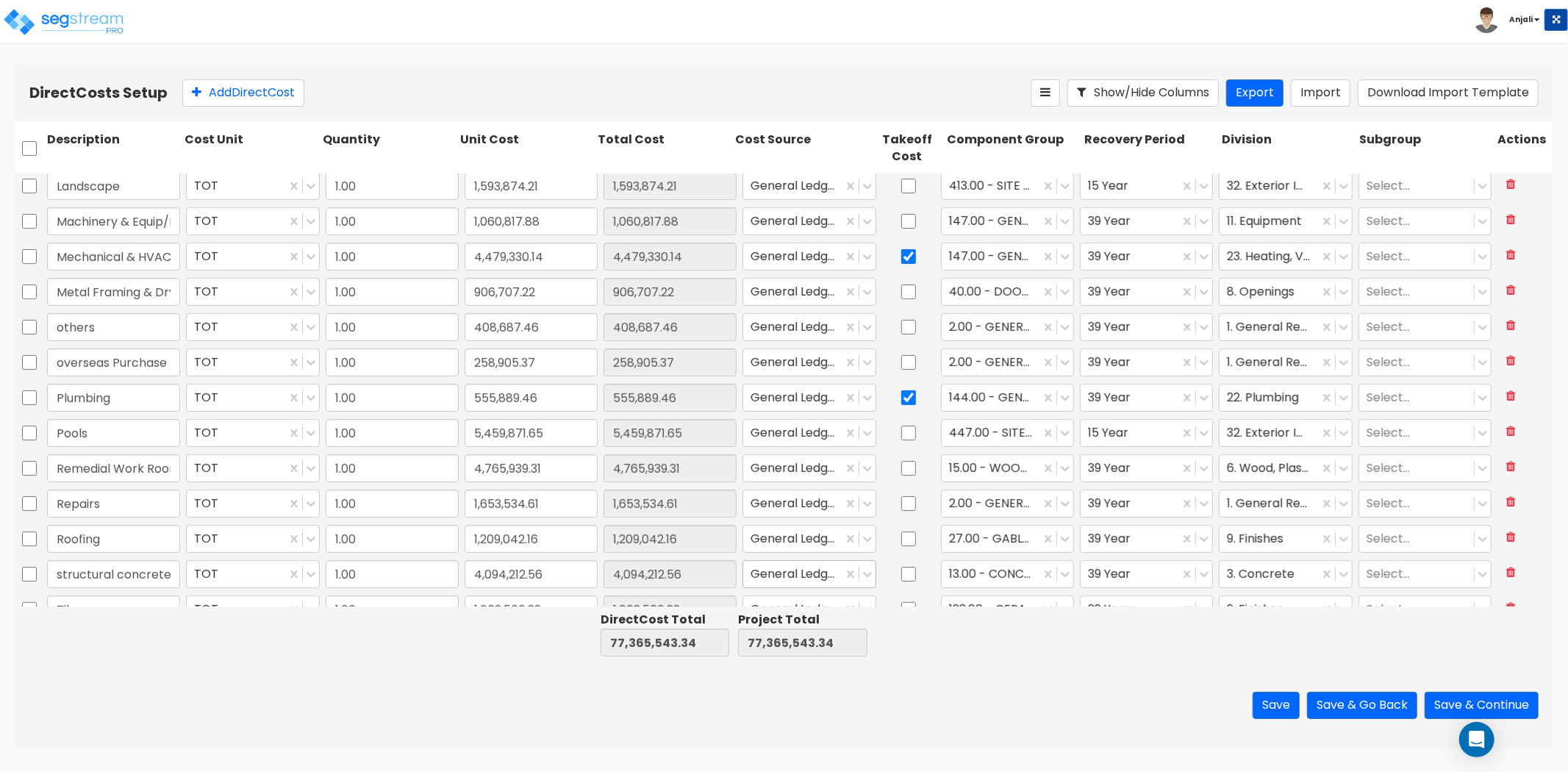
type input "1.00"
type input "4,467,655.16"
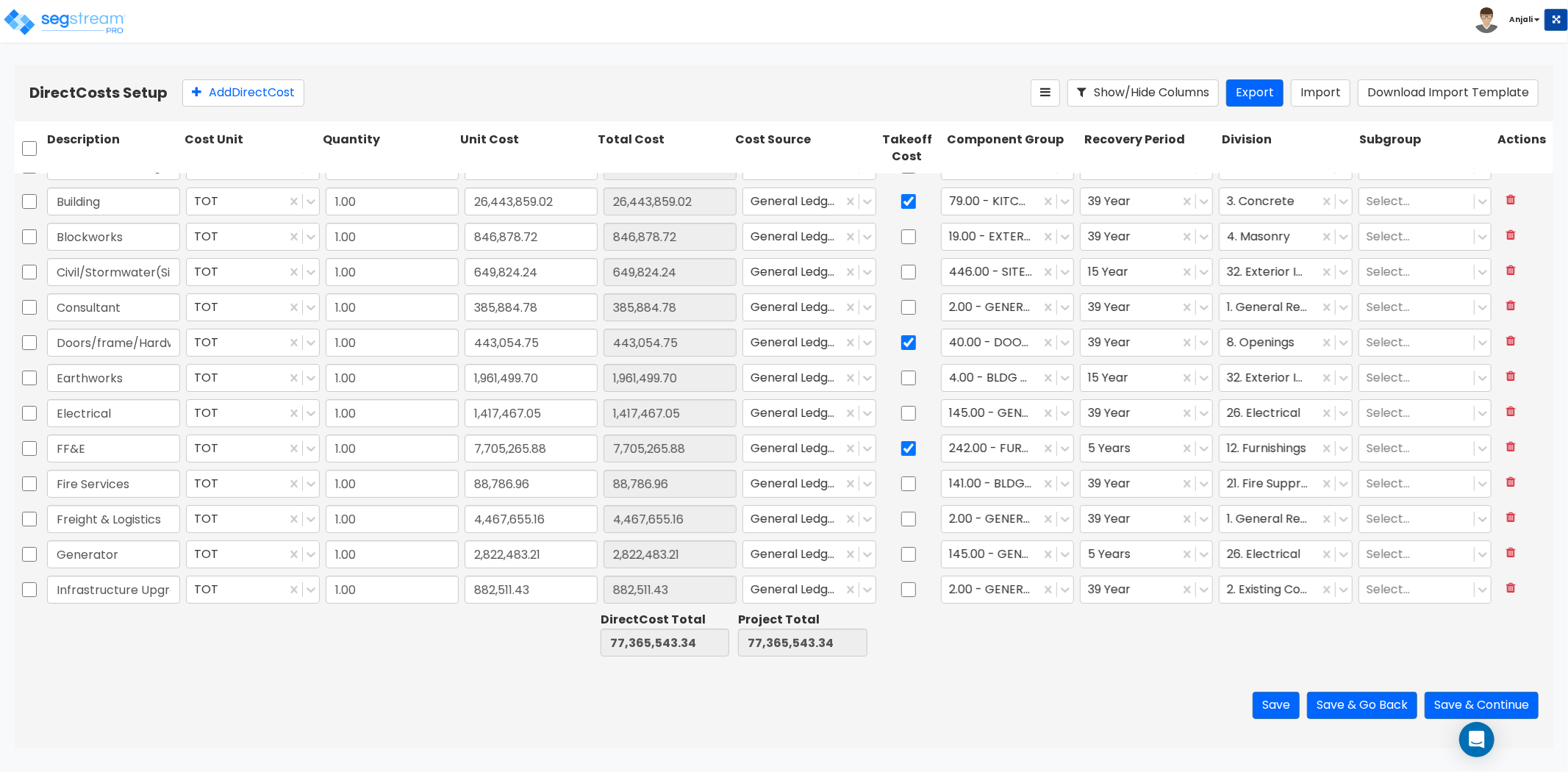
scroll to position [0, 0]
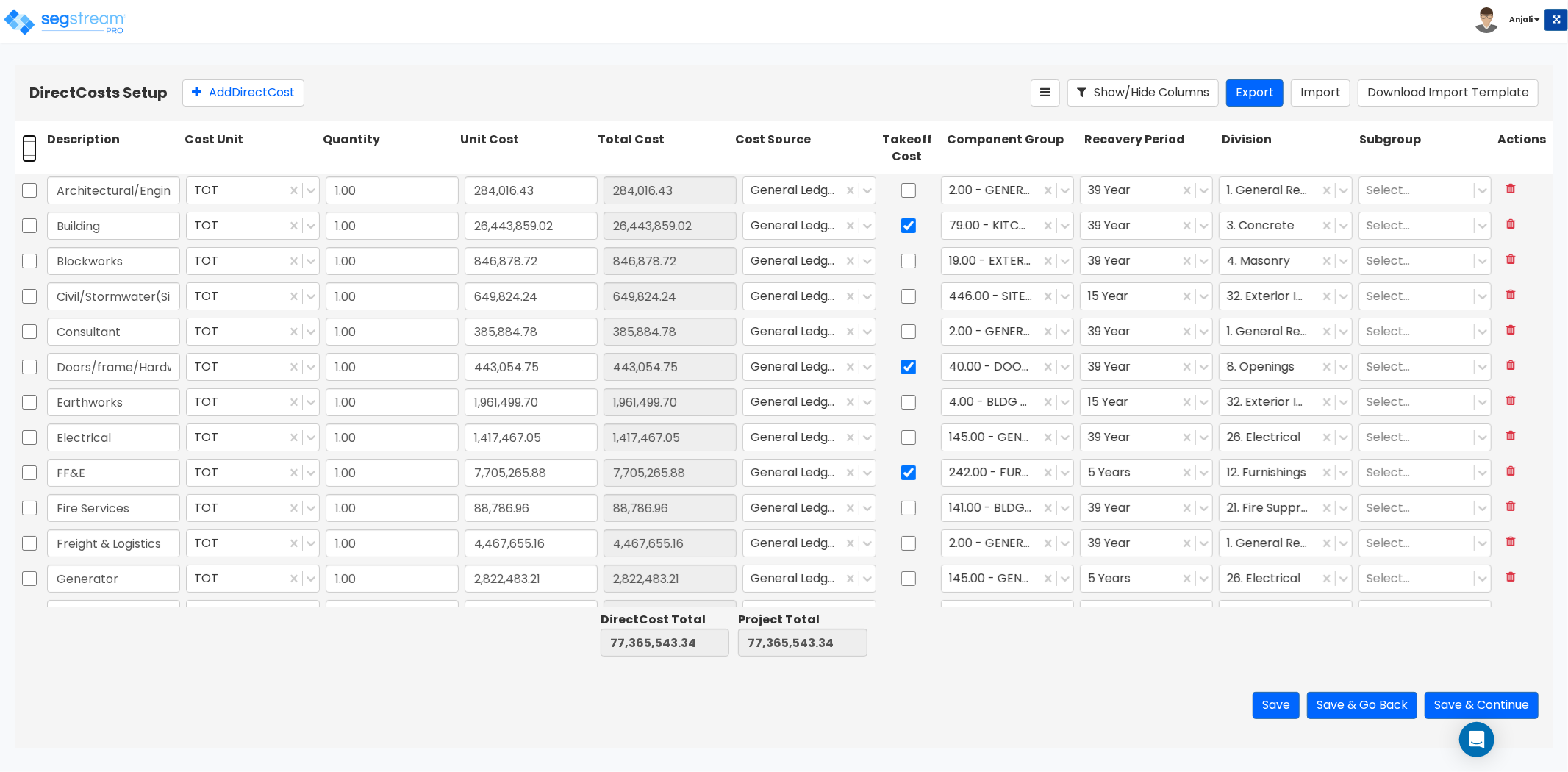
click at [28, 144] on input "checkbox" at bounding box center [29, 148] width 14 height 28
checkbox input "true"
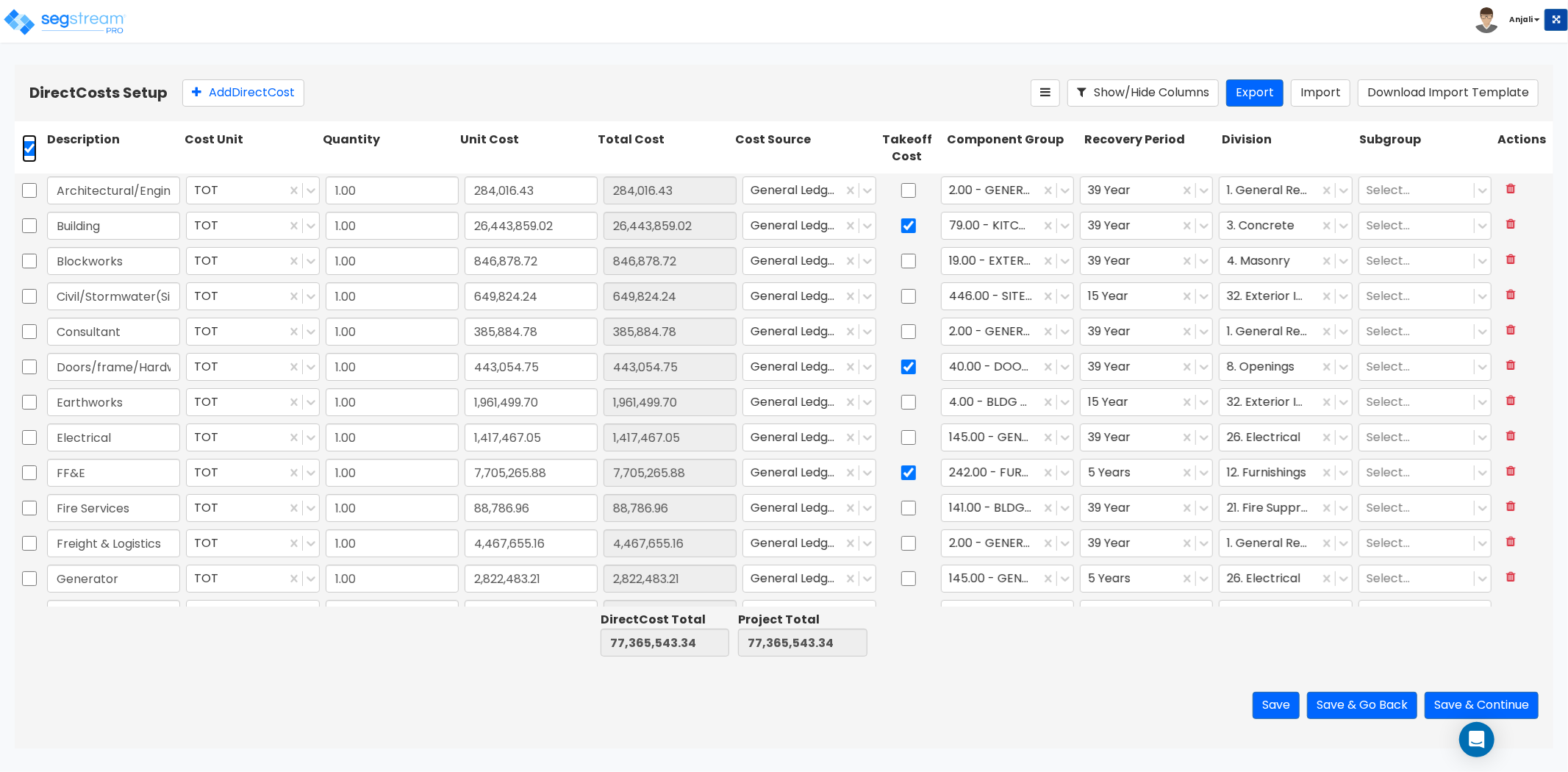
checkbox input "true"
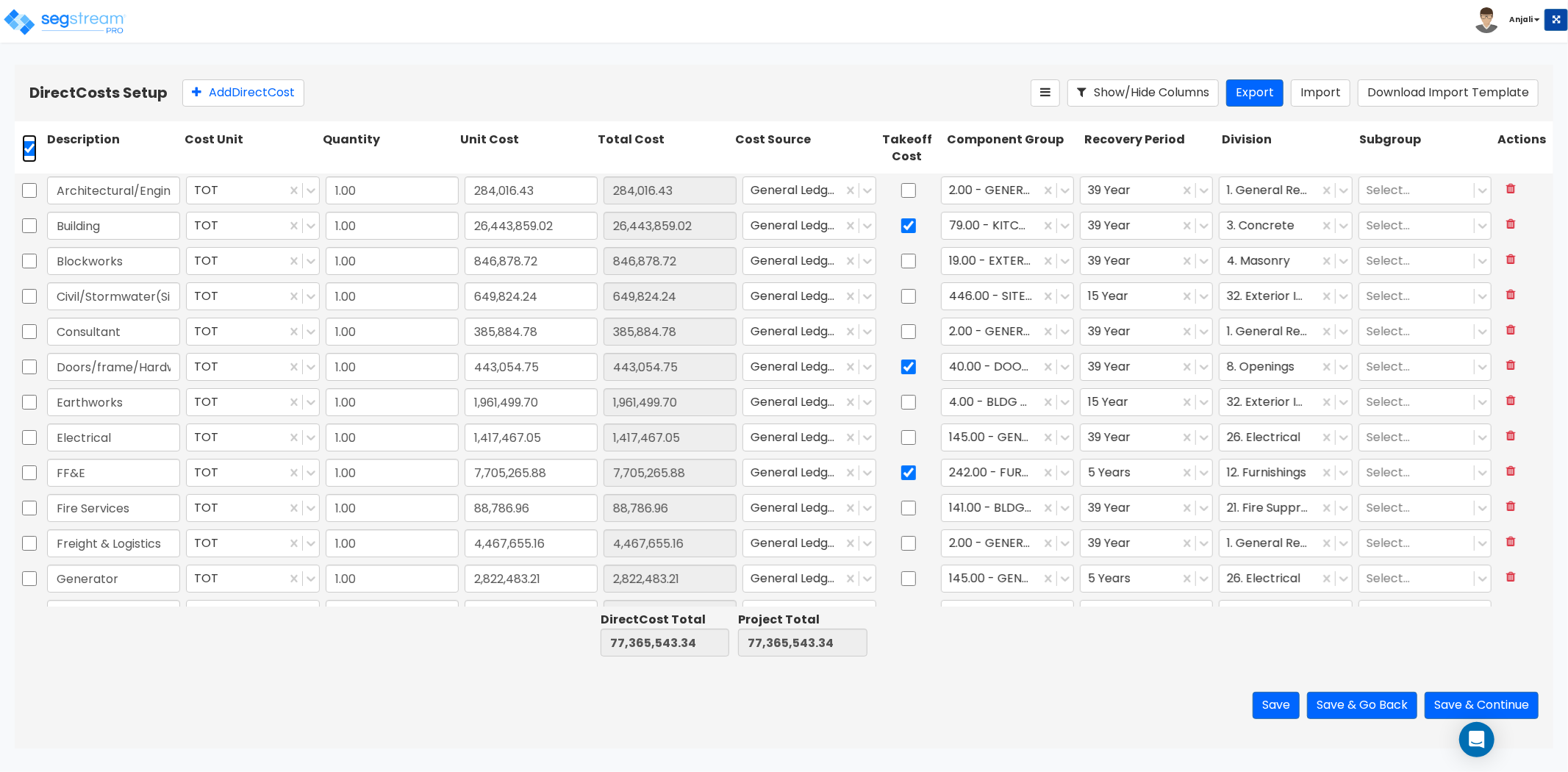
checkbox input "true"
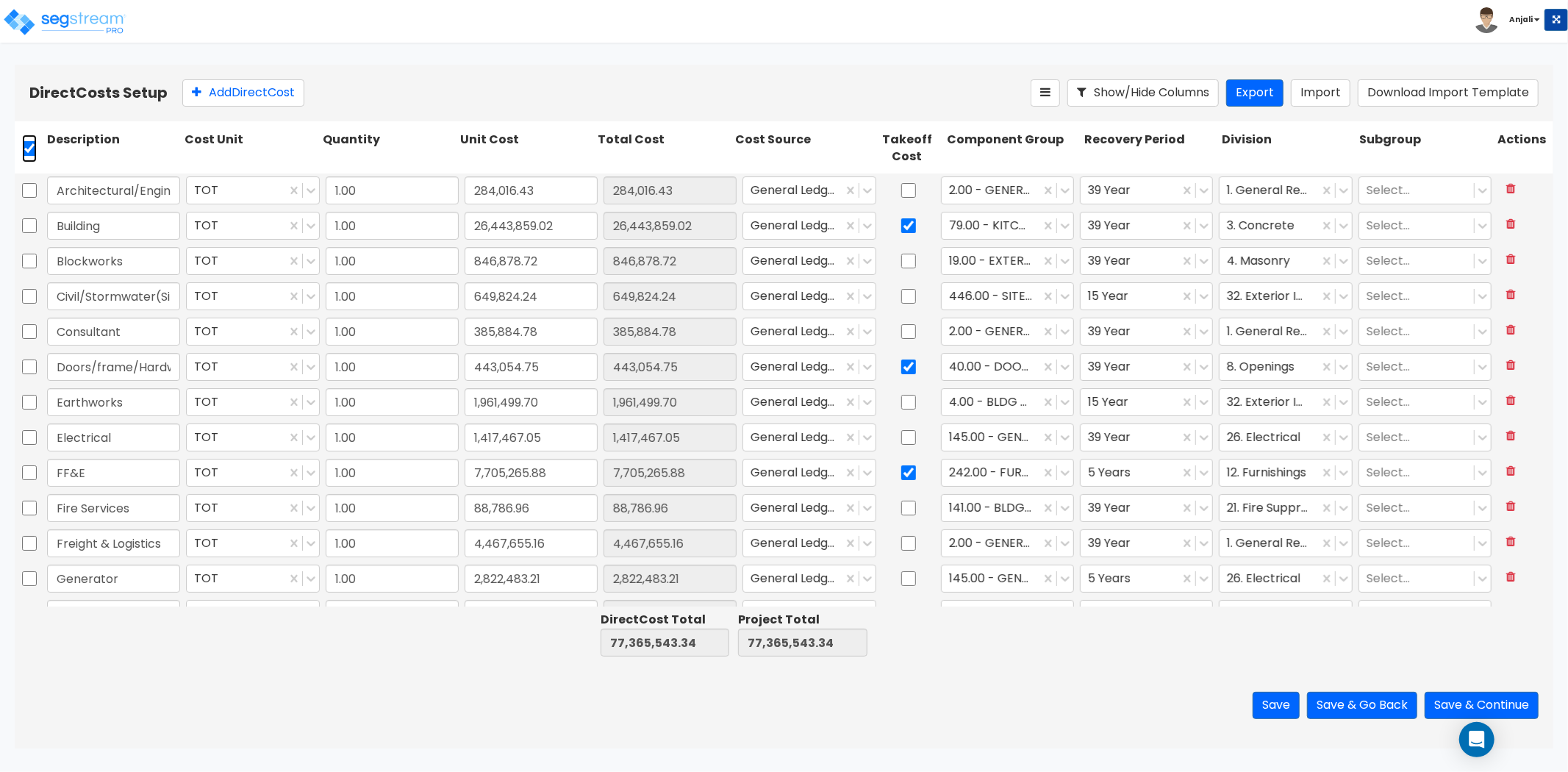
checkbox input "true"
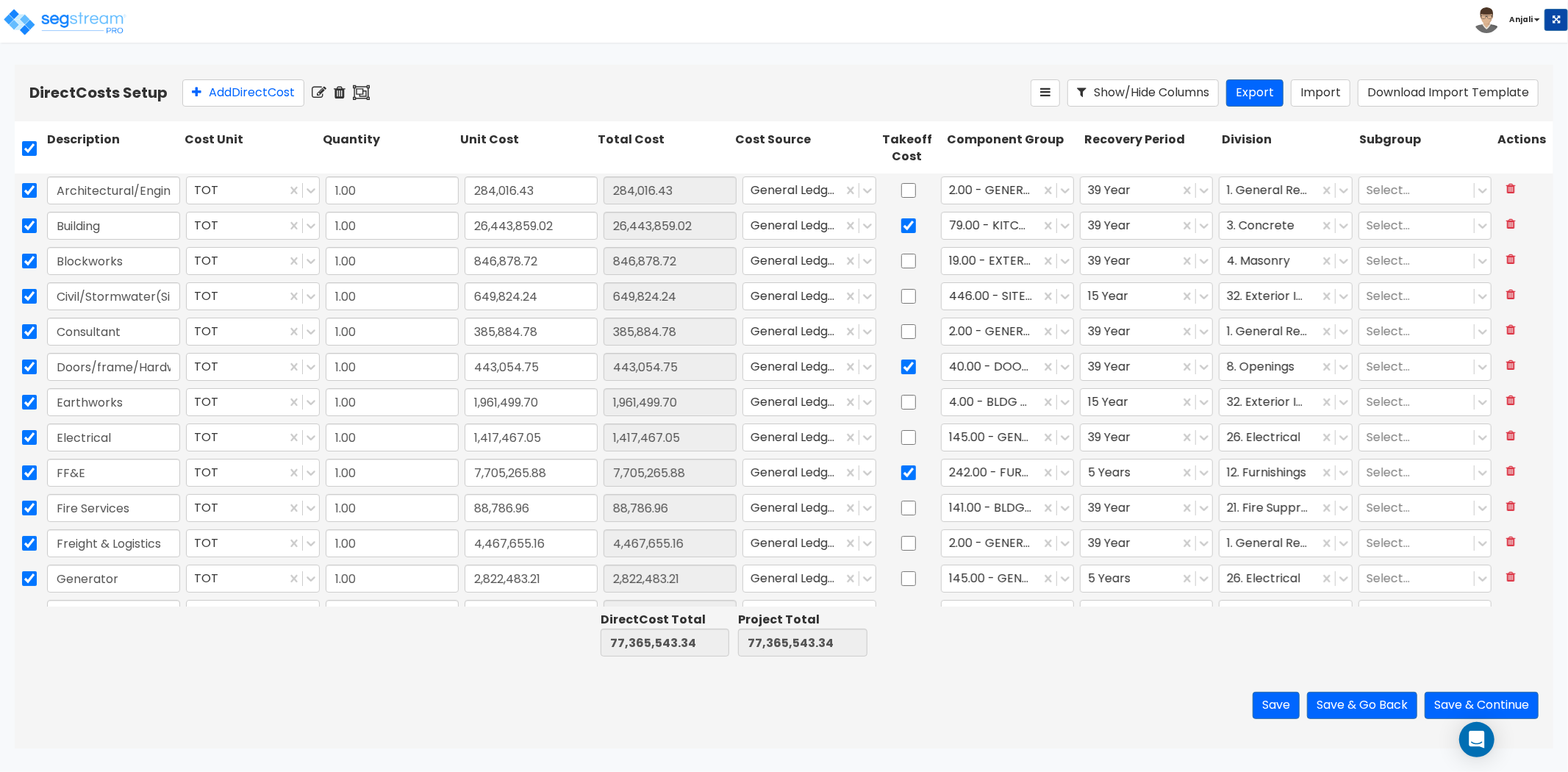
click at [322, 92] on icon at bounding box center [318, 92] width 14 height 14
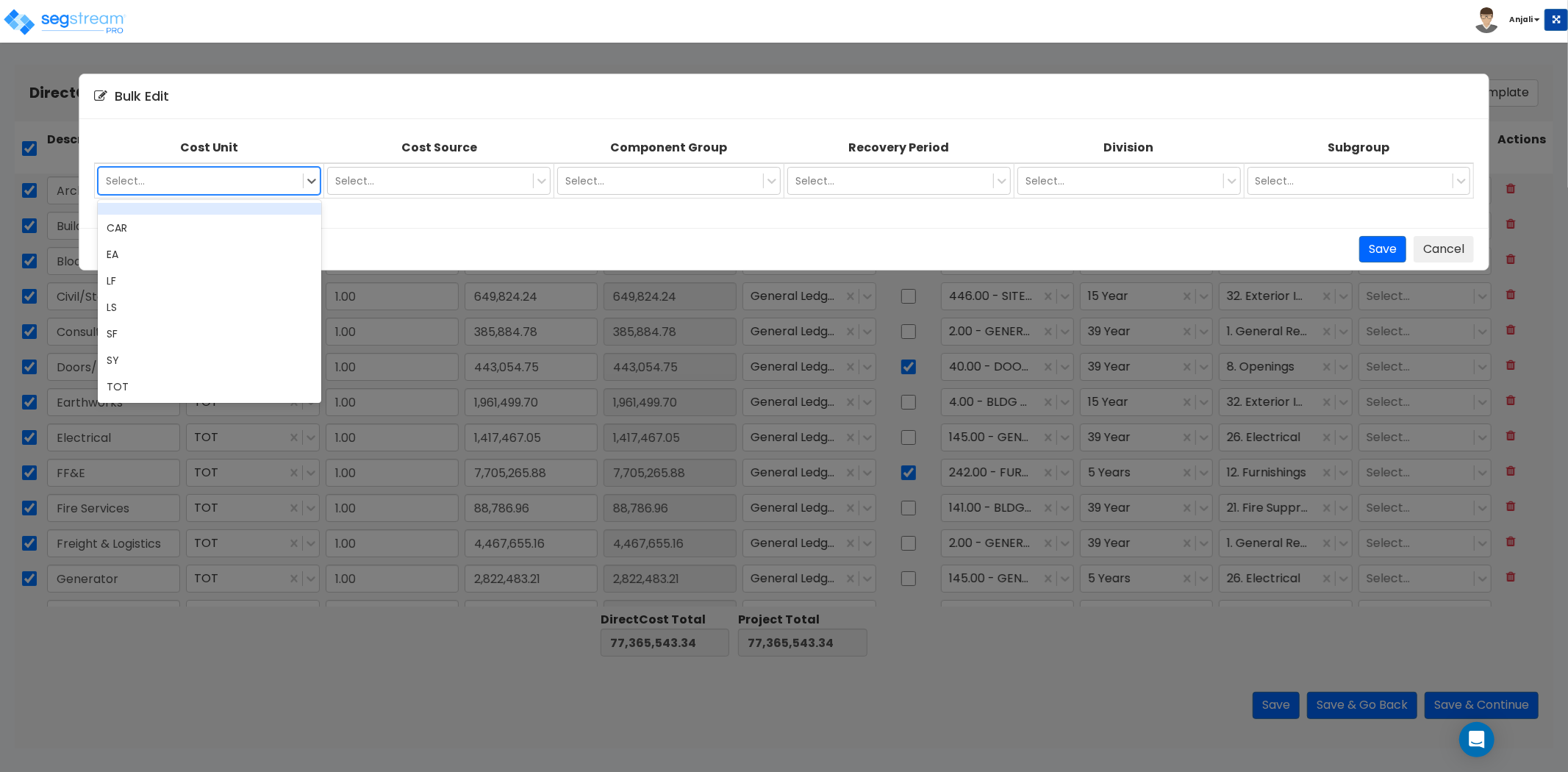
click at [284, 176] on div at bounding box center [201, 181] width 190 height 18
click at [265, 250] on div "EA" at bounding box center [209, 254] width 224 height 27
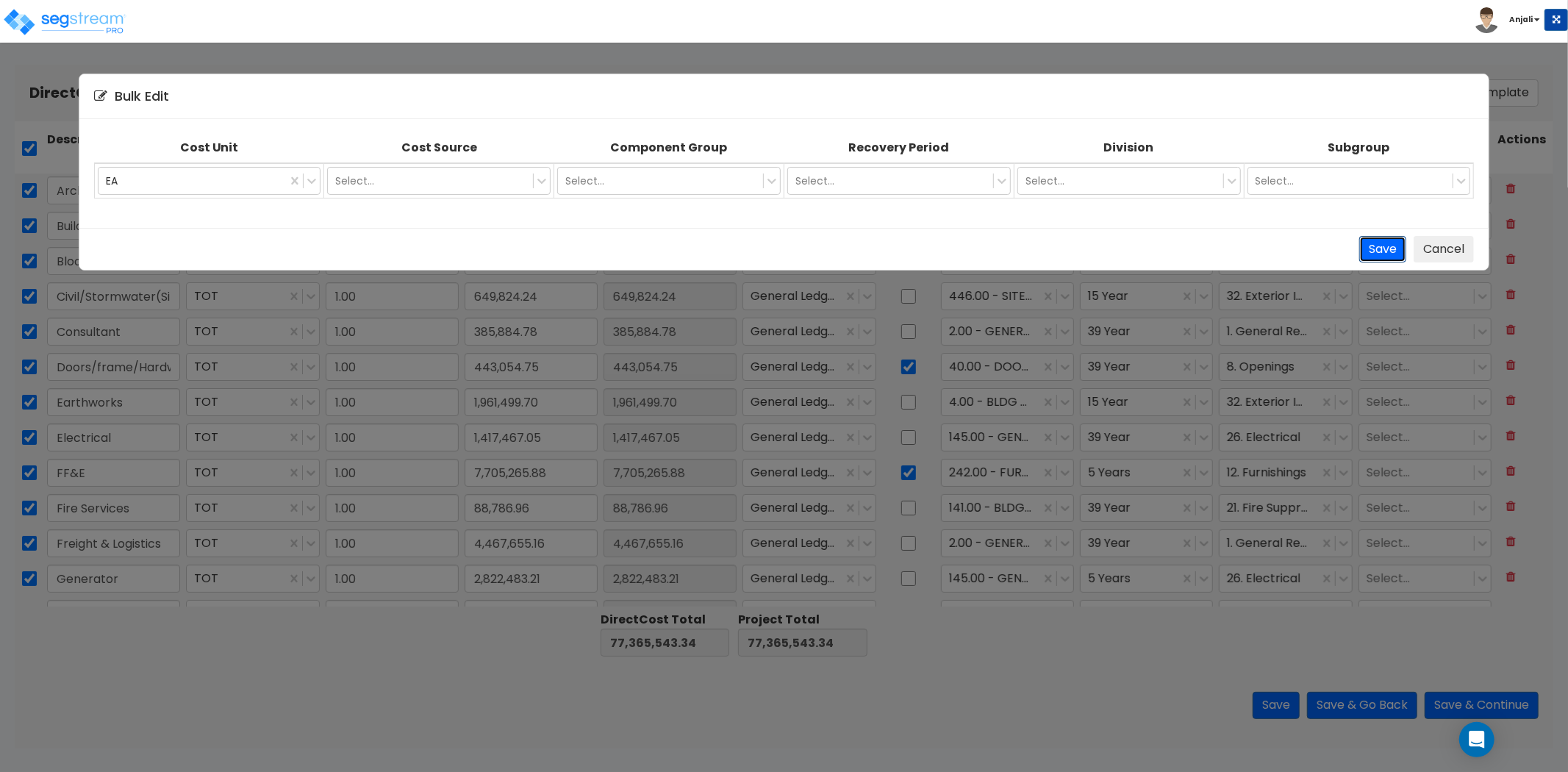
click at [1382, 250] on button "Save" at bounding box center [1382, 249] width 47 height 28
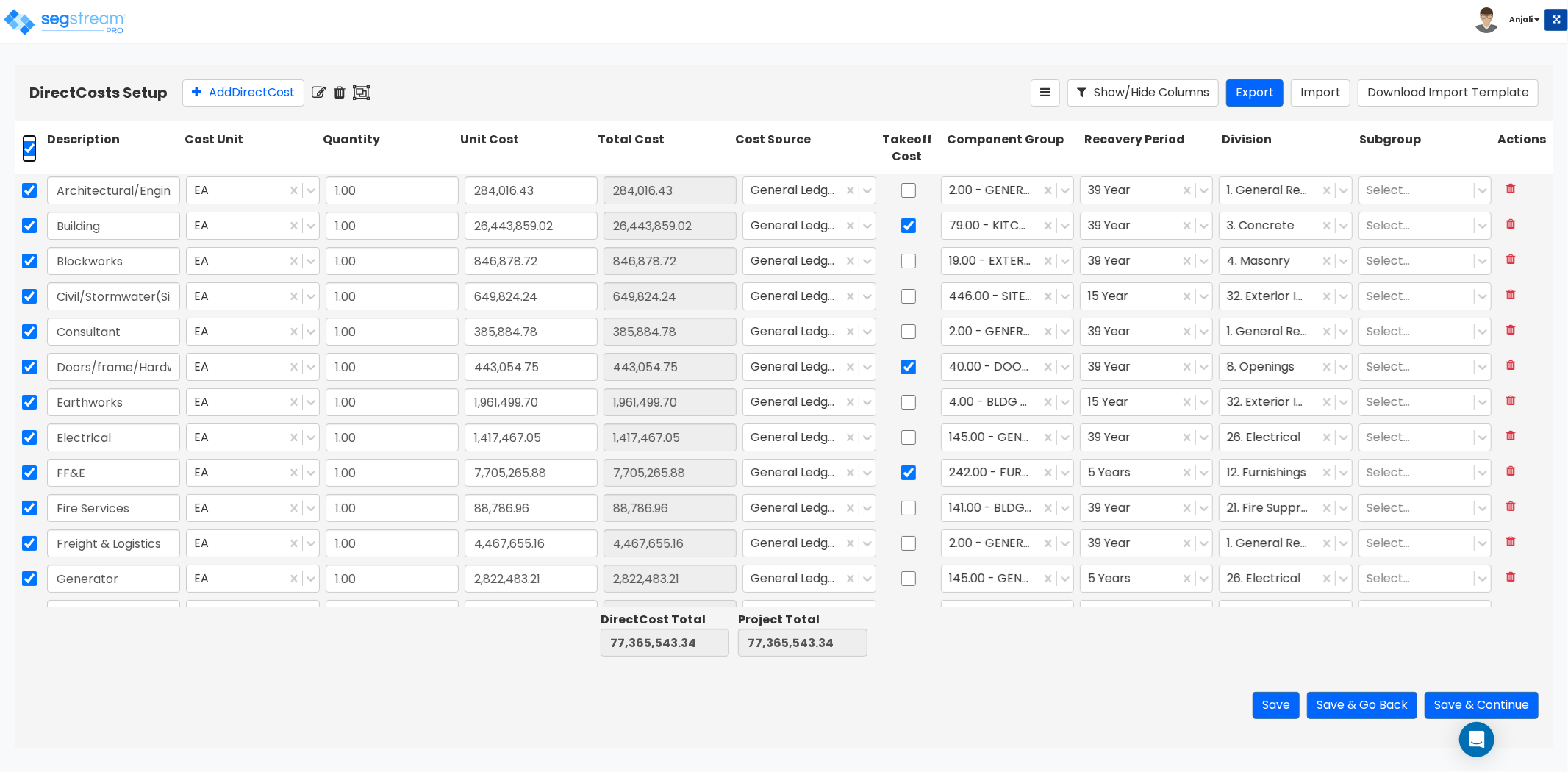
click at [32, 149] on input "checkbox" at bounding box center [29, 148] width 14 height 28
checkbox input "false"
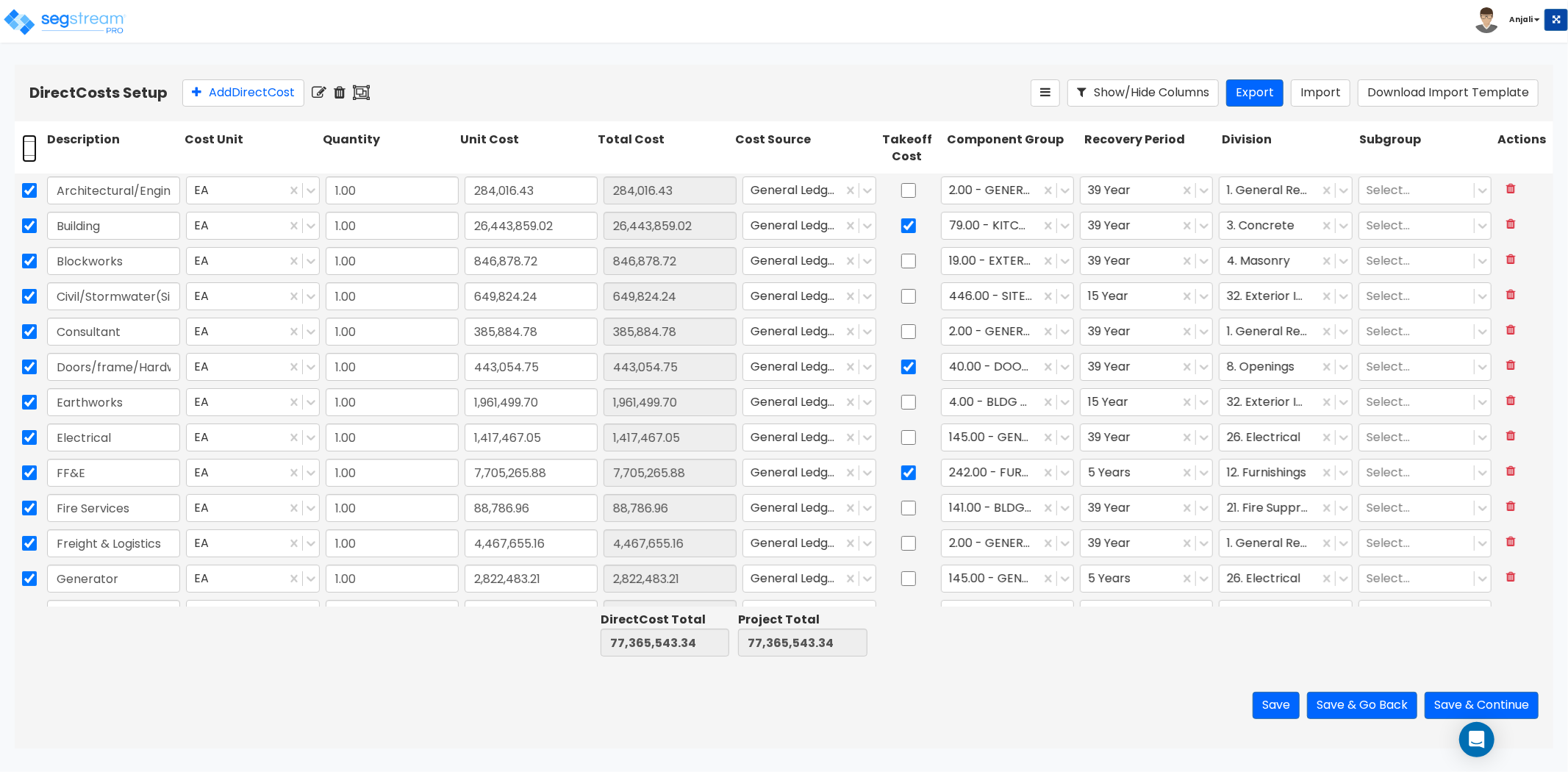
checkbox input "false"
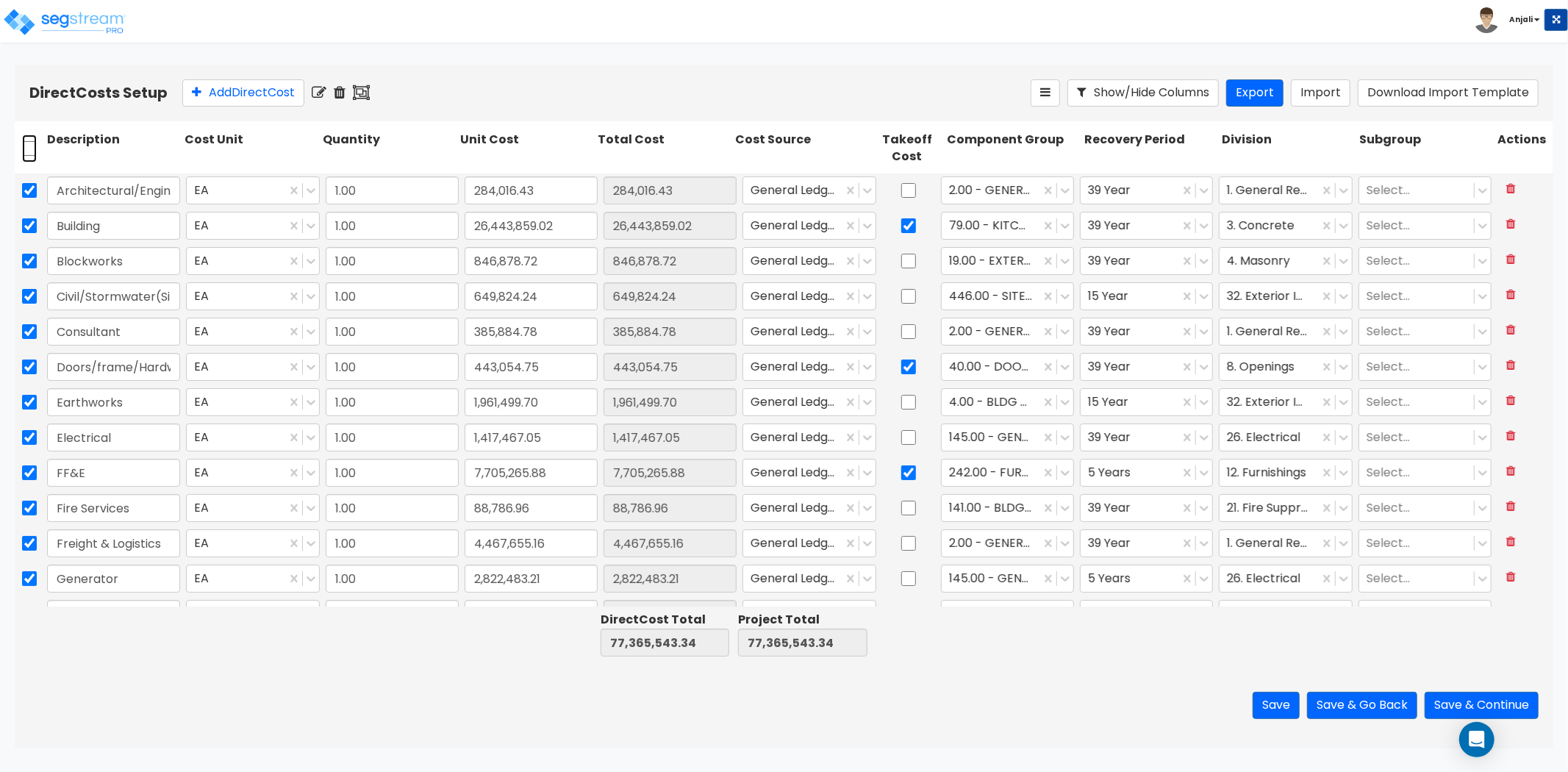
checkbox input "false"
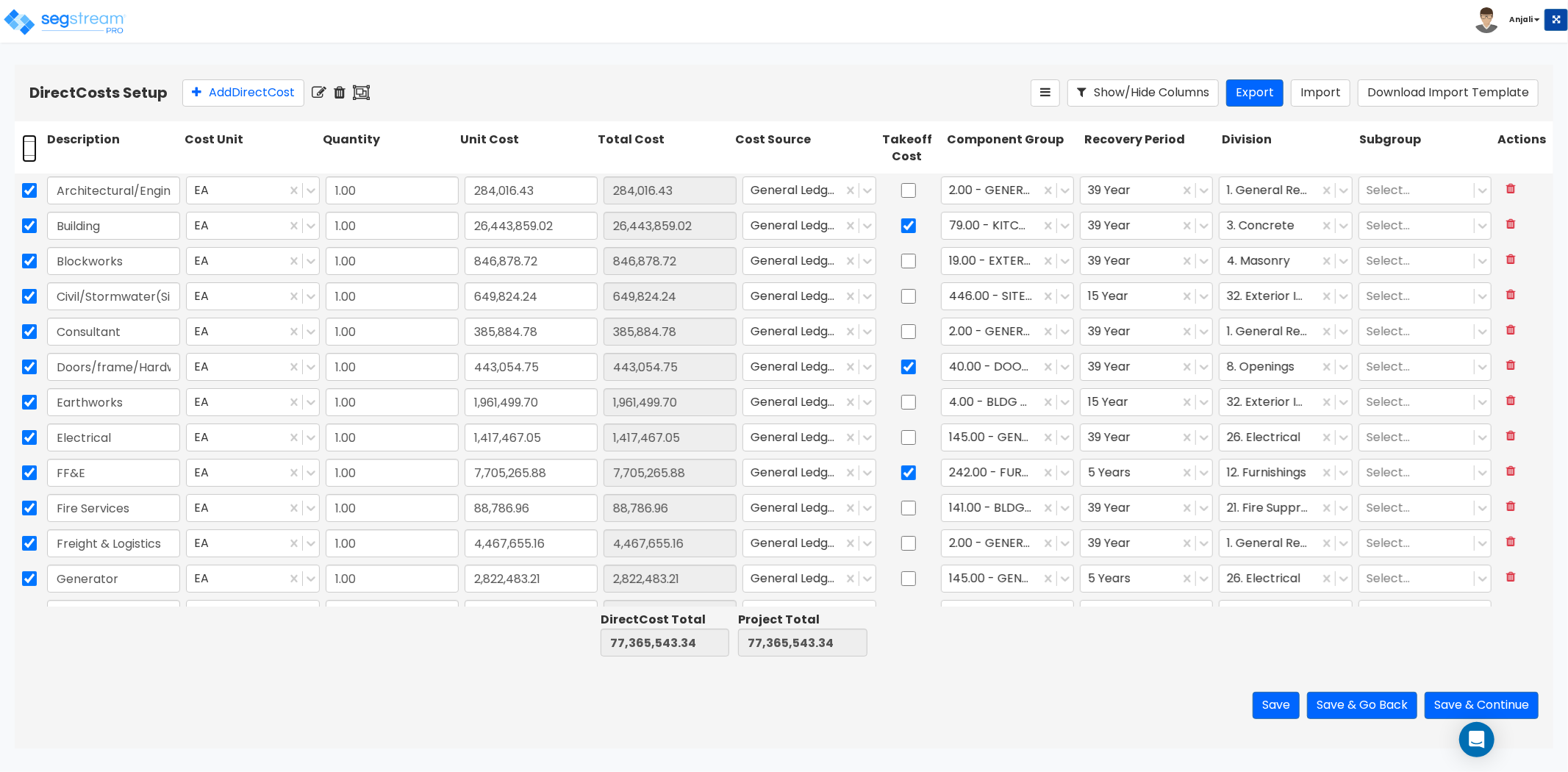
checkbox input "false"
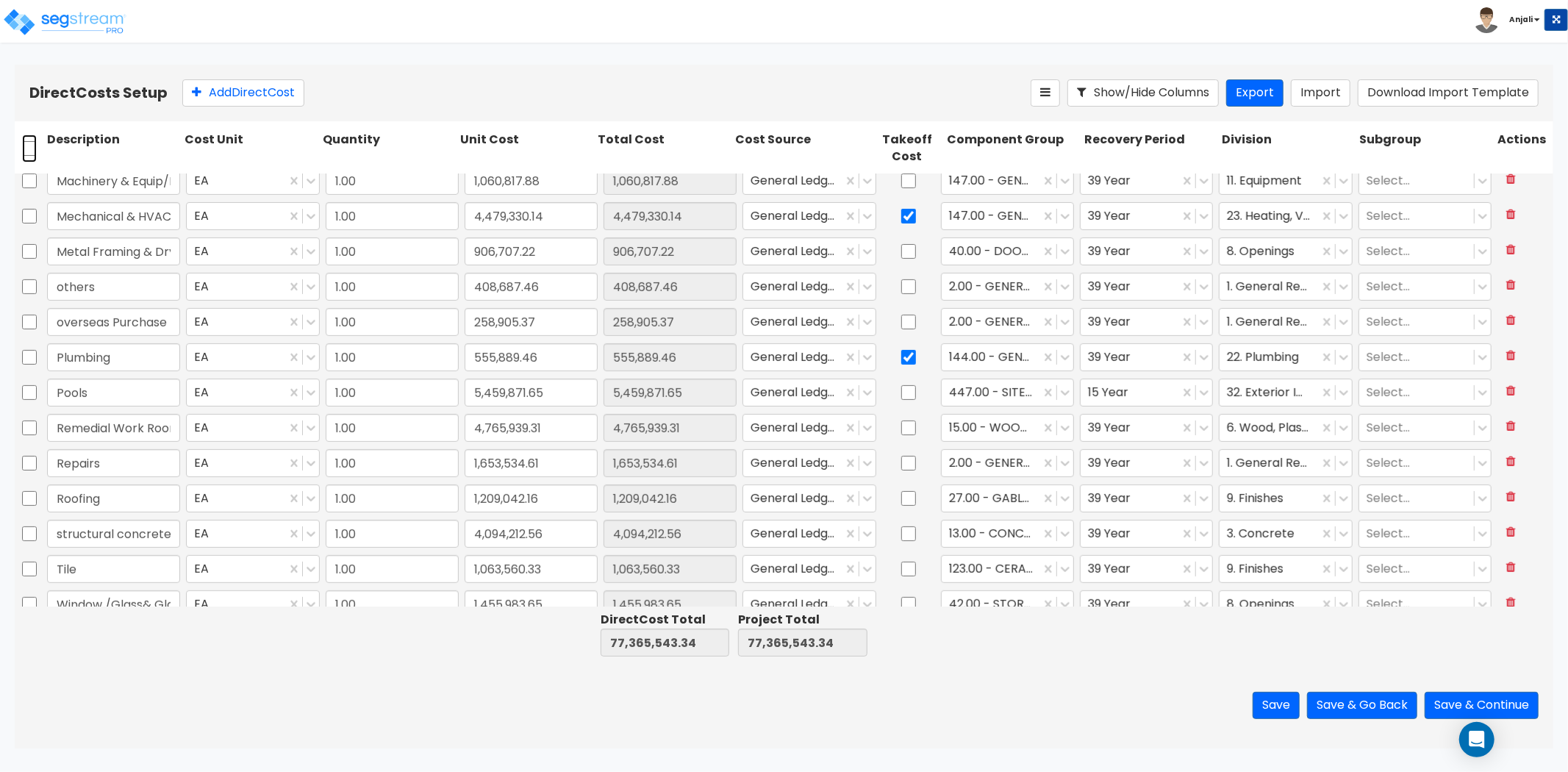
scroll to position [520, 0]
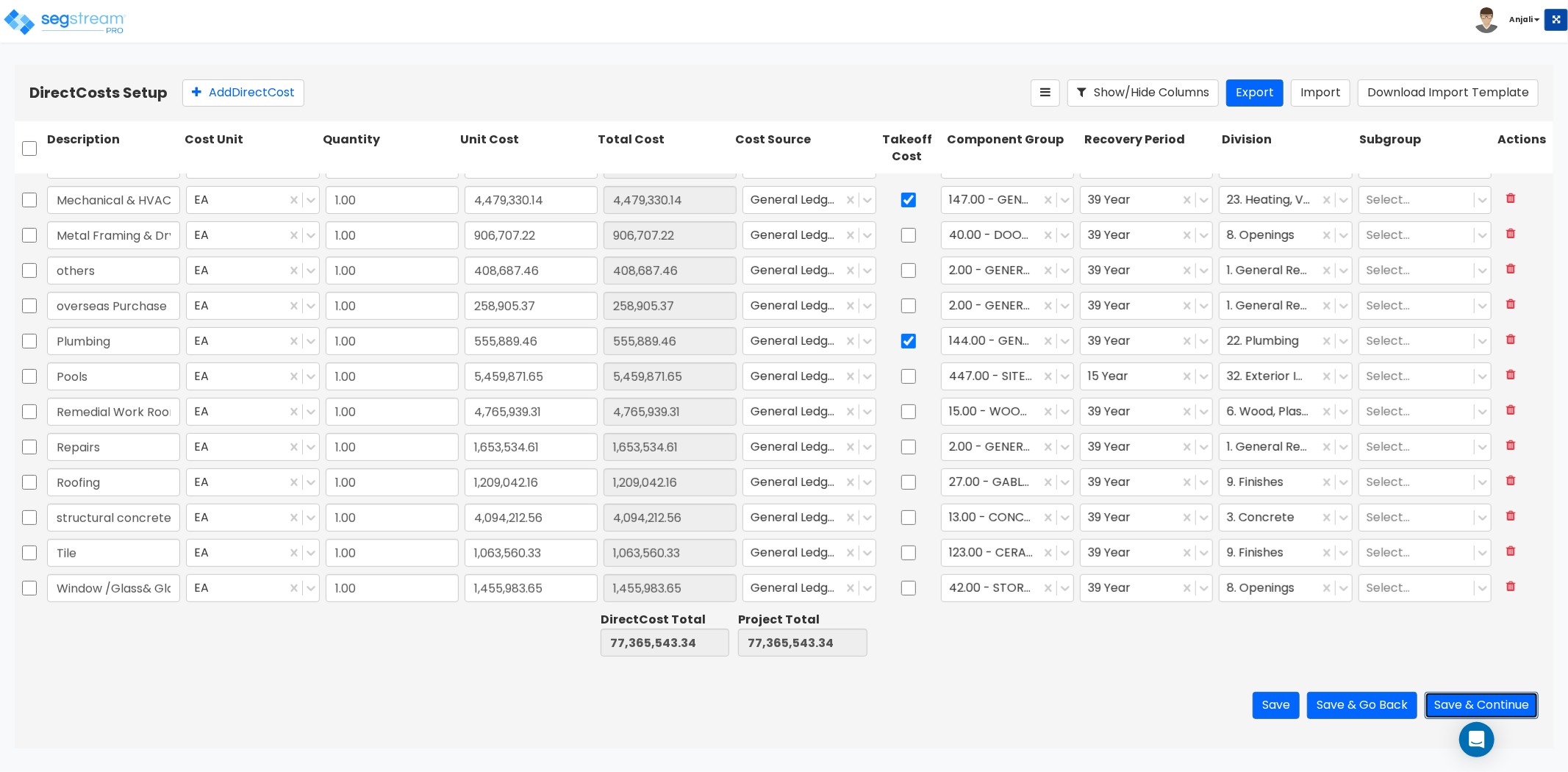
click at [1487, 702] on button "Save & Continue" at bounding box center [1481, 705] width 114 height 28
